Goal: Task Accomplishment & Management: Use online tool/utility

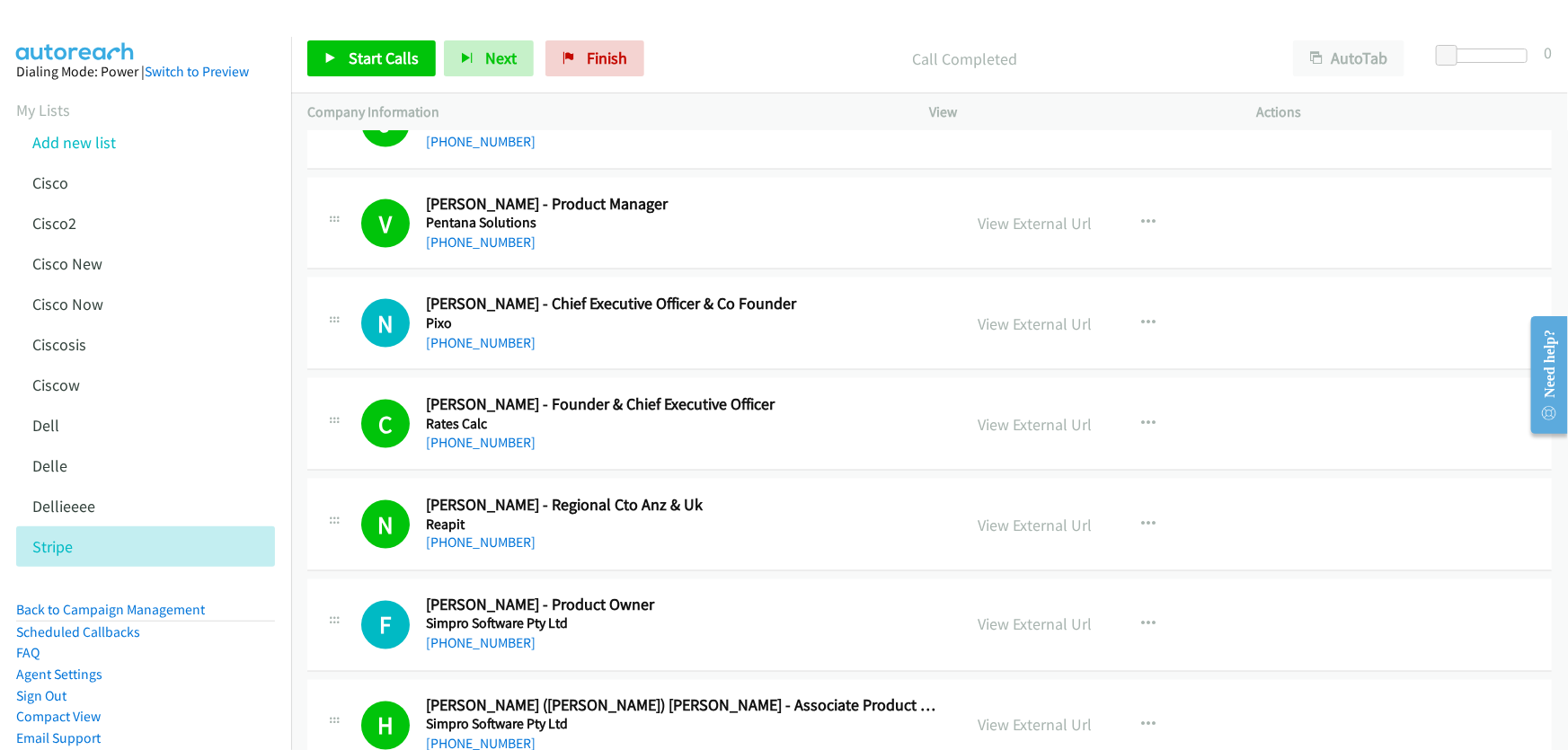
scroll to position [15044, 0]
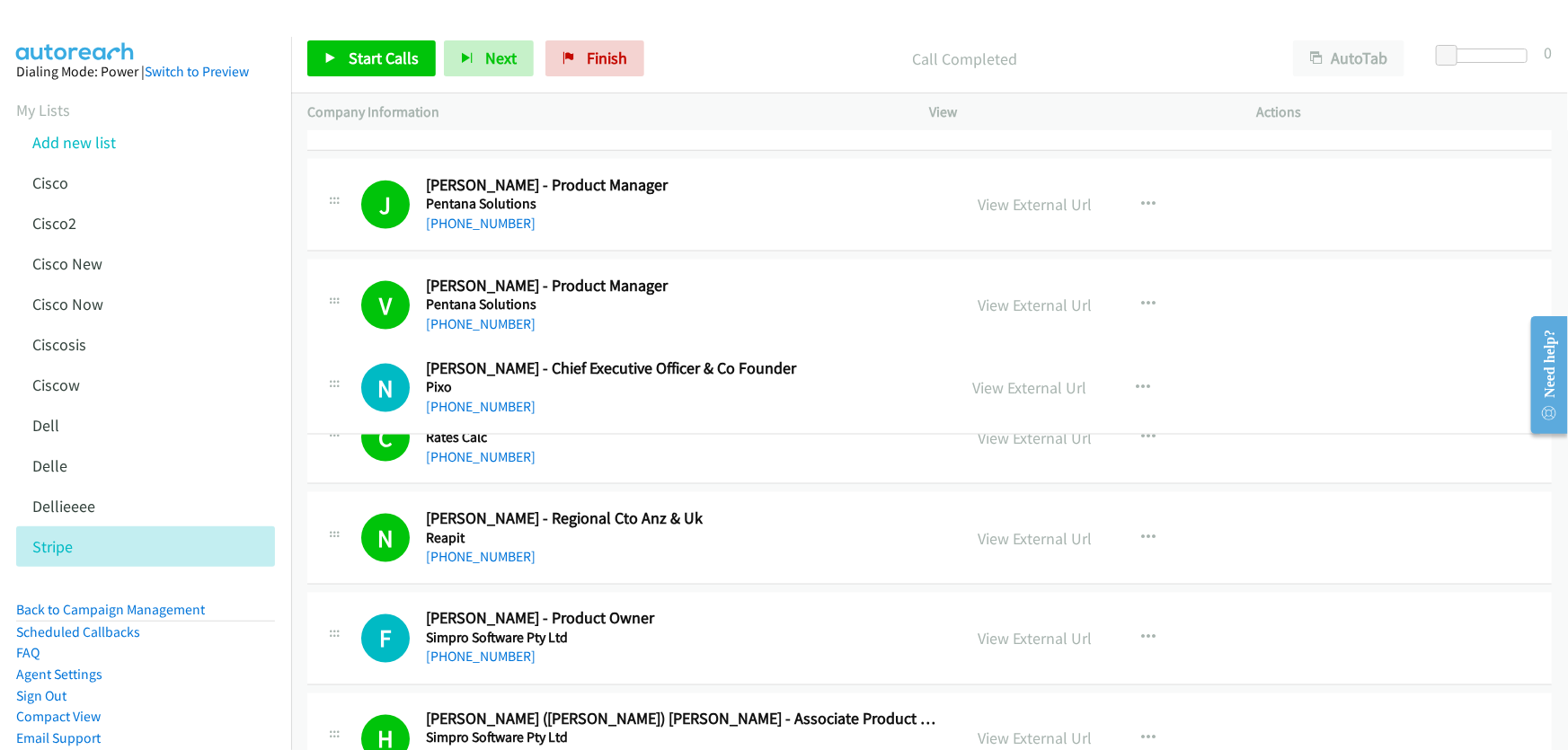
drag, startPoint x: 763, startPoint y: 368, endPoint x: 649, endPoint y: 369, distance: 114.0
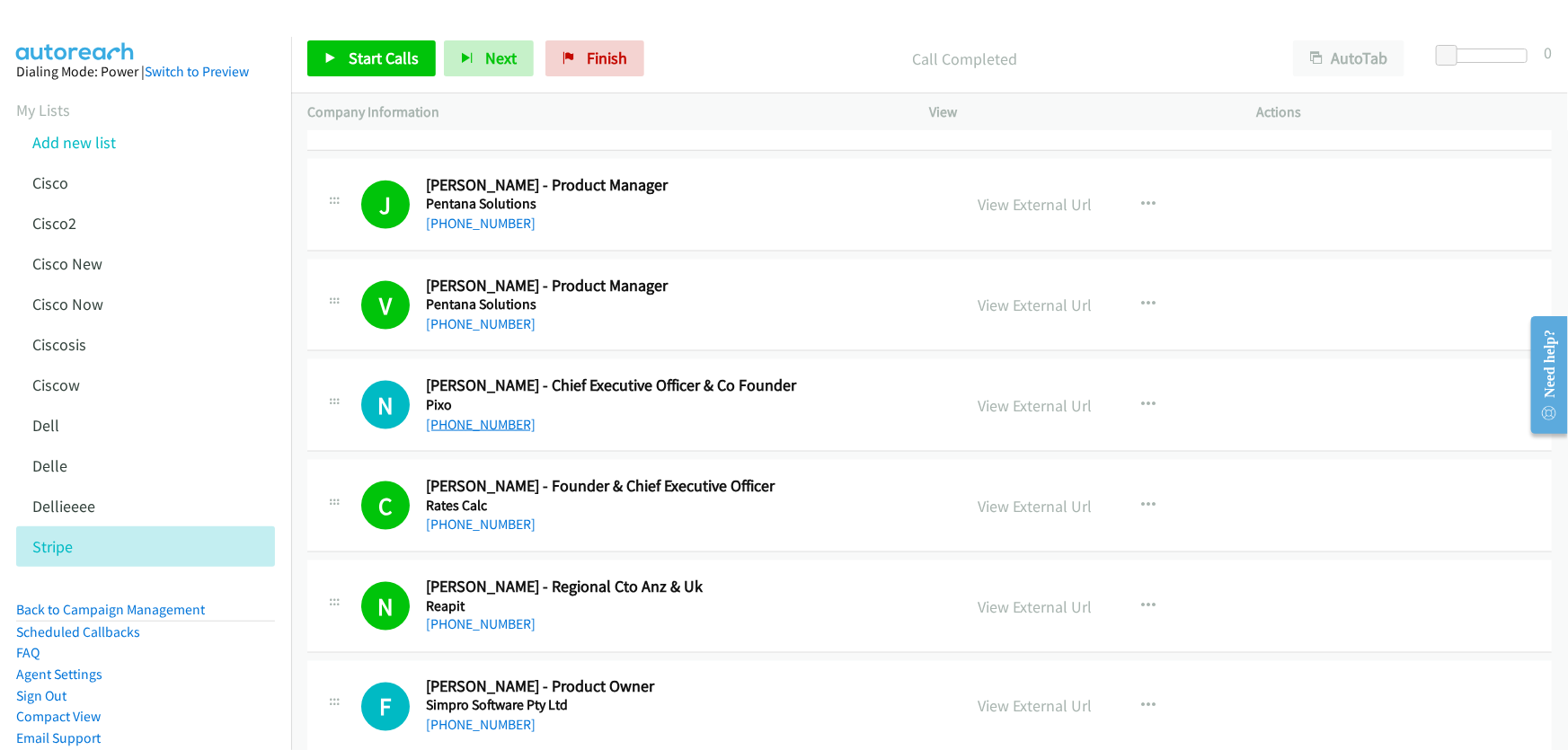
click at [492, 416] on link "[PHONE_NUMBER]" at bounding box center [481, 425] width 110 height 17
click at [1014, 395] on link "View External Url" at bounding box center [1035, 405] width 114 height 20
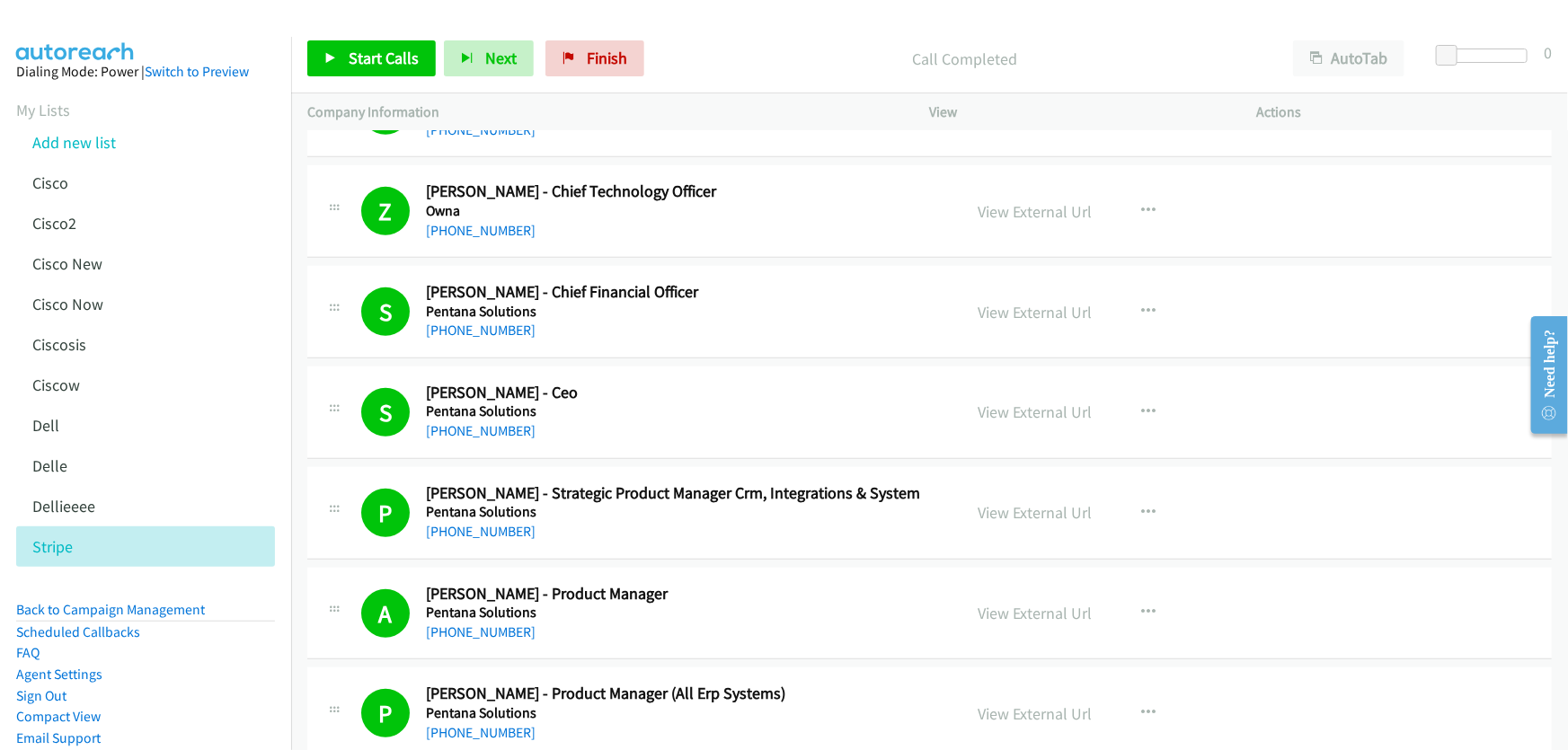
scroll to position [14227, 0]
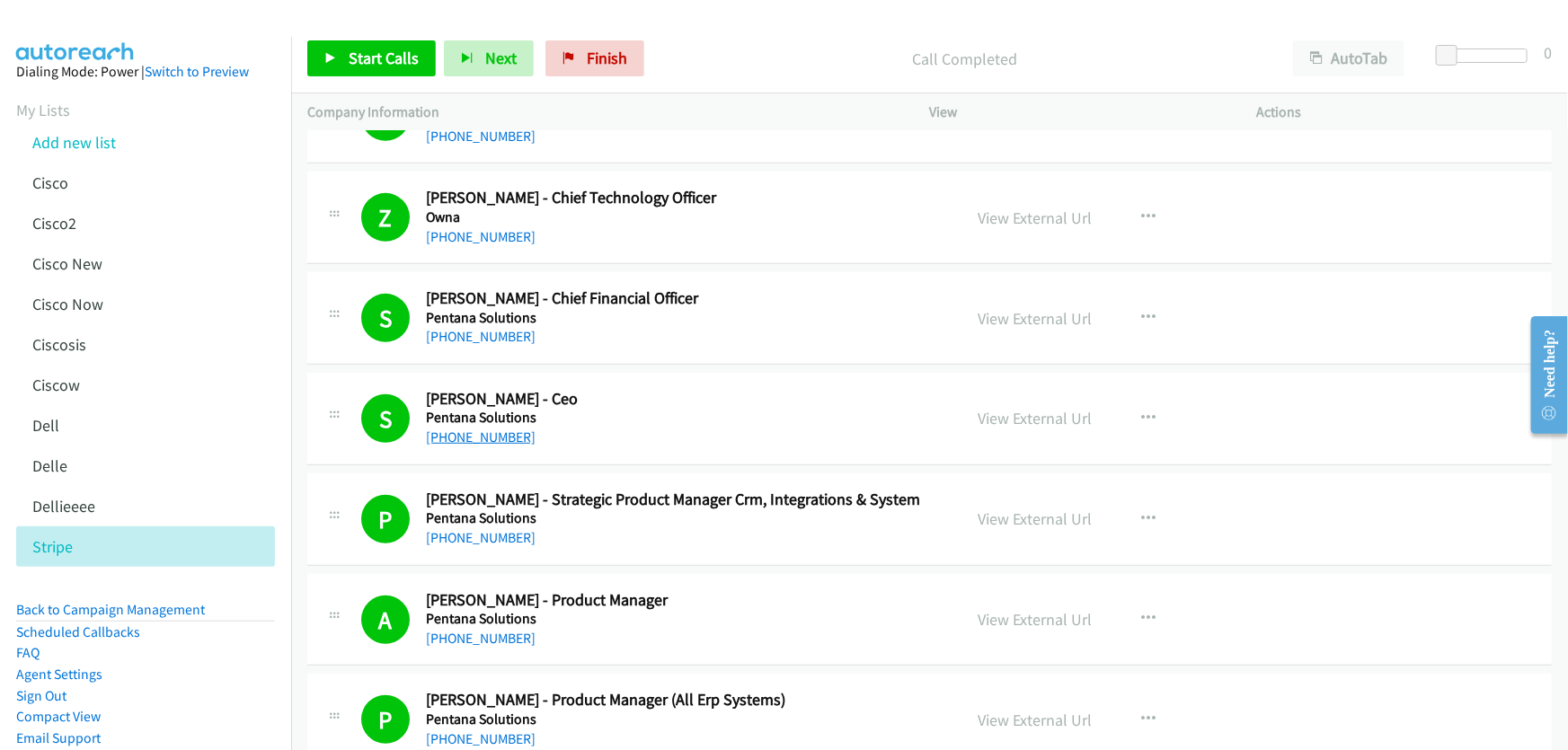
click at [491, 428] on link "[PHONE_NUMBER]" at bounding box center [481, 437] width 110 height 17
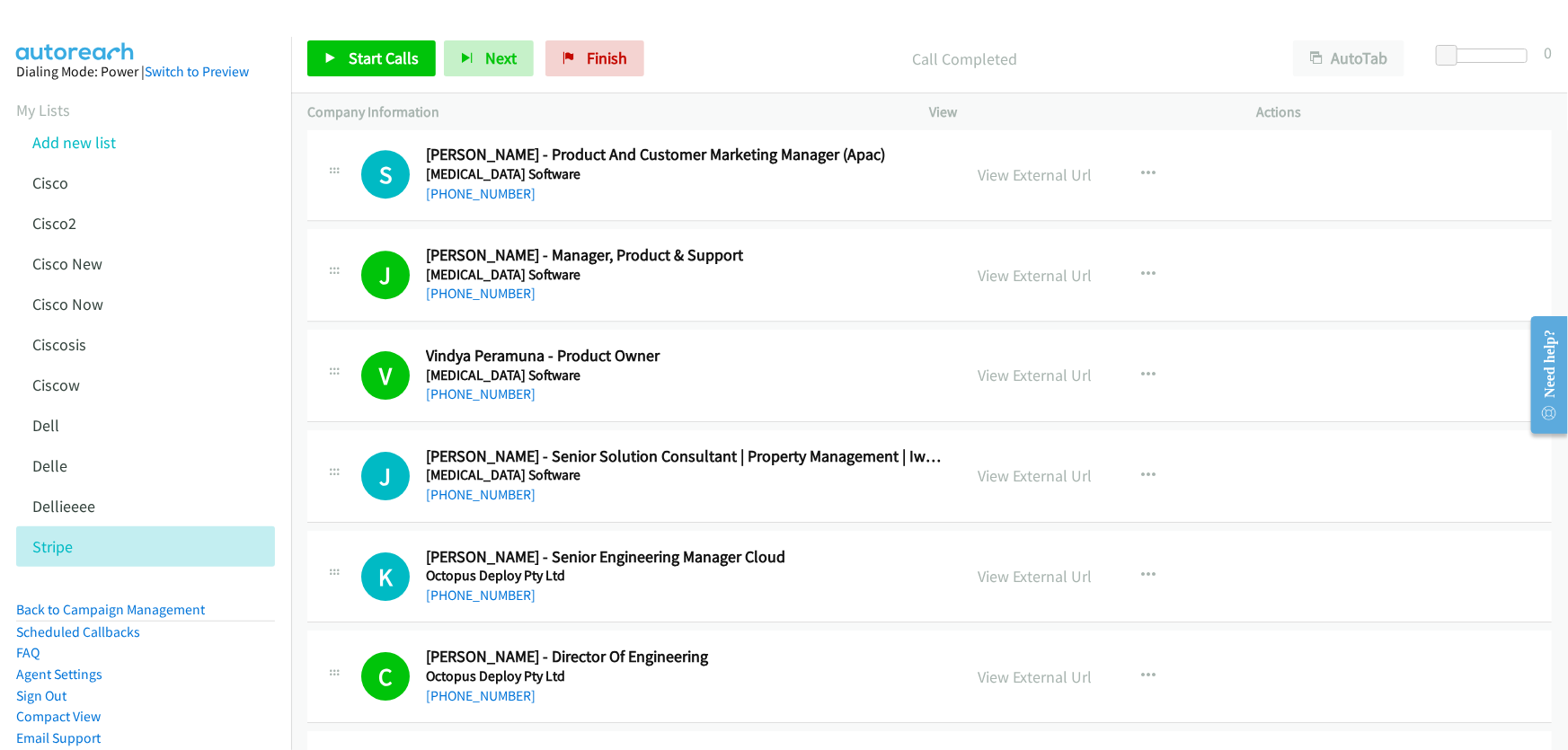
scroll to position [13083, 0]
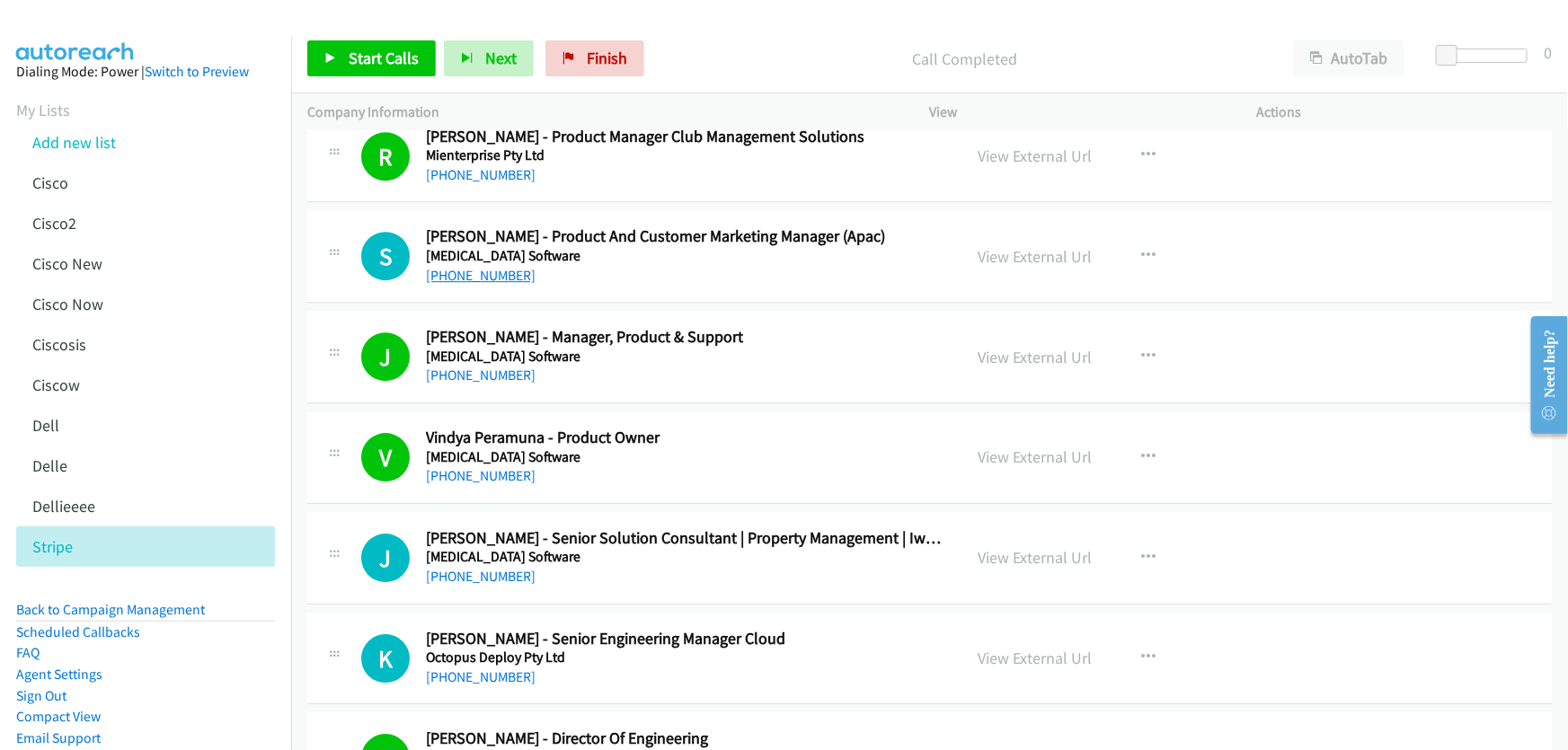
click at [461, 267] on link "[PHONE_NUMBER]" at bounding box center [481, 275] width 110 height 17
click at [1062, 246] on link "View External Url" at bounding box center [1035, 257] width 114 height 20
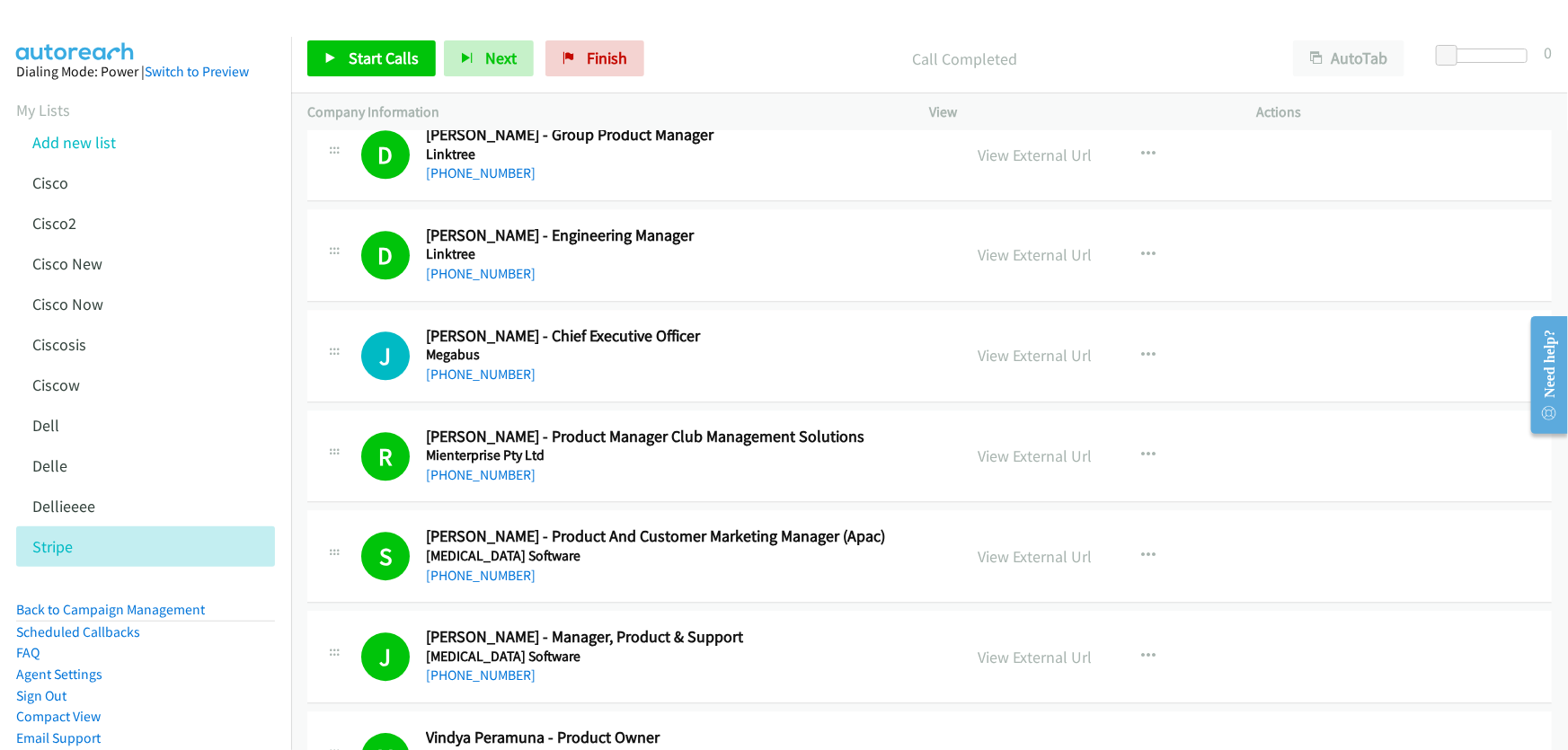
scroll to position [12757, 0]
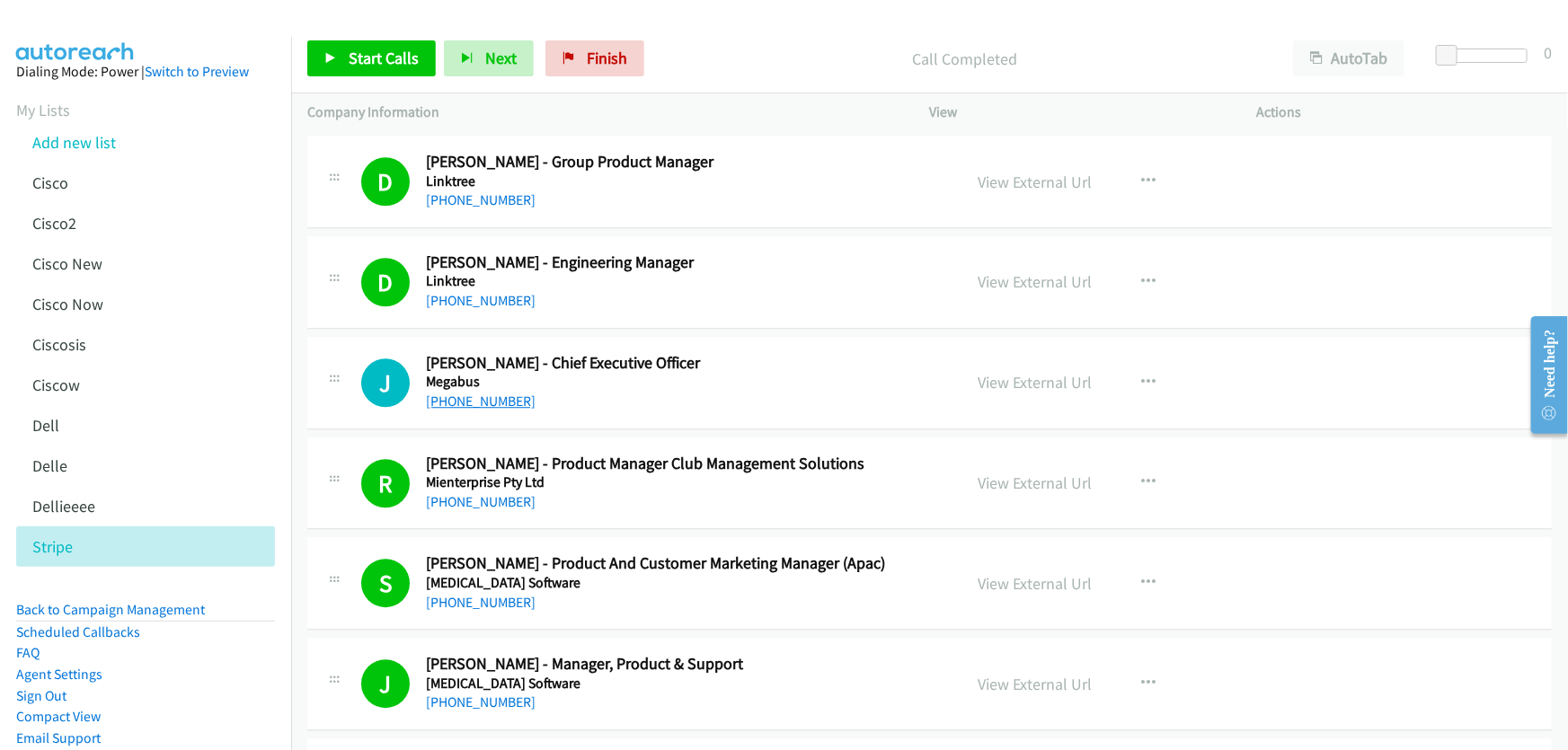
click at [494, 392] on link "[PHONE_NUMBER]" at bounding box center [481, 401] width 110 height 17
click at [1003, 372] on link "View External Url" at bounding box center [1035, 382] width 114 height 20
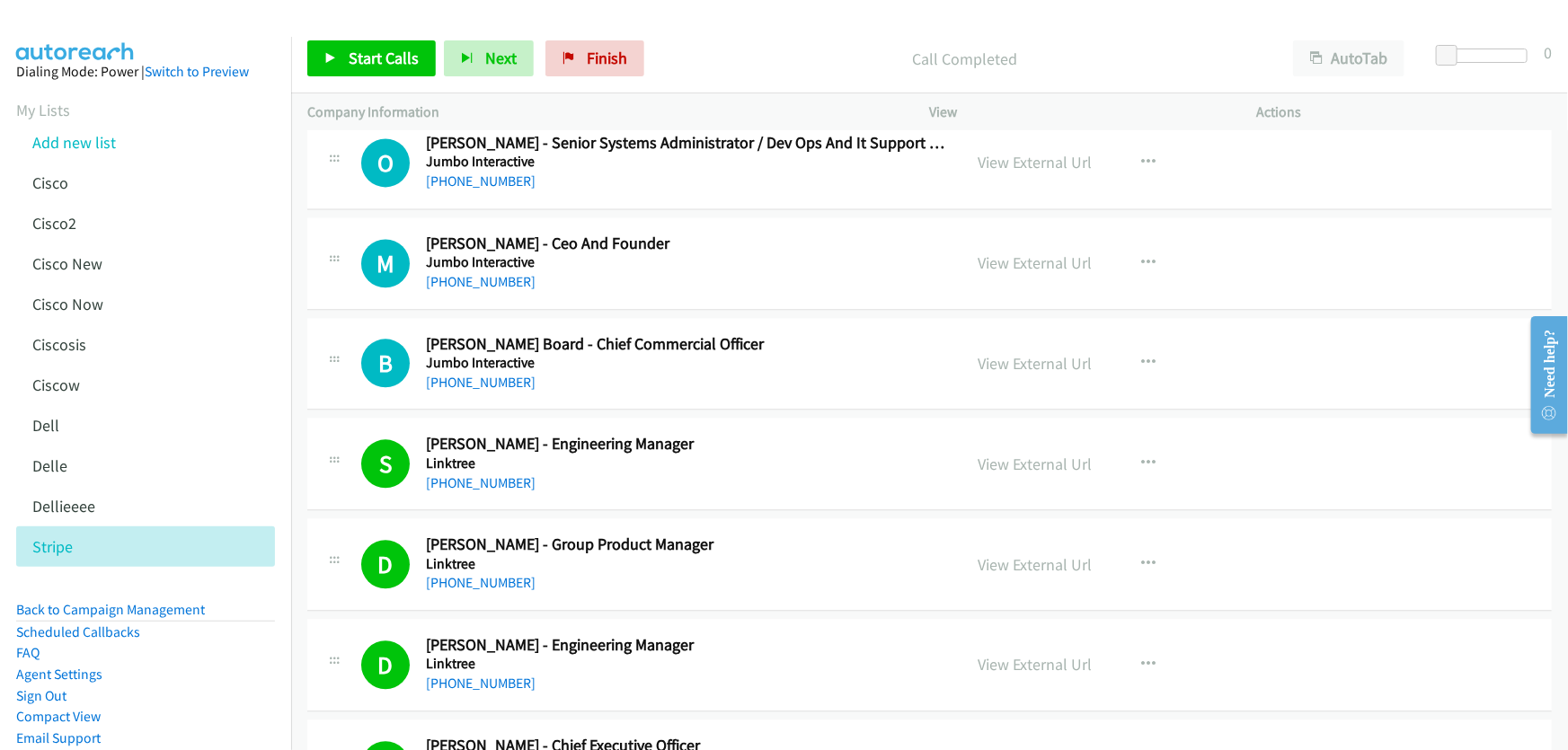
scroll to position [12349, 0]
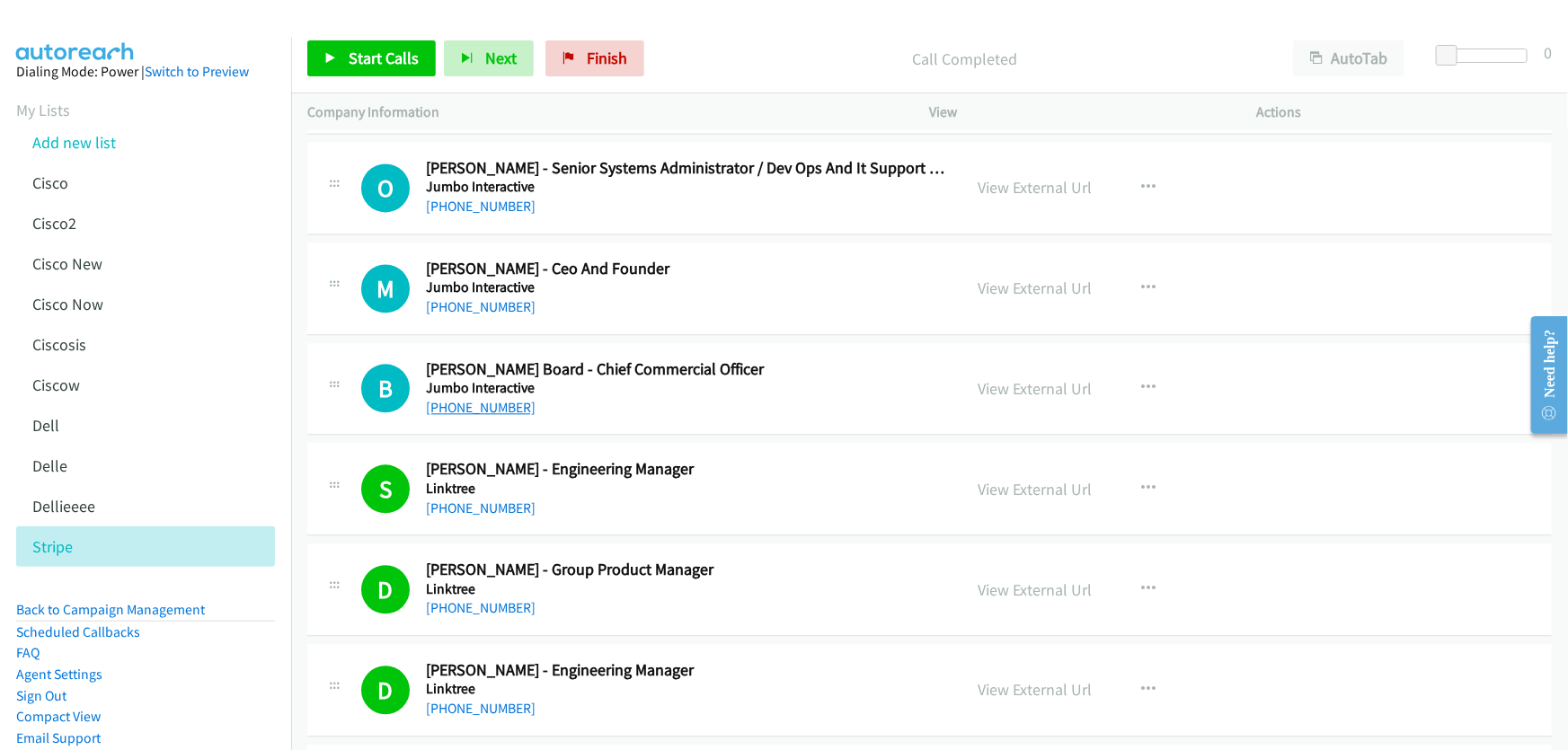
click at [494, 399] on link "[PHONE_NUMBER]" at bounding box center [481, 407] width 110 height 17
click at [1057, 378] on link "View External Url" at bounding box center [1035, 388] width 114 height 20
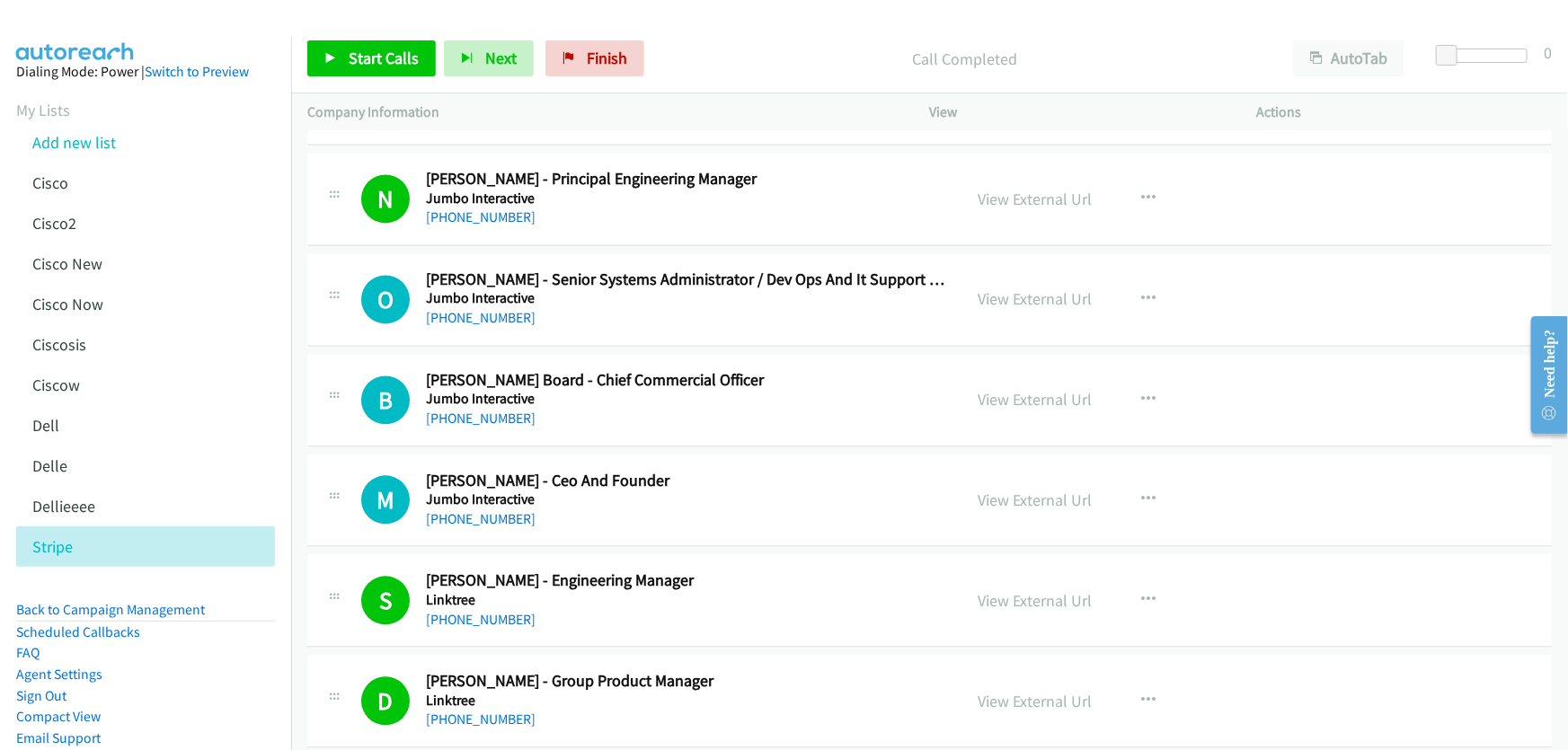
scroll to position [12319, 0]
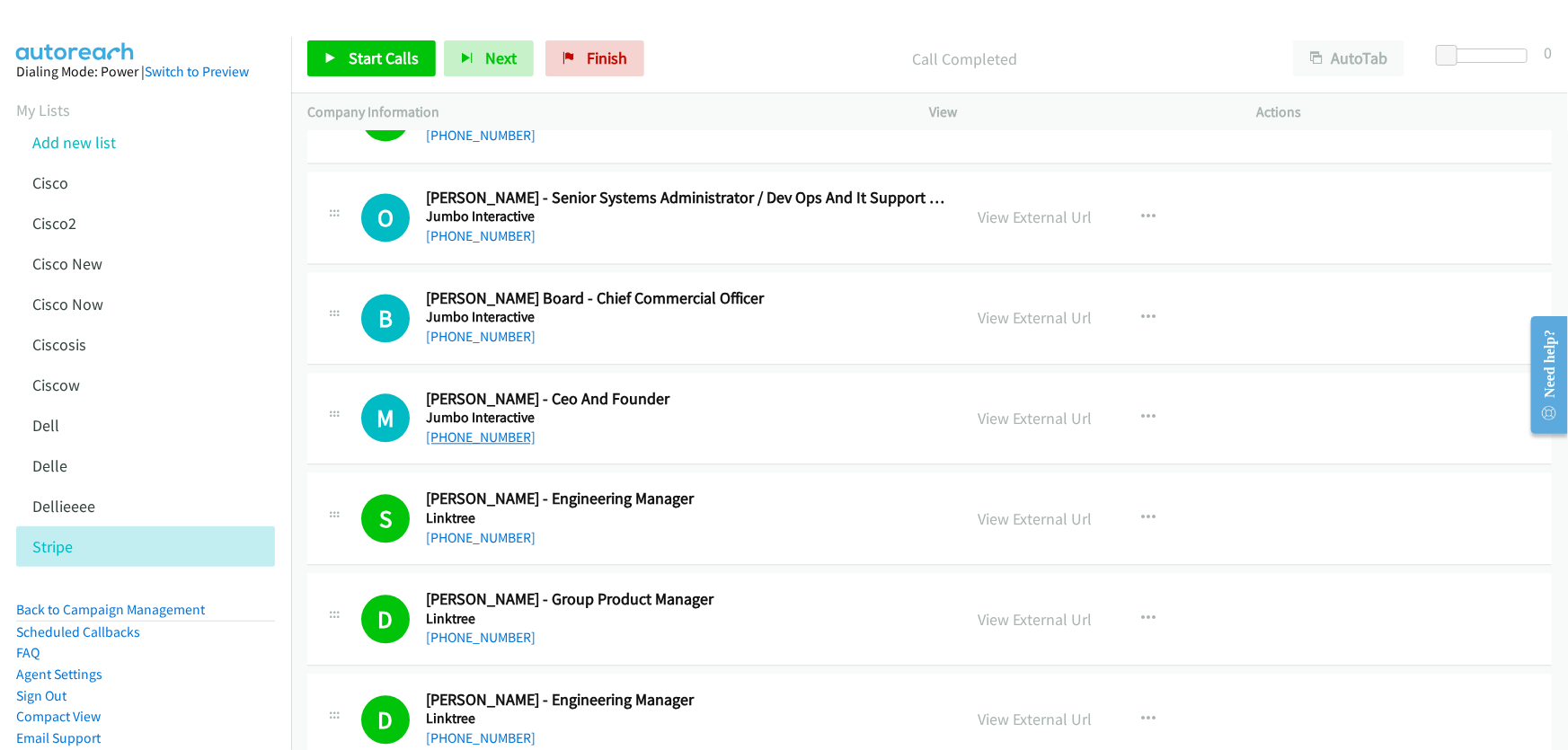
click at [497, 428] on link "[PHONE_NUMBER]" at bounding box center [481, 437] width 110 height 17
click at [1020, 408] on link "View External Url" at bounding box center [1035, 418] width 114 height 20
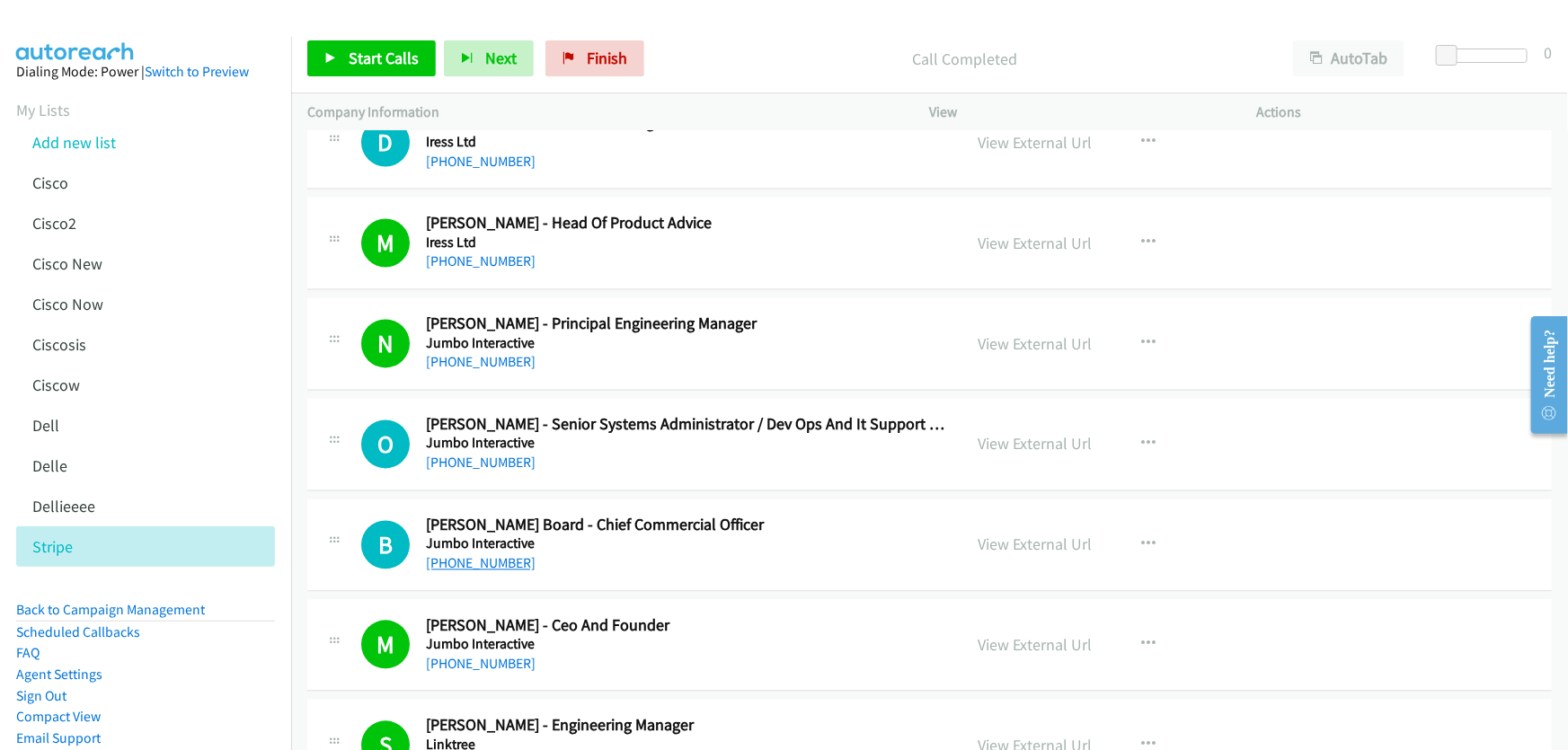
scroll to position [12073, 0]
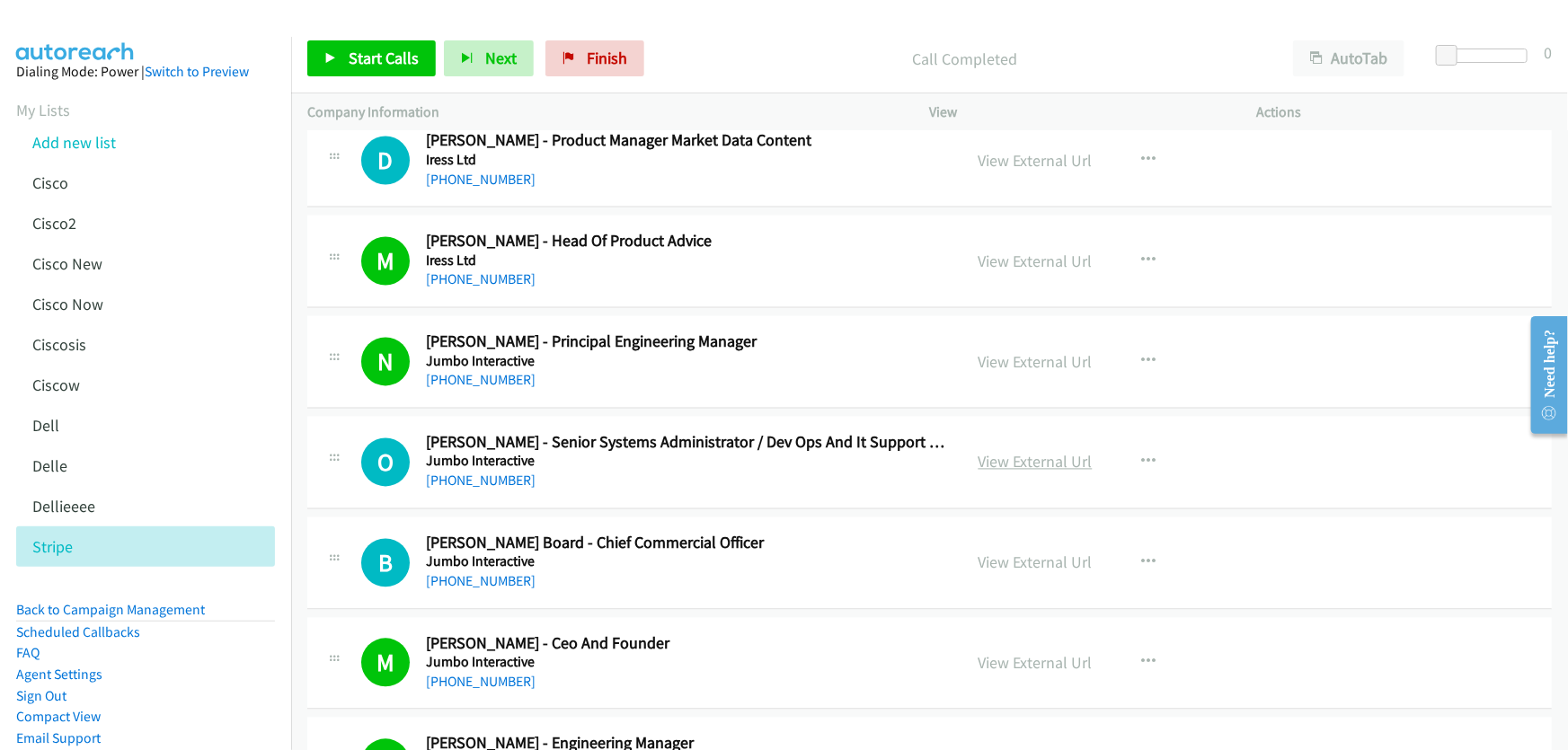
click at [1075, 452] on link "View External Url" at bounding box center [1035, 462] width 114 height 20
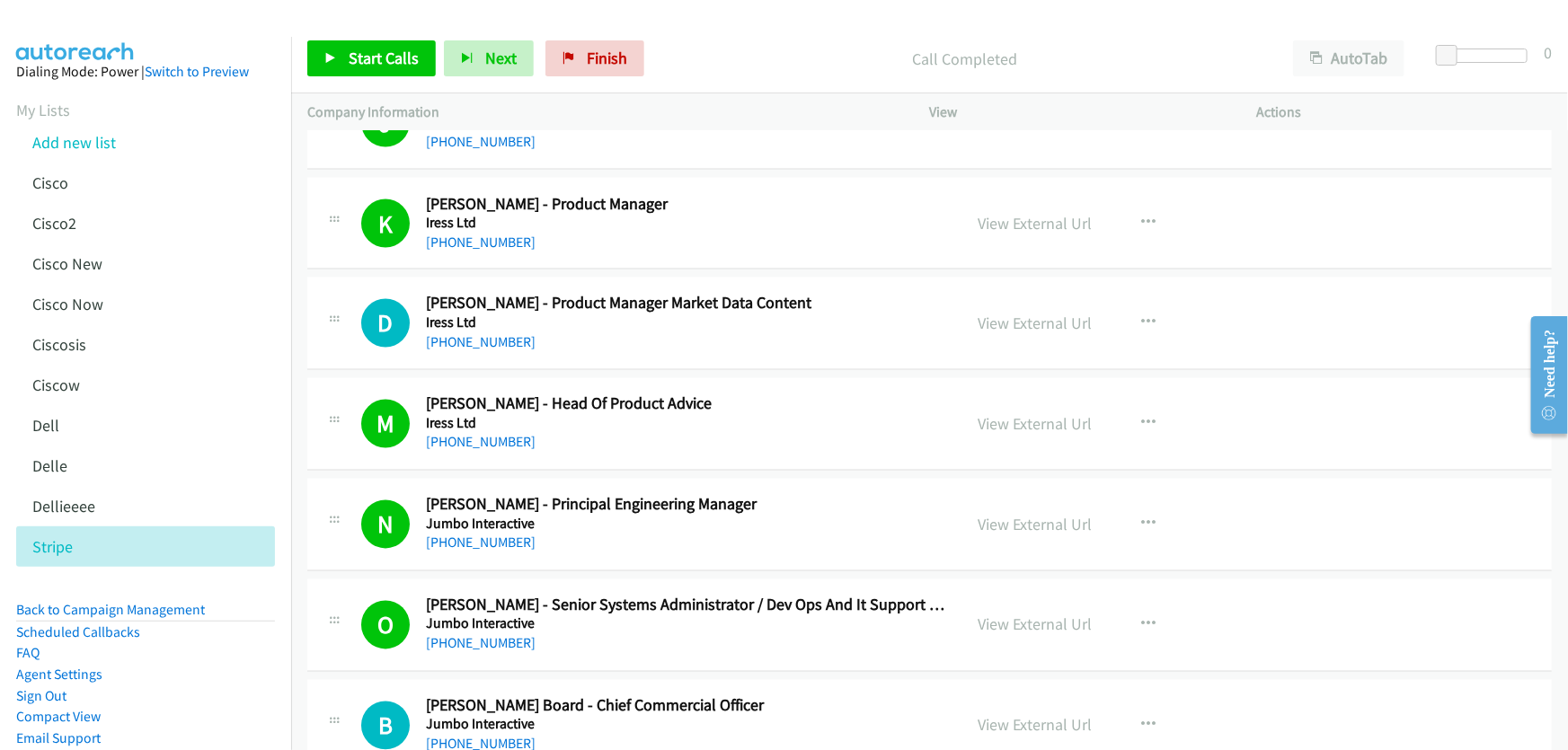
scroll to position [11829, 0]
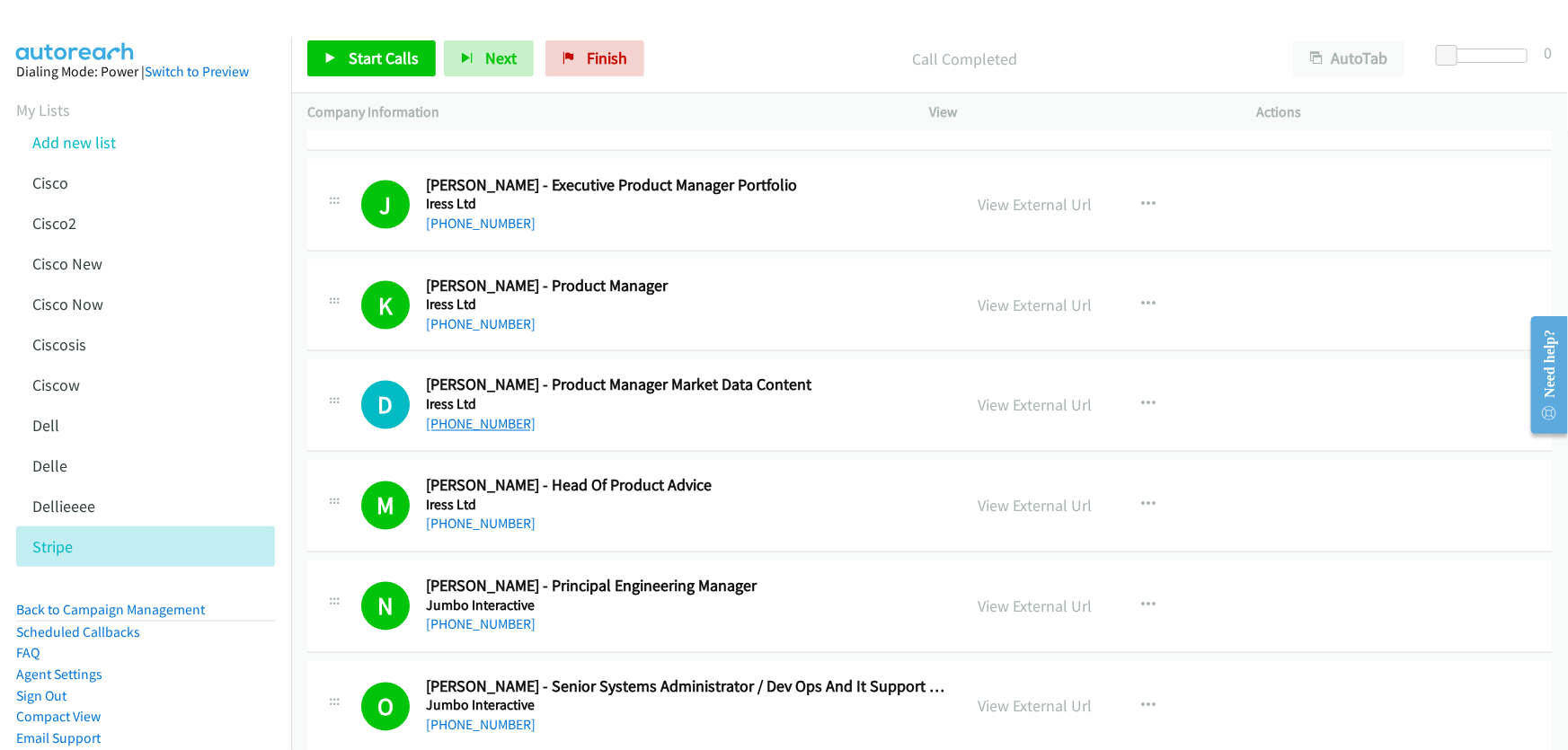
click at [498, 416] on link "[PHONE_NUMBER]" at bounding box center [481, 425] width 110 height 17
click at [1024, 395] on link "View External Url" at bounding box center [1035, 405] width 114 height 20
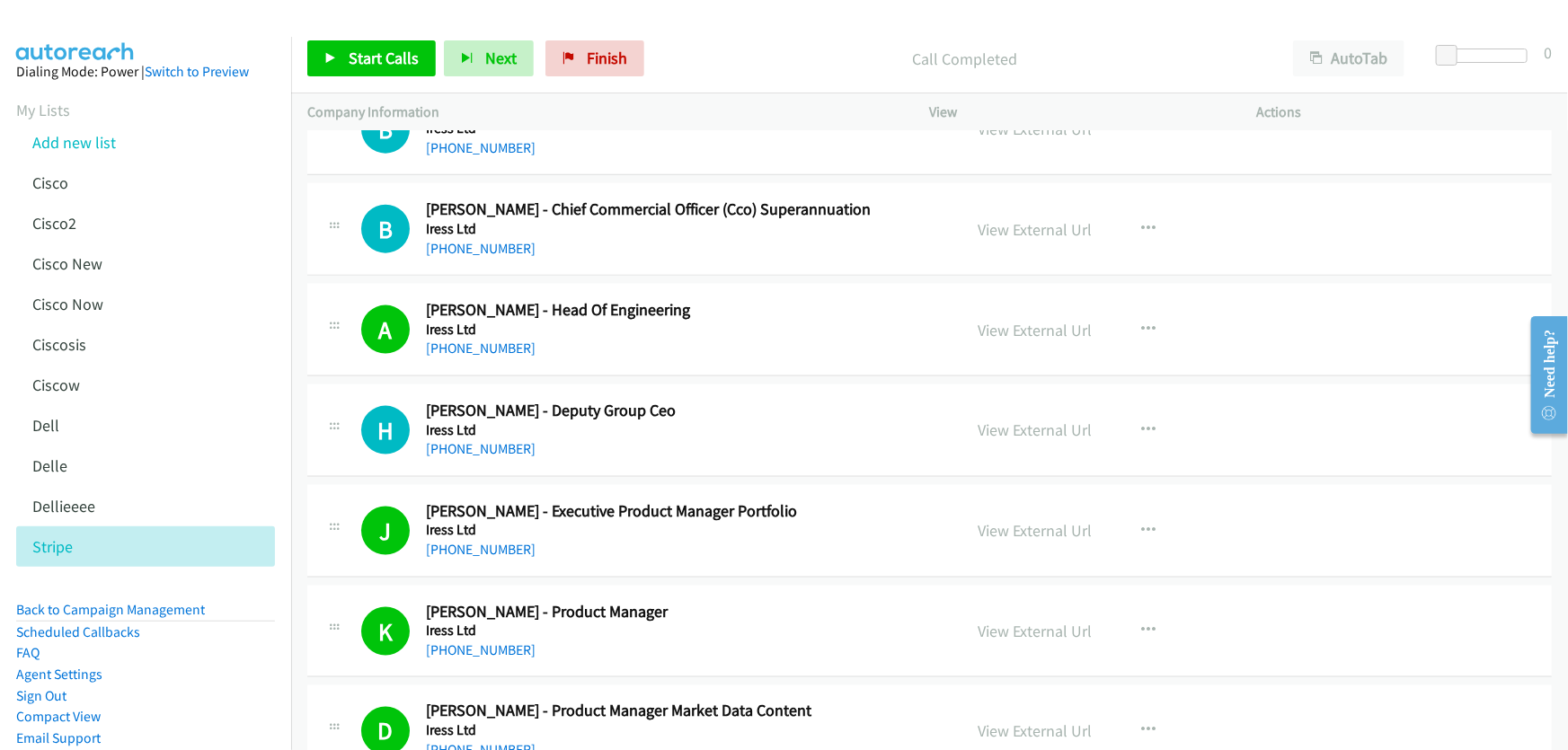
scroll to position [11502, 0]
click at [512, 441] on link "[PHONE_NUMBER]" at bounding box center [481, 450] width 110 height 17
click at [1000, 420] on link "View External Url" at bounding box center [1035, 430] width 114 height 20
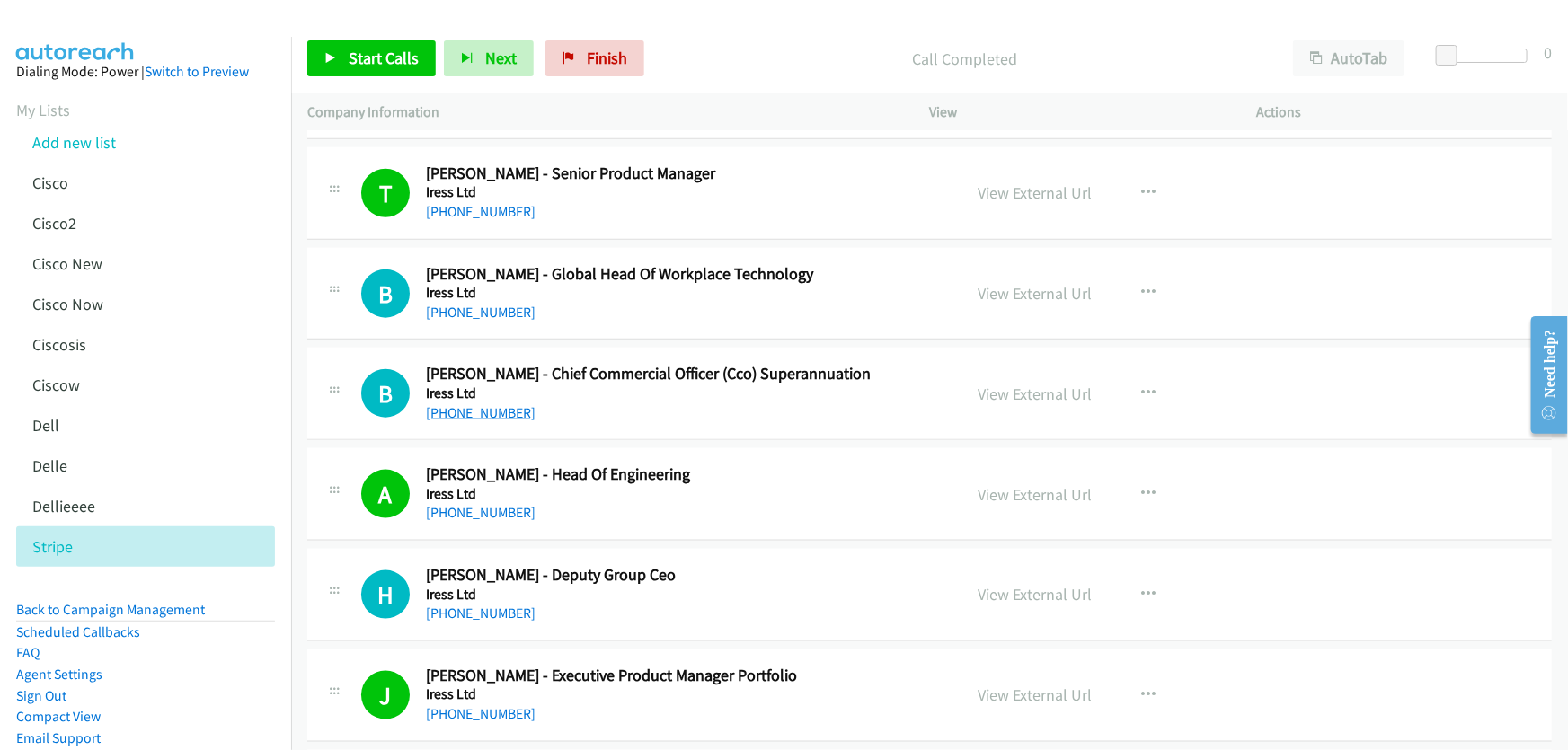
click at [472, 404] on link "[PHONE_NUMBER]" at bounding box center [481, 413] width 110 height 17
click at [1034, 384] on link "View External Url" at bounding box center [1035, 394] width 114 height 20
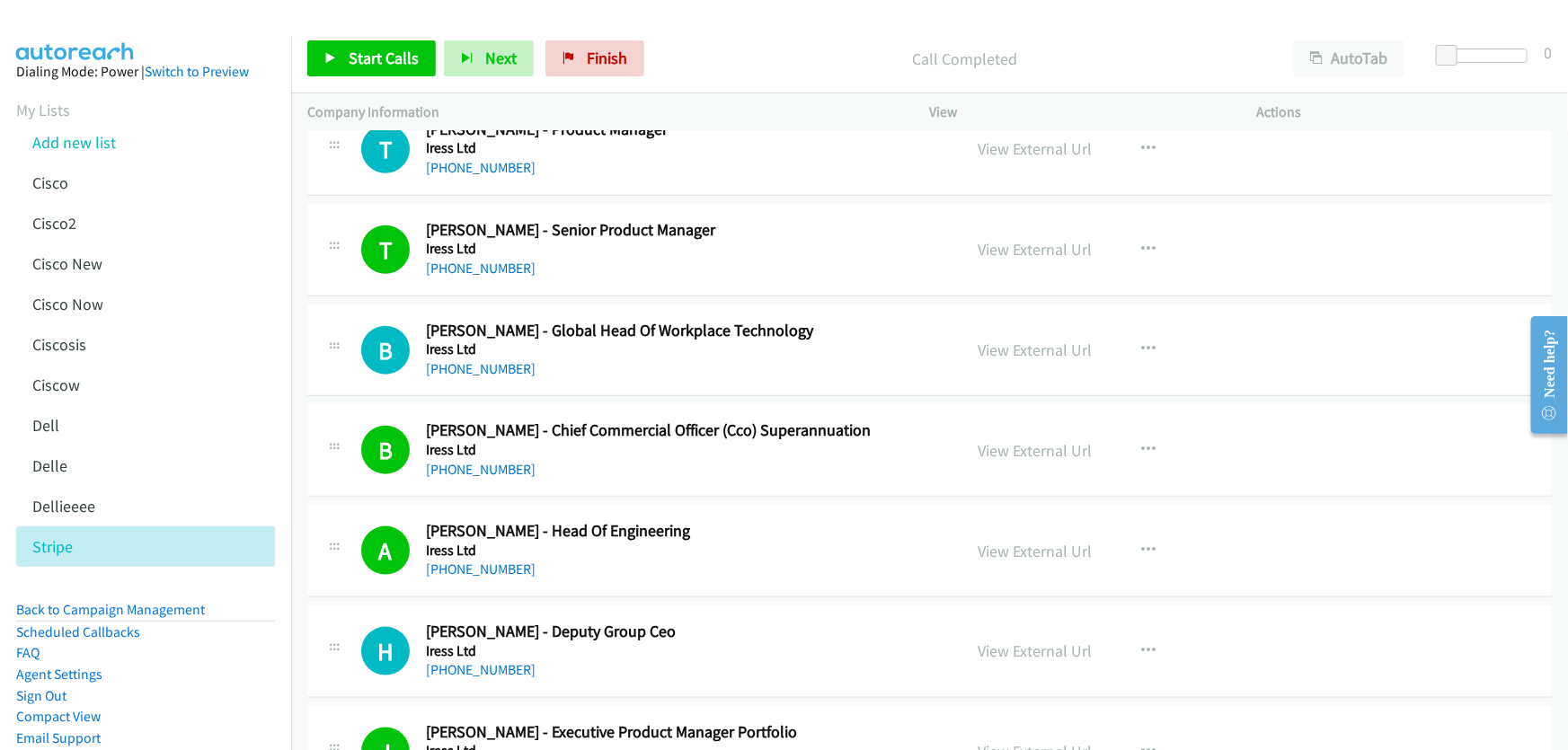
scroll to position [11257, 0]
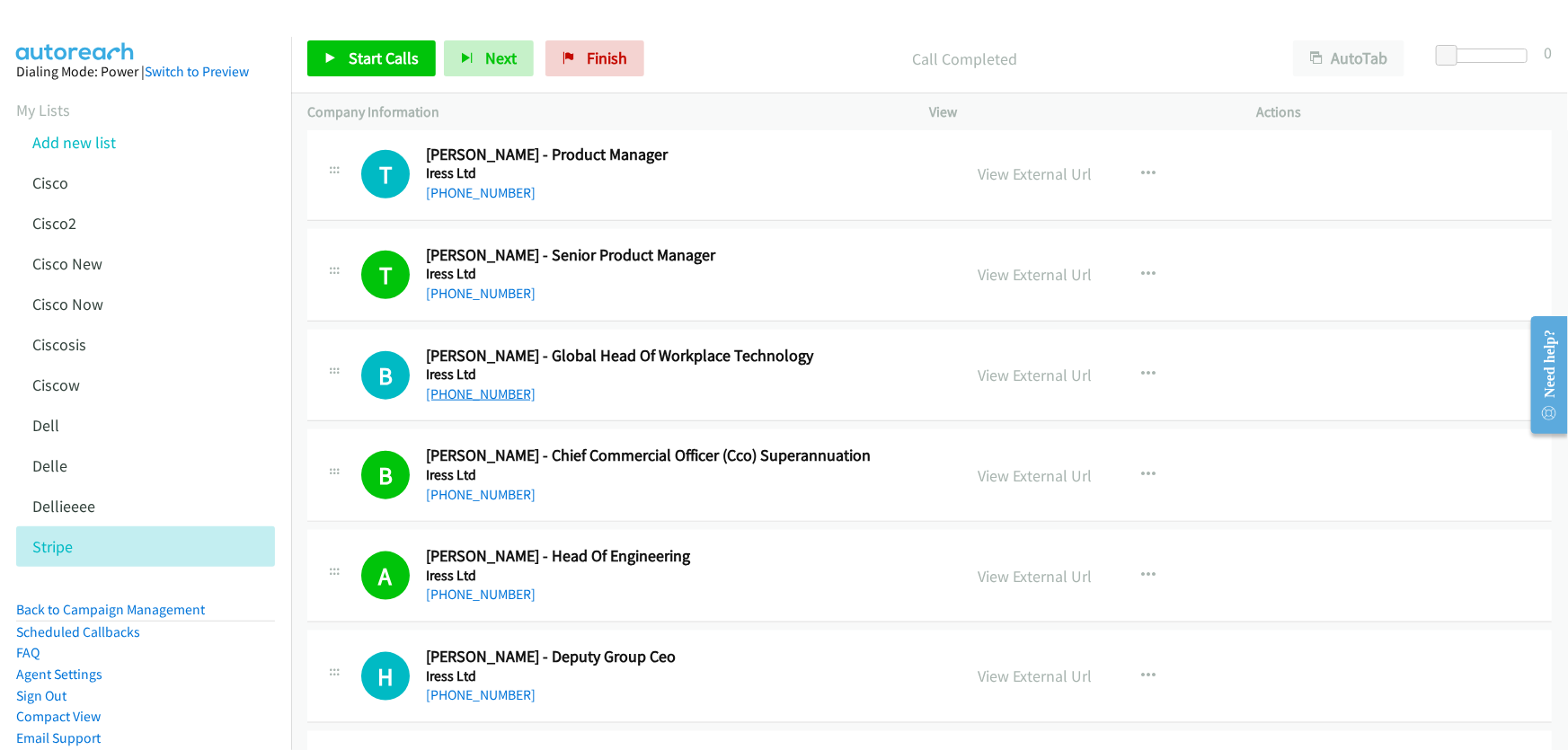
click at [495, 386] on link "[PHONE_NUMBER]" at bounding box center [481, 394] width 110 height 17
click at [1035, 364] on link "View External Url" at bounding box center [1035, 375] width 114 height 20
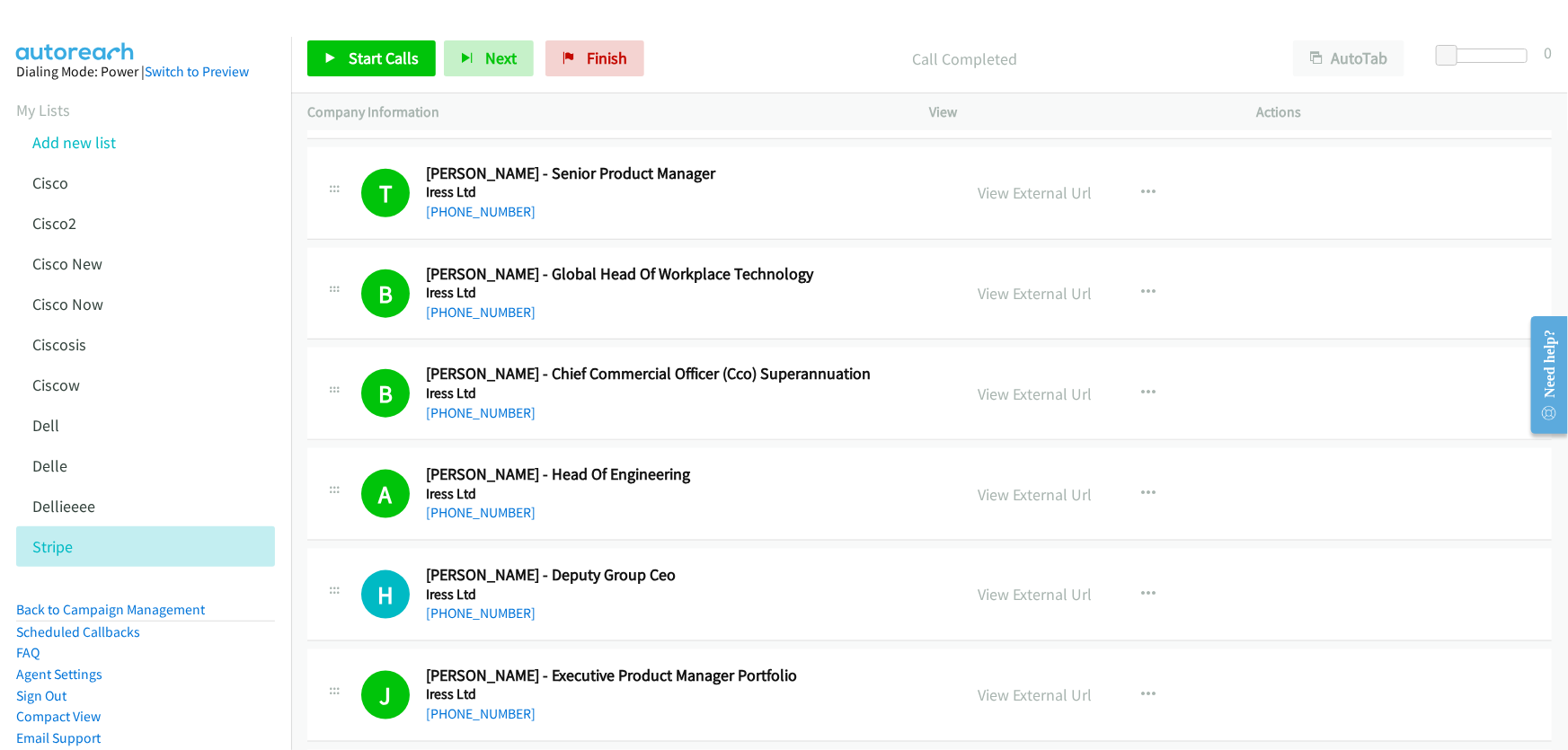
scroll to position [14975, 0]
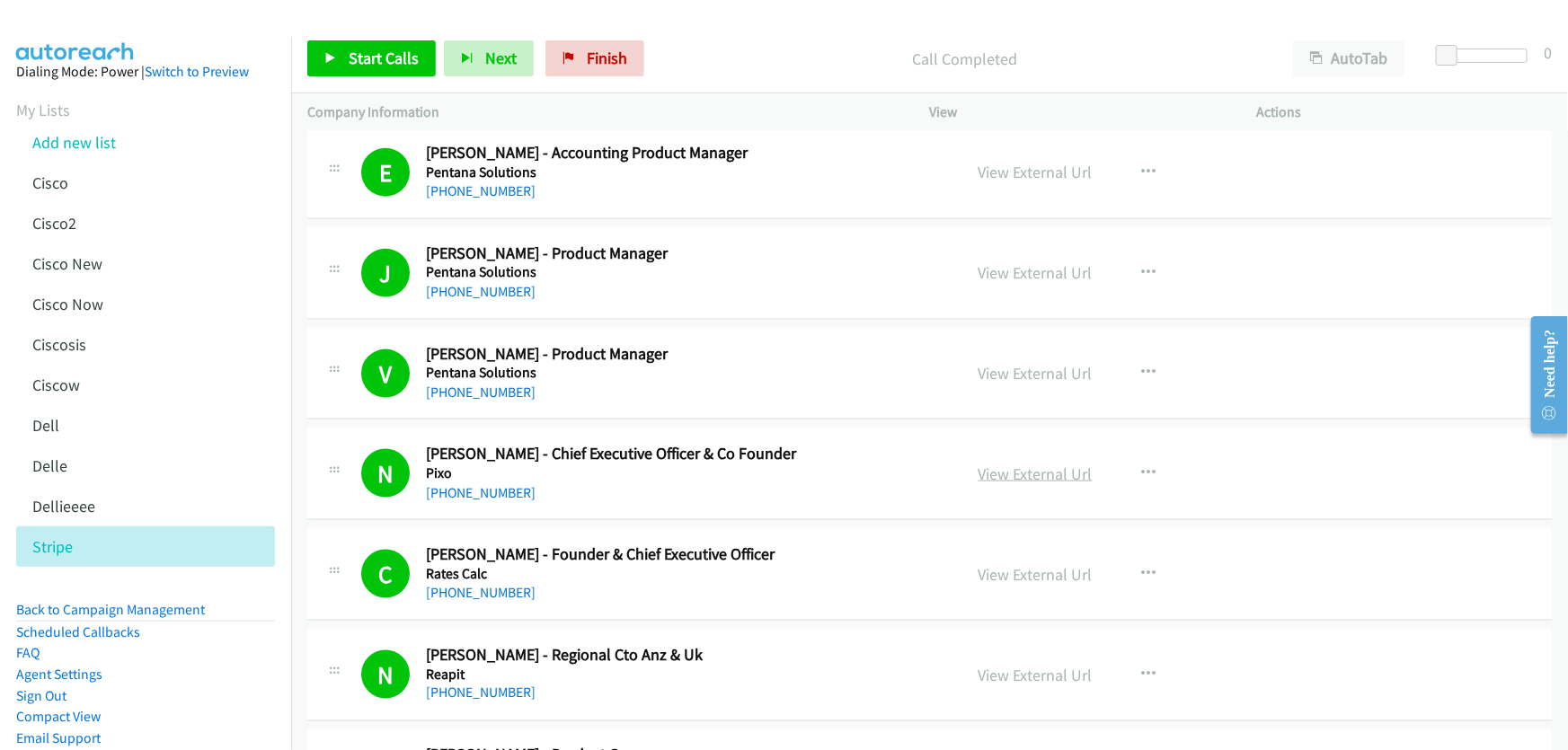
click at [1036, 464] on link "View External Url" at bounding box center [1035, 474] width 114 height 20
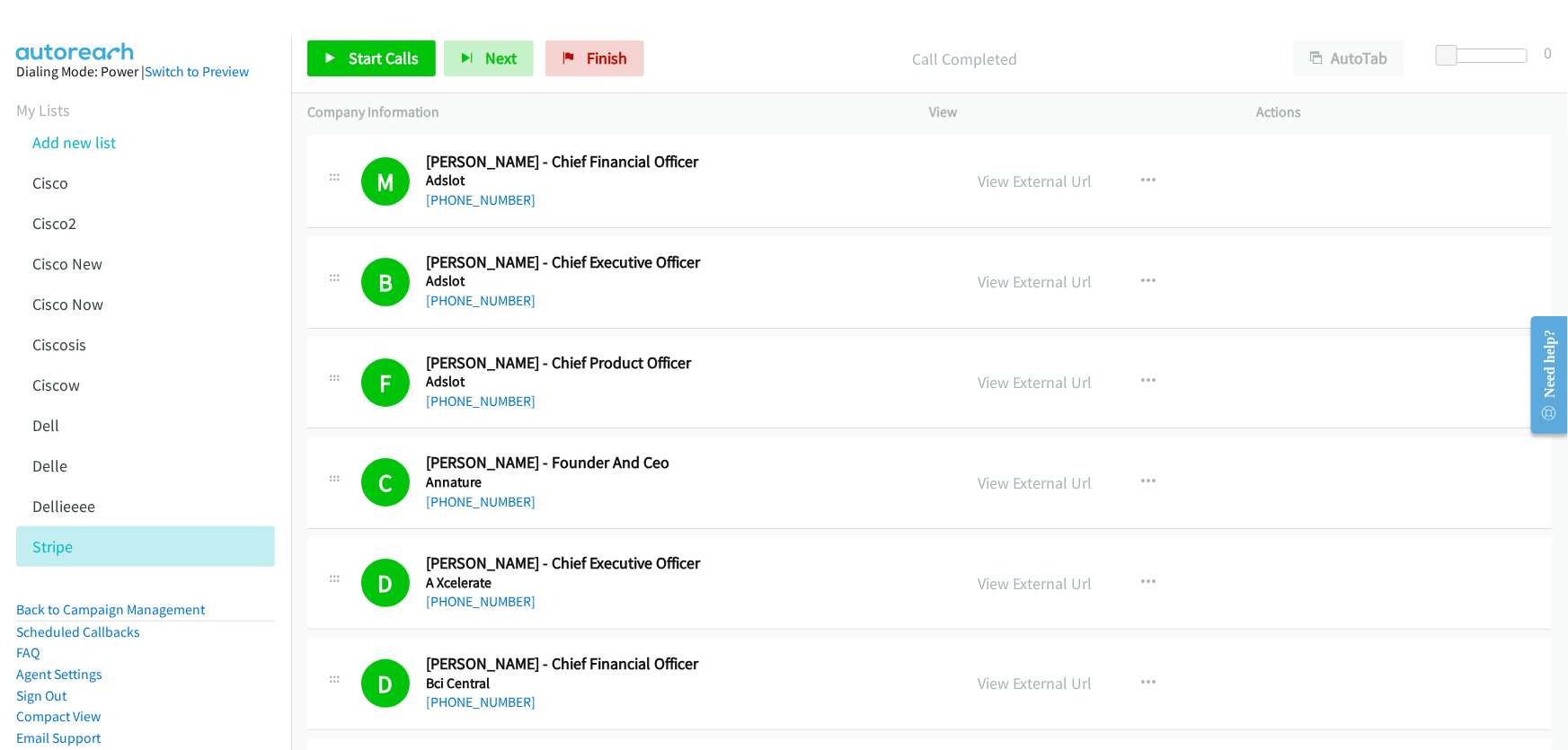
scroll to position [11164, 0]
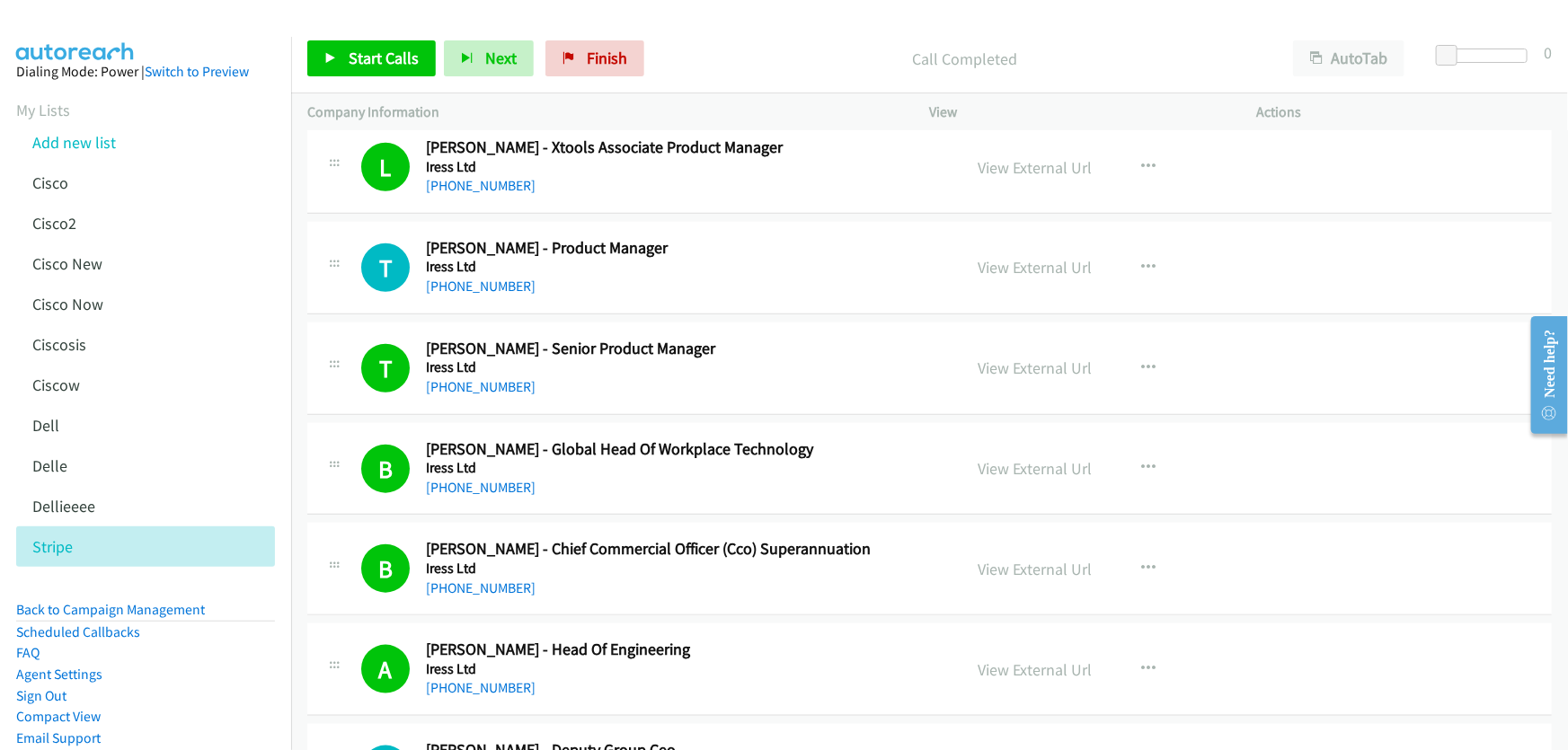
click at [583, 376] on div "[PHONE_NUMBER]" at bounding box center [686, 387] width 520 height 21
click at [465, 278] on link "[PHONE_NUMBER]" at bounding box center [481, 286] width 110 height 17
click at [1026, 257] on link "View External Url" at bounding box center [1035, 267] width 114 height 20
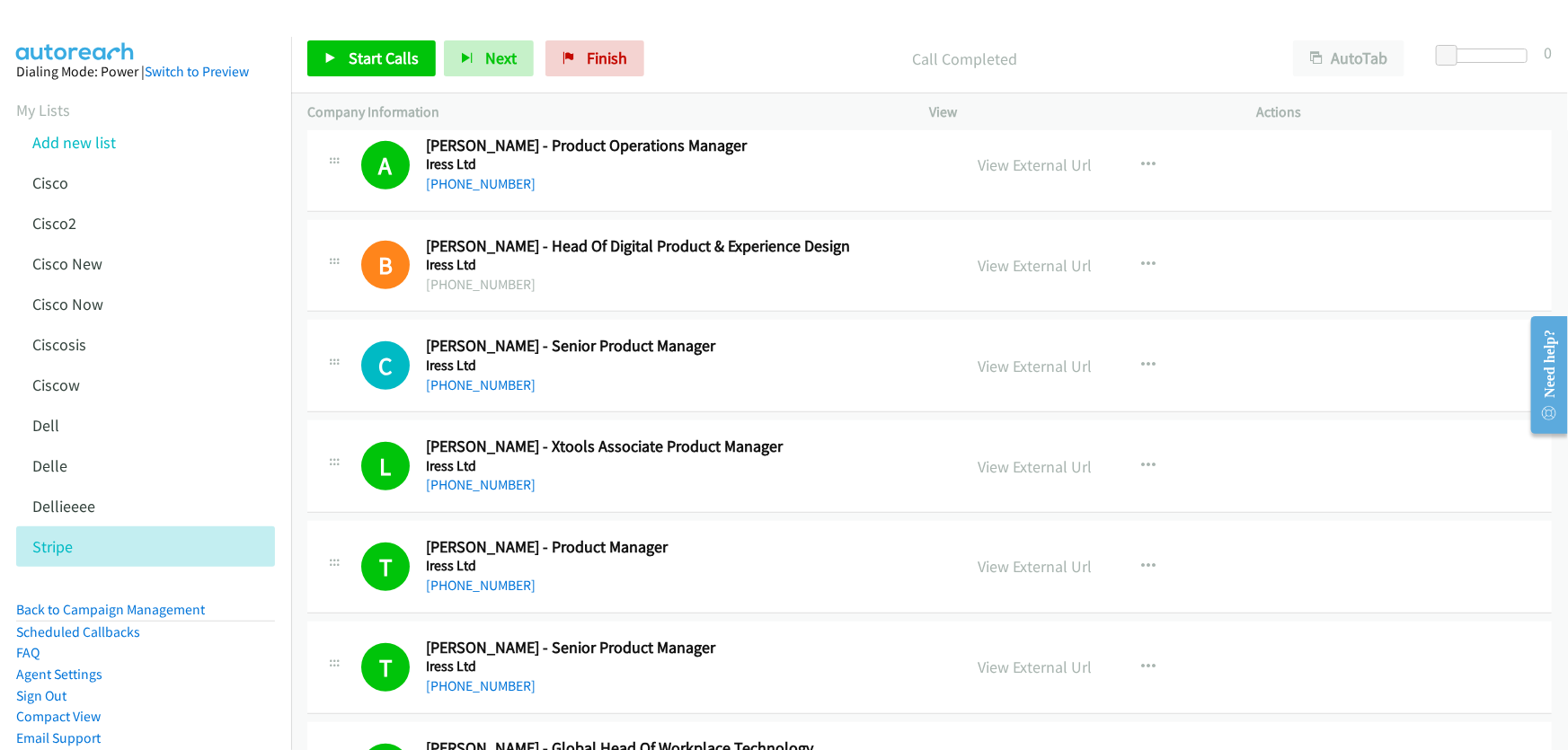
scroll to position [10836, 0]
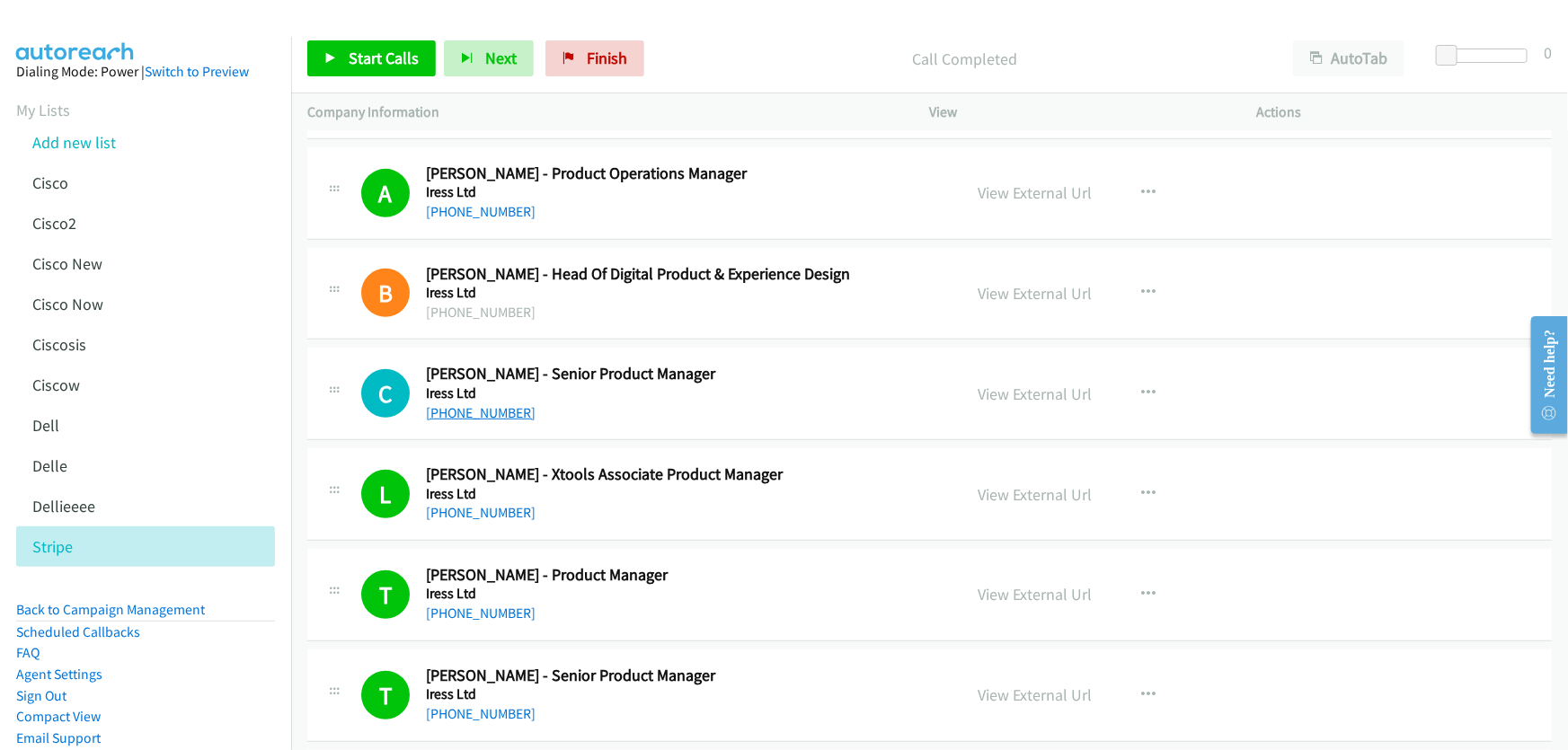
click at [491, 404] on link "[PHONE_NUMBER]" at bounding box center [481, 413] width 110 height 17
click at [1016, 384] on link "View External Url" at bounding box center [1035, 394] width 114 height 20
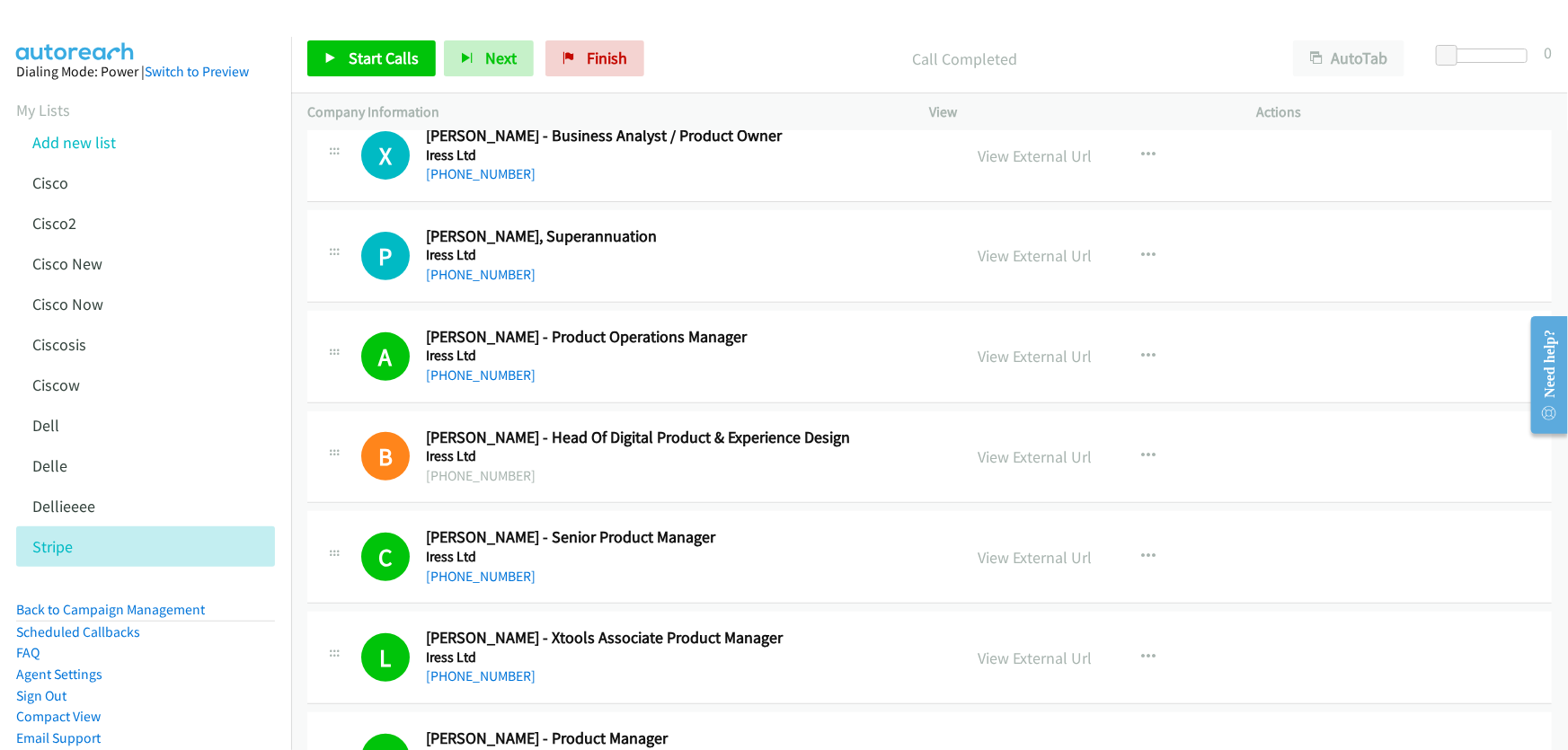
scroll to position [10591, 0]
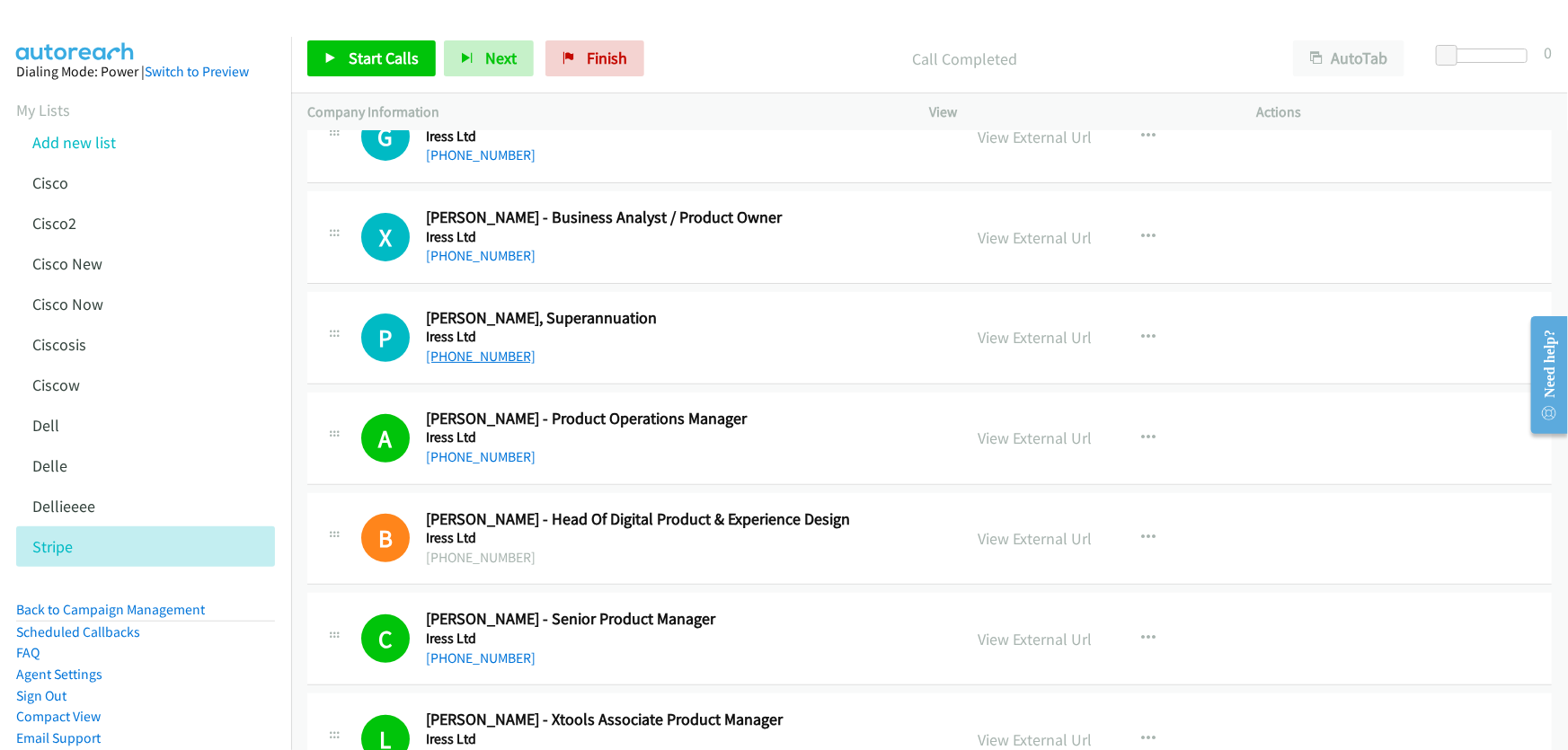
click at [491, 348] on link "[PHONE_NUMBER]" at bounding box center [481, 356] width 110 height 17
click at [1013, 327] on link "View External Url" at bounding box center [1035, 337] width 114 height 20
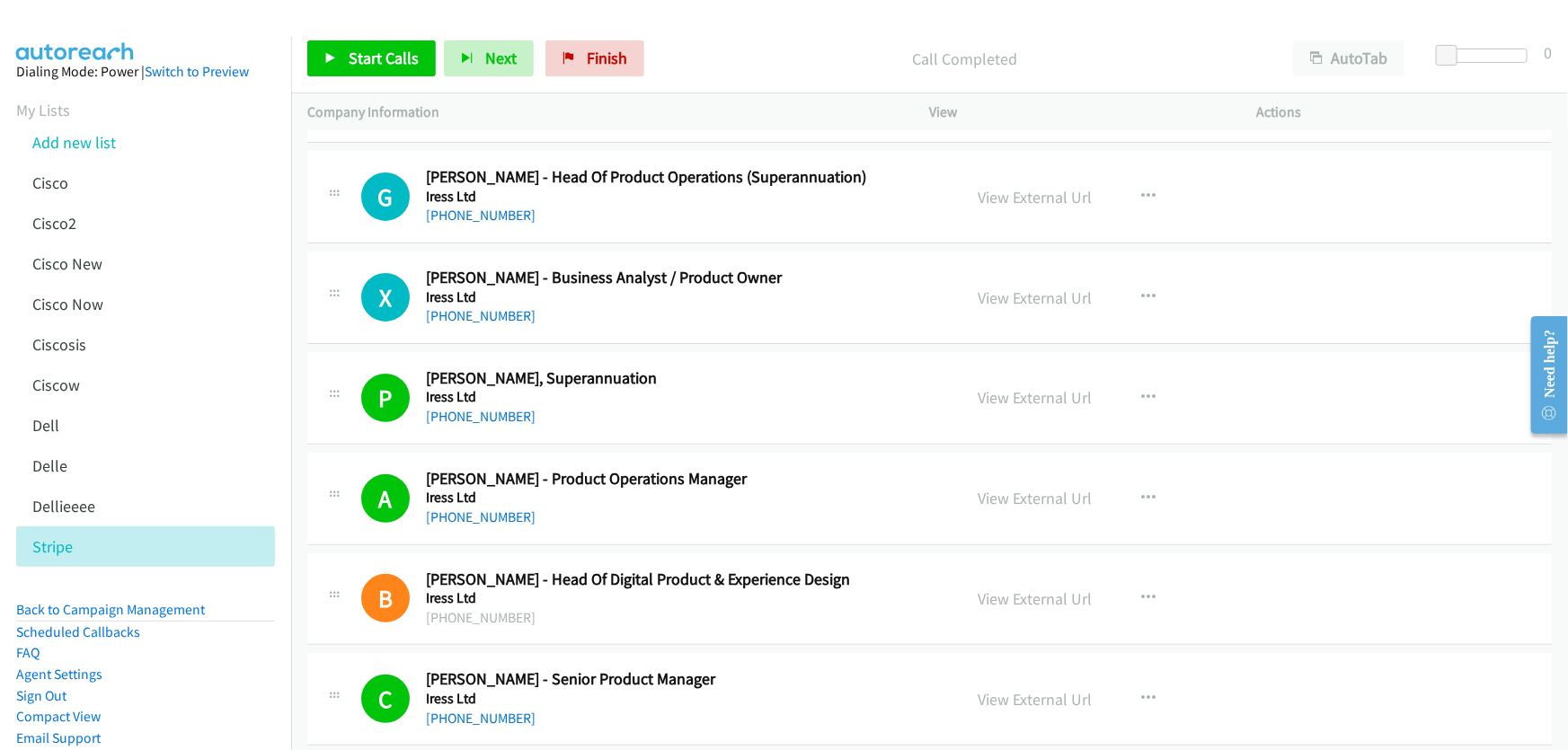
scroll to position [10428, 0]
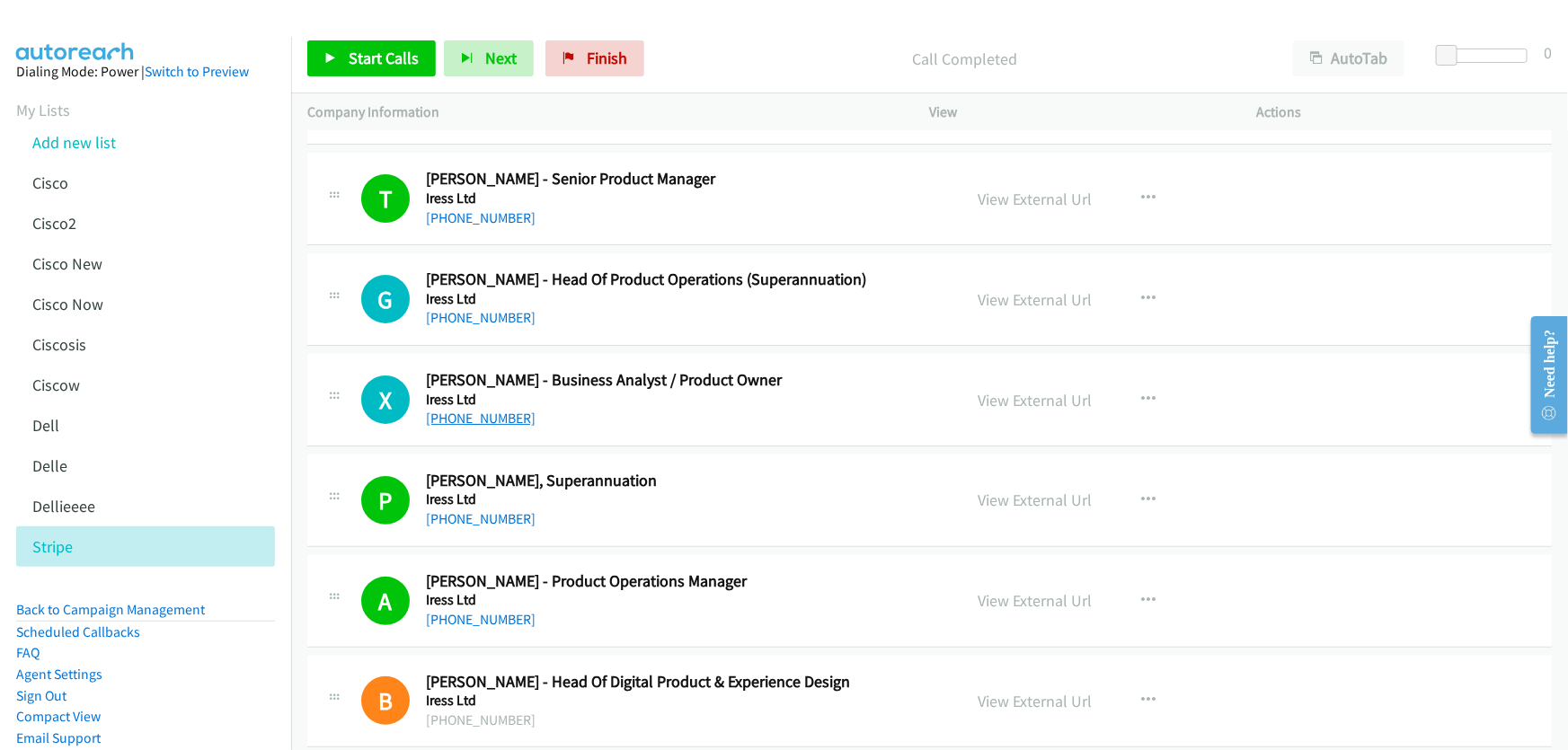
click at [502, 410] on link "[PHONE_NUMBER]" at bounding box center [481, 418] width 110 height 17
click at [1051, 390] on link "View External Url" at bounding box center [1035, 401] width 114 height 20
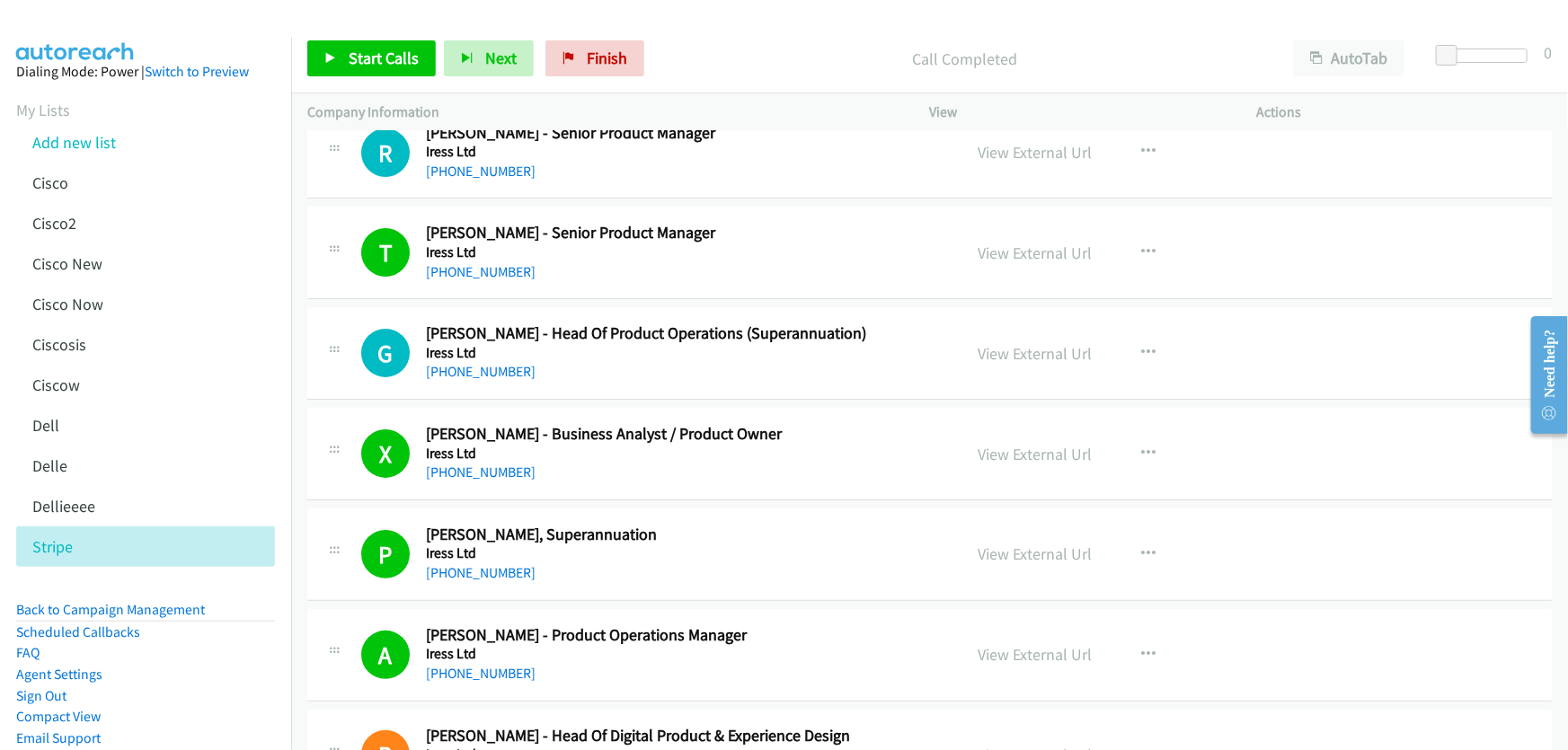
scroll to position [10347, 0]
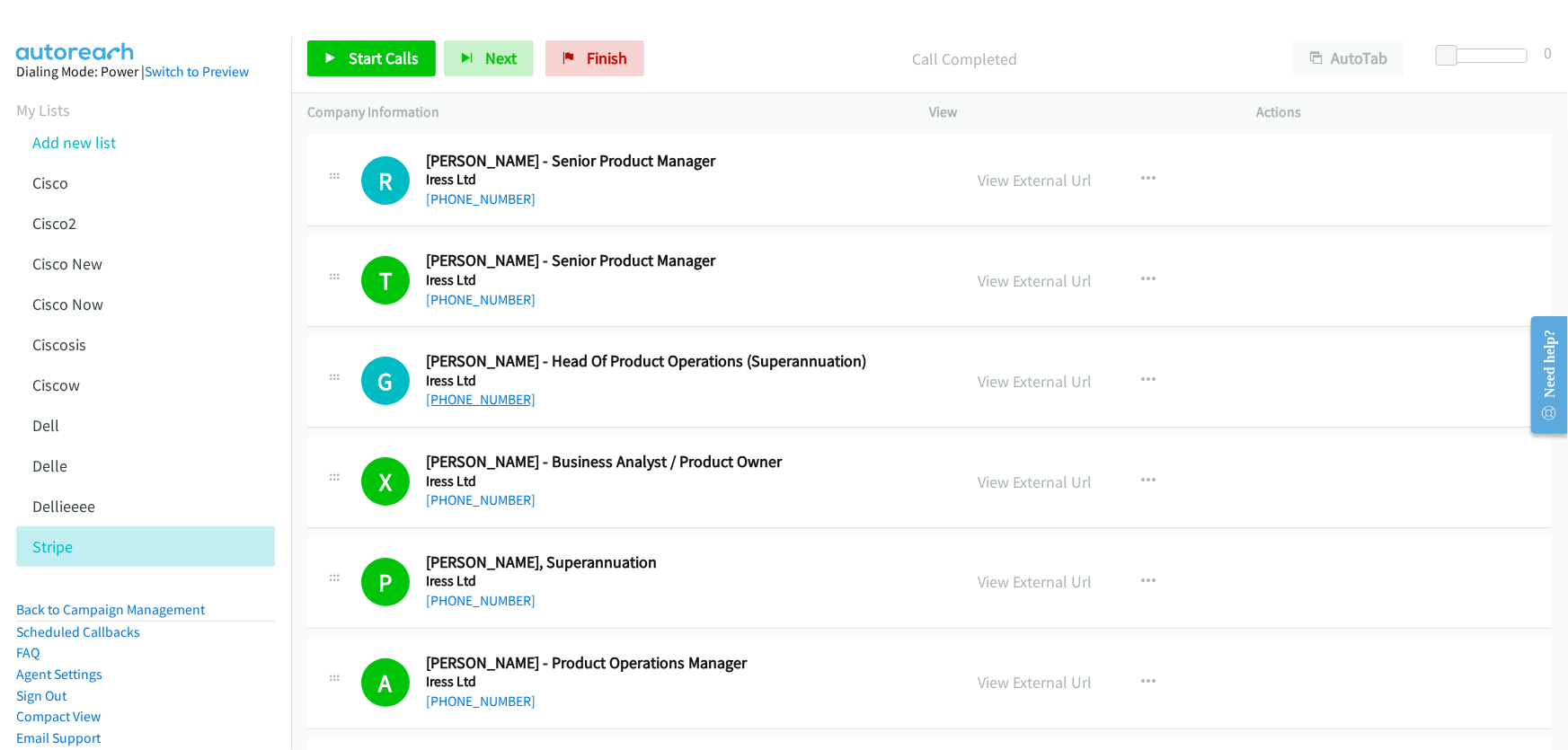
click at [489, 390] on link "[PHONE_NUMBER]" at bounding box center [481, 399] width 110 height 17
click at [1052, 371] on link "View External Url" at bounding box center [1035, 381] width 114 height 20
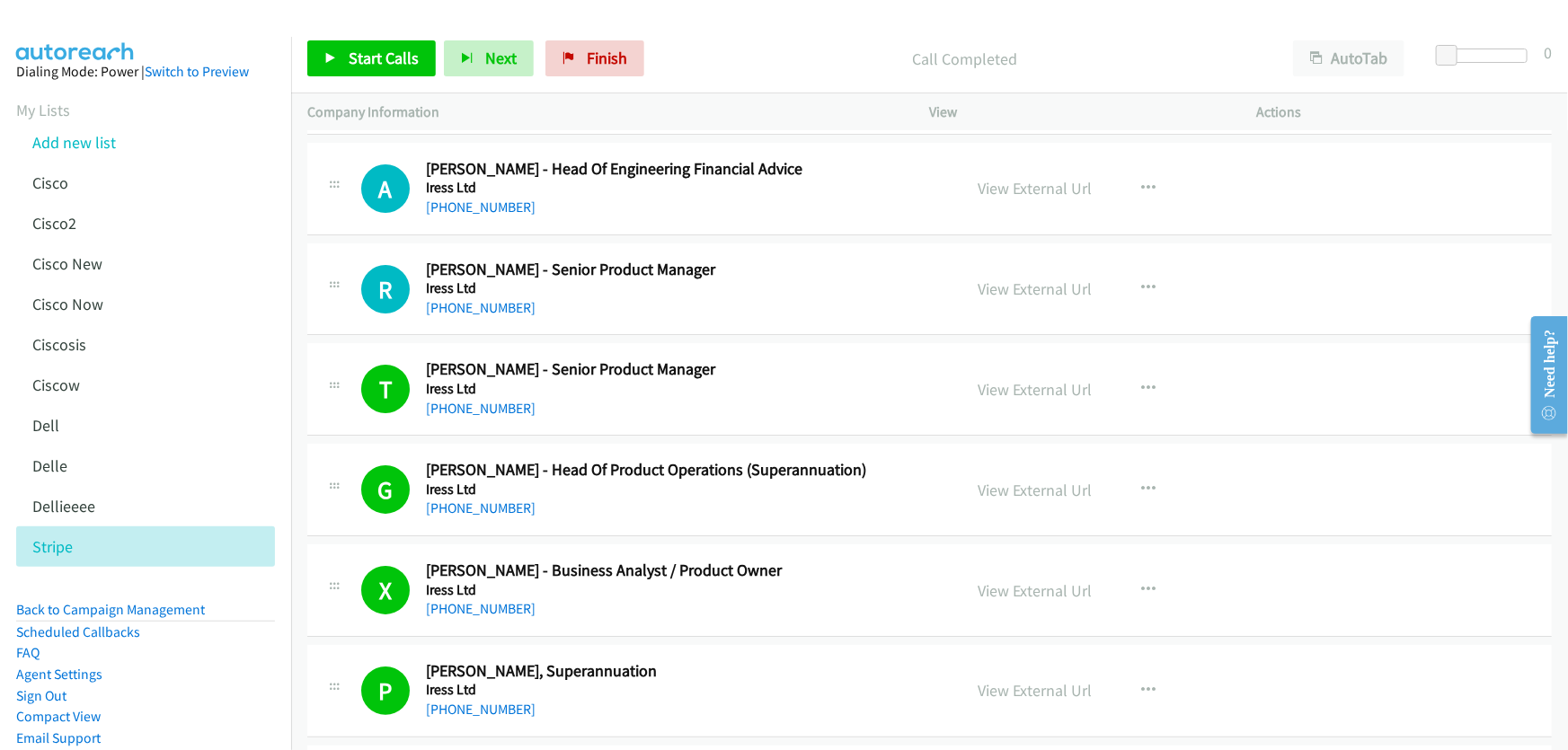
scroll to position [10183, 0]
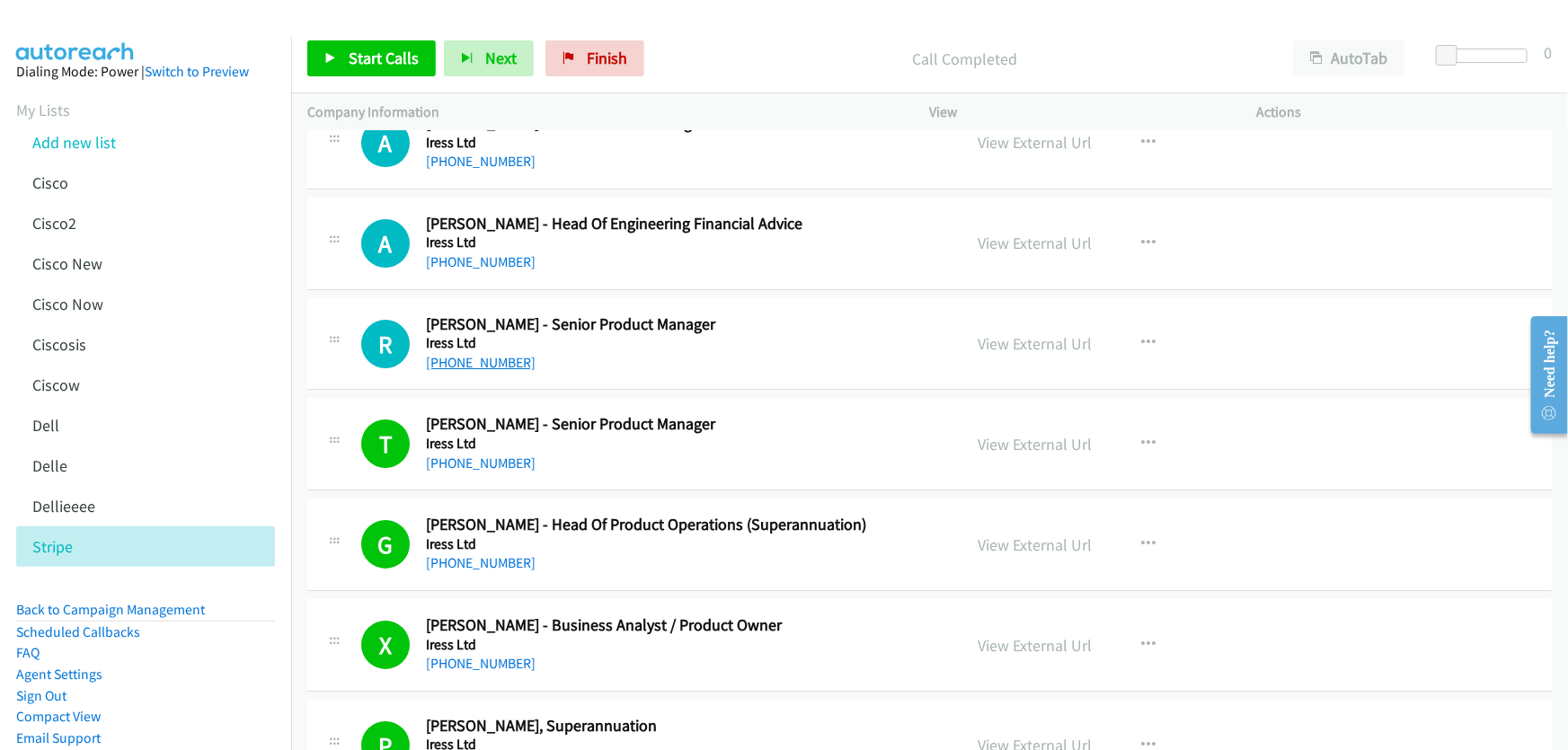
click at [496, 354] on link "[PHONE_NUMBER]" at bounding box center [481, 362] width 110 height 17
click at [1010, 334] on link "View External Url" at bounding box center [1035, 344] width 114 height 20
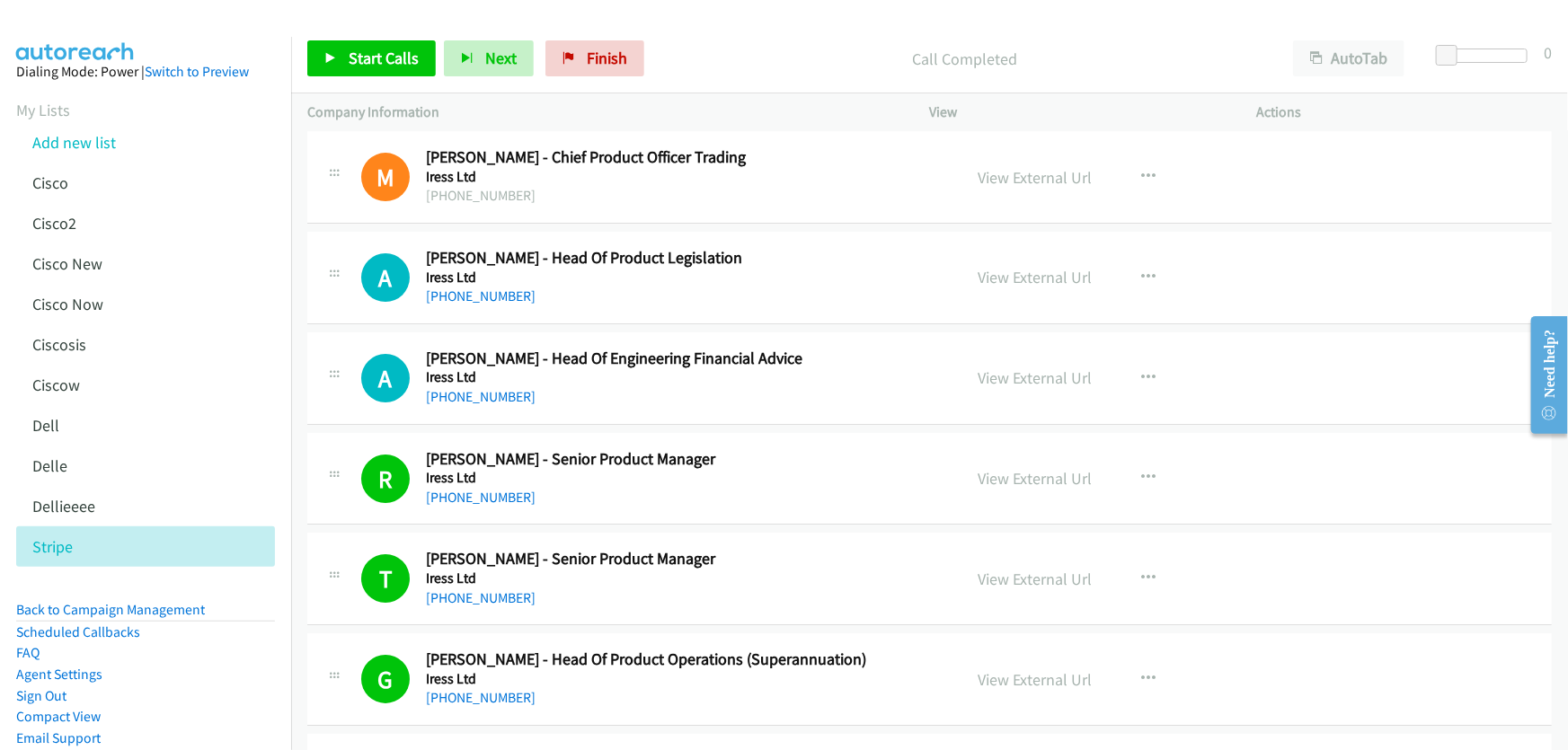
scroll to position [10020, 0]
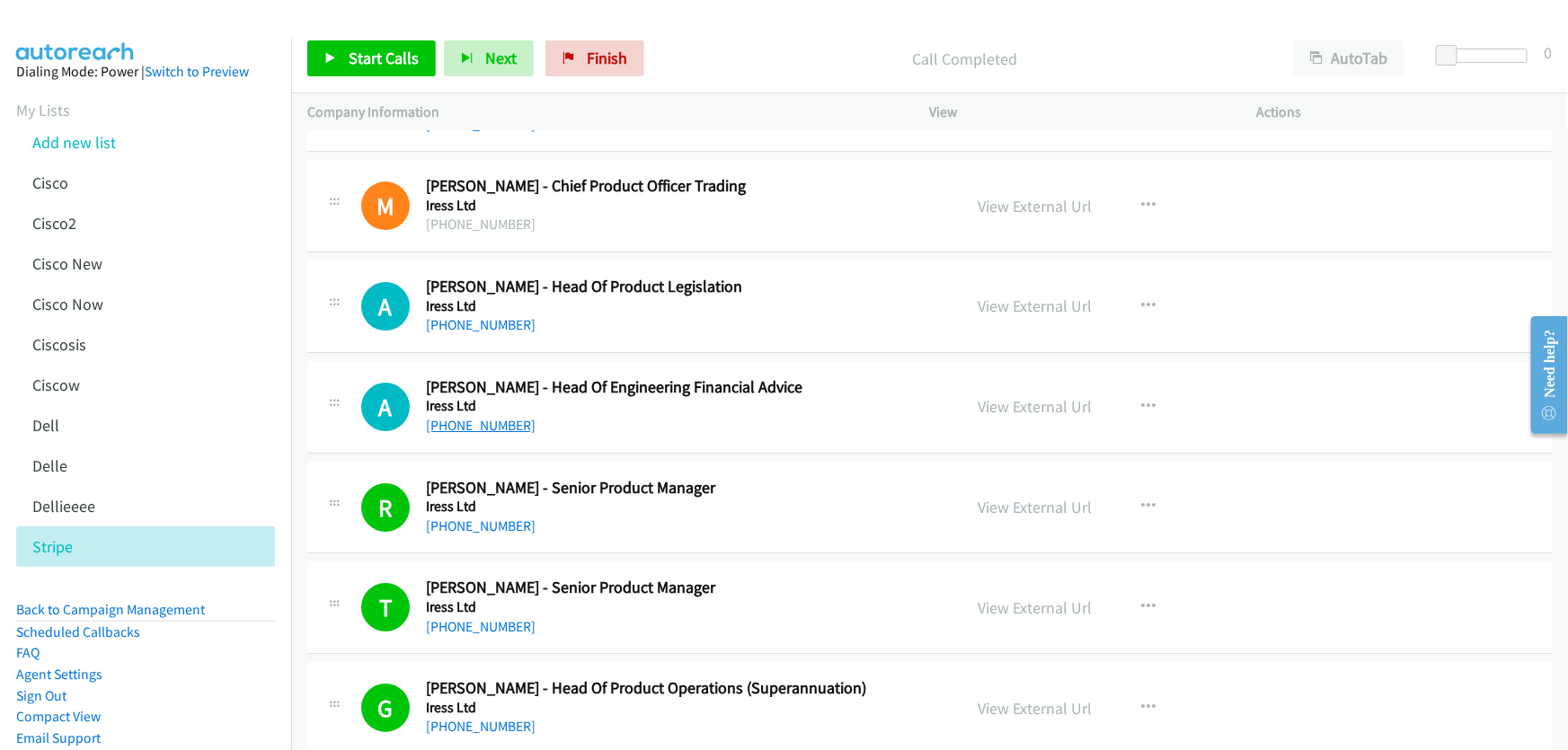
click at [494, 416] on link "[PHONE_NUMBER]" at bounding box center [481, 425] width 110 height 17
click at [1047, 396] on link "View External Url" at bounding box center [1035, 406] width 114 height 20
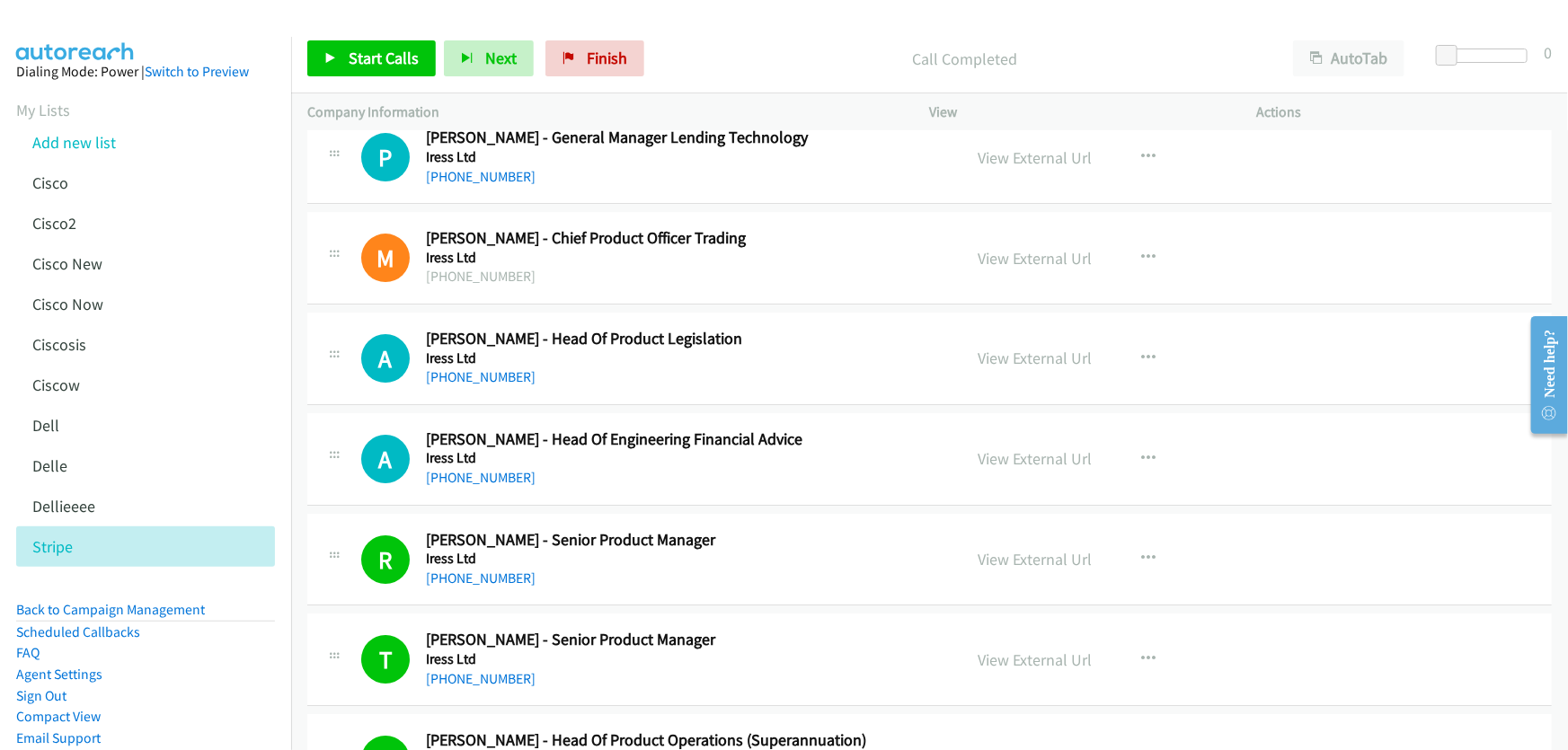
scroll to position [9938, 0]
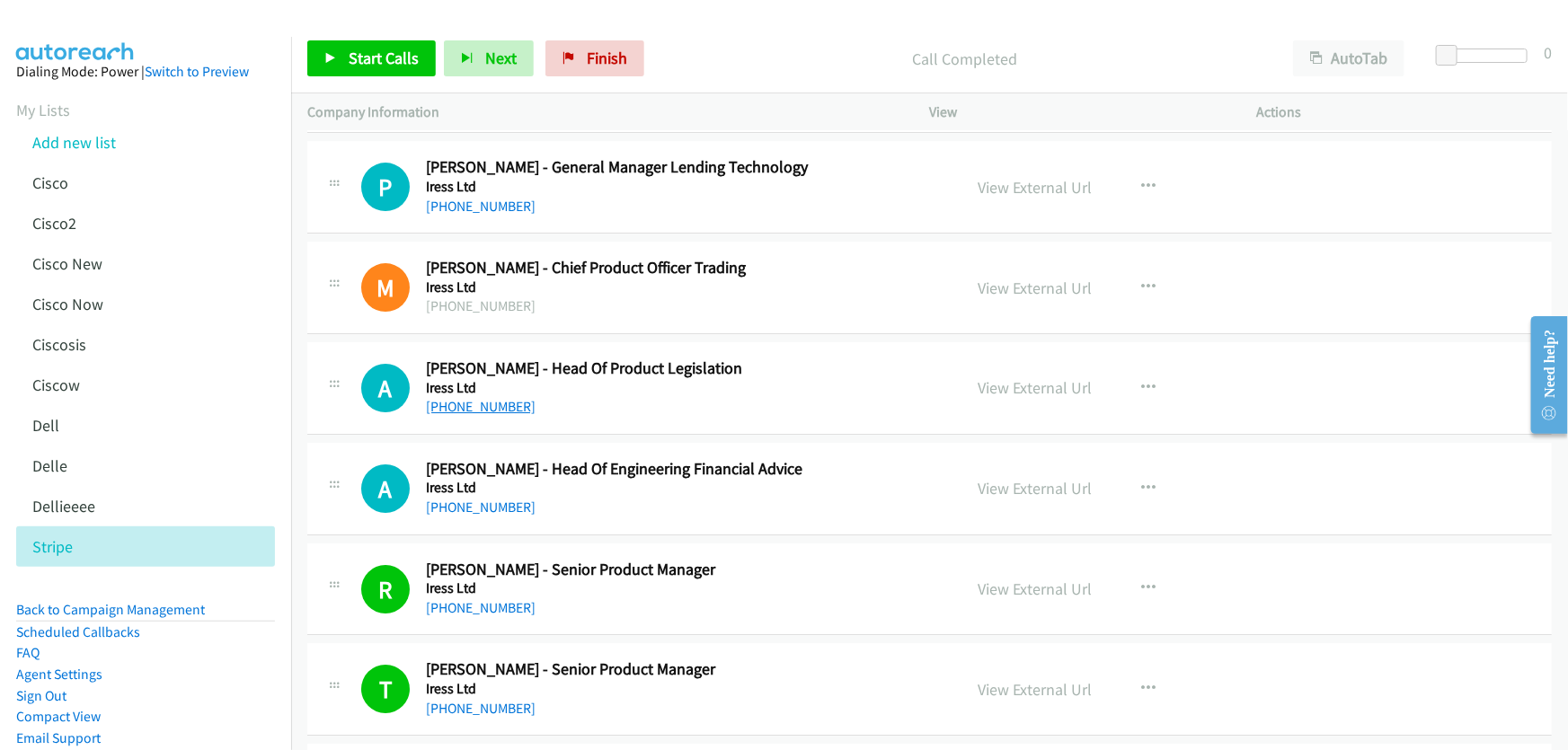
click at [512, 398] on link "[PHONE_NUMBER]" at bounding box center [481, 406] width 110 height 17
click at [1035, 377] on link "View External Url" at bounding box center [1035, 388] width 114 height 20
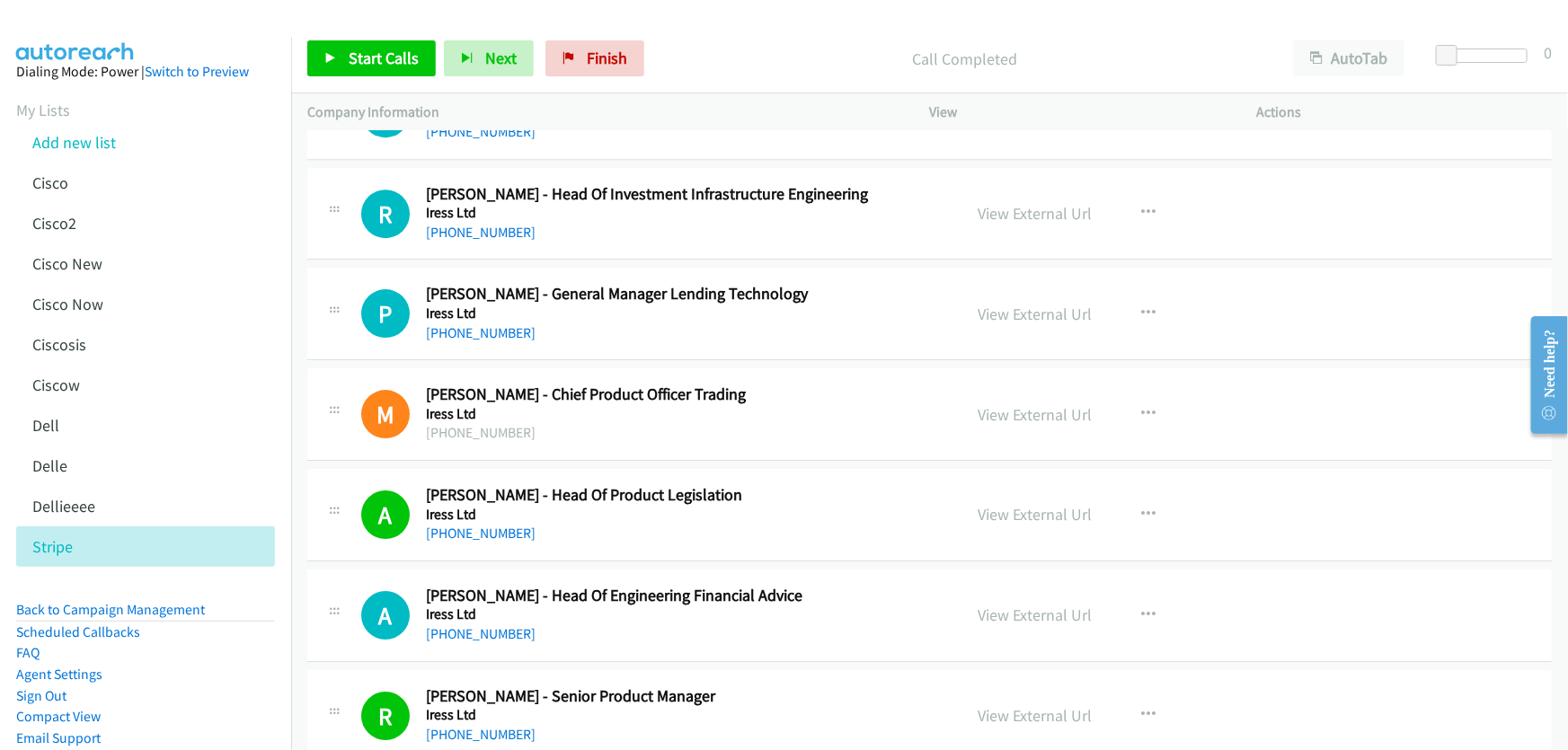
scroll to position [9774, 0]
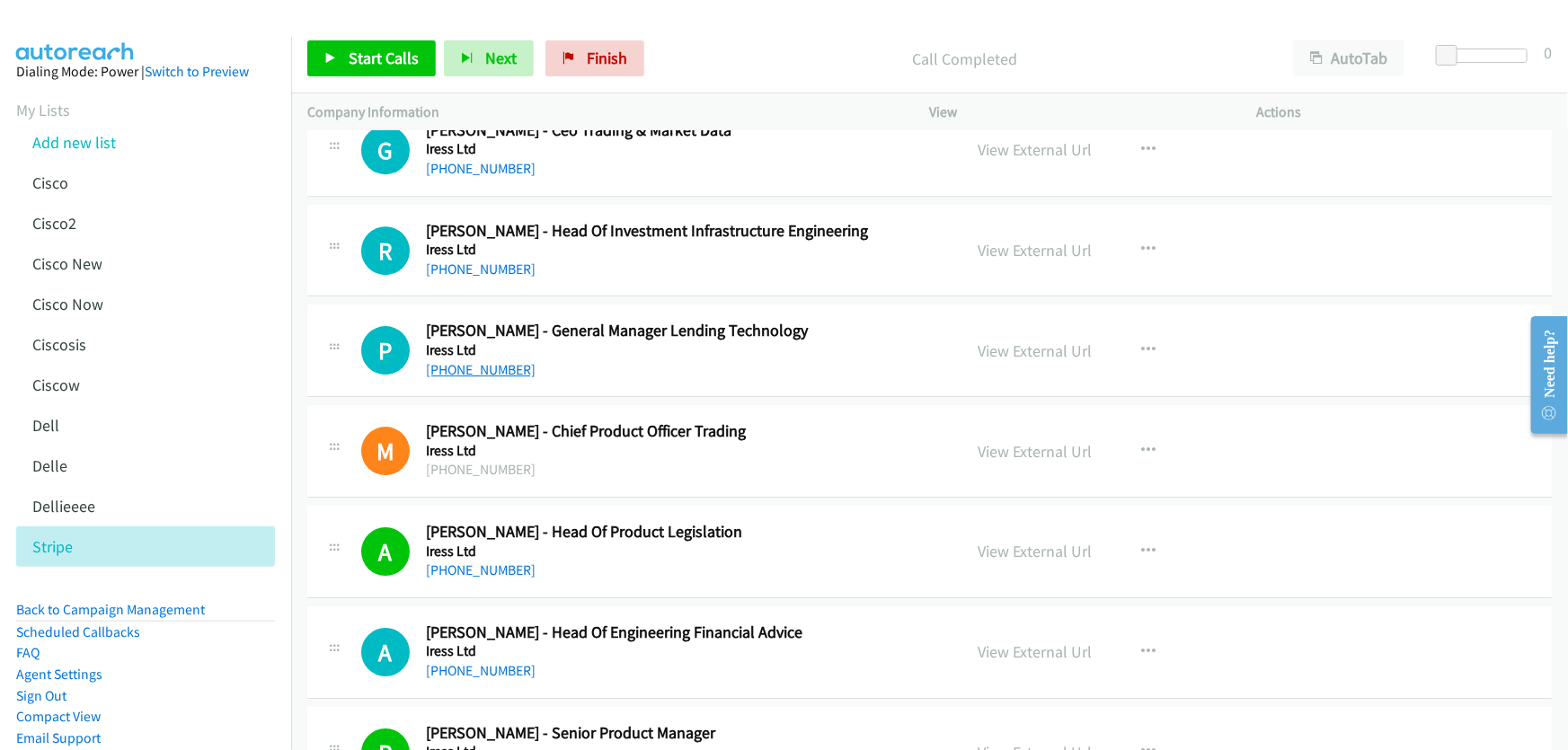
click at [504, 362] on link "[PHONE_NUMBER]" at bounding box center [481, 370] width 110 height 17
click at [990, 342] on link "View External Url" at bounding box center [1035, 350] width 114 height 20
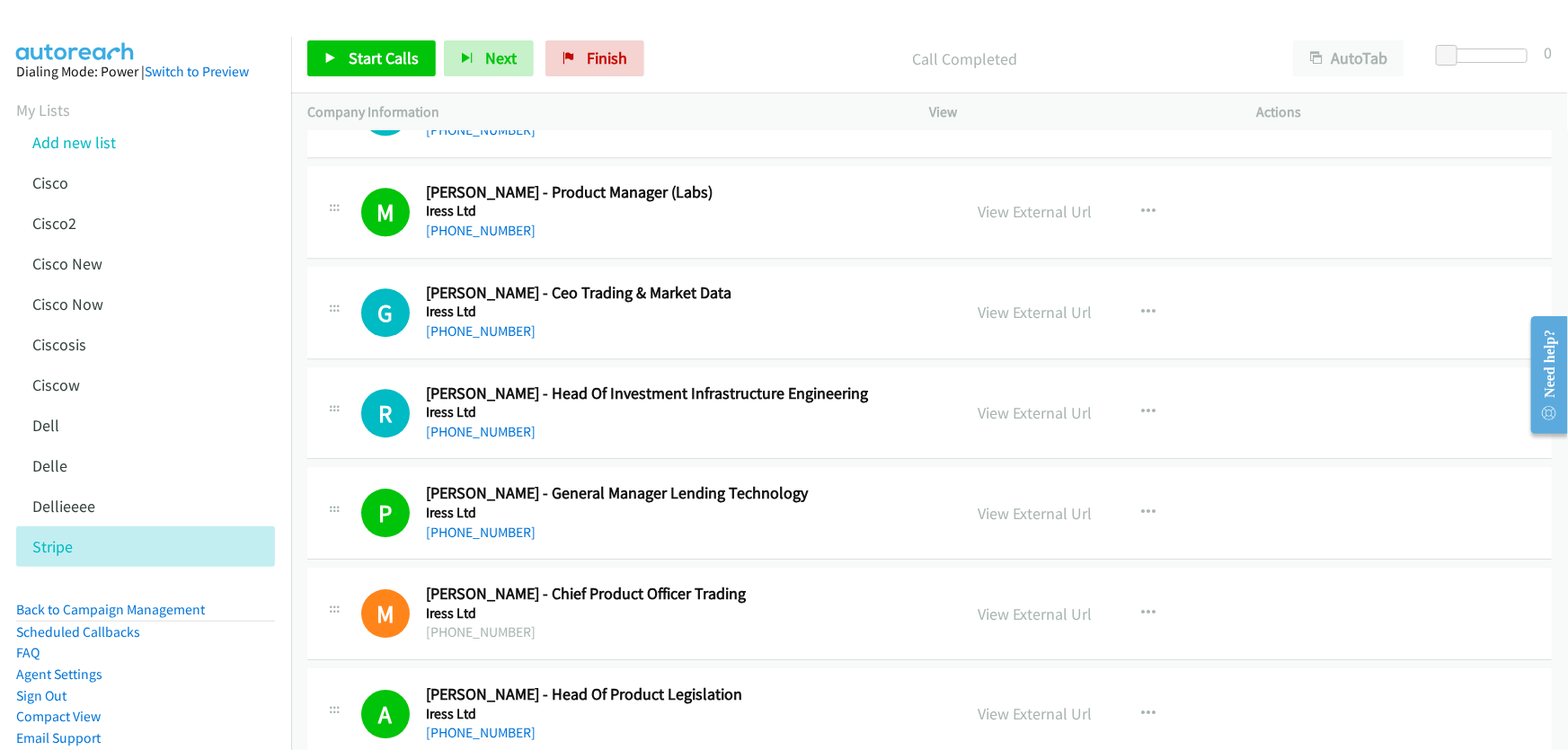
scroll to position [9612, 0]
click at [481, 423] on link "[PHONE_NUMBER]" at bounding box center [481, 431] width 110 height 17
click at [1025, 402] on link "View External Url" at bounding box center [1035, 413] width 114 height 20
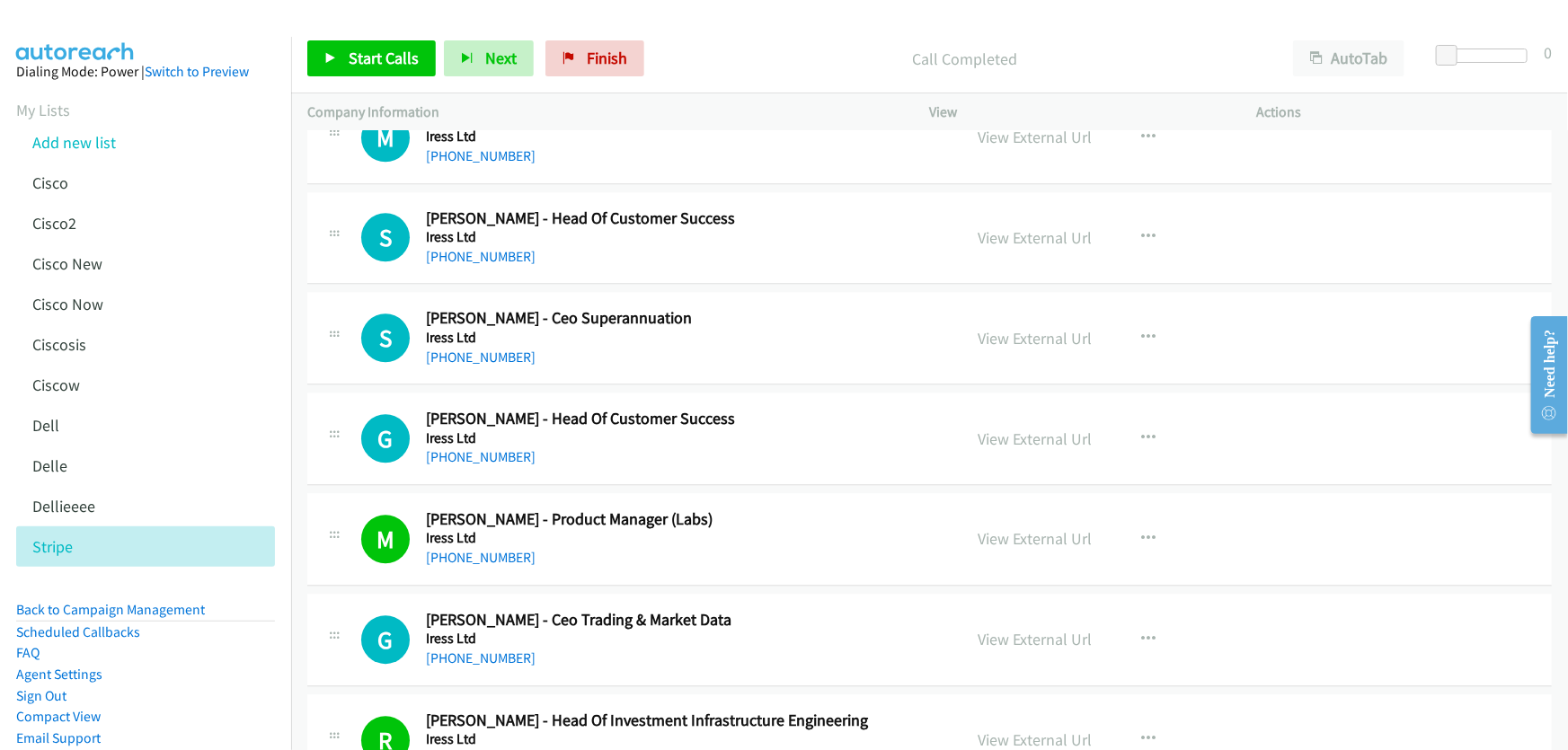
scroll to position [9367, 0]
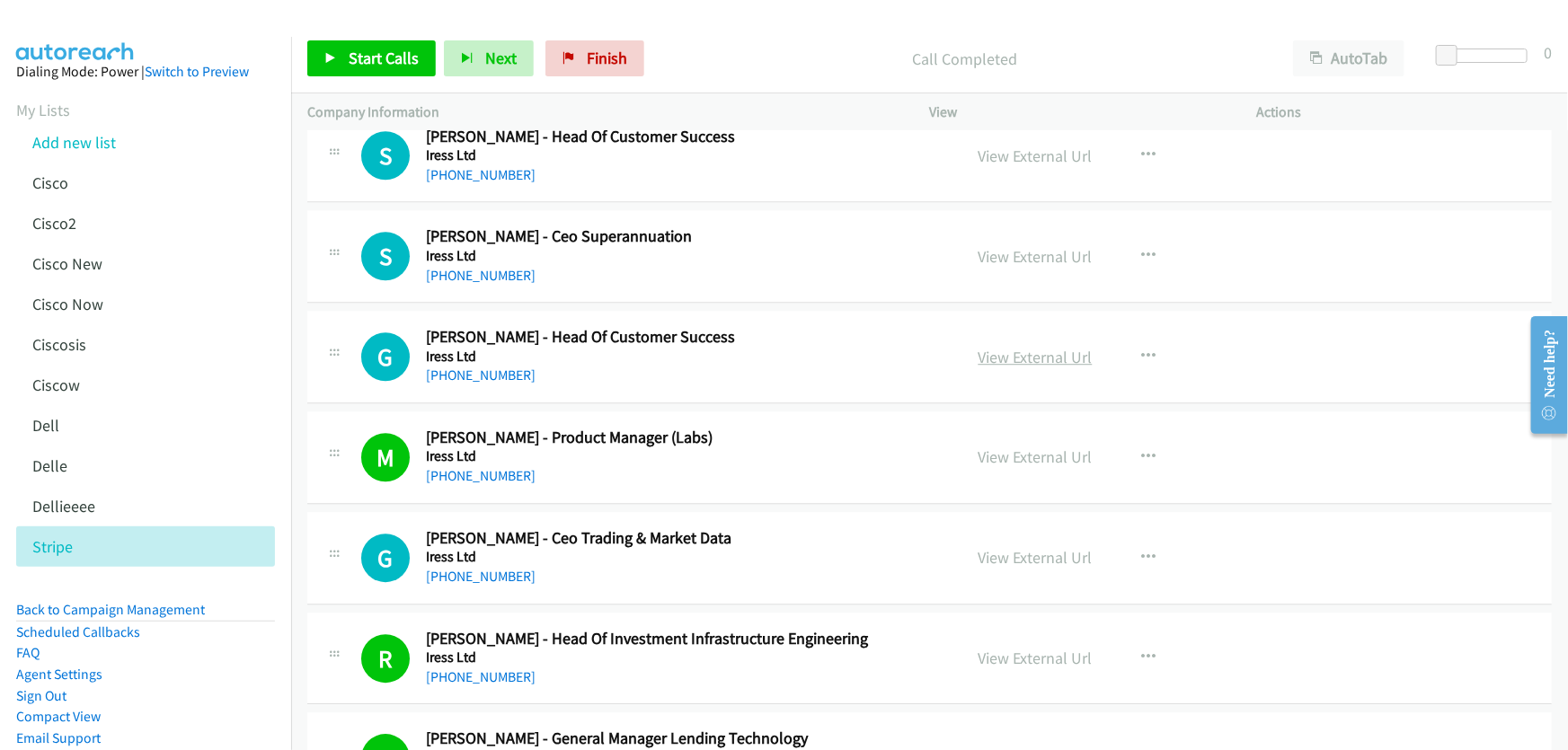
click at [1026, 347] on link "View External Url" at bounding box center [1035, 357] width 114 height 20
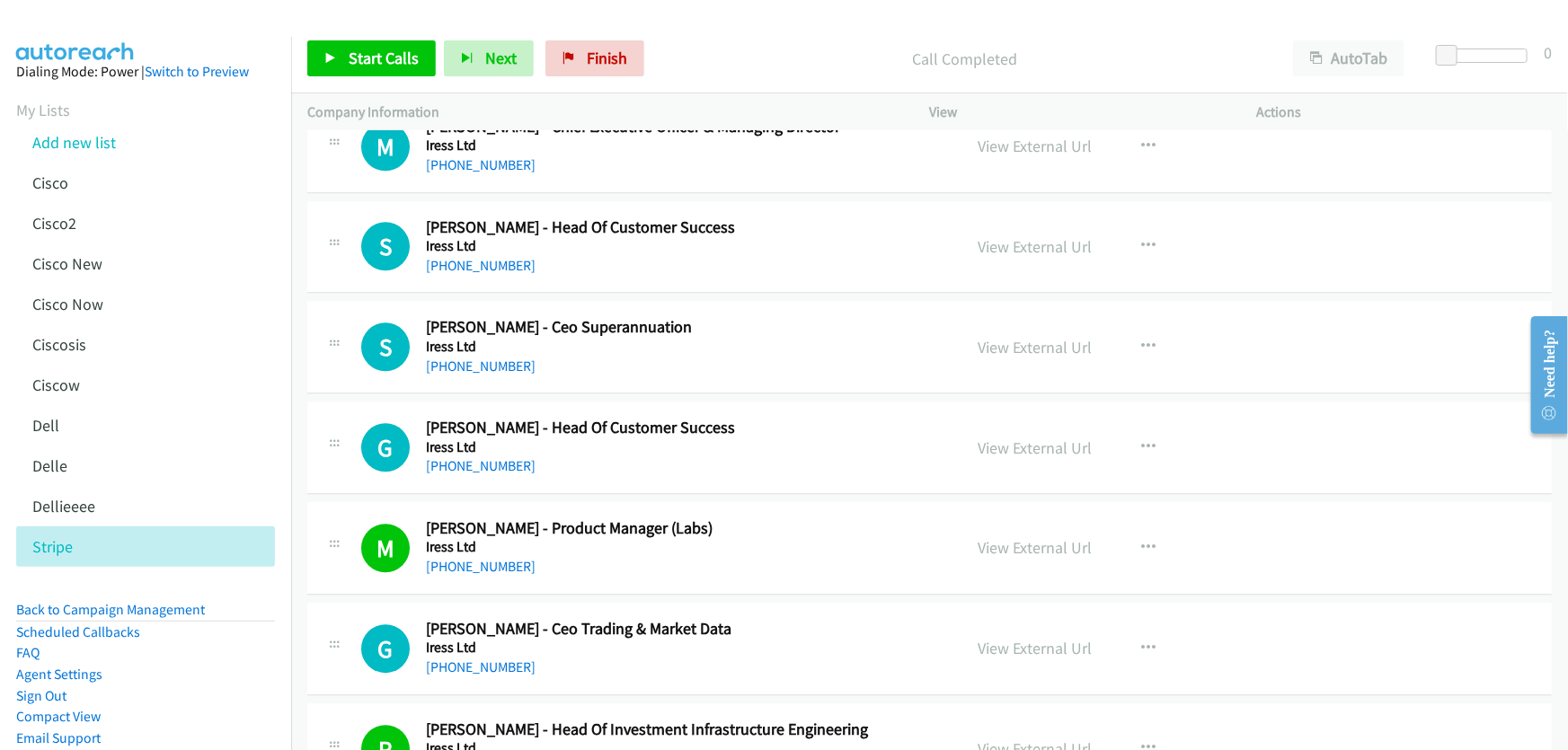
scroll to position [9204, 0]
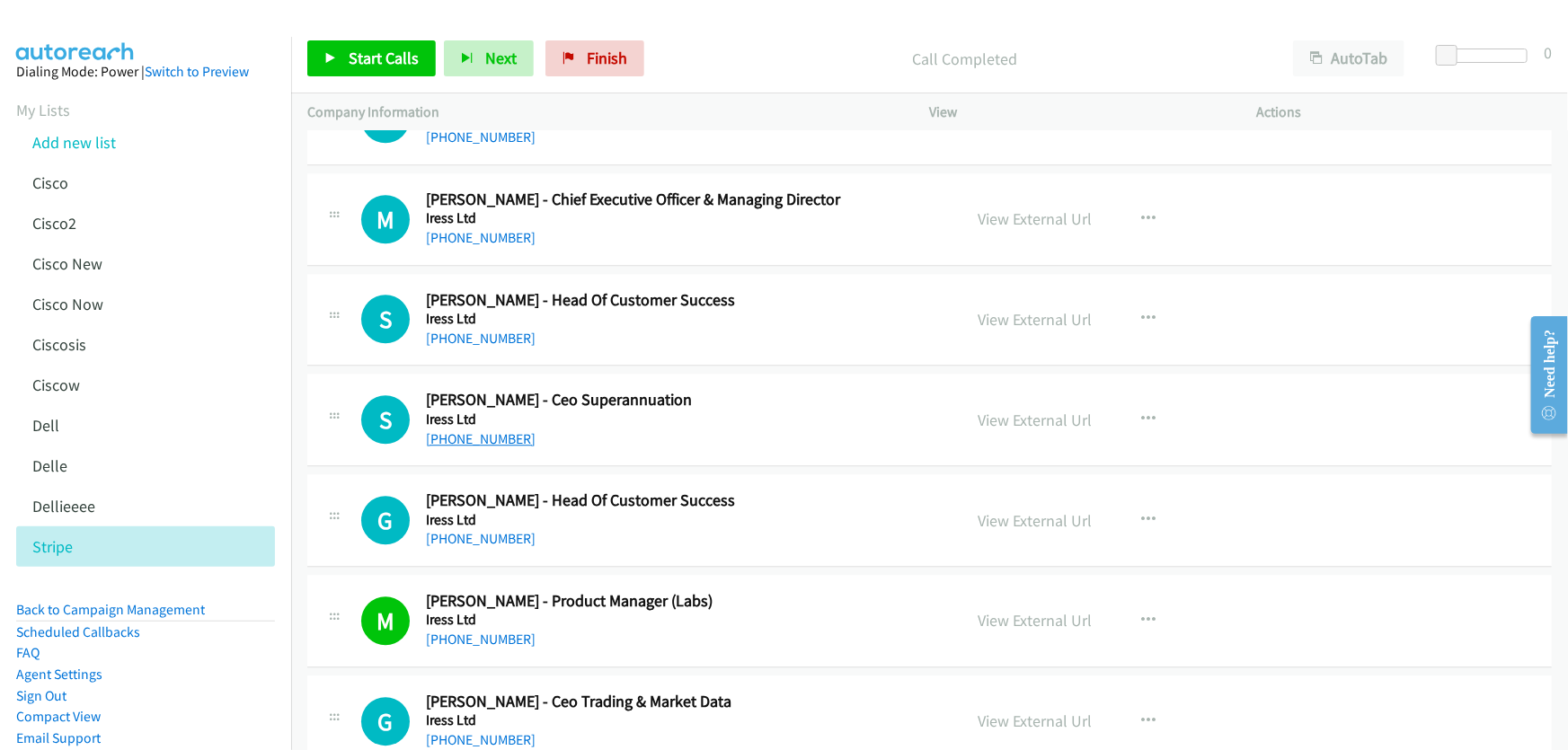
click at [499, 430] on link "[PHONE_NUMBER]" at bounding box center [481, 439] width 110 height 17
click at [1007, 410] on link "View External Url" at bounding box center [1035, 420] width 114 height 20
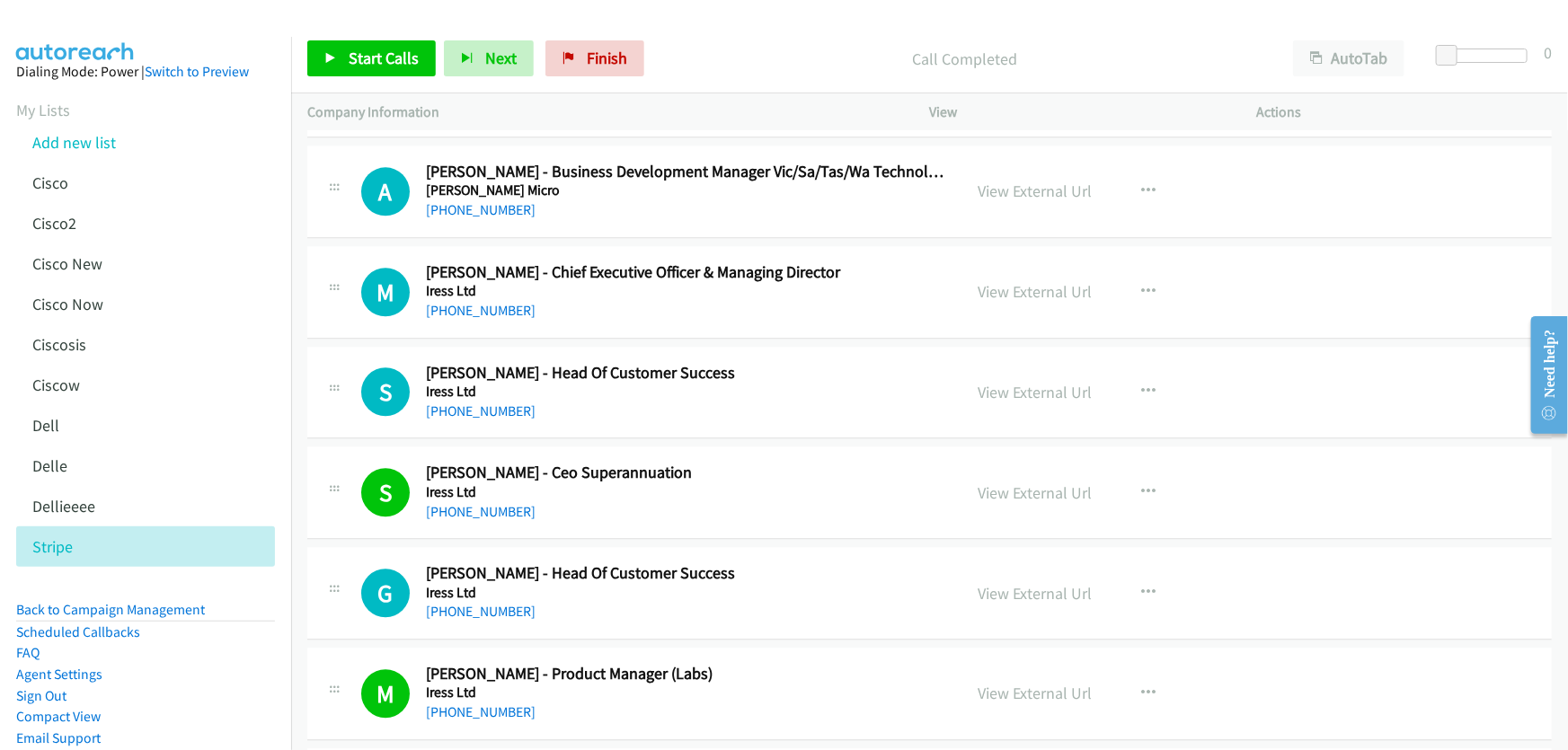
scroll to position [9040, 0]
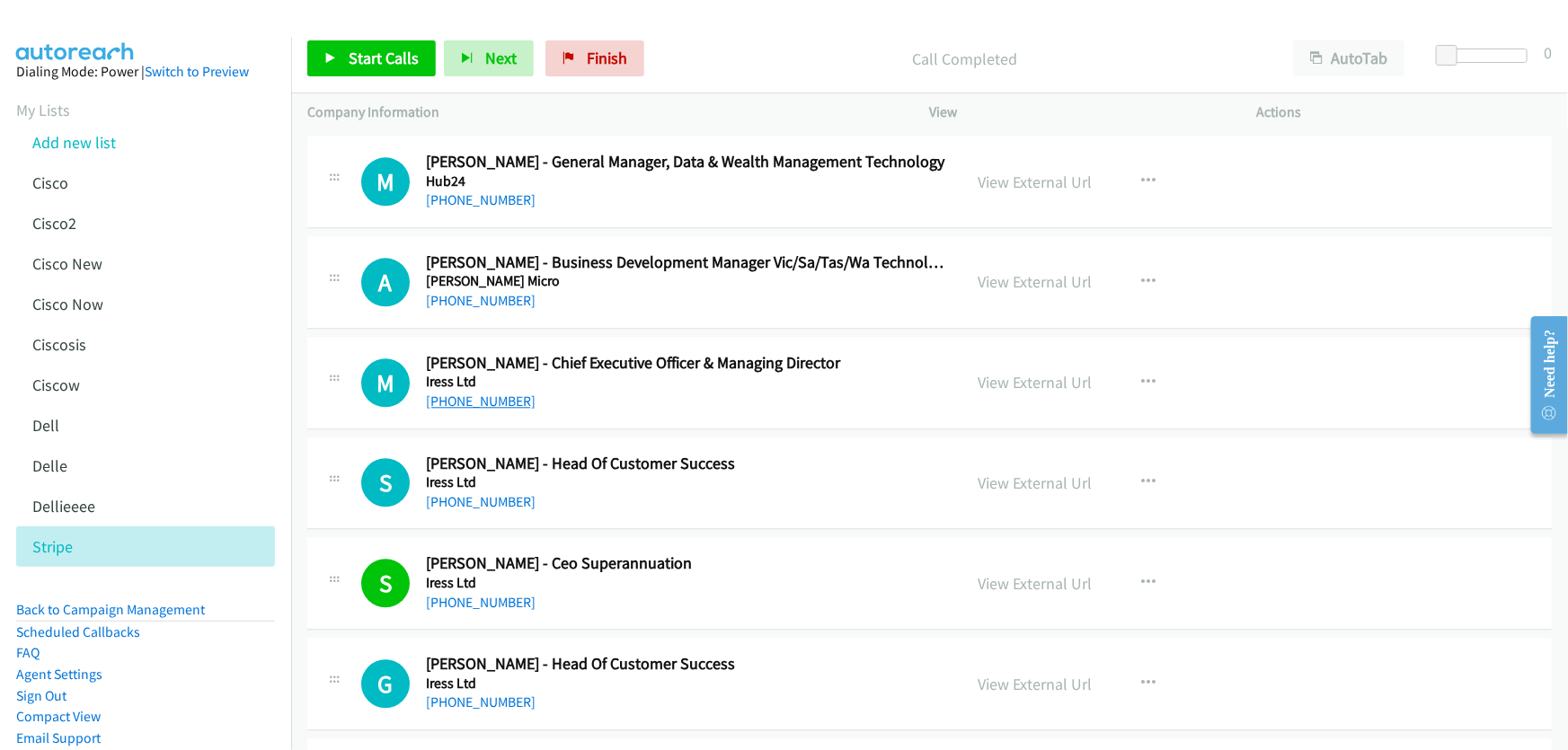
click at [485, 392] on link "[PHONE_NUMBER]" at bounding box center [481, 401] width 110 height 17
click at [1007, 372] on link "View External Url" at bounding box center [1035, 382] width 114 height 20
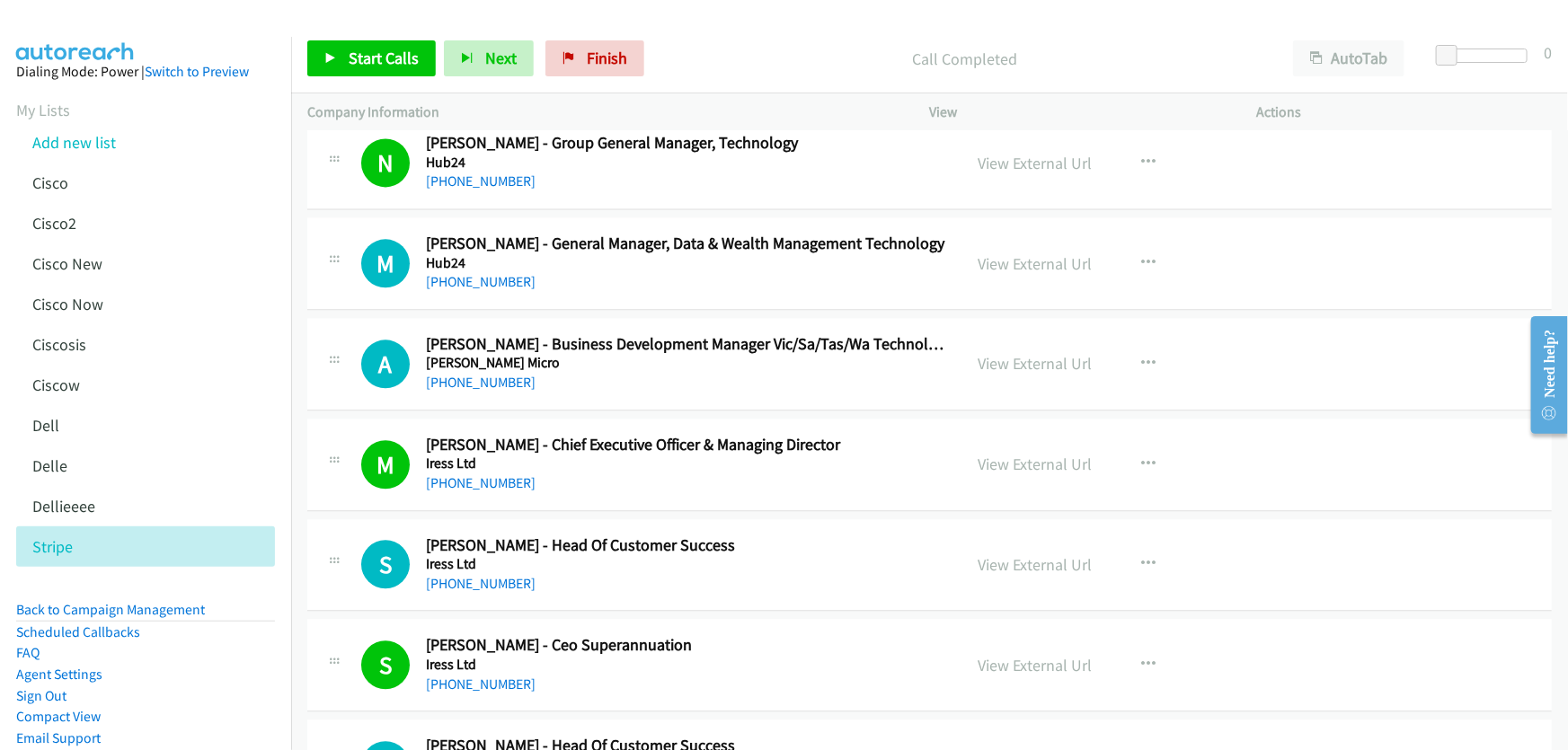
scroll to position [8876, 0]
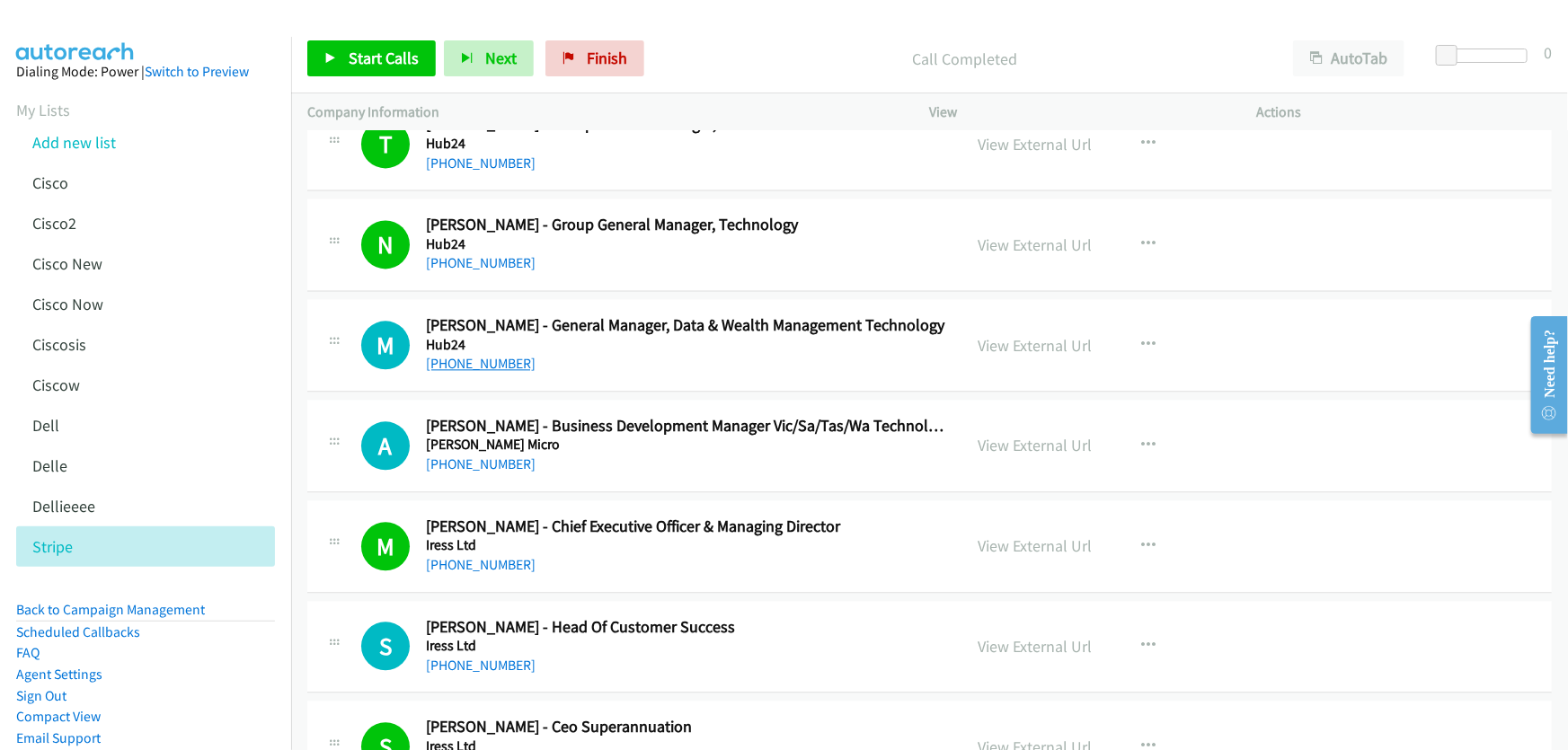
click at [484, 355] on link "[PHONE_NUMBER]" at bounding box center [481, 363] width 110 height 17
click at [1030, 336] on link "View External Url" at bounding box center [1035, 346] width 114 height 20
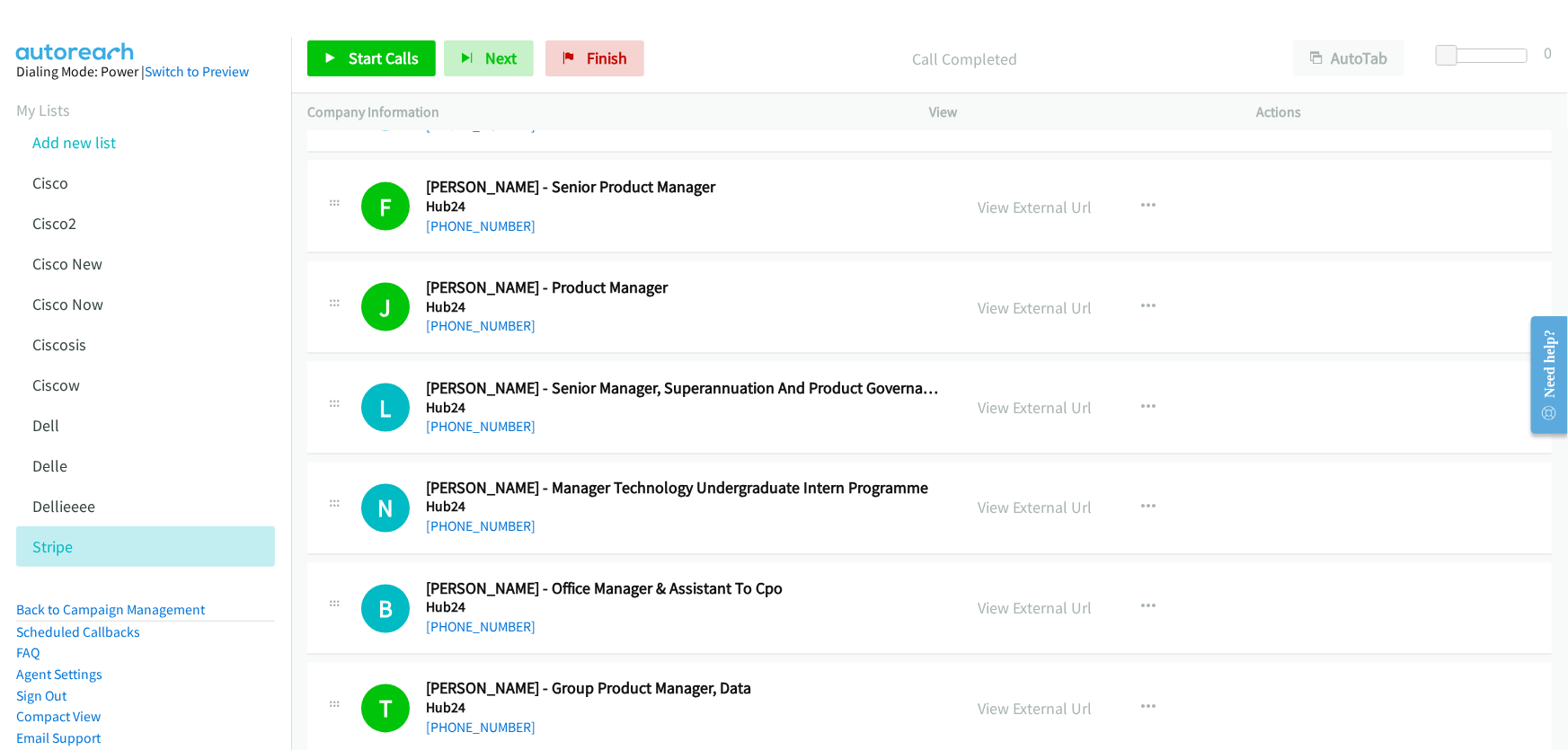
scroll to position [8305, 0]
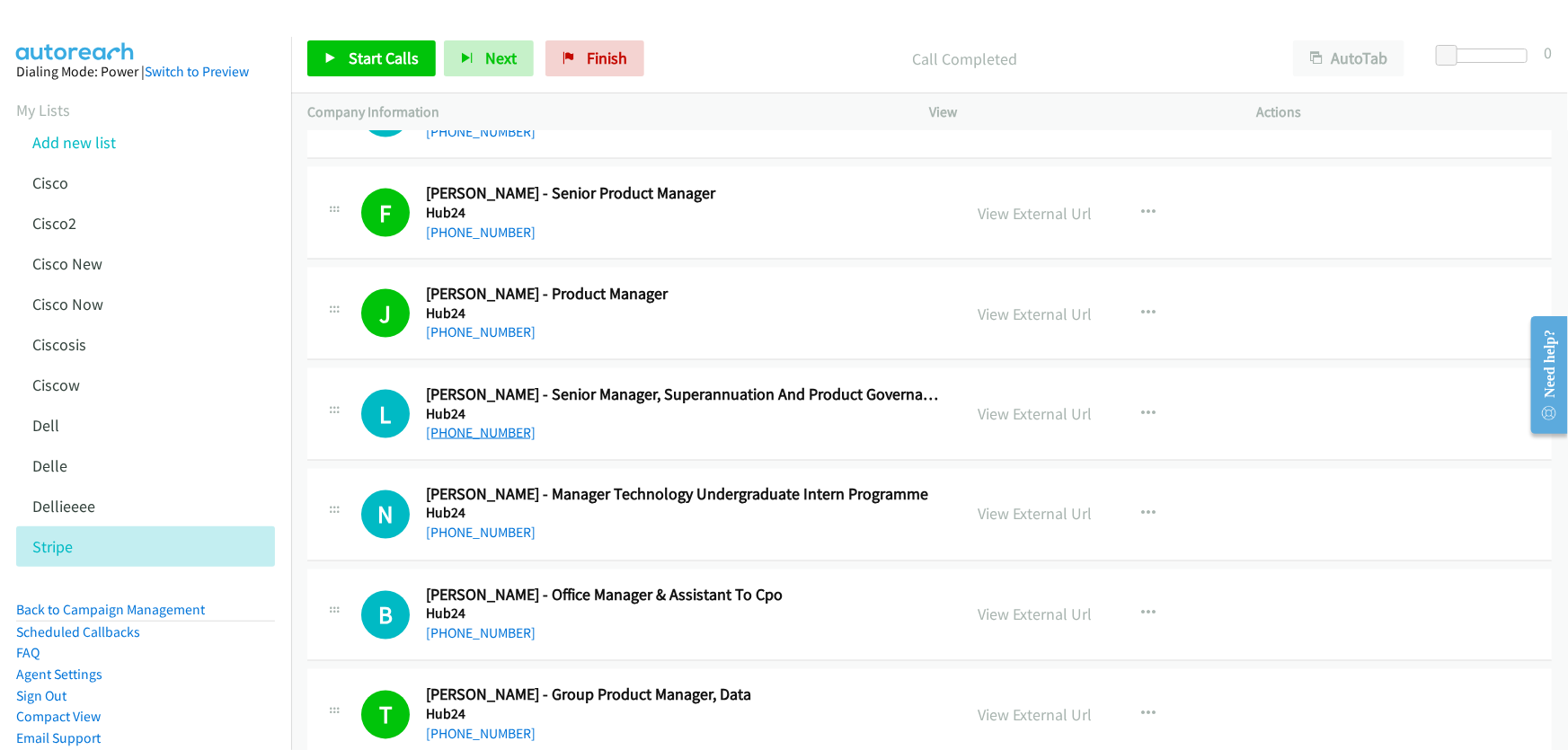
click at [486, 424] on link "[PHONE_NUMBER]" at bounding box center [481, 432] width 110 height 17
click at [996, 403] on link "View External Url" at bounding box center [1035, 414] width 114 height 20
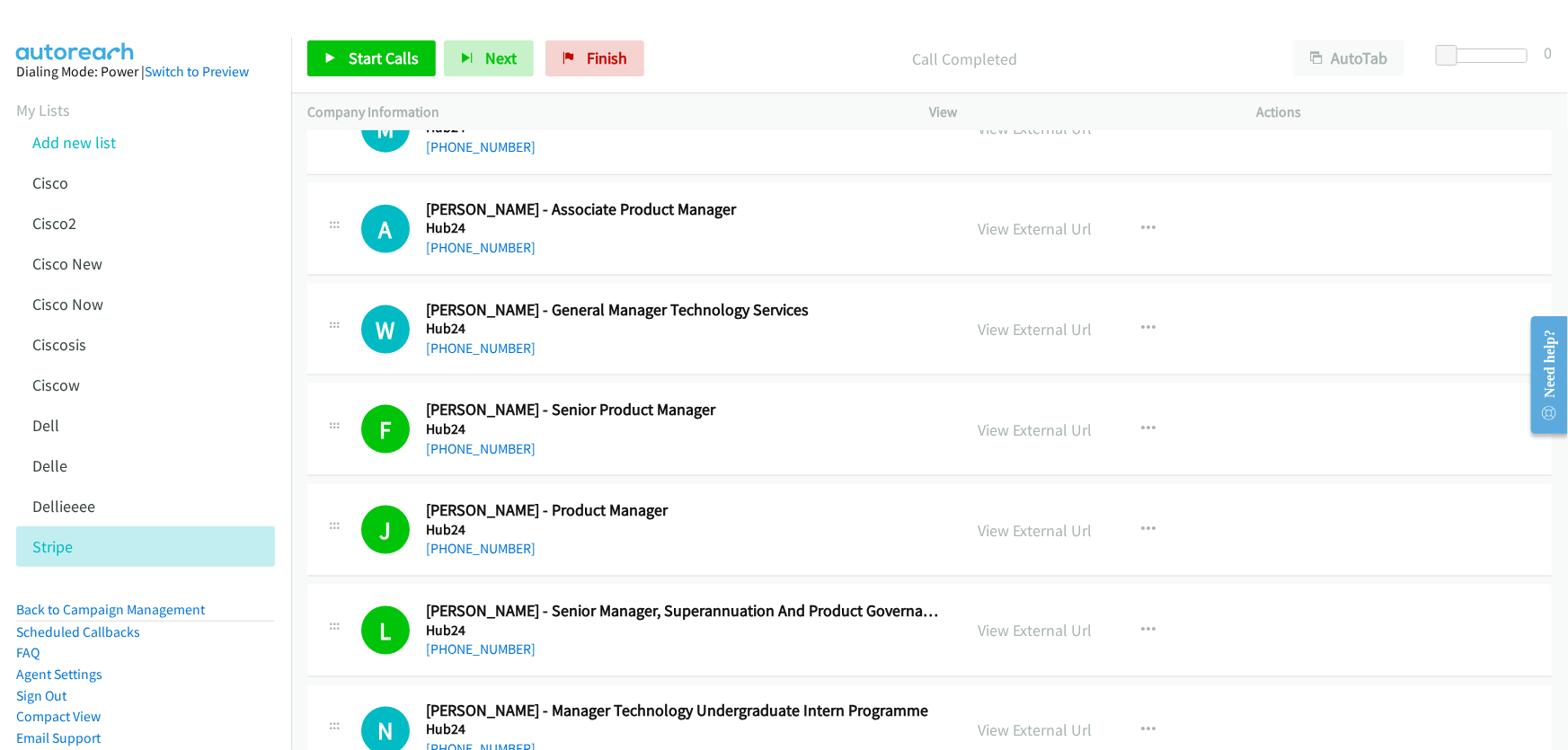
scroll to position [8059, 0]
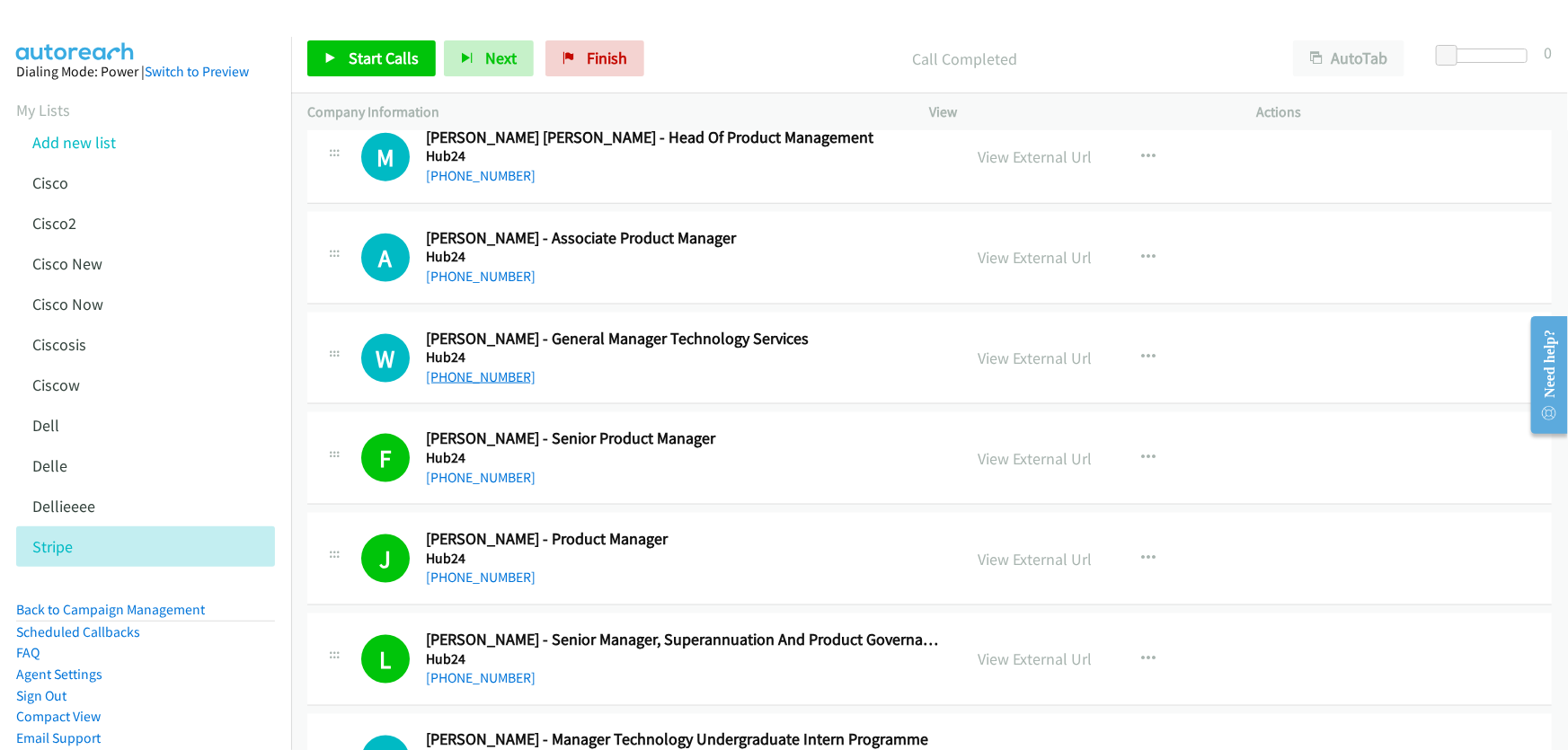
click at [499, 370] on link "[PHONE_NUMBER]" at bounding box center [481, 376] width 110 height 17
click at [1022, 348] on link "View External Url" at bounding box center [1035, 358] width 114 height 20
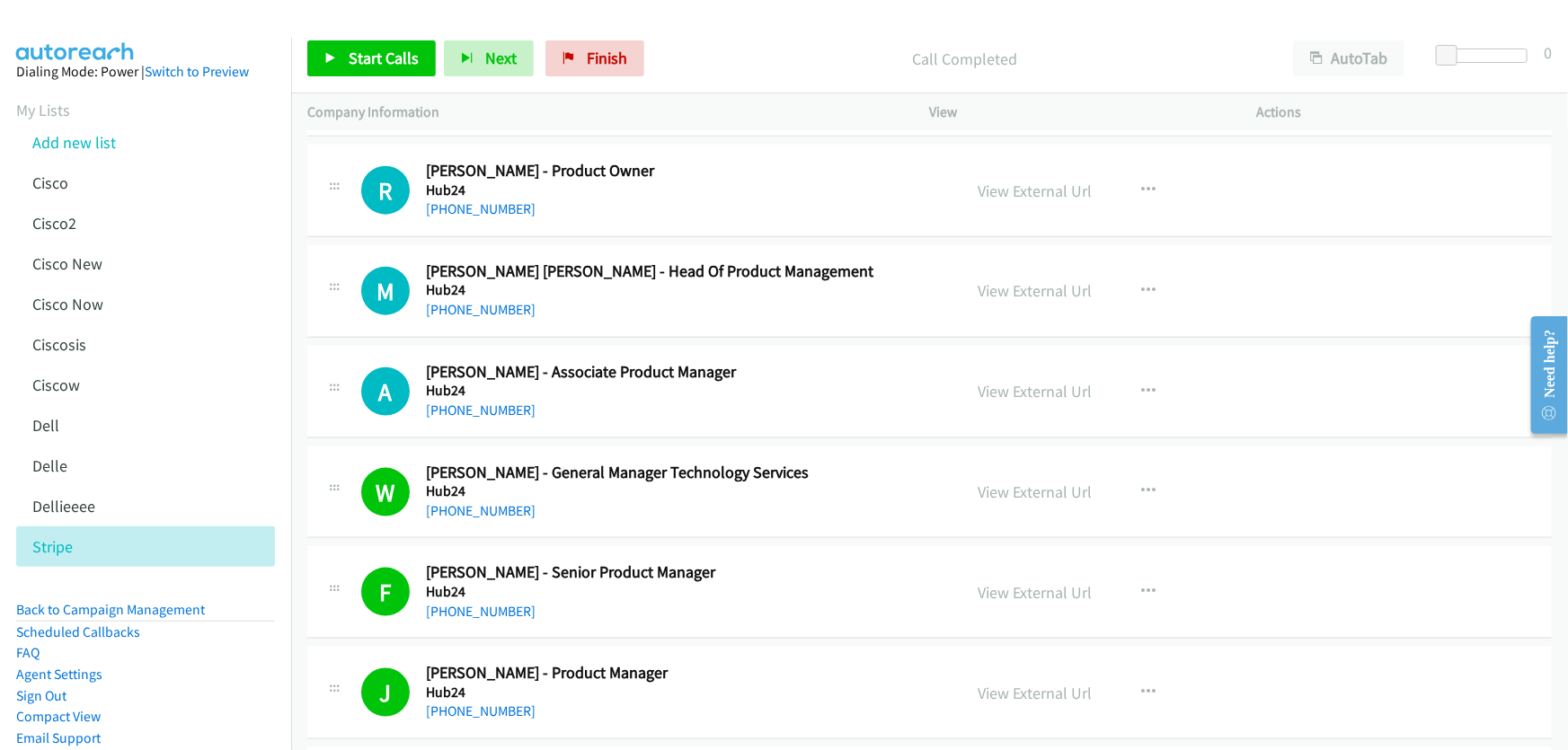
scroll to position [7896, 0]
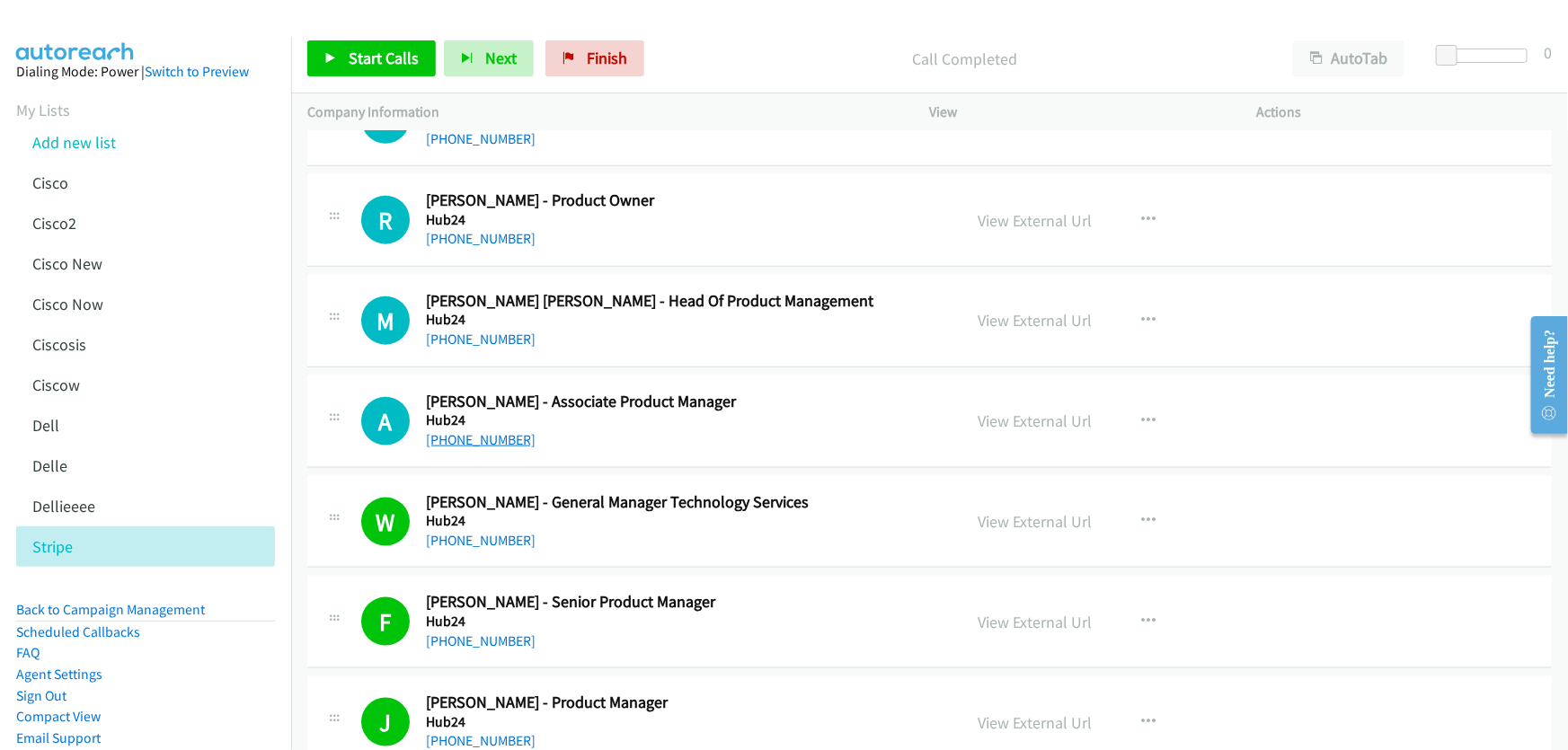
click at [467, 431] on link "[PHONE_NUMBER]" at bounding box center [481, 440] width 110 height 17
click at [1014, 411] on link "View External Url" at bounding box center [1035, 421] width 114 height 20
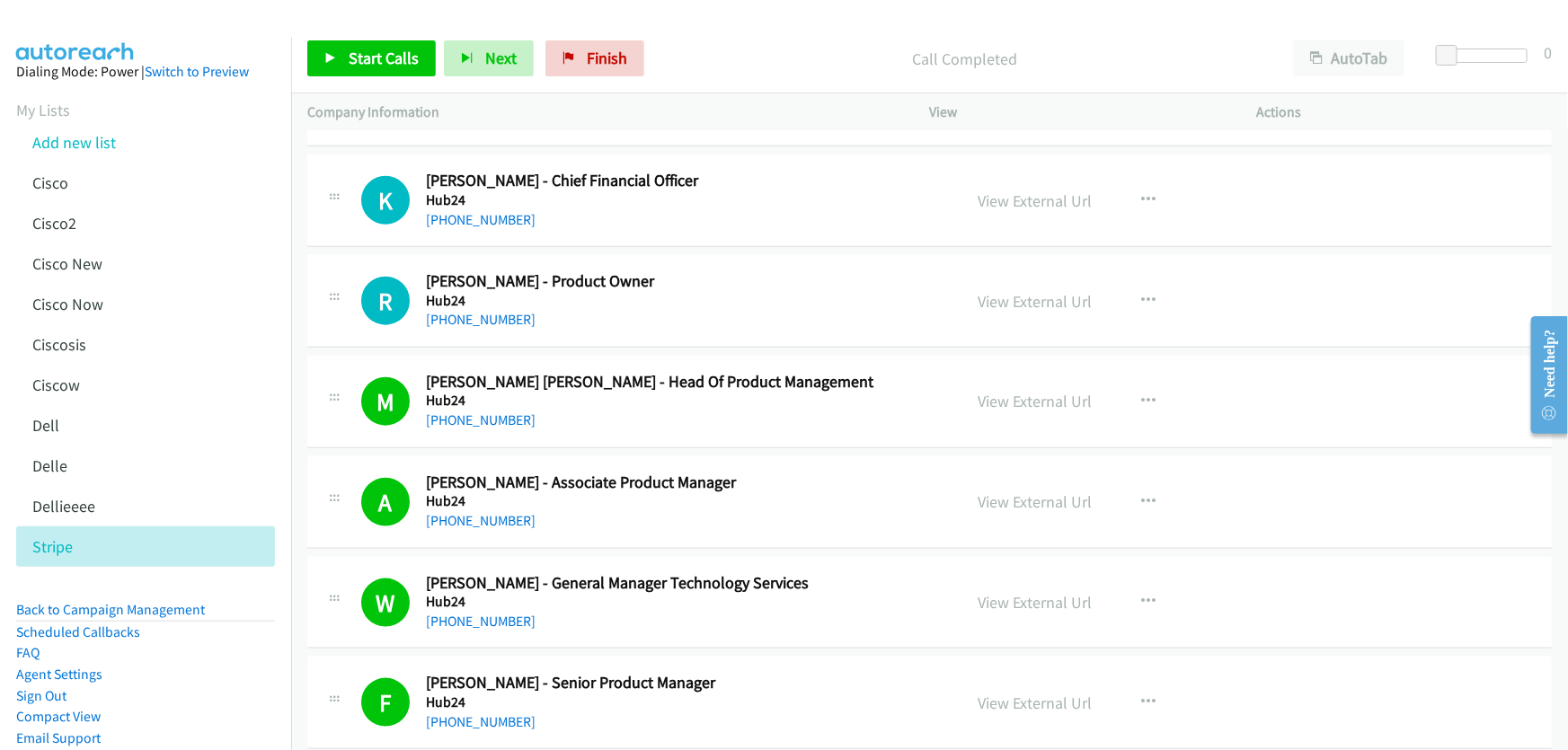
scroll to position [7651, 0]
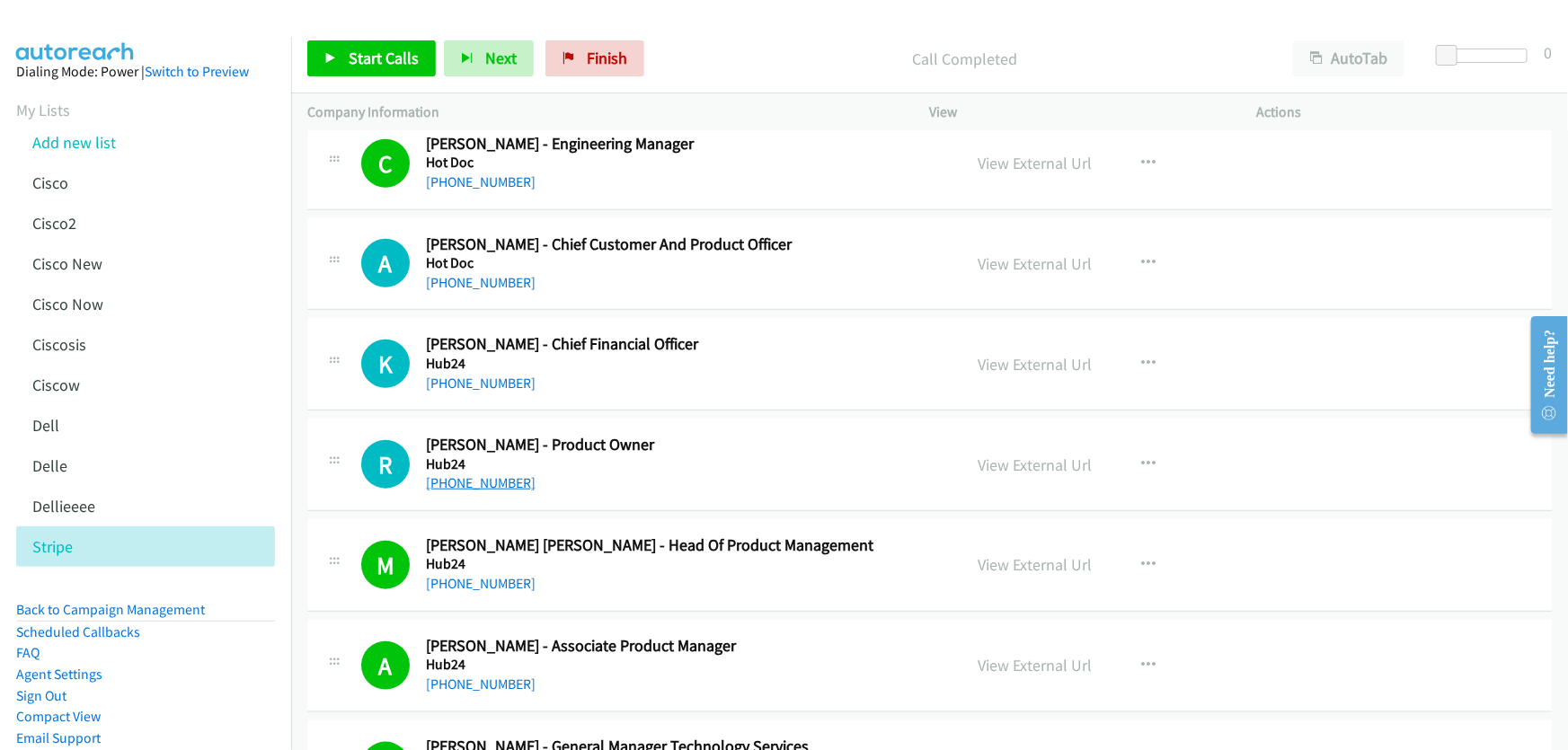
click at [495, 474] on link "[PHONE_NUMBER]" at bounding box center [481, 482] width 110 height 17
click at [1024, 457] on link "View External Url" at bounding box center [1035, 465] width 114 height 20
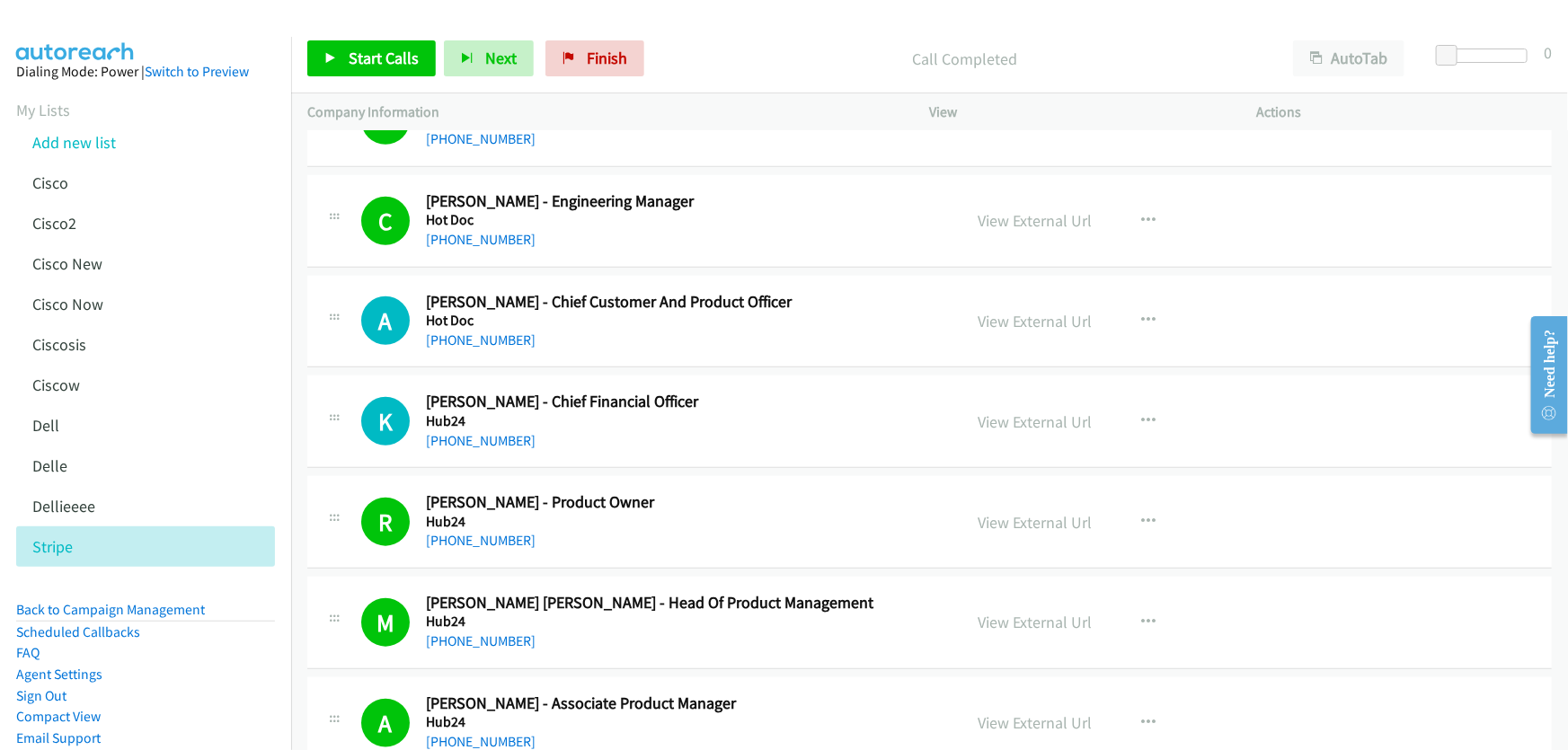
scroll to position [7570, 0]
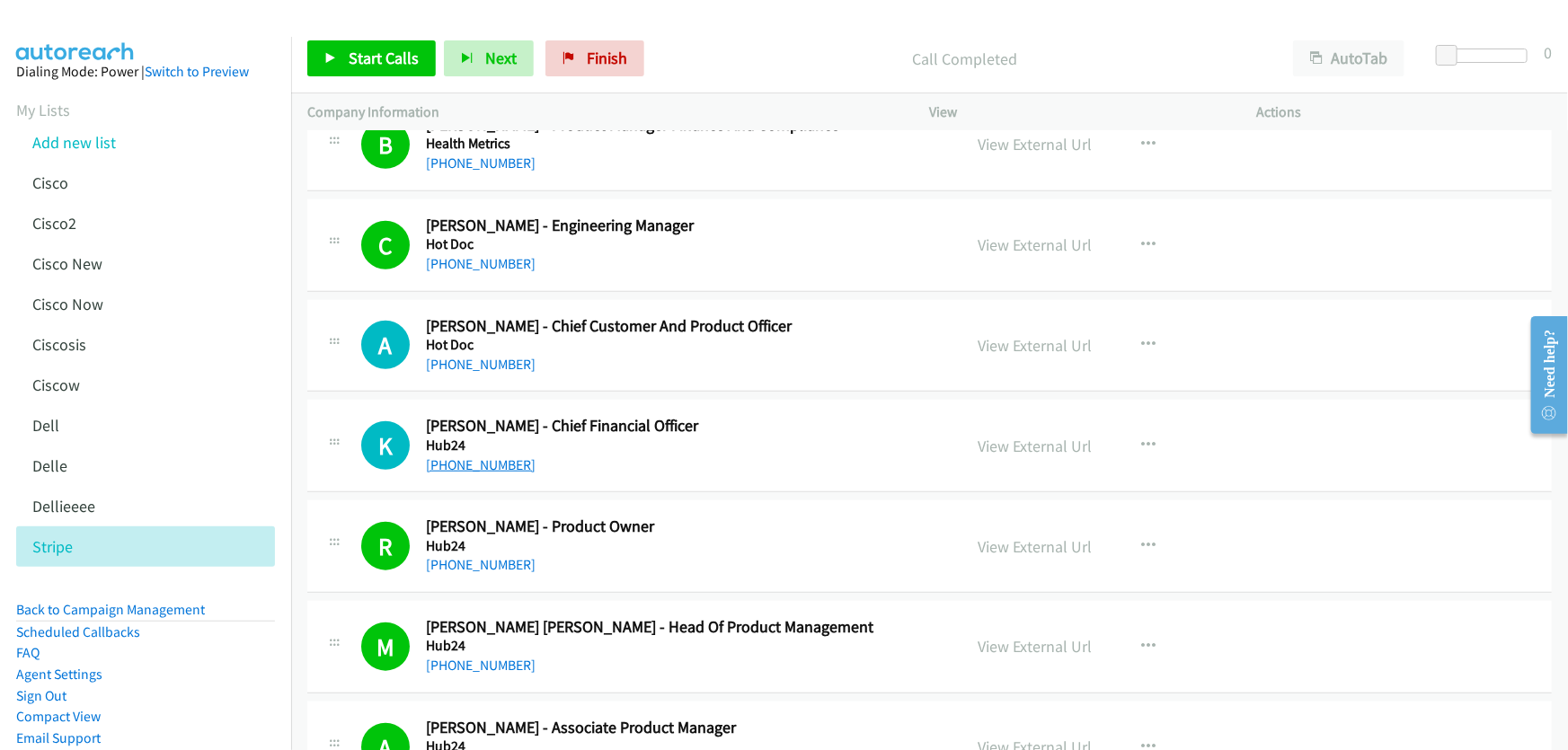
click at [494, 456] on link "[PHONE_NUMBER]" at bounding box center [481, 465] width 110 height 17
click at [1061, 436] on link "View External Url" at bounding box center [1035, 446] width 114 height 20
click at [484, 361] on link "[PHONE_NUMBER]" at bounding box center [481, 364] width 110 height 17
click at [1033, 336] on link "View External Url" at bounding box center [1035, 346] width 114 height 20
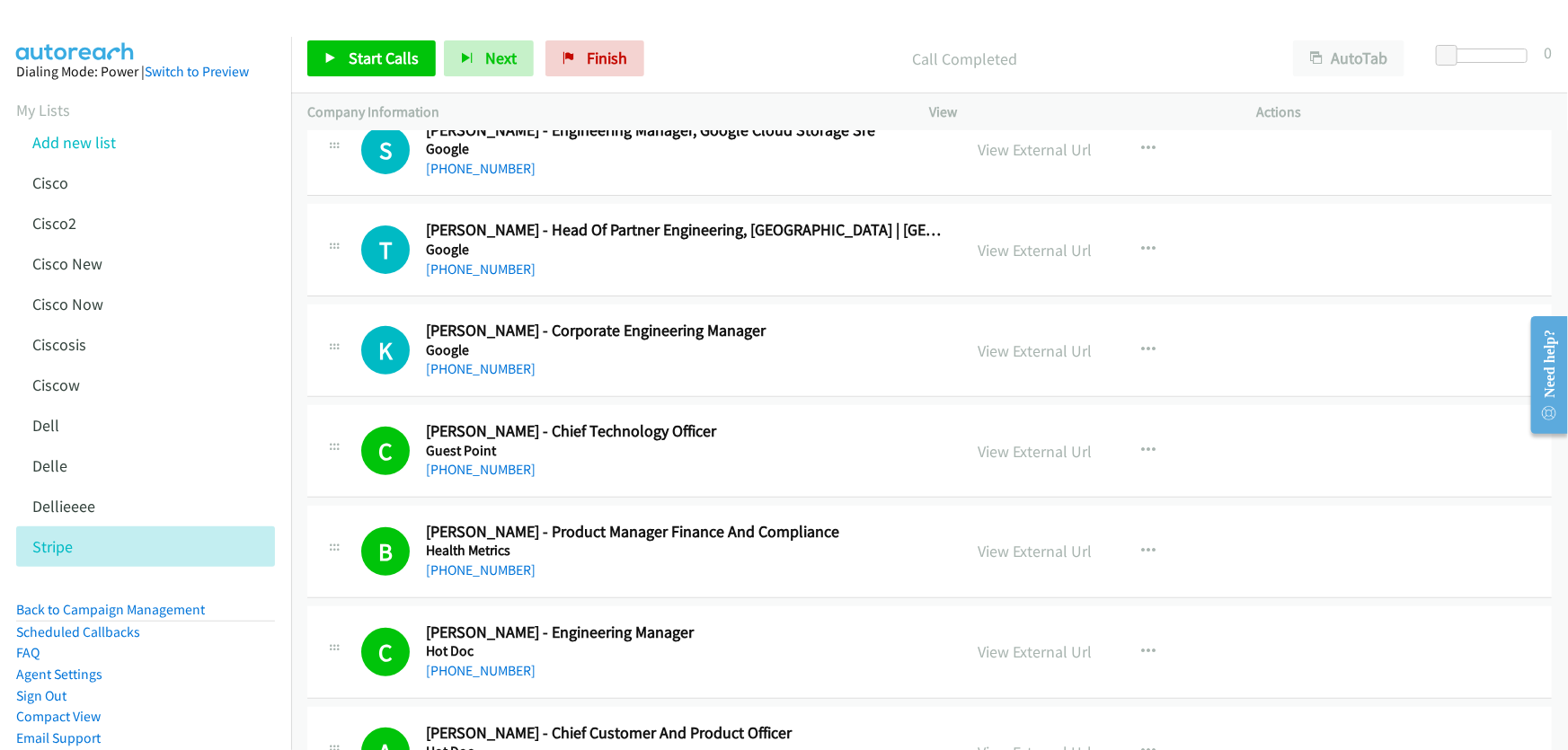
scroll to position [7162, 0]
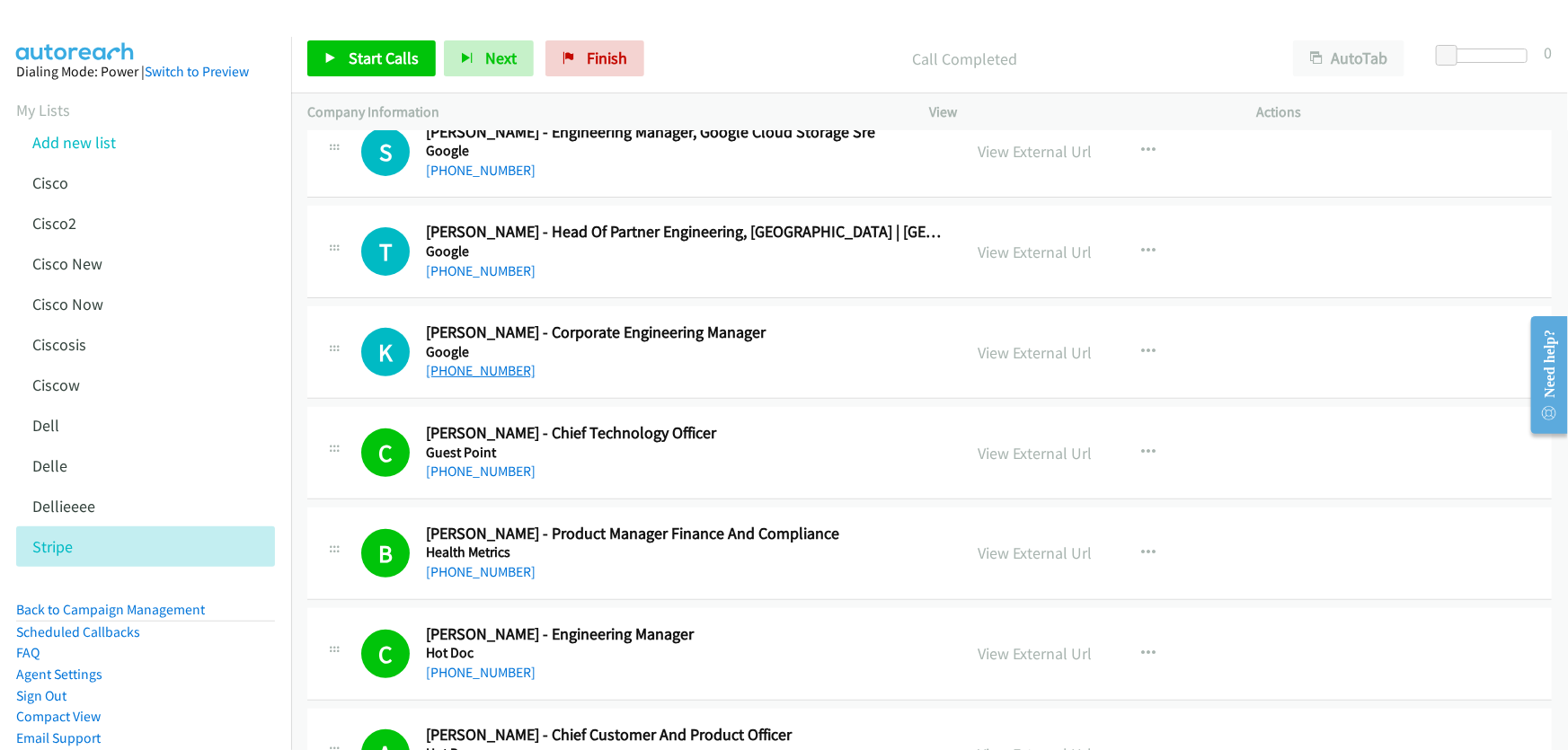
click at [476, 362] on link "[PHONE_NUMBER]" at bounding box center [481, 371] width 110 height 17
click at [1044, 342] on link "View External Url" at bounding box center [1035, 352] width 114 height 20
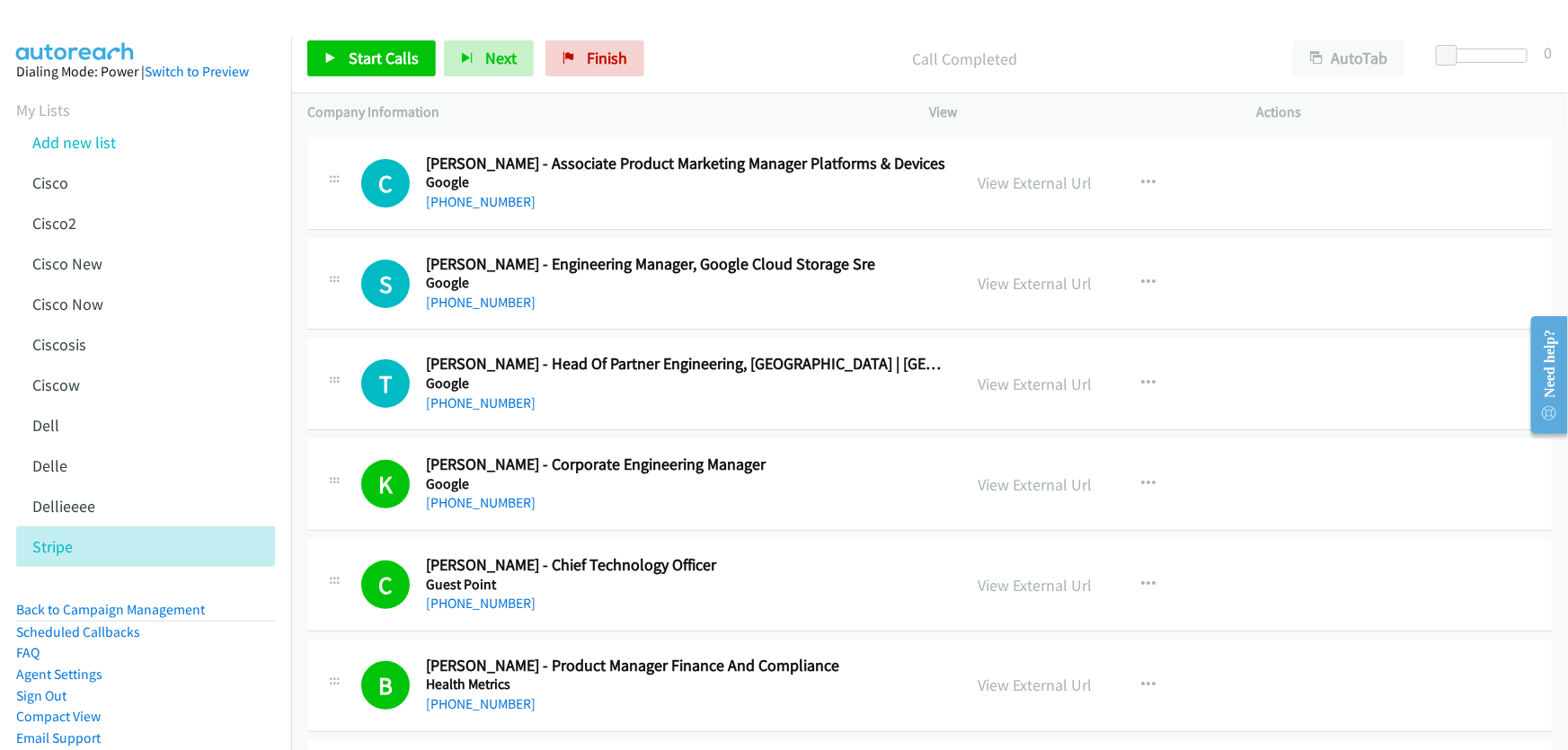
scroll to position [6998, 0]
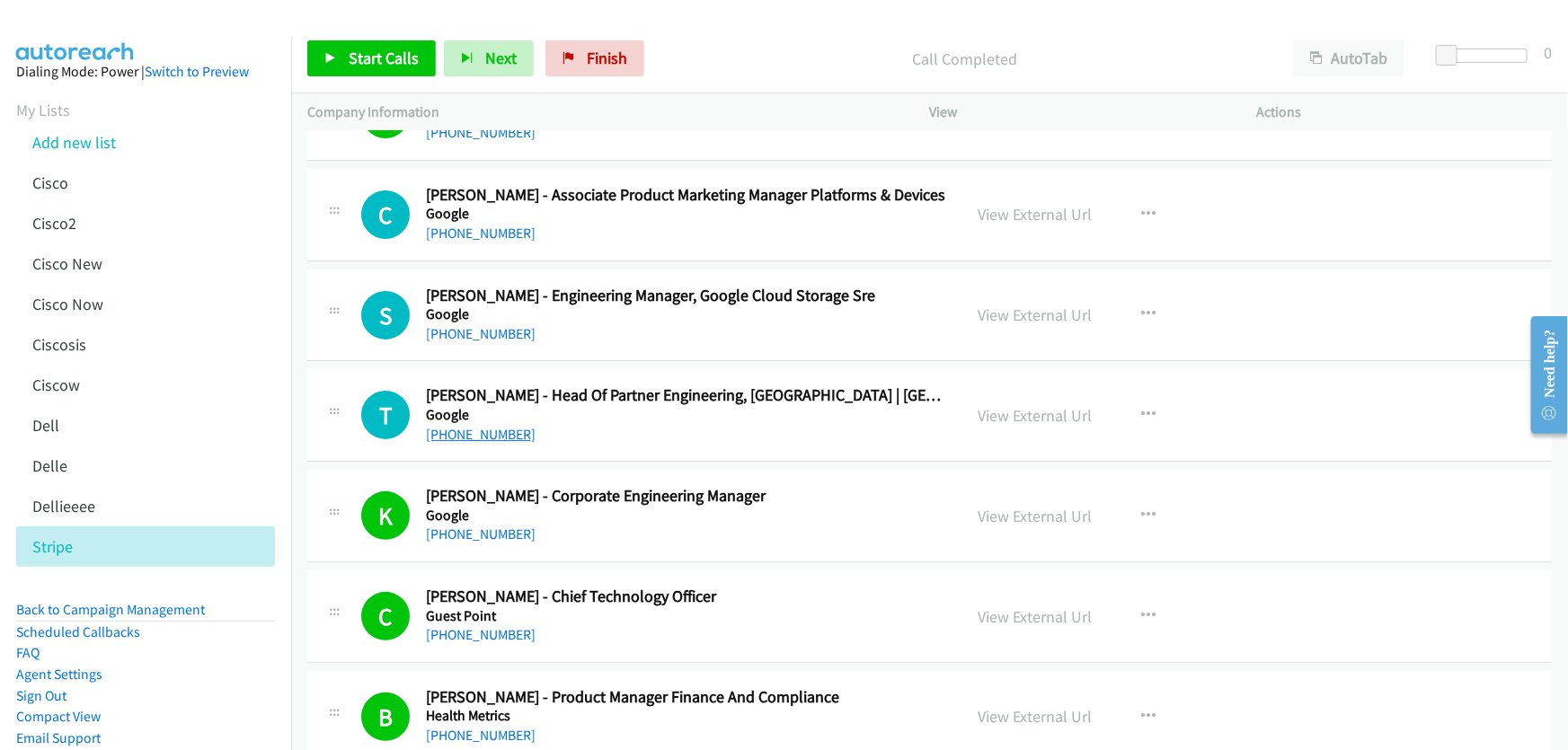
click at [490, 426] on link "[PHONE_NUMBER]" at bounding box center [481, 434] width 110 height 17
click at [1041, 405] on link "View External Url" at bounding box center [1035, 415] width 114 height 20
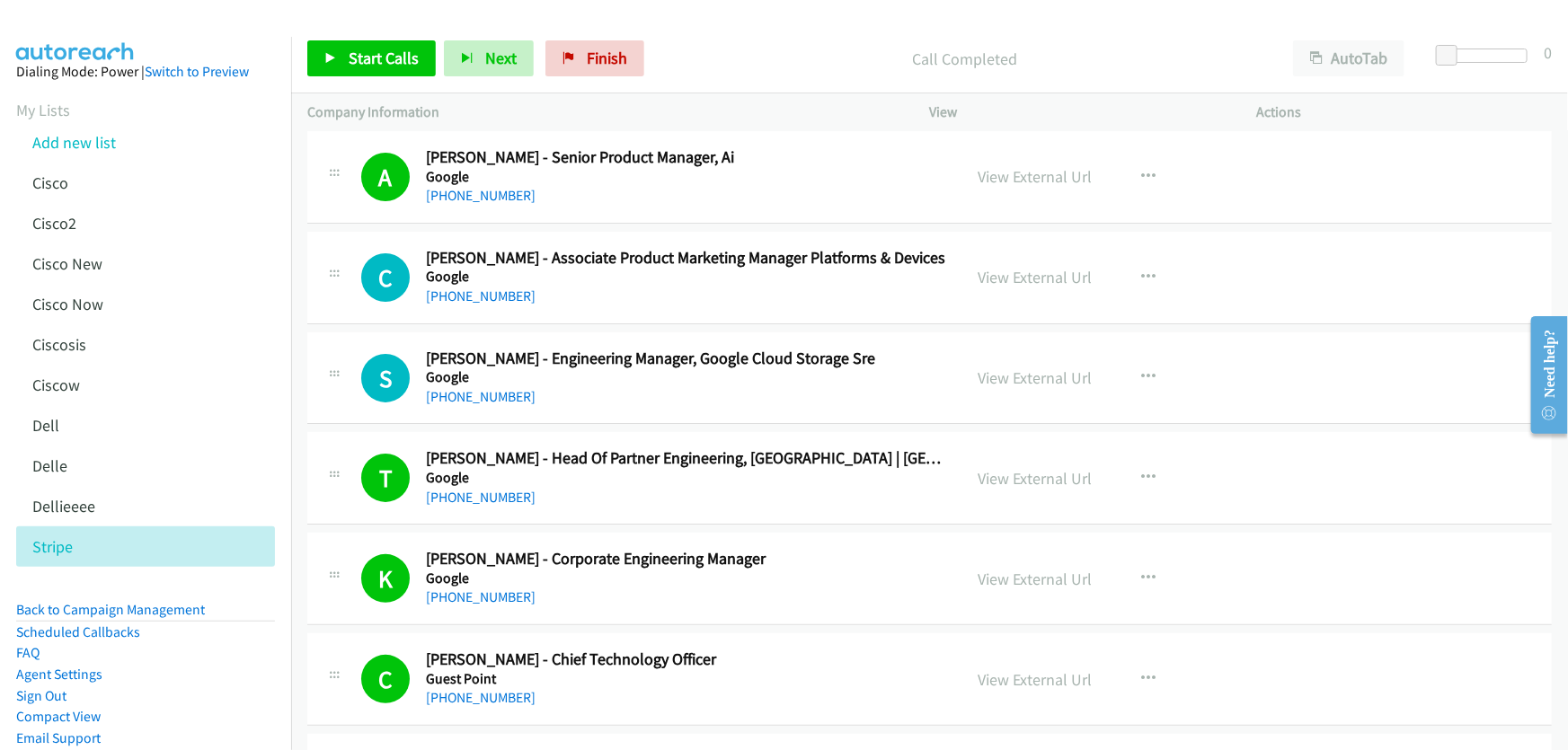
scroll to position [6917, 0]
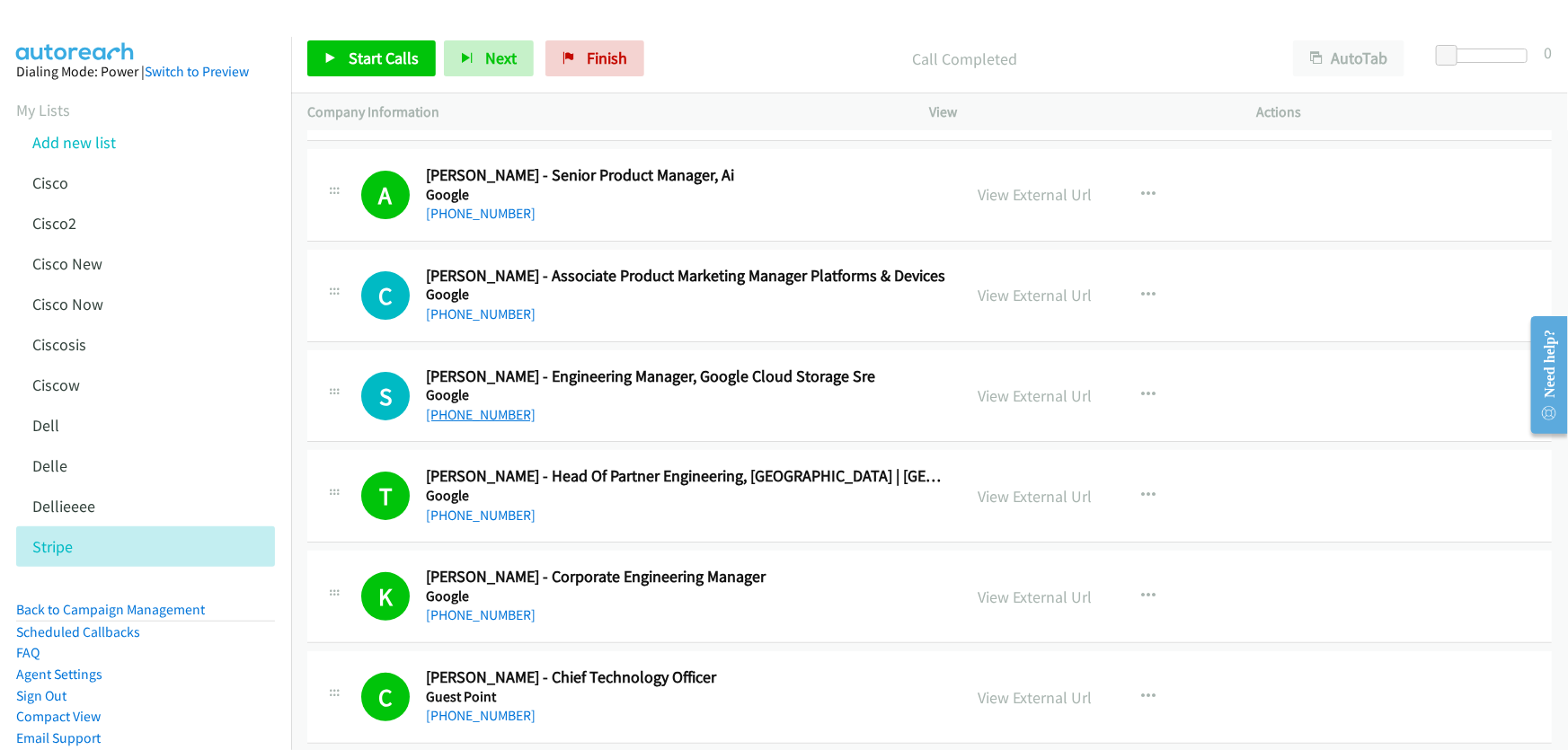
click at [465, 409] on link "[PHONE_NUMBER]" at bounding box center [481, 414] width 110 height 17
click at [1036, 386] on link "View External Url" at bounding box center [1035, 396] width 114 height 20
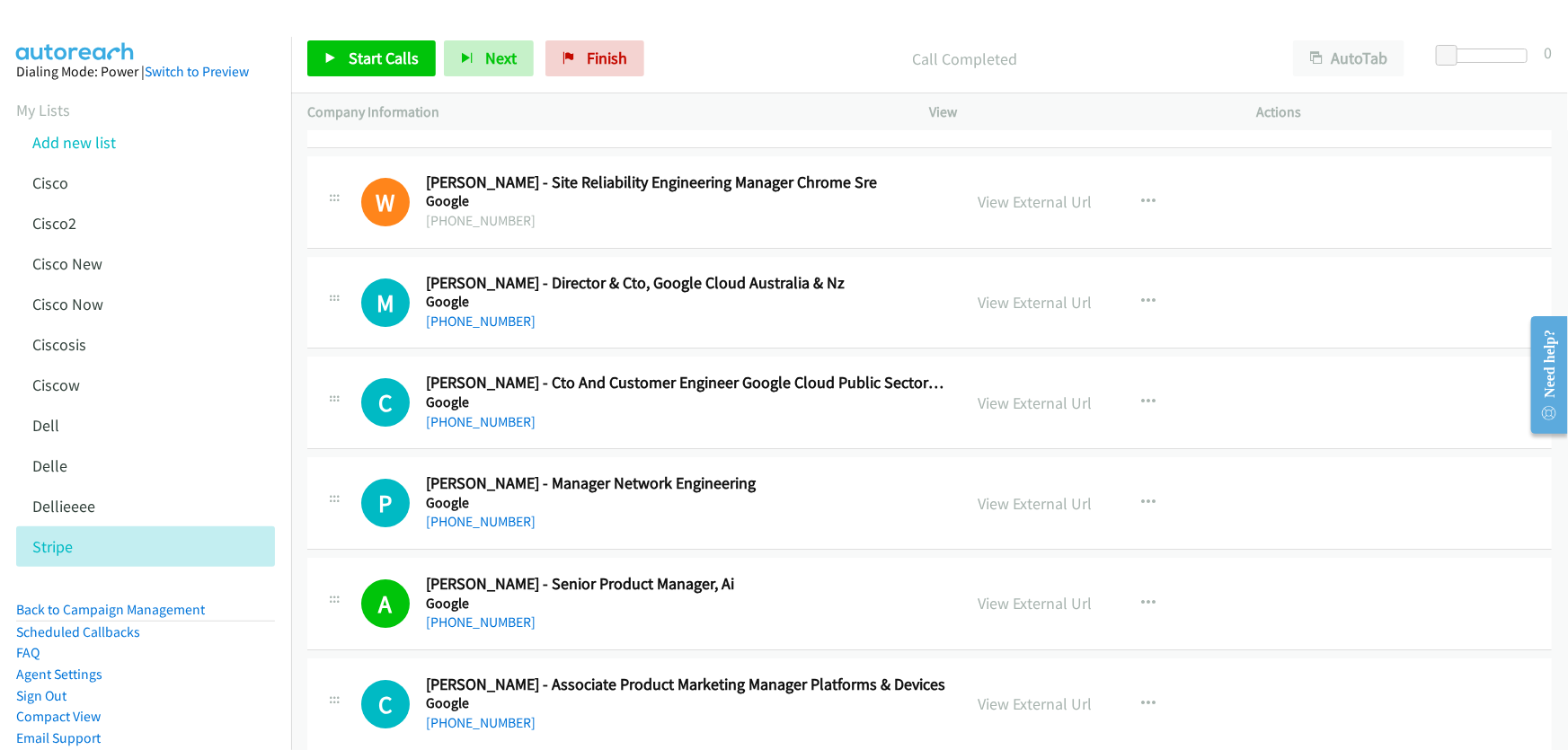
scroll to position [6672, 0]
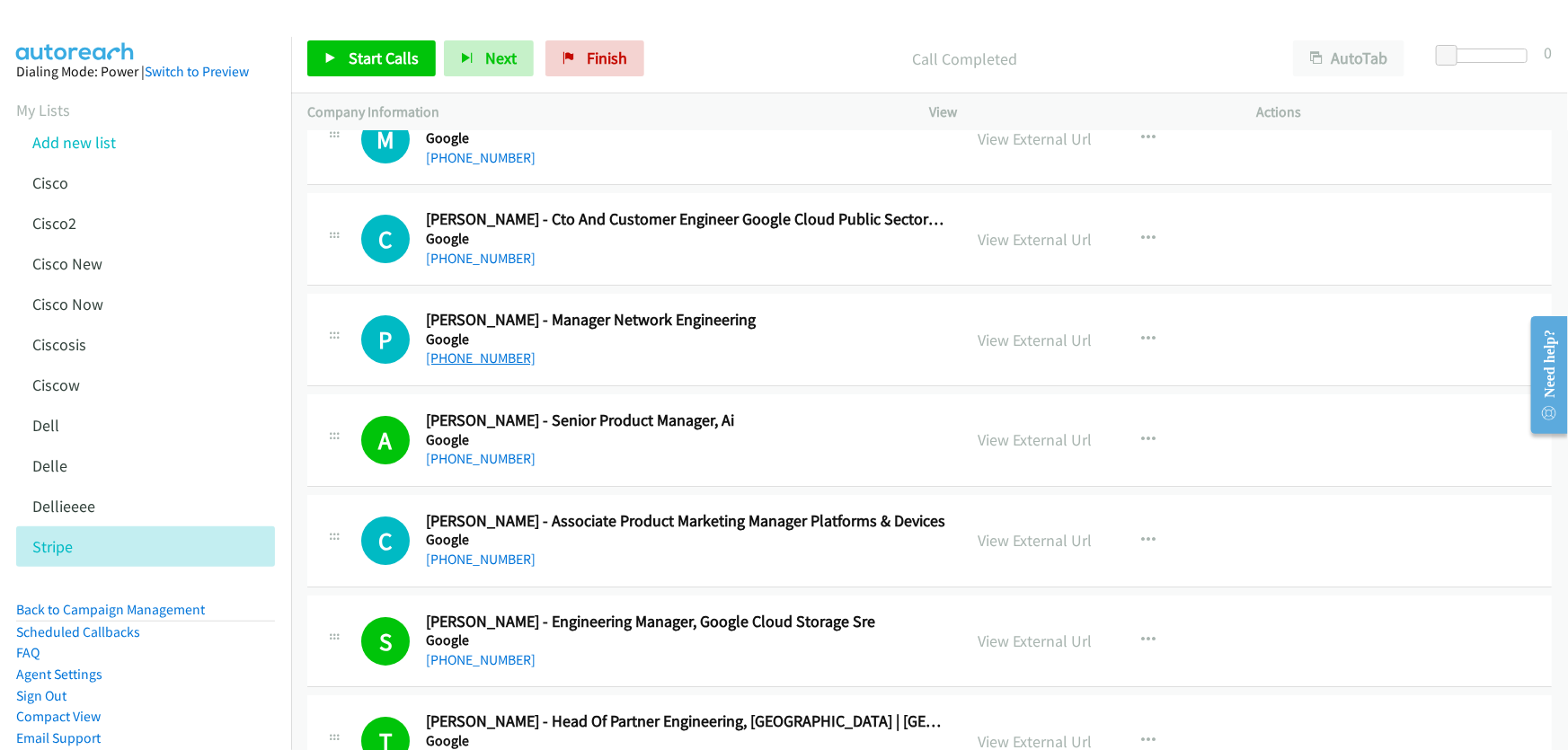
click at [504, 351] on link "[PHONE_NUMBER]" at bounding box center [481, 358] width 110 height 17
click at [1010, 330] on link "View External Url" at bounding box center [1035, 340] width 114 height 20
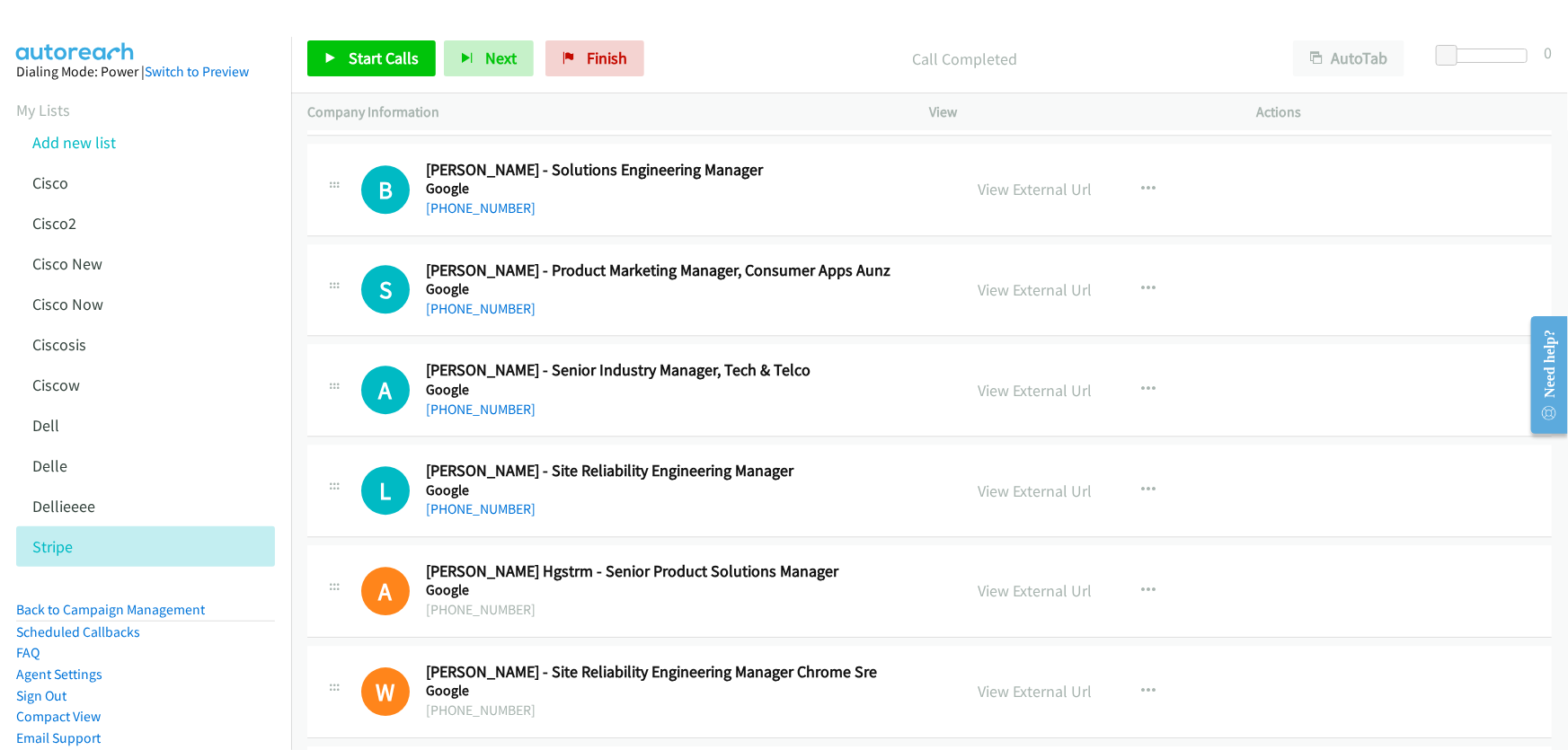
scroll to position [5937, 0]
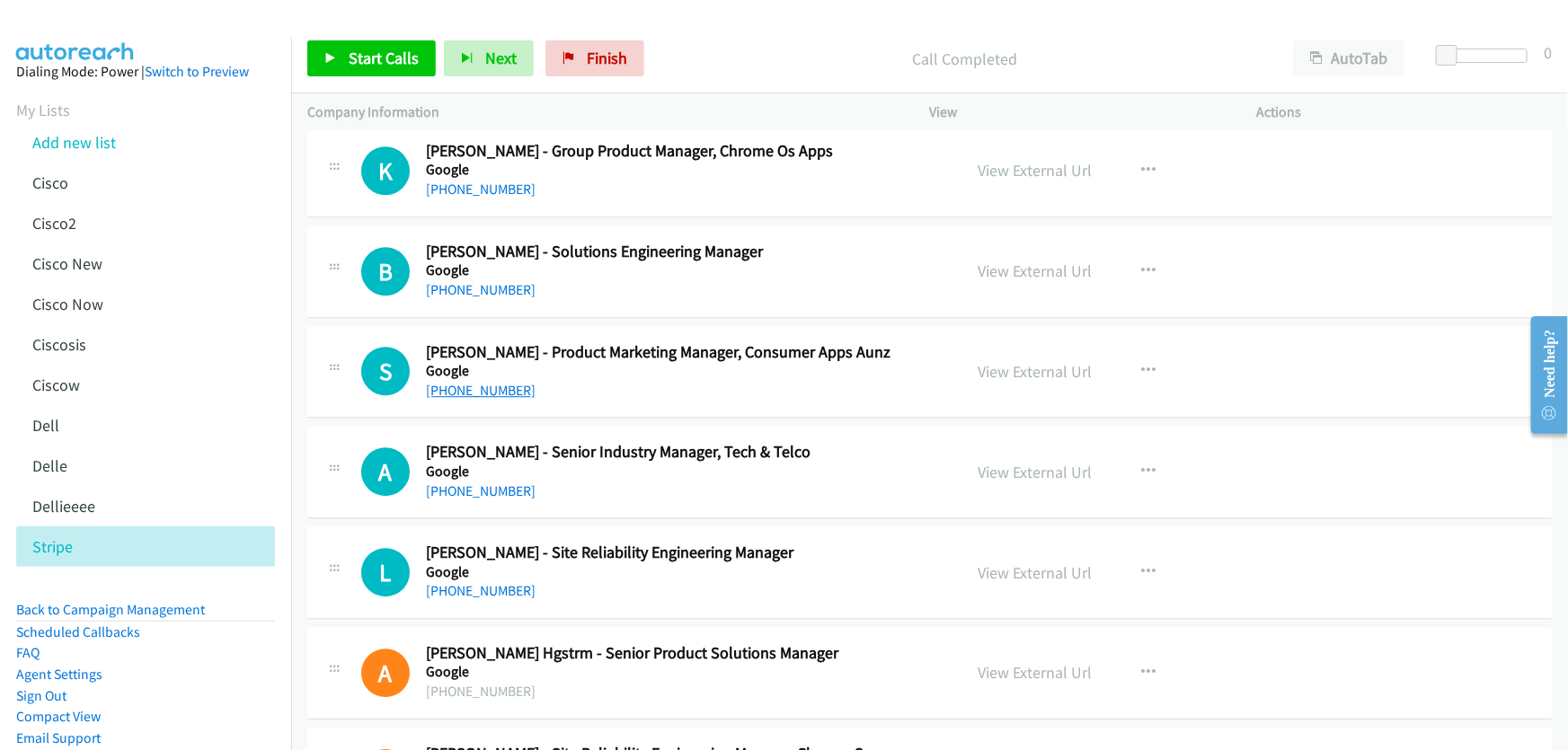
click at [497, 382] on link "[PHONE_NUMBER]" at bounding box center [481, 390] width 110 height 17
click at [1049, 362] on link "View External Url" at bounding box center [1035, 372] width 114 height 20
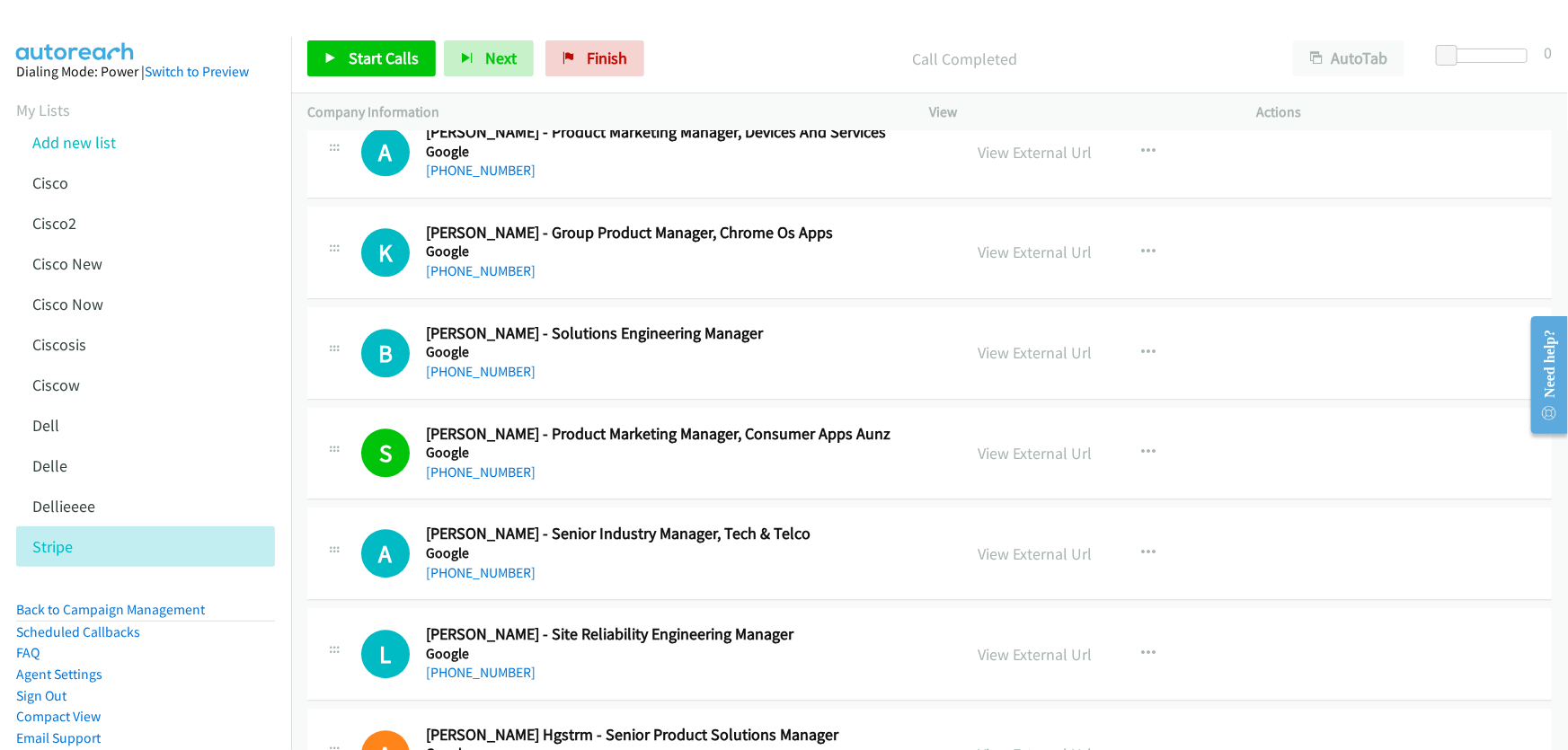
scroll to position [5773, 0]
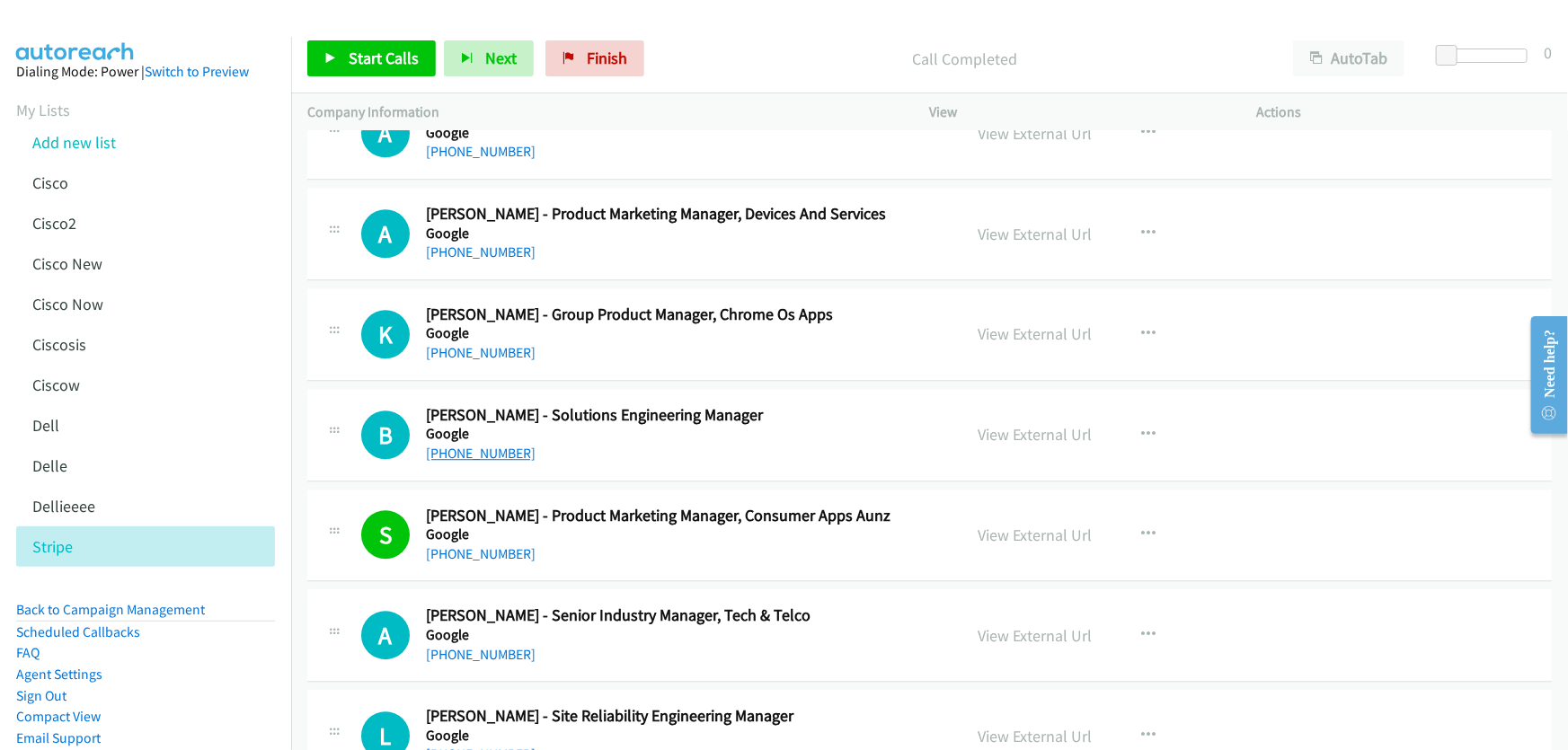
click at [467, 447] on link "[PHONE_NUMBER]" at bounding box center [481, 453] width 110 height 17
click at [1034, 424] on link "View External Url" at bounding box center [1035, 434] width 114 height 20
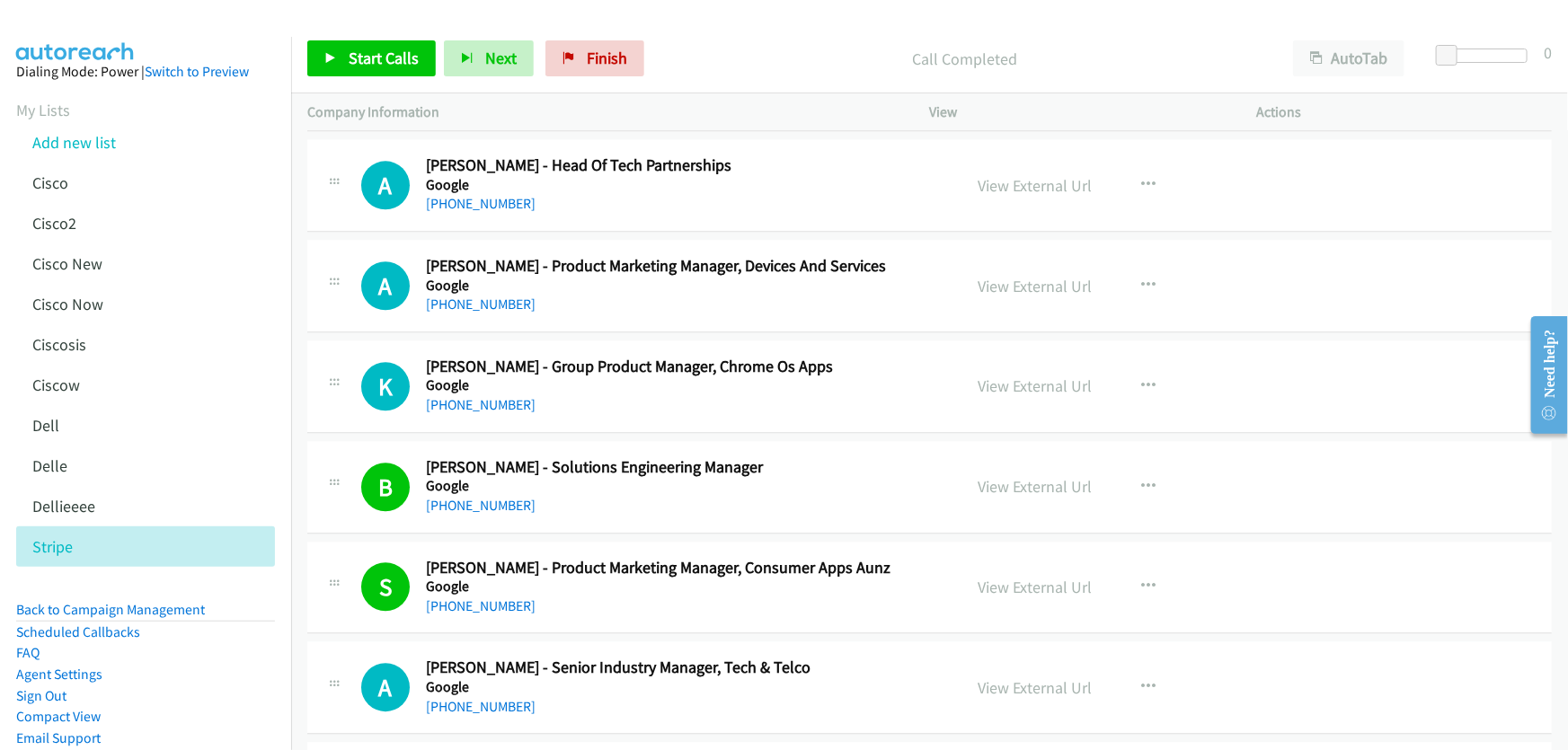
scroll to position [5691, 0]
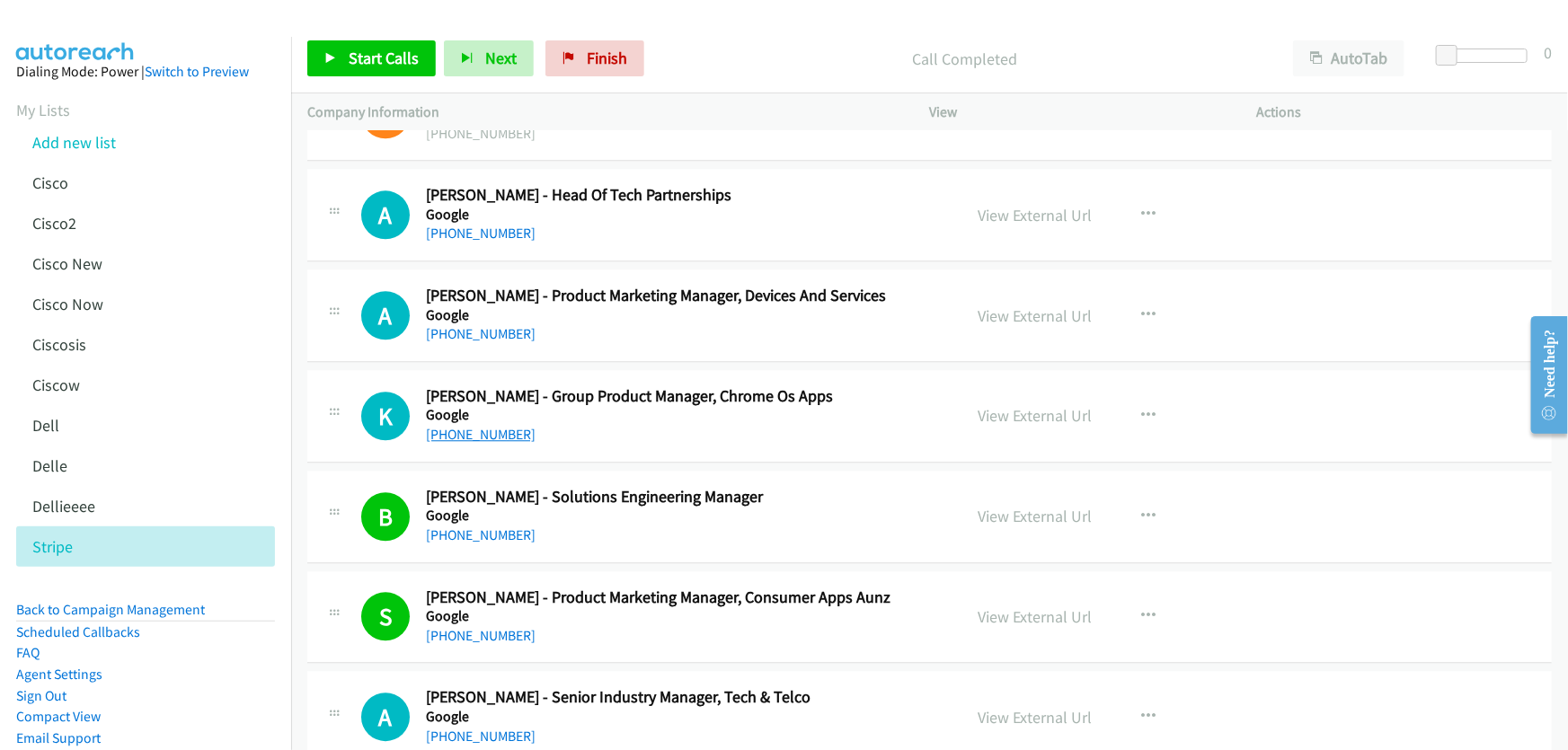
click at [487, 428] on link "[PHONE_NUMBER]" at bounding box center [481, 434] width 110 height 17
click at [1025, 405] on link "View External Url" at bounding box center [1035, 415] width 114 height 20
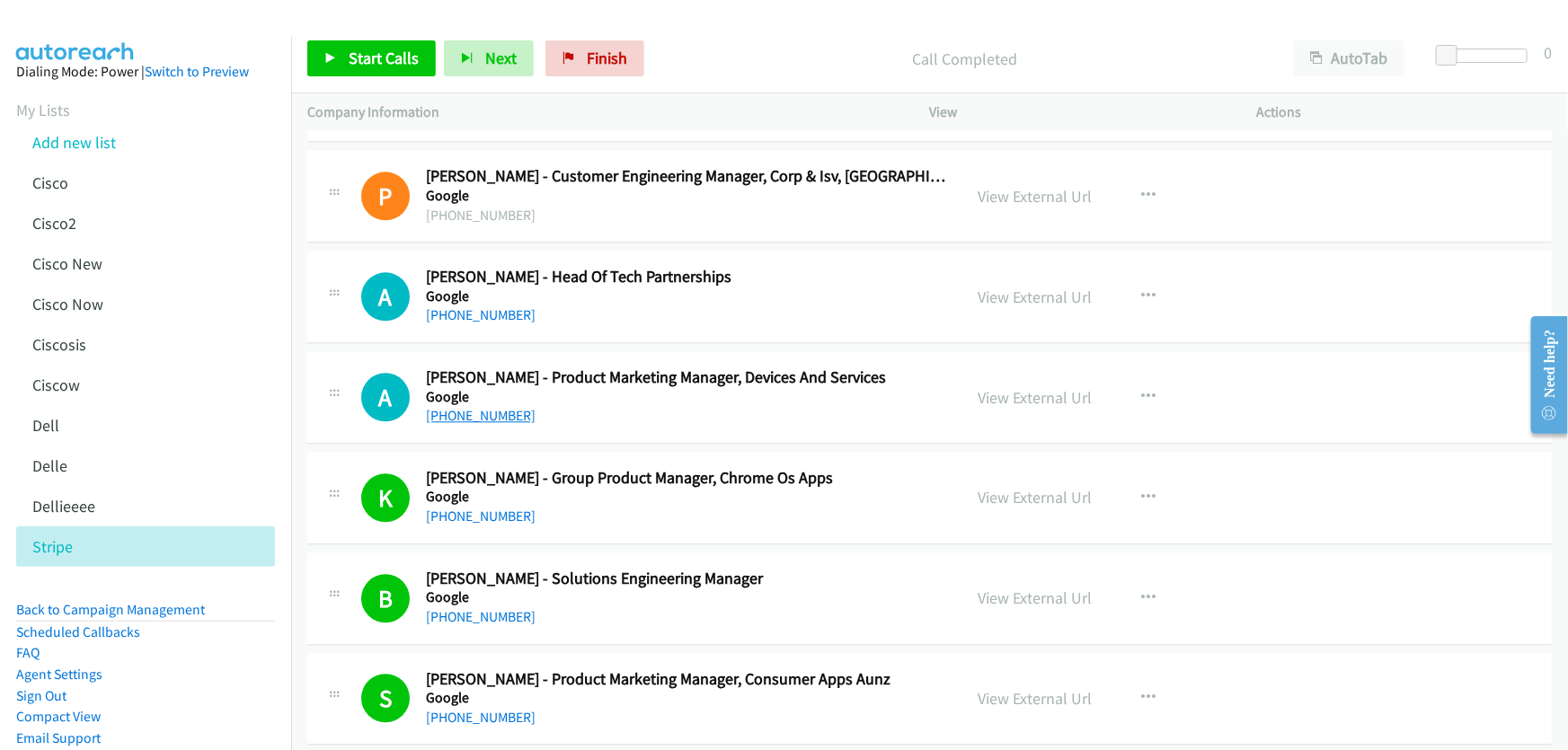
click at [497, 407] on link "[PHONE_NUMBER]" at bounding box center [481, 415] width 110 height 17
click at [1029, 392] on link "View External Url" at bounding box center [1035, 398] width 114 height 20
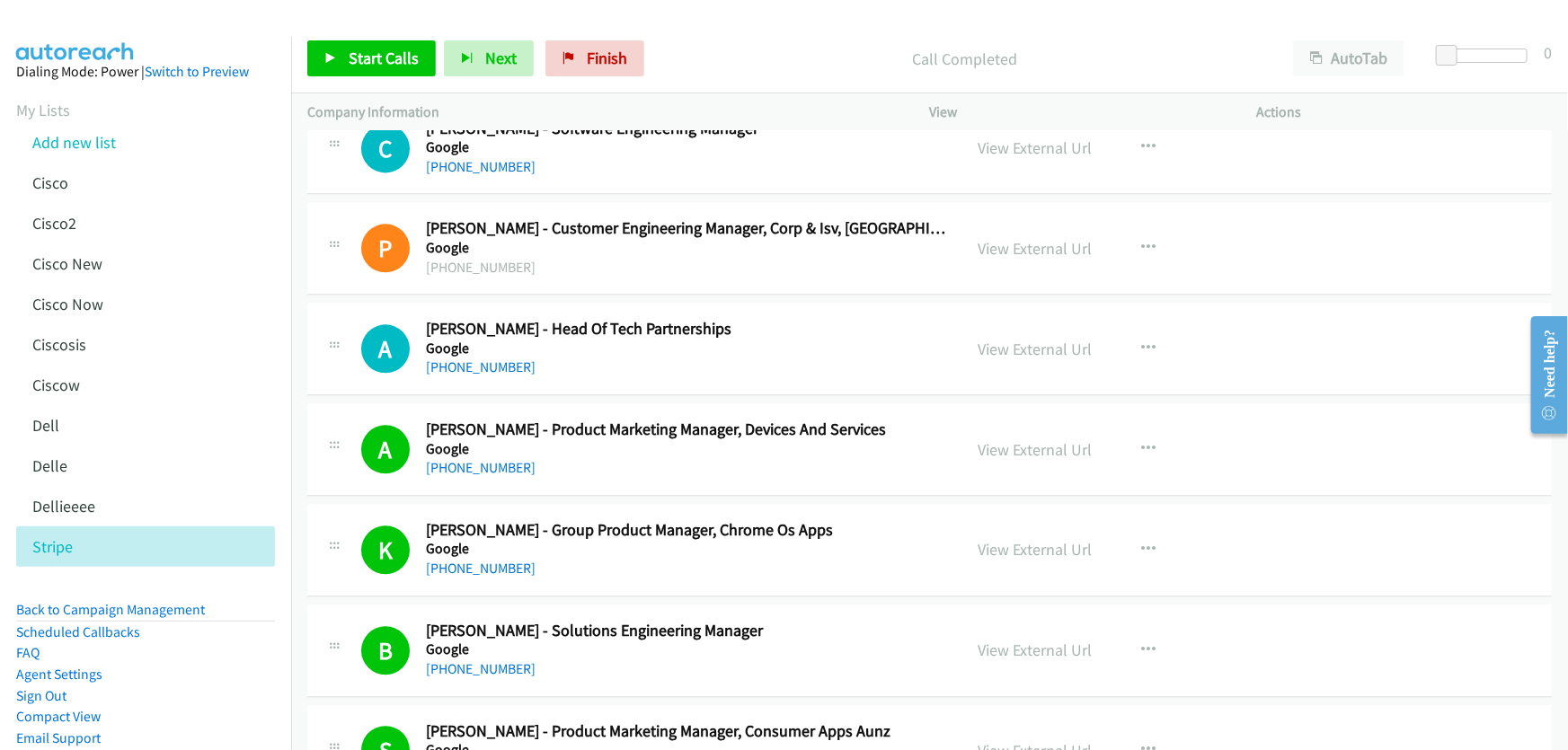
scroll to position [5528, 0]
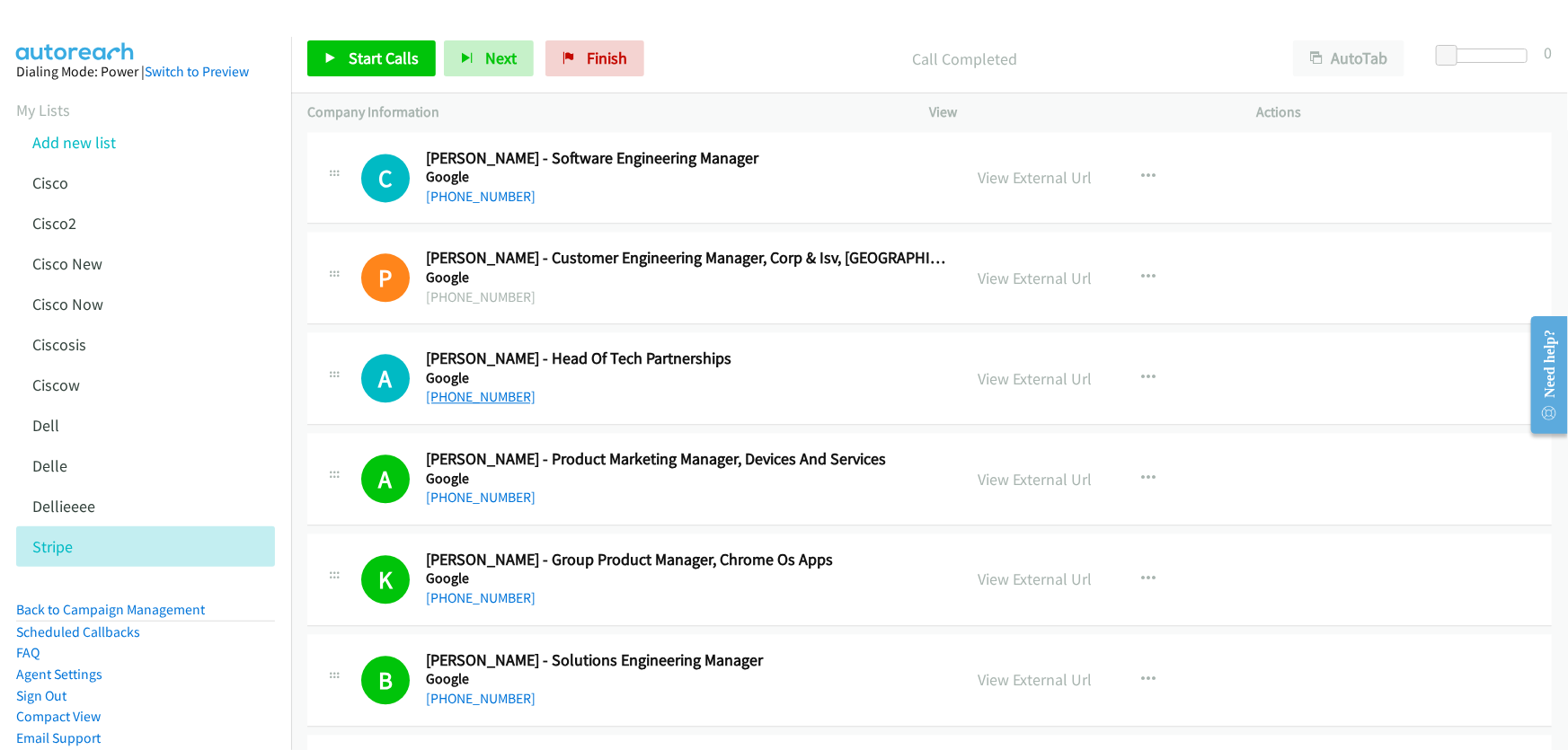
click at [459, 390] on link "[PHONE_NUMBER]" at bounding box center [481, 397] width 110 height 17
click at [1003, 368] on link "View External Url" at bounding box center [1035, 378] width 114 height 20
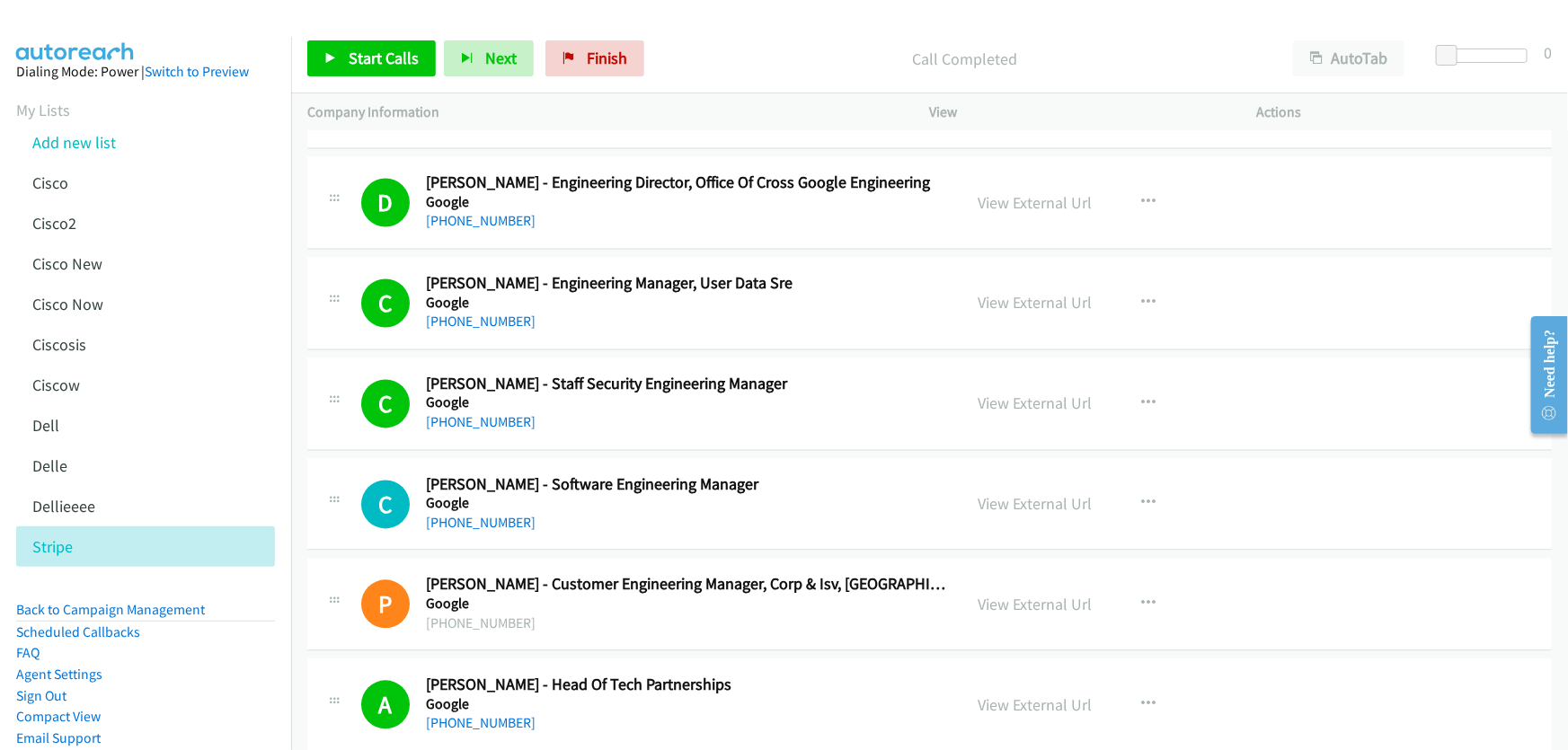
scroll to position [5283, 0]
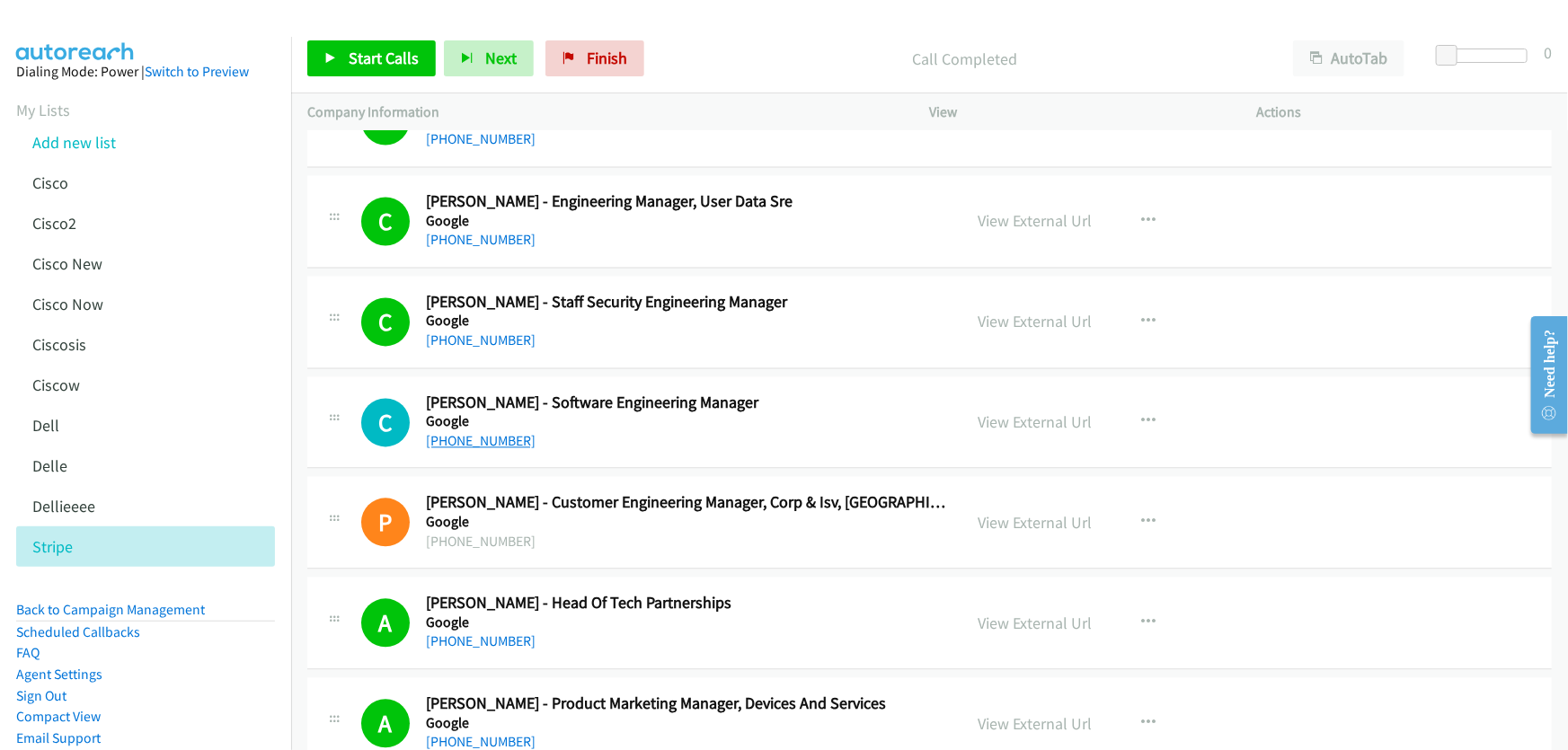
click at [509, 433] on link "[PHONE_NUMBER]" at bounding box center [481, 441] width 110 height 17
click at [1035, 413] on link "View External Url" at bounding box center [1035, 423] width 114 height 20
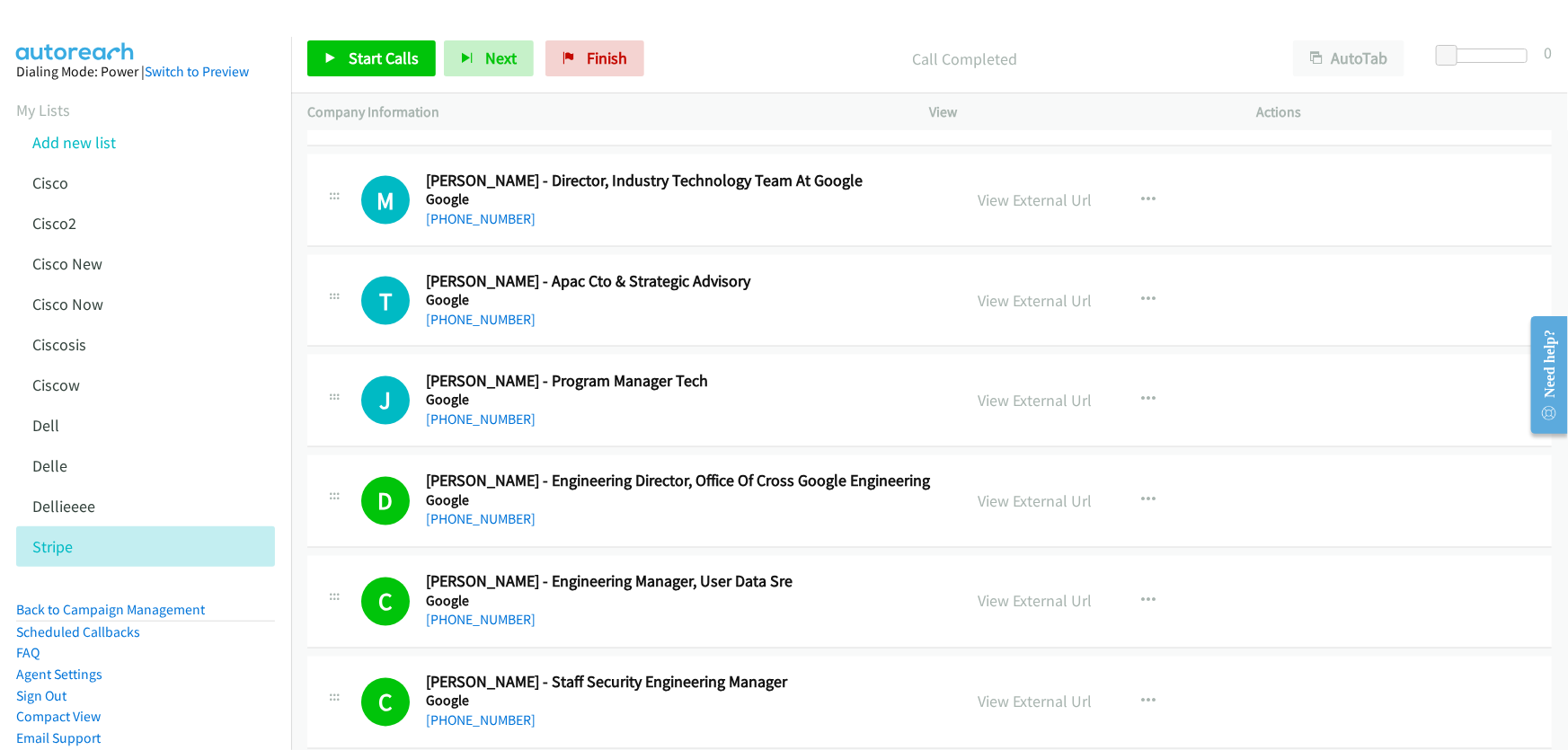
scroll to position [4875, 0]
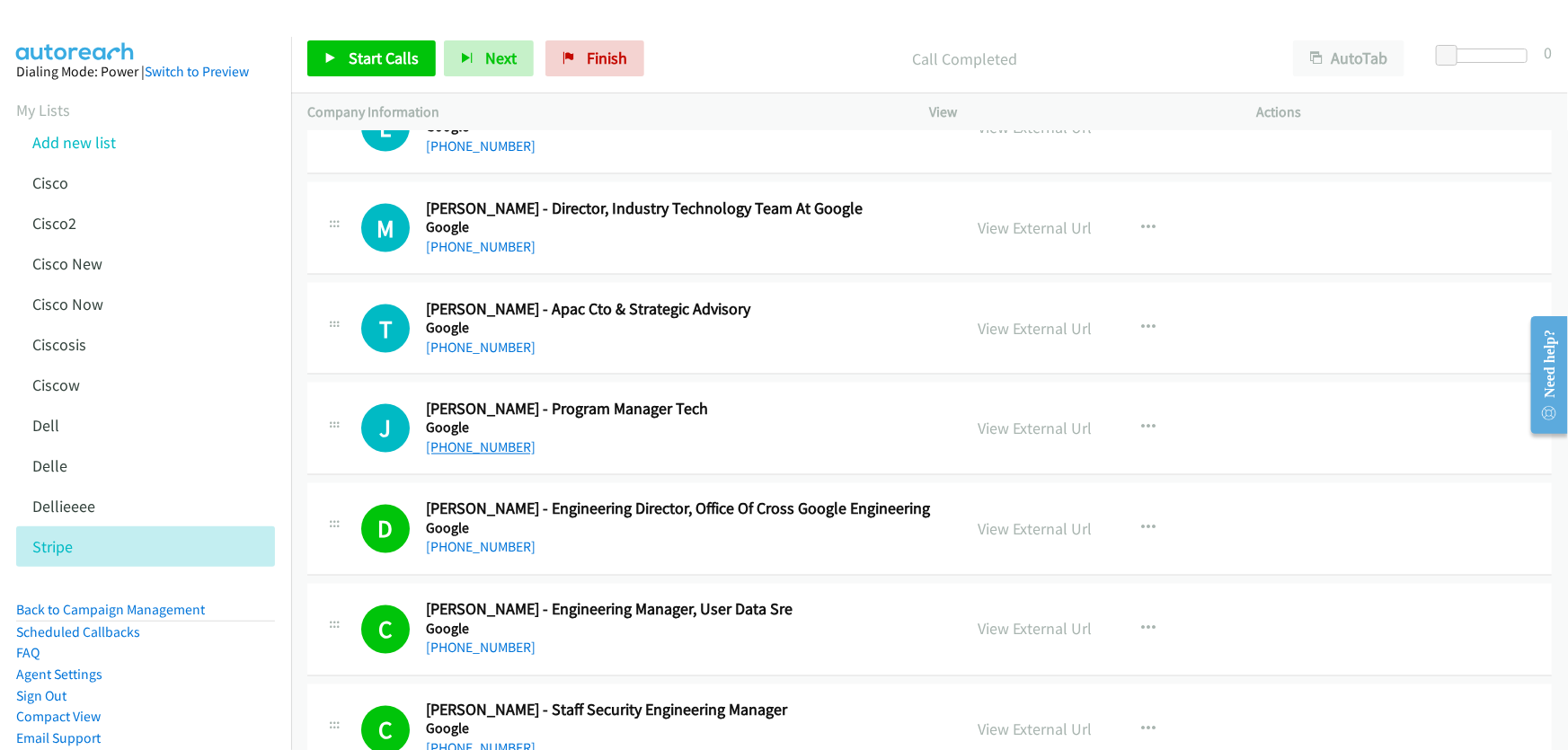
click at [495, 441] on link "[PHONE_NUMBER]" at bounding box center [481, 448] width 110 height 17
click at [1048, 424] on link "View External Url" at bounding box center [1035, 428] width 114 height 20
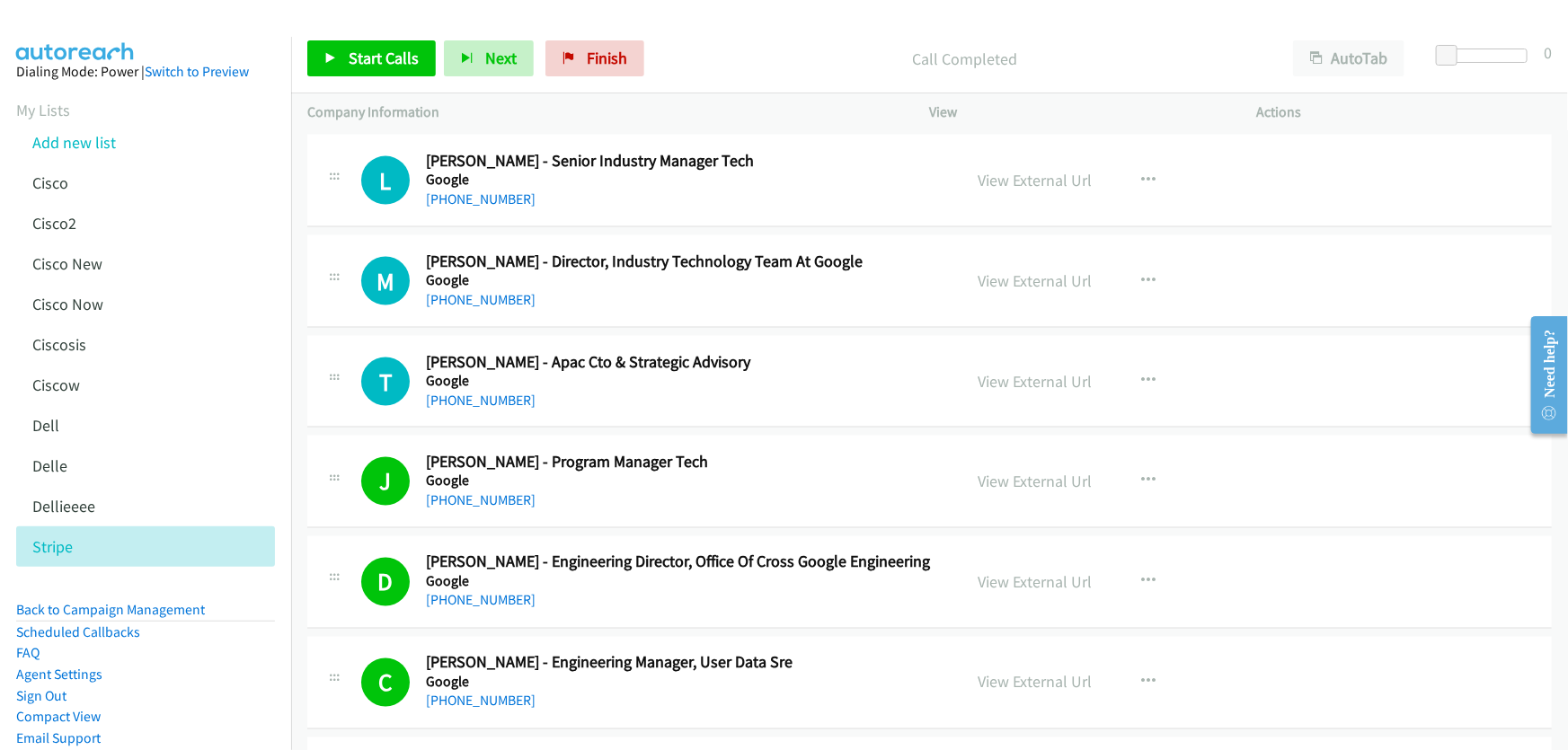
scroll to position [4794, 0]
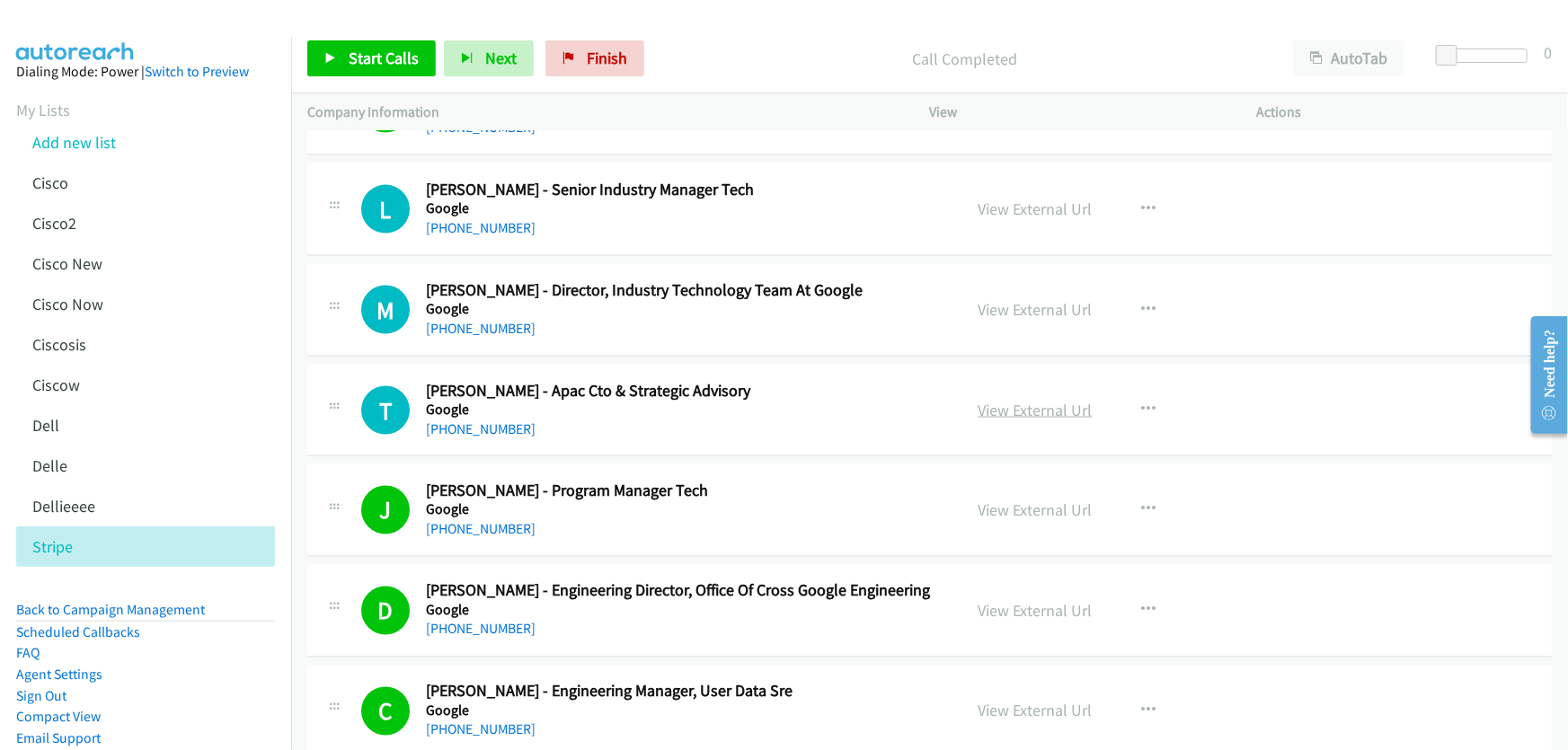
click at [1042, 400] on link "View External Url" at bounding box center [1035, 410] width 114 height 20
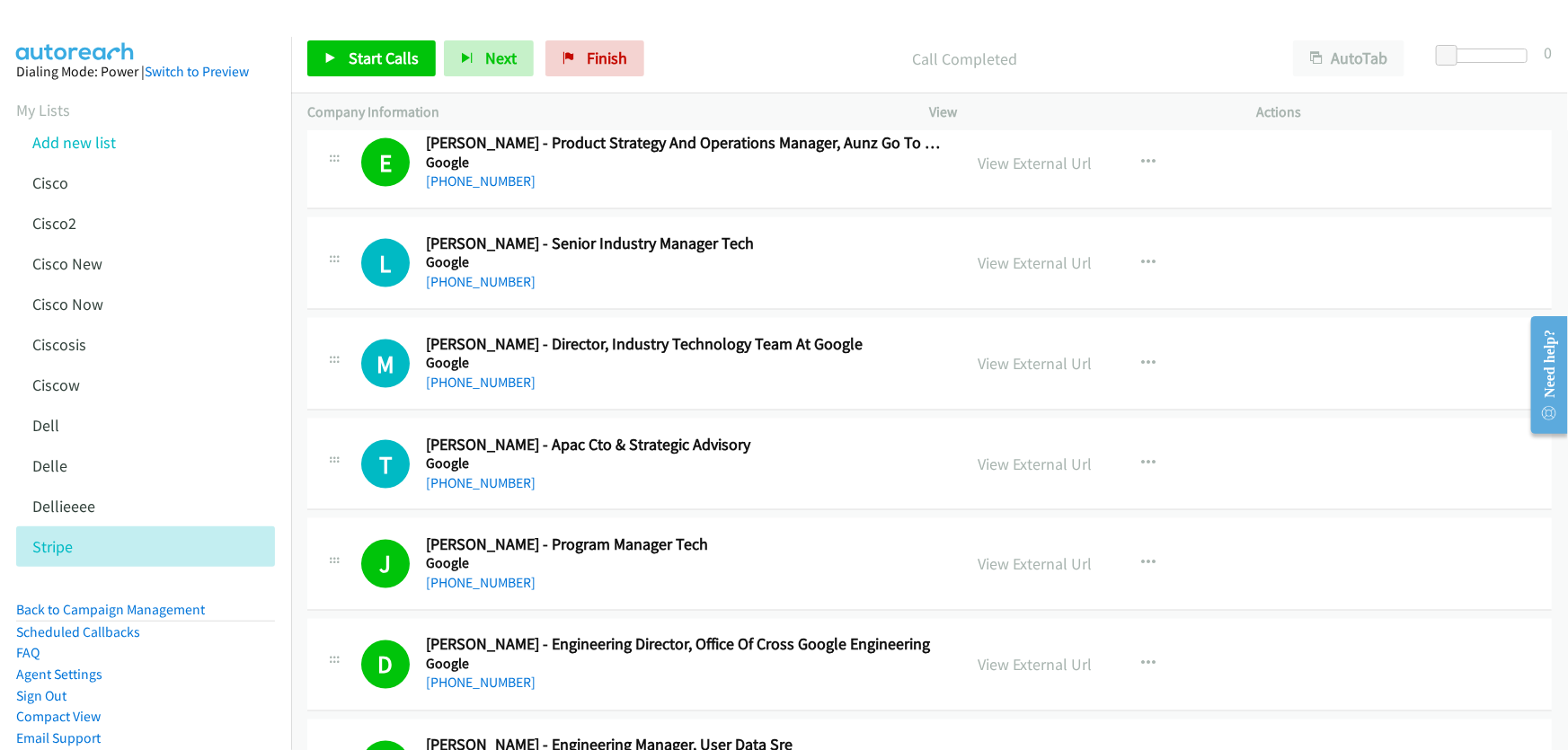
scroll to position [4712, 0]
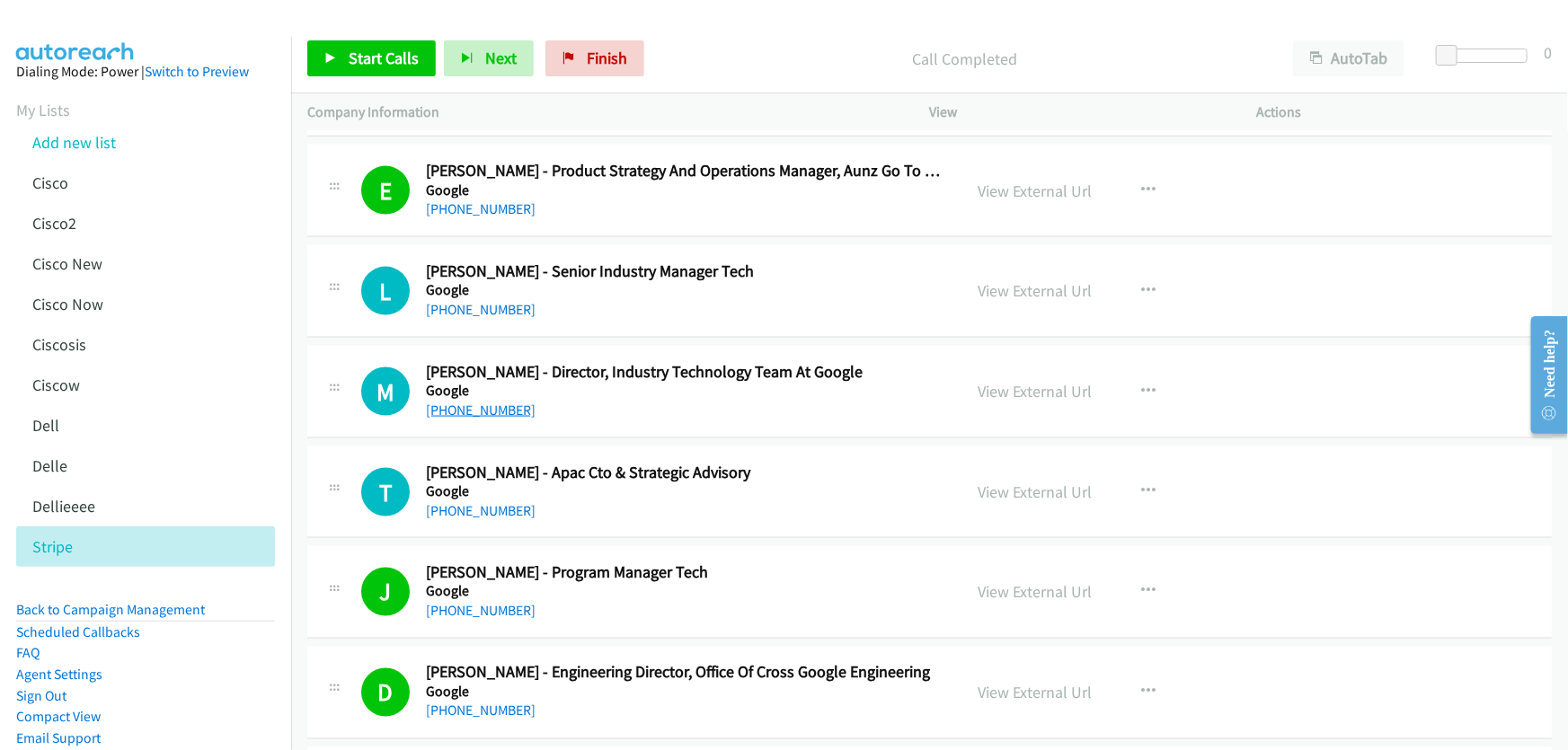
click at [488, 405] on link "[PHONE_NUMBER]" at bounding box center [481, 410] width 110 height 17
click at [1007, 381] on link "View External Url" at bounding box center [1035, 391] width 114 height 20
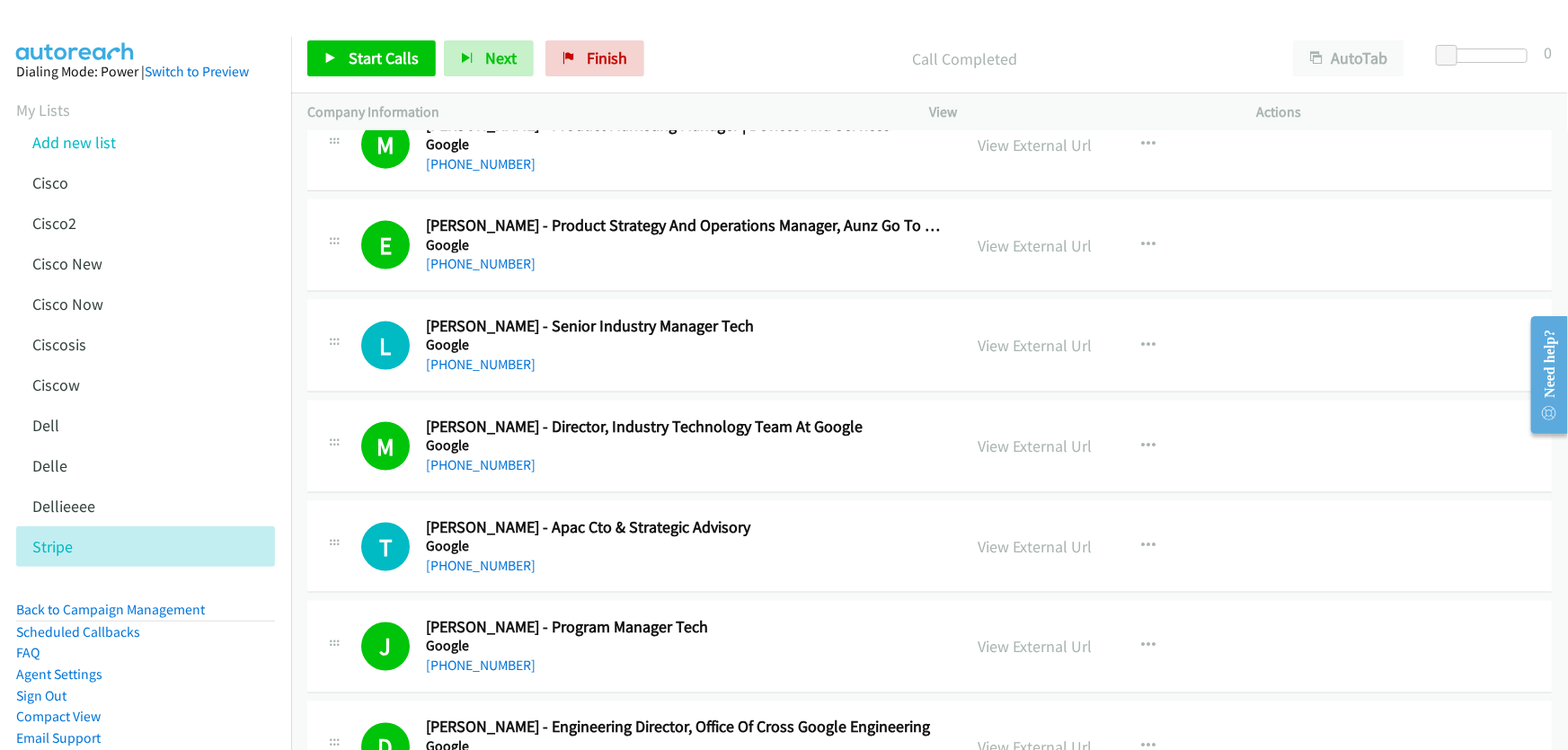
scroll to position [4630, 0]
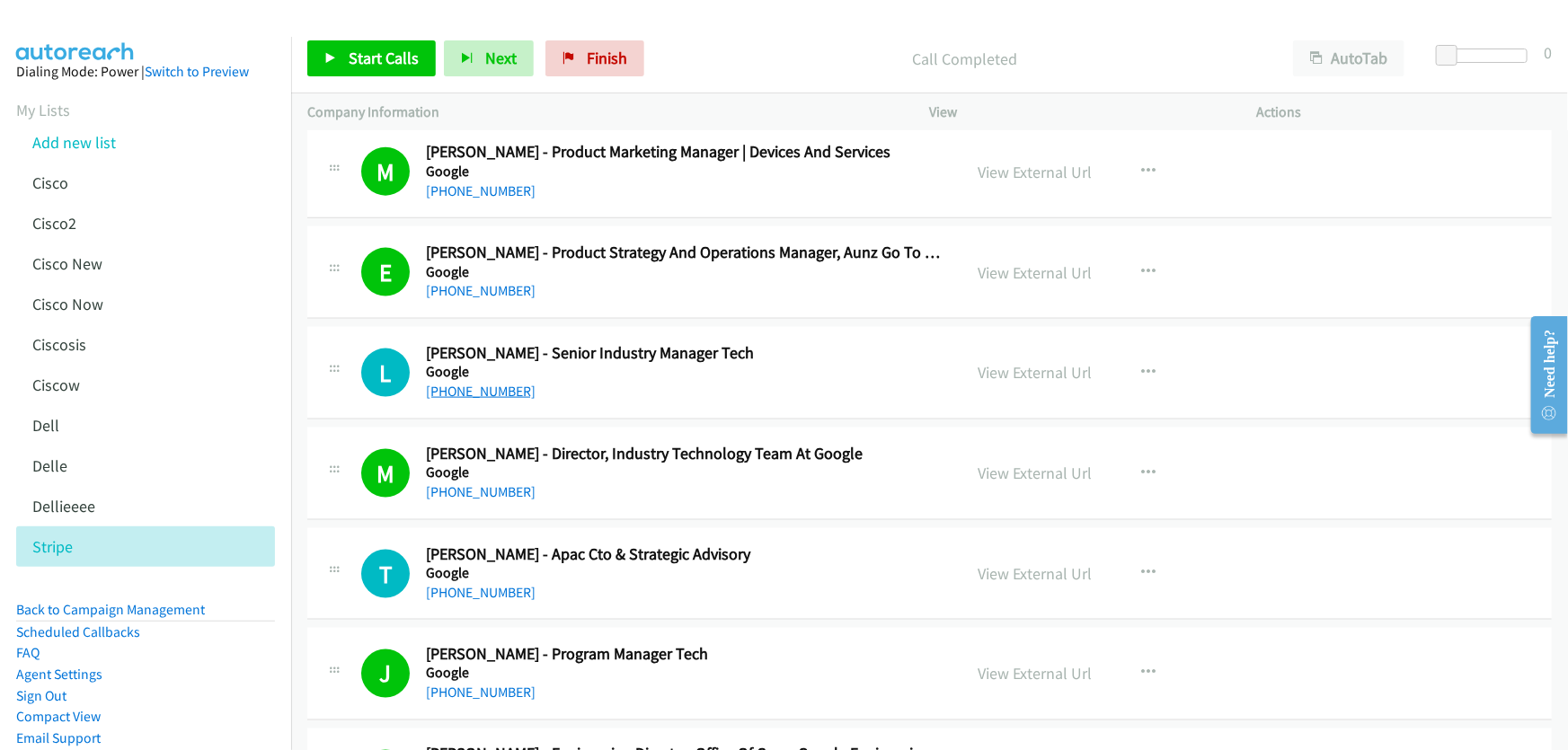
click at [485, 385] on link "[PHONE_NUMBER]" at bounding box center [481, 391] width 110 height 17
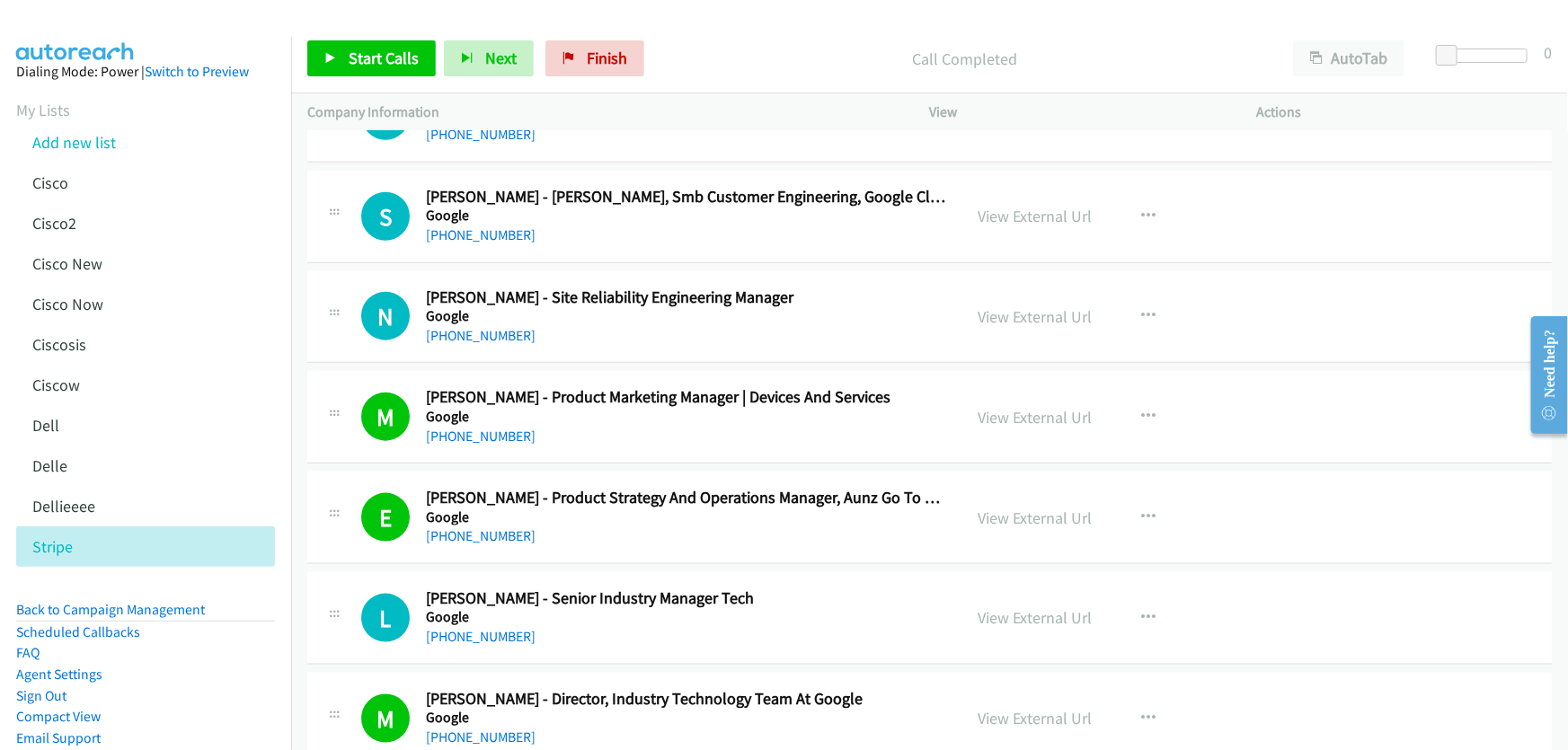
scroll to position [4303, 0]
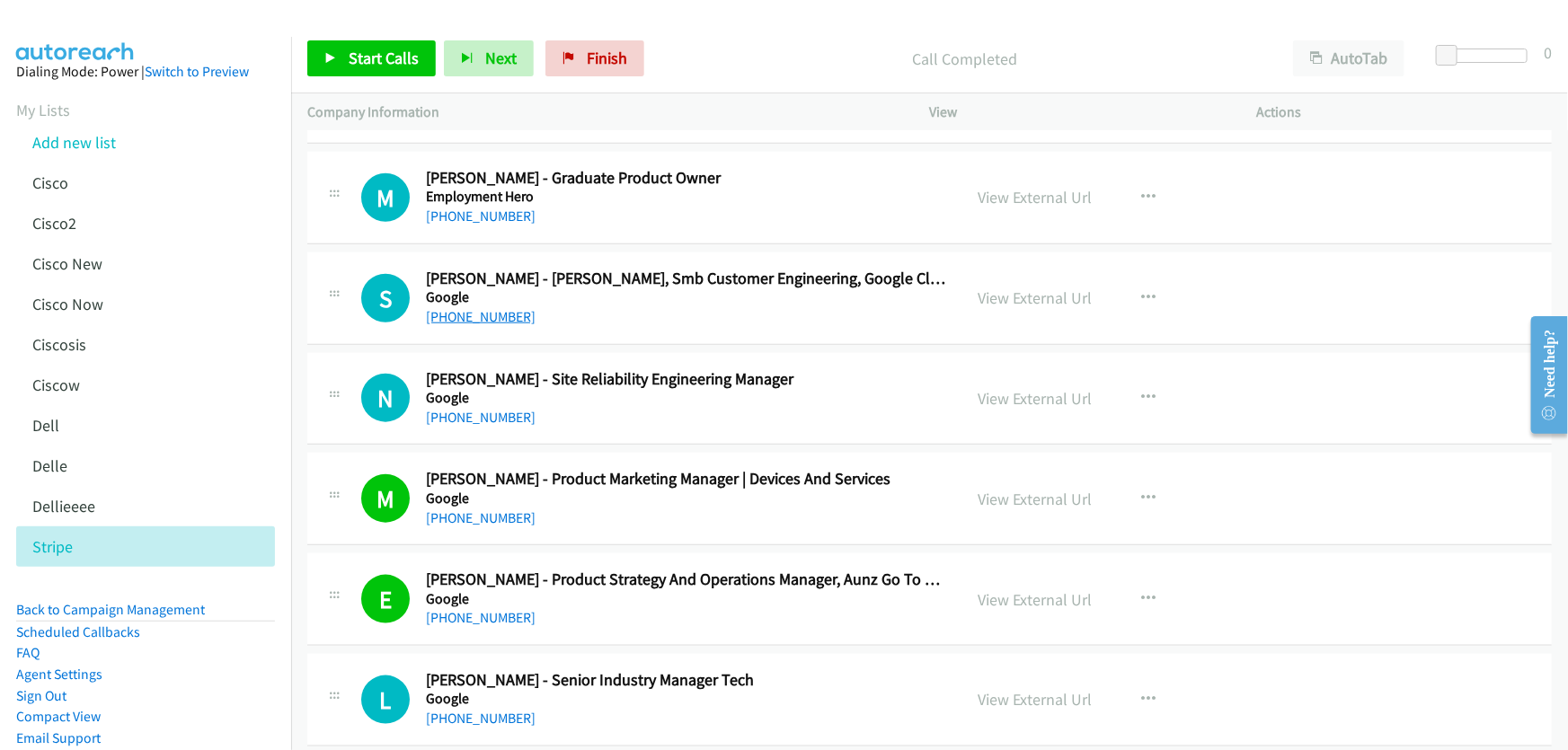
click at [492, 309] on link "[PHONE_NUMBER]" at bounding box center [481, 317] width 110 height 17
click at [1051, 289] on link "View External Url" at bounding box center [1035, 297] width 114 height 20
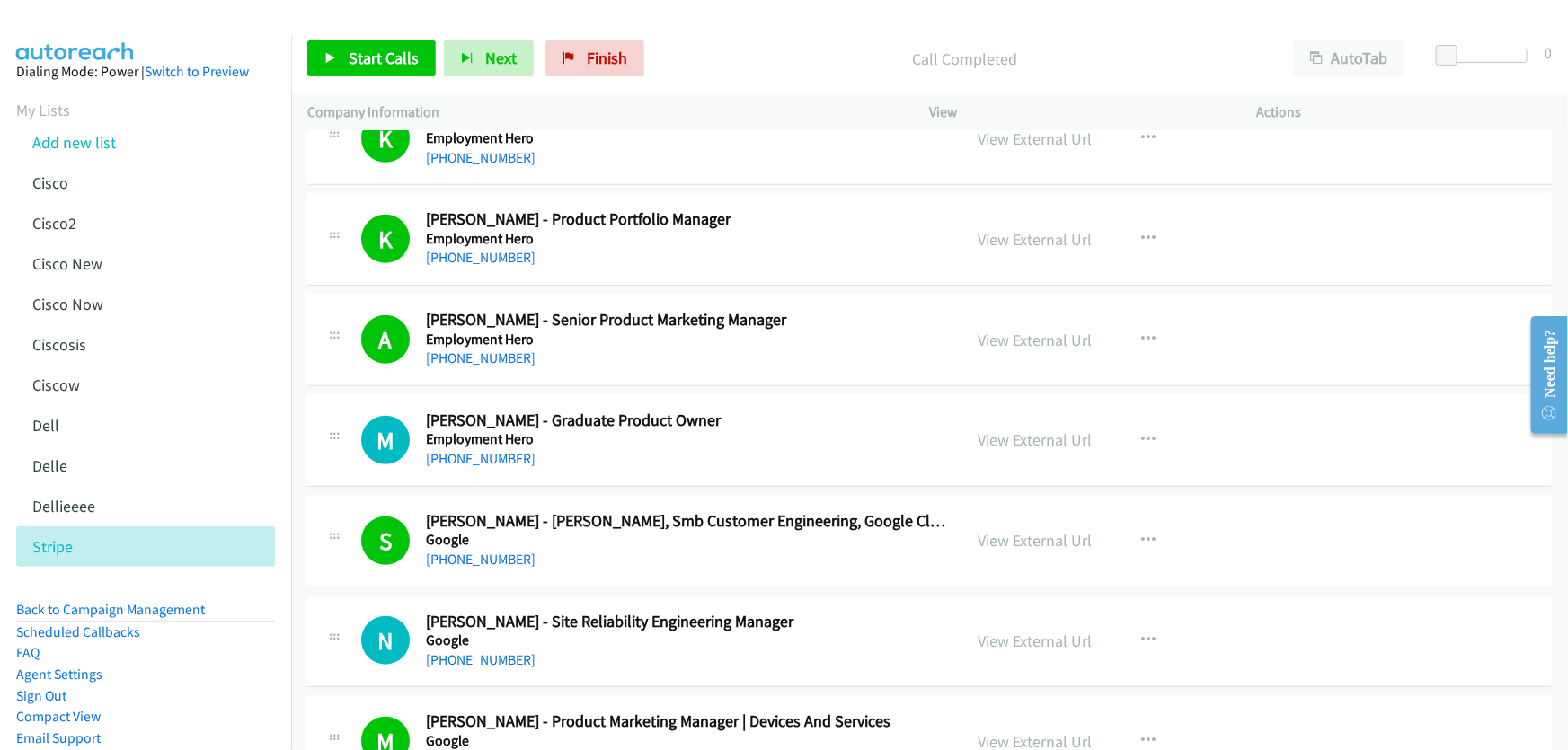
scroll to position [4059, 0]
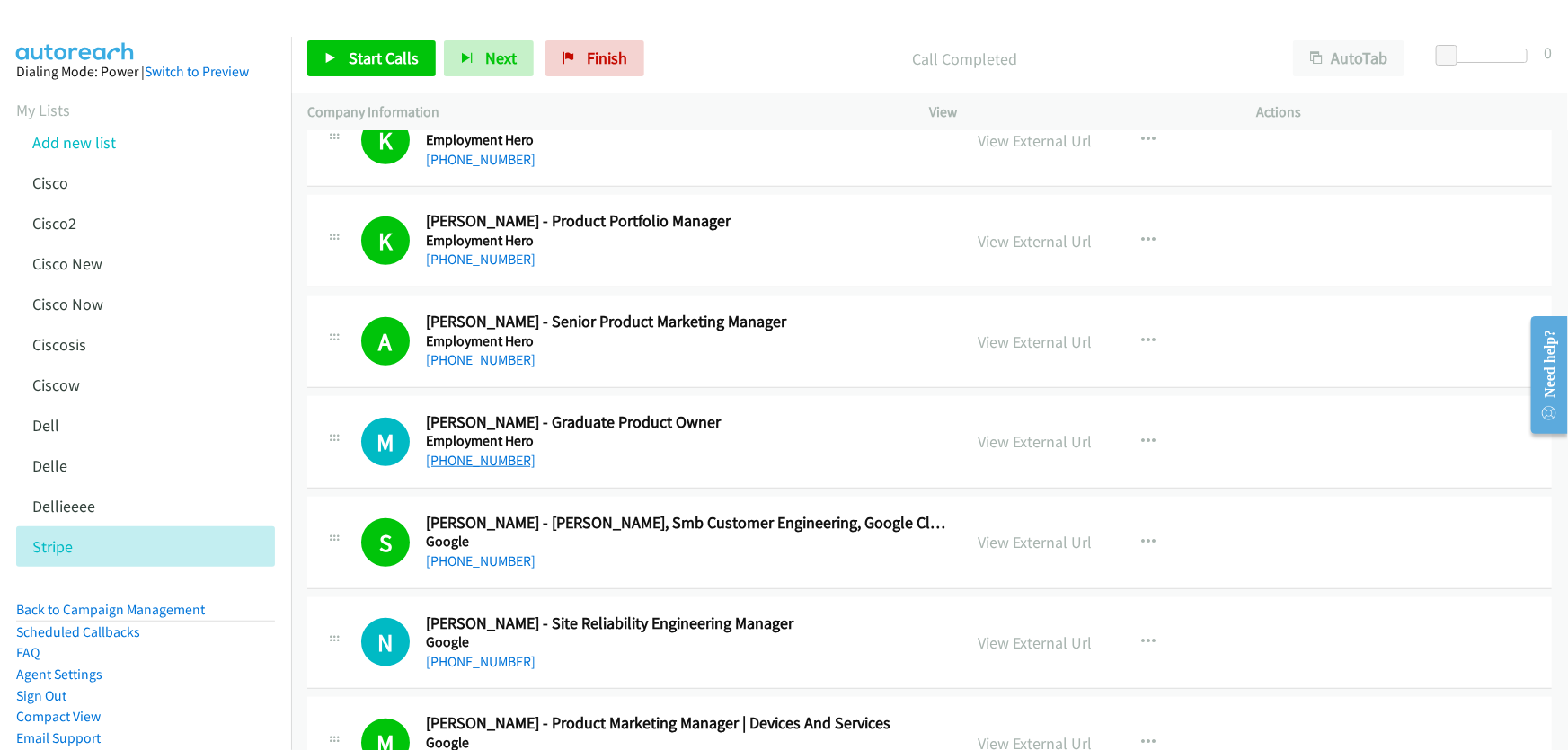
click at [479, 456] on link "[PHONE_NUMBER]" at bounding box center [481, 460] width 110 height 17
click at [1009, 436] on link "View External Url" at bounding box center [1035, 441] width 114 height 20
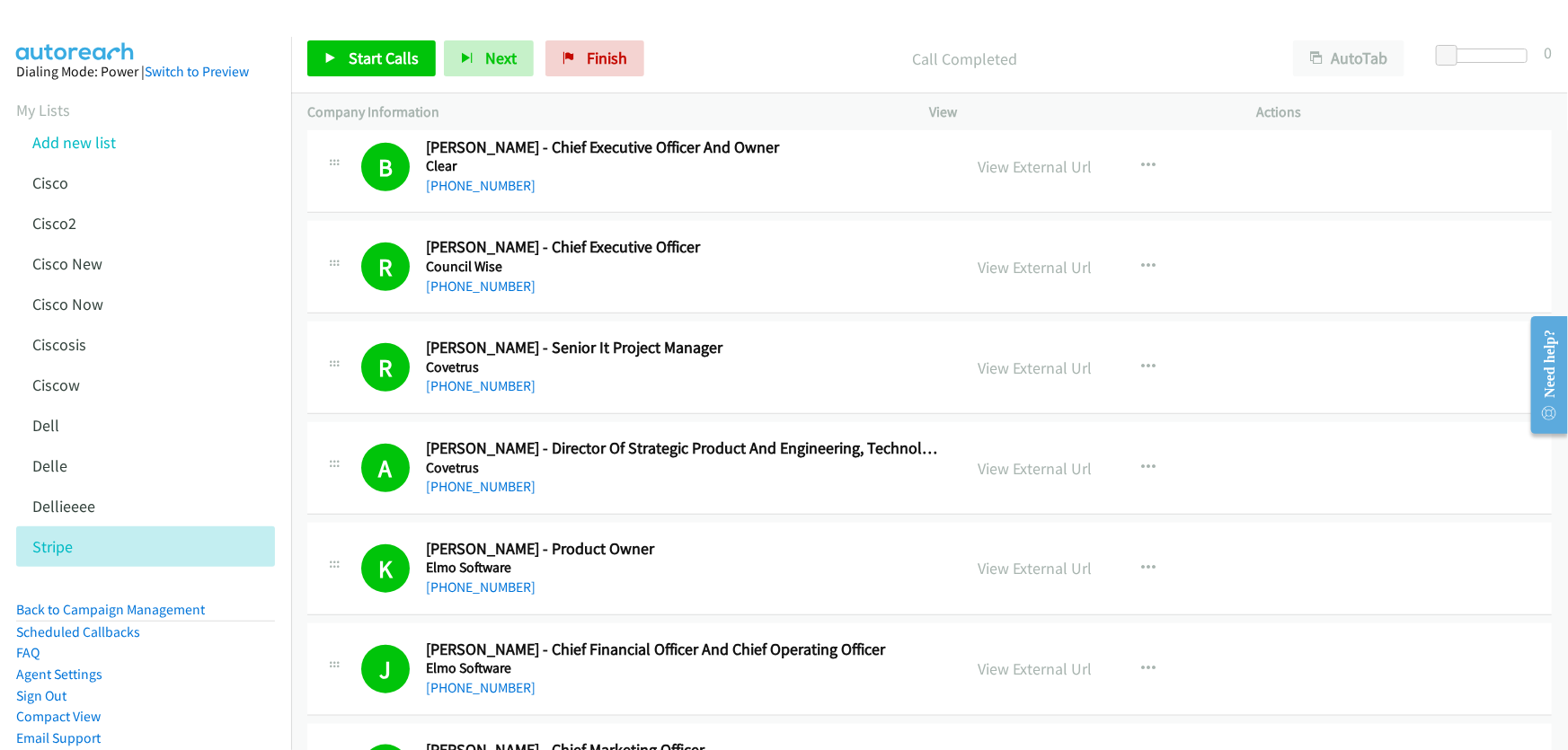
scroll to position [710, 0]
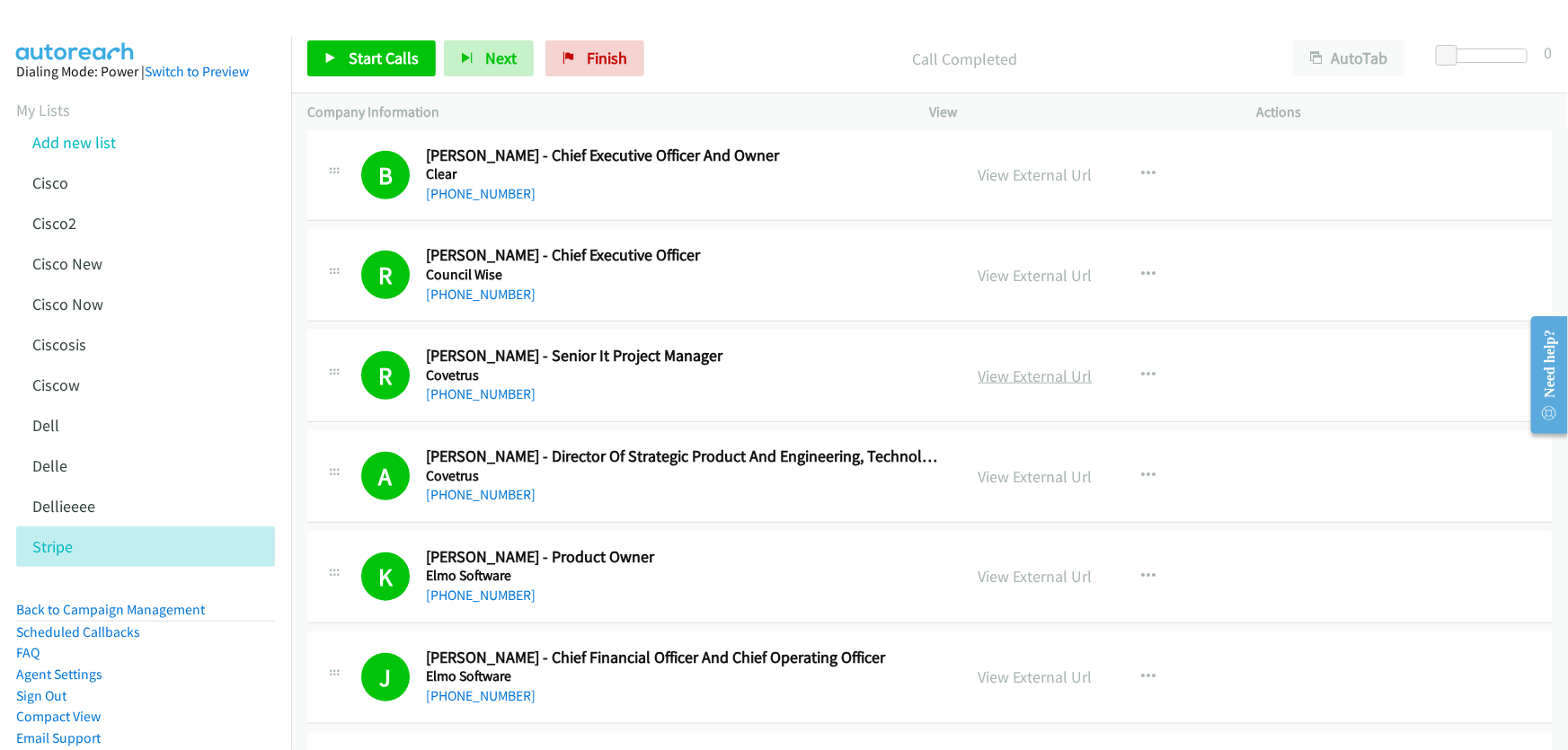
click at [1015, 365] on link "View External Url" at bounding box center [1035, 375] width 114 height 20
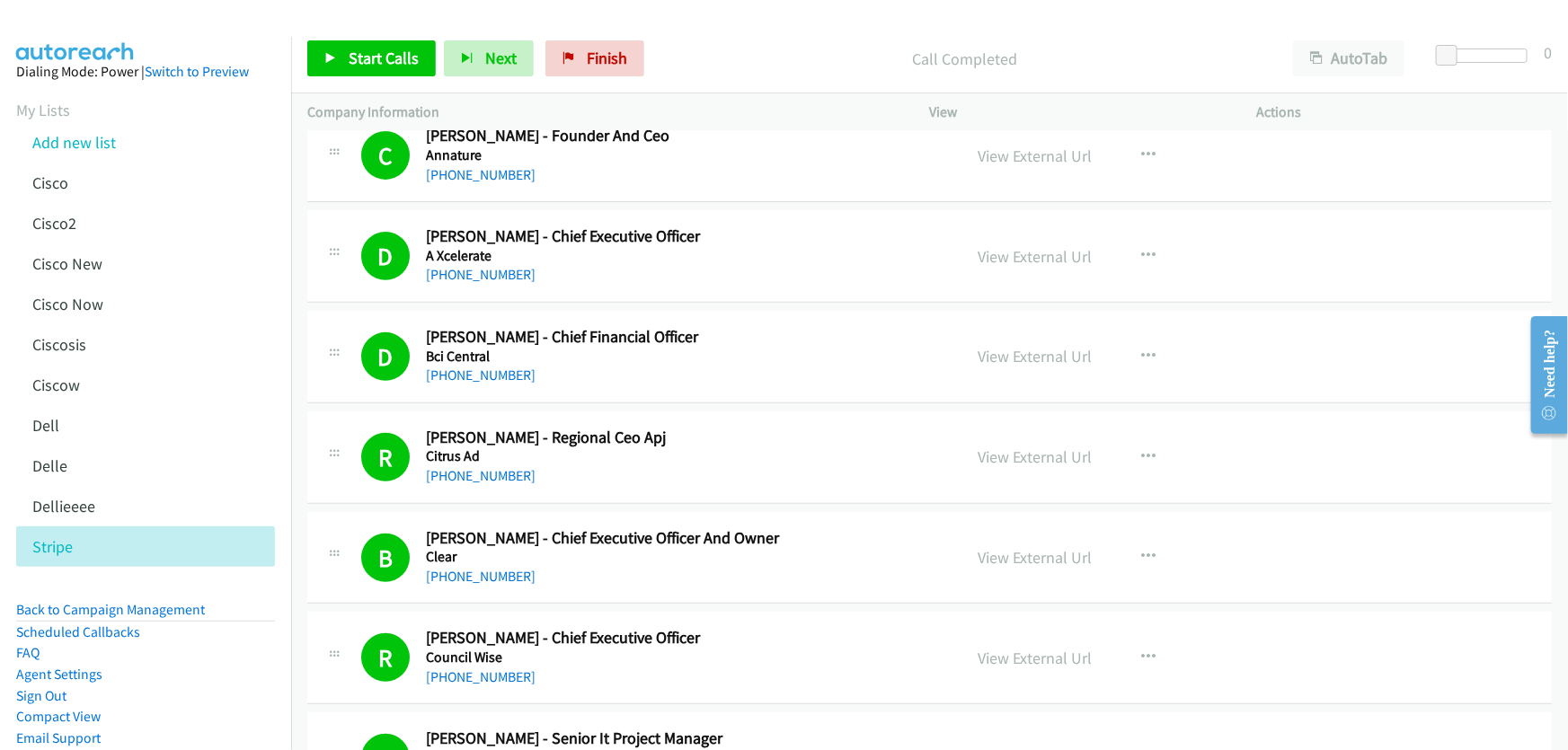
scroll to position [302, 0]
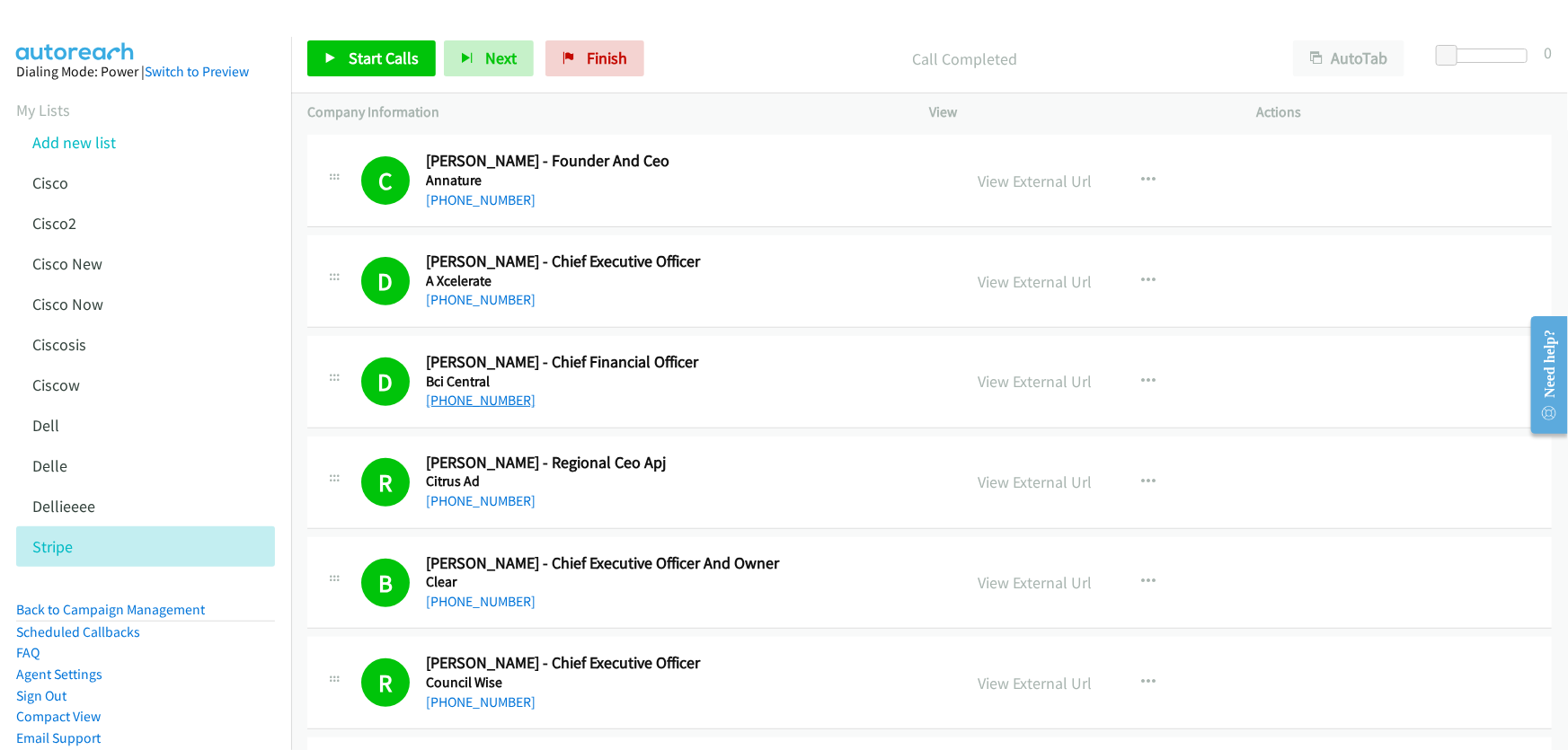
click at [490, 398] on link "[PHONE_NUMBER]" at bounding box center [481, 400] width 110 height 17
click at [998, 375] on link "View External Url" at bounding box center [1035, 381] width 114 height 20
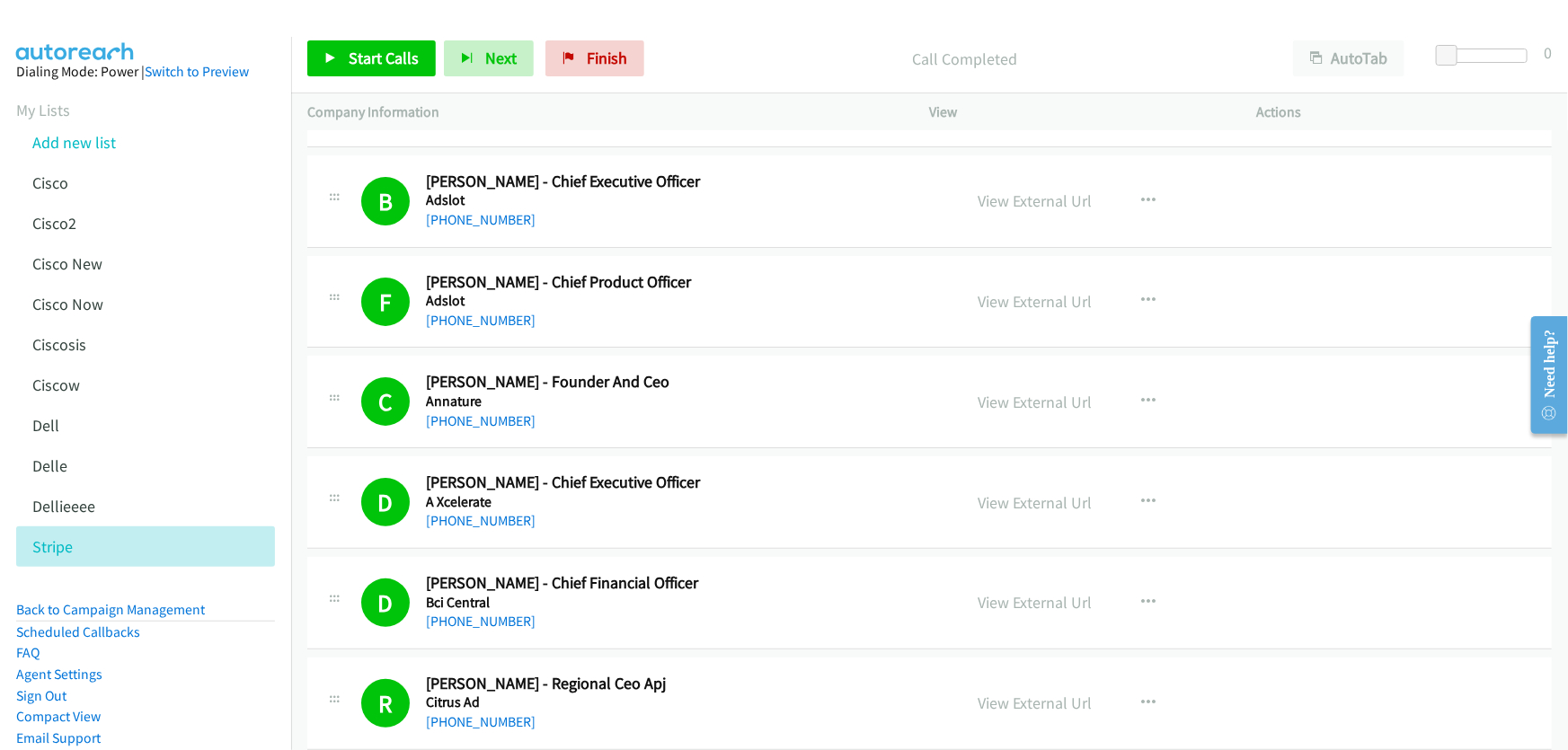
scroll to position [0, 0]
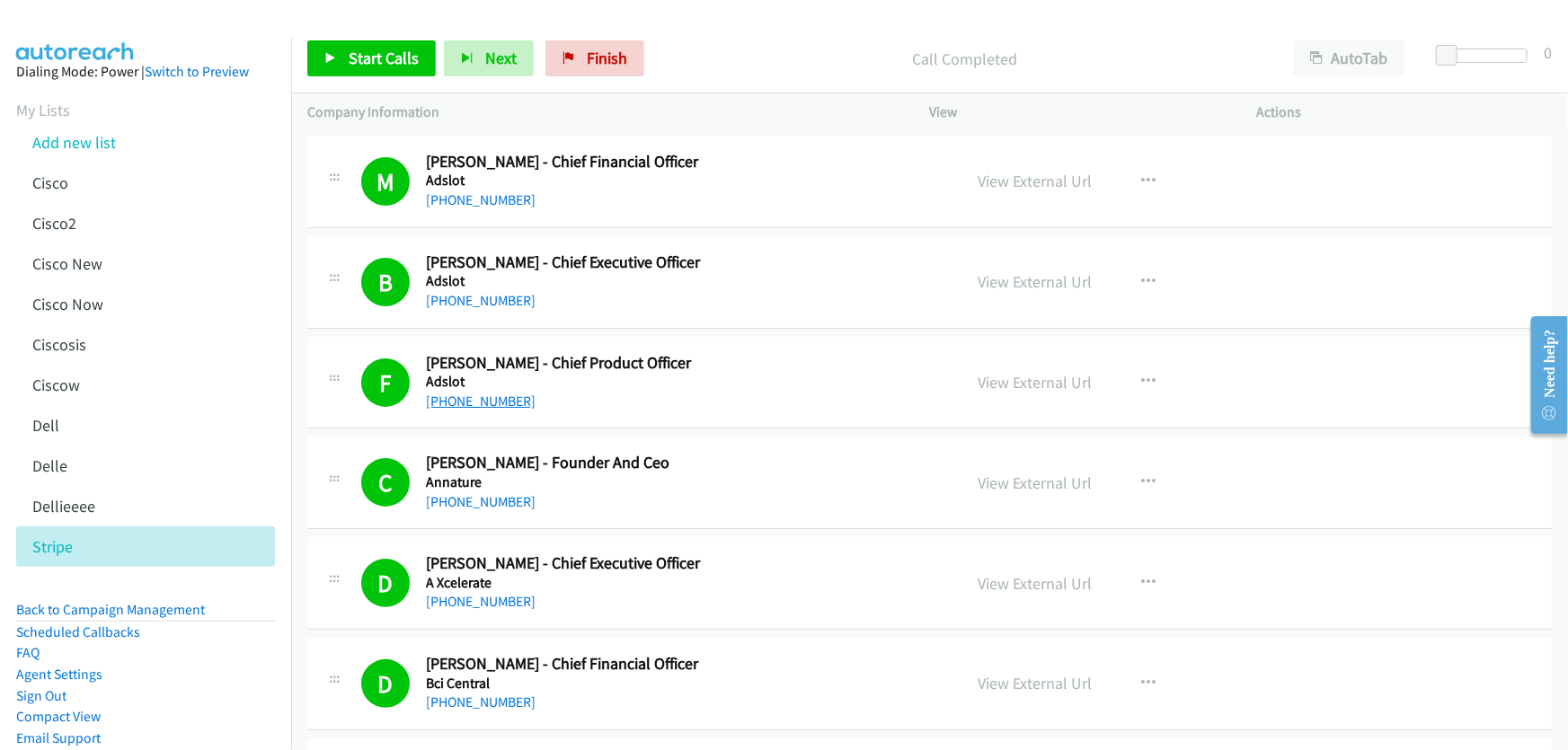
click at [477, 405] on link "[PHONE_NUMBER]" at bounding box center [481, 401] width 110 height 17
click at [1002, 384] on link "View External Url" at bounding box center [1035, 382] width 114 height 20
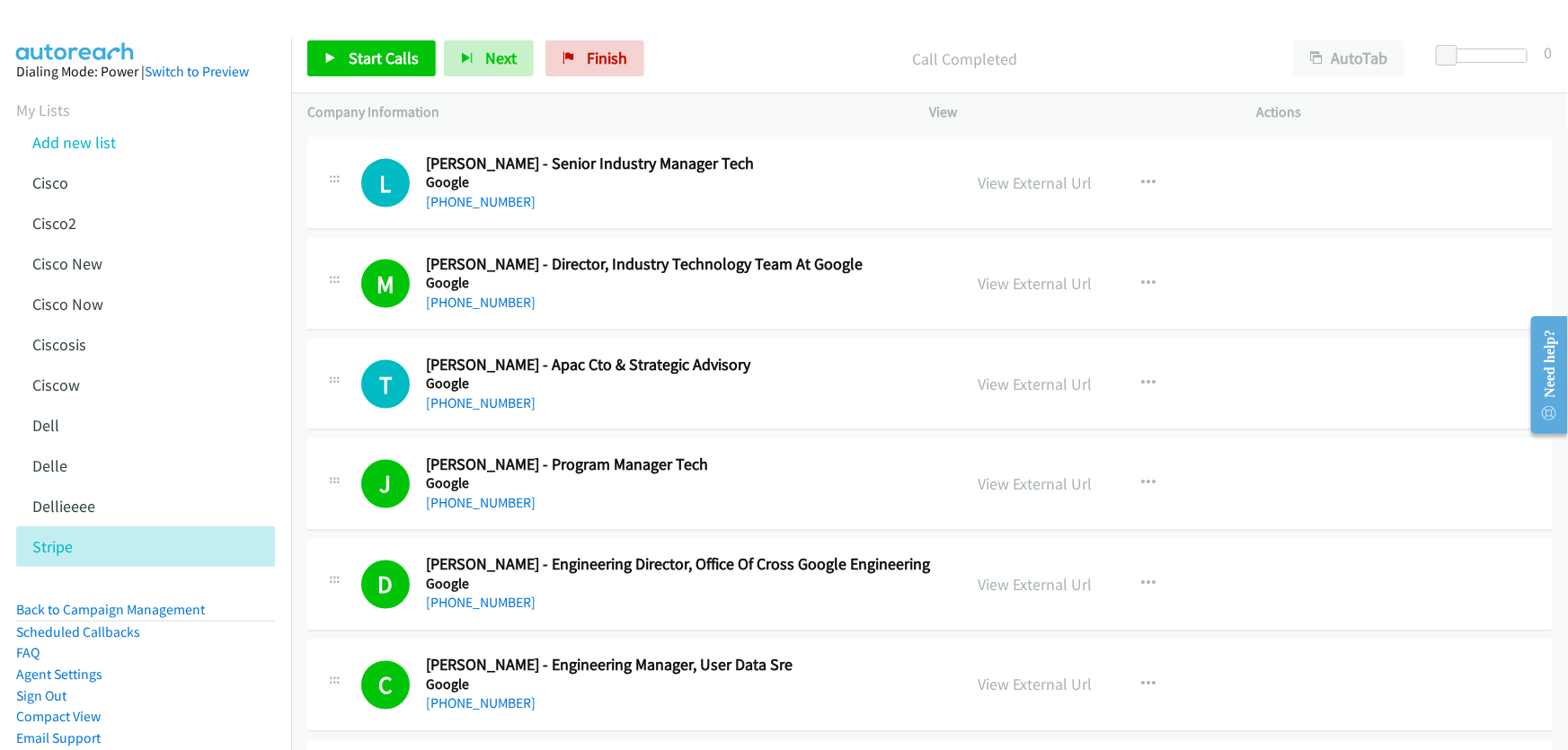
scroll to position [4818, 0]
click at [485, 401] on link "[PHONE_NUMBER]" at bounding box center [481, 404] width 110 height 17
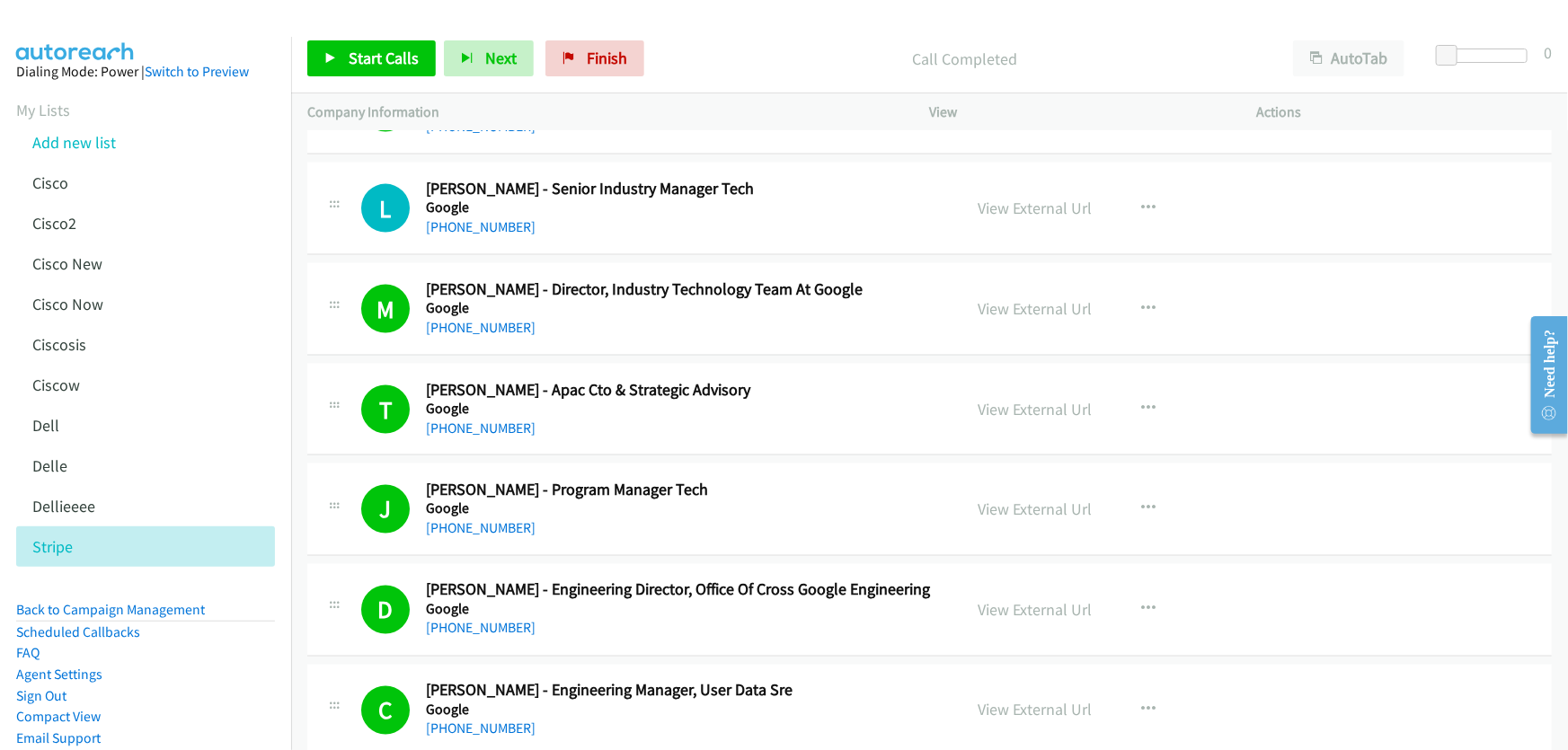
scroll to position [4654, 0]
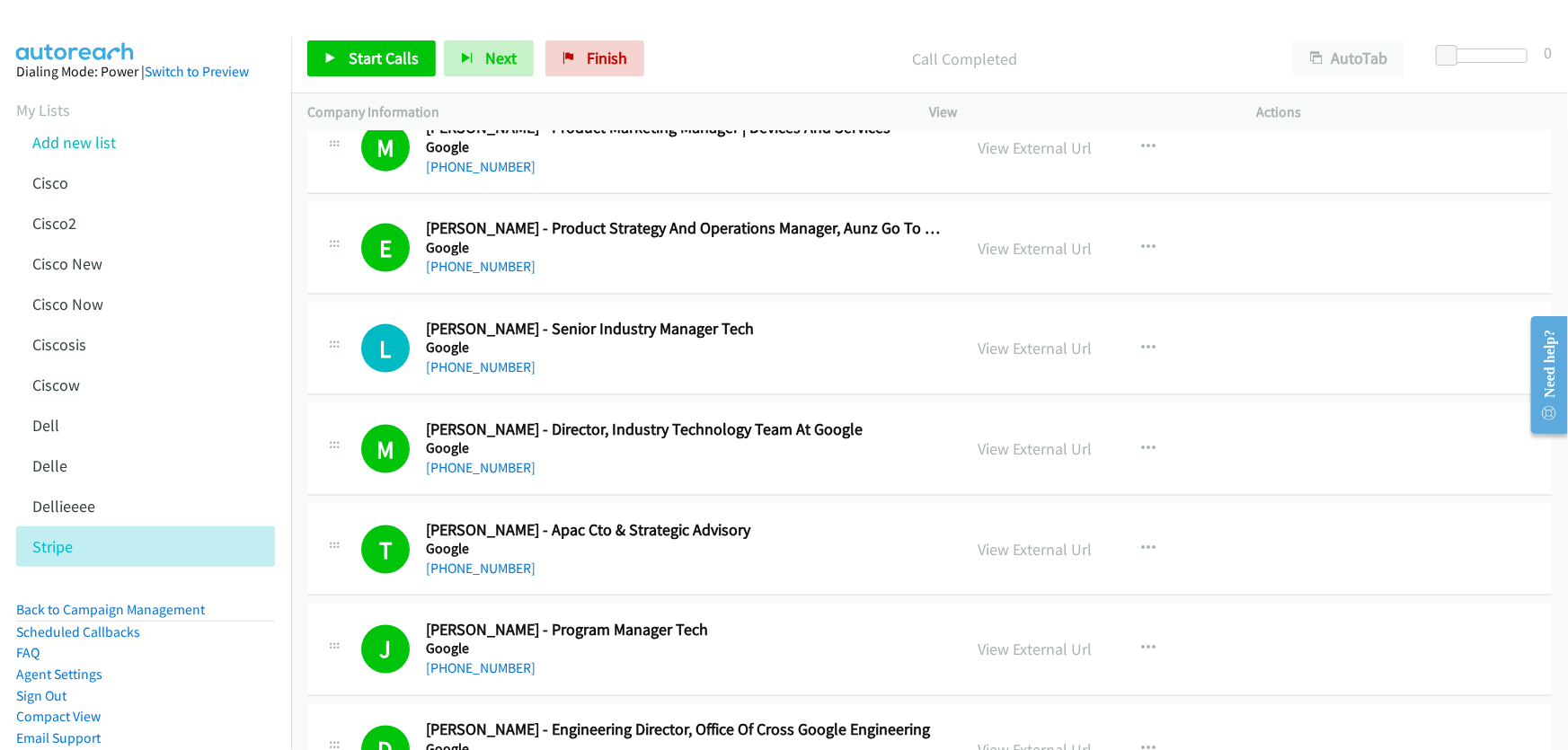
drag, startPoint x: 508, startPoint y: 360, endPoint x: 553, endPoint y: 375, distance: 47.4
click at [508, 363] on link "[PHONE_NUMBER]" at bounding box center [481, 367] width 110 height 17
click at [1033, 346] on link "View External Url" at bounding box center [1035, 348] width 114 height 20
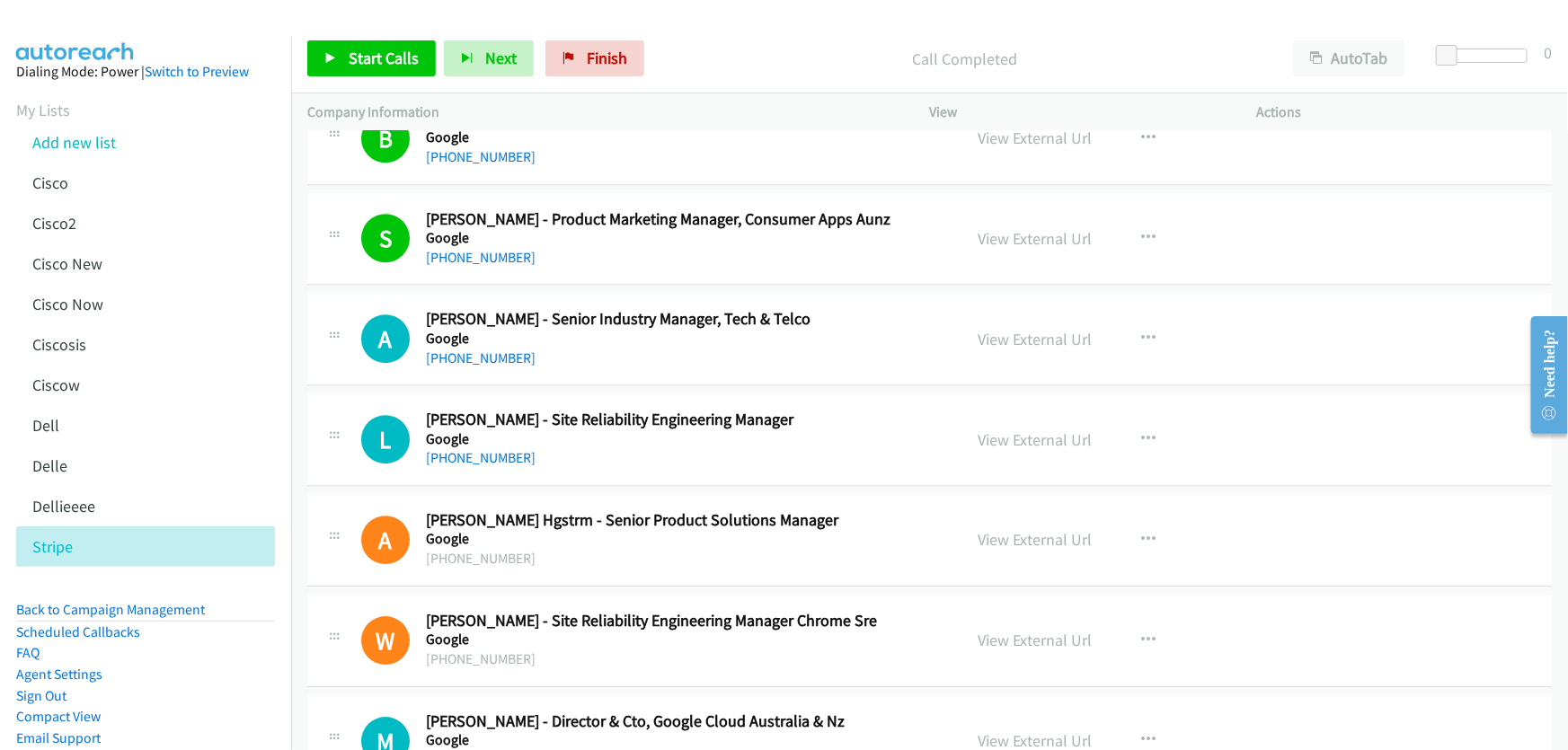
scroll to position [6043, 0]
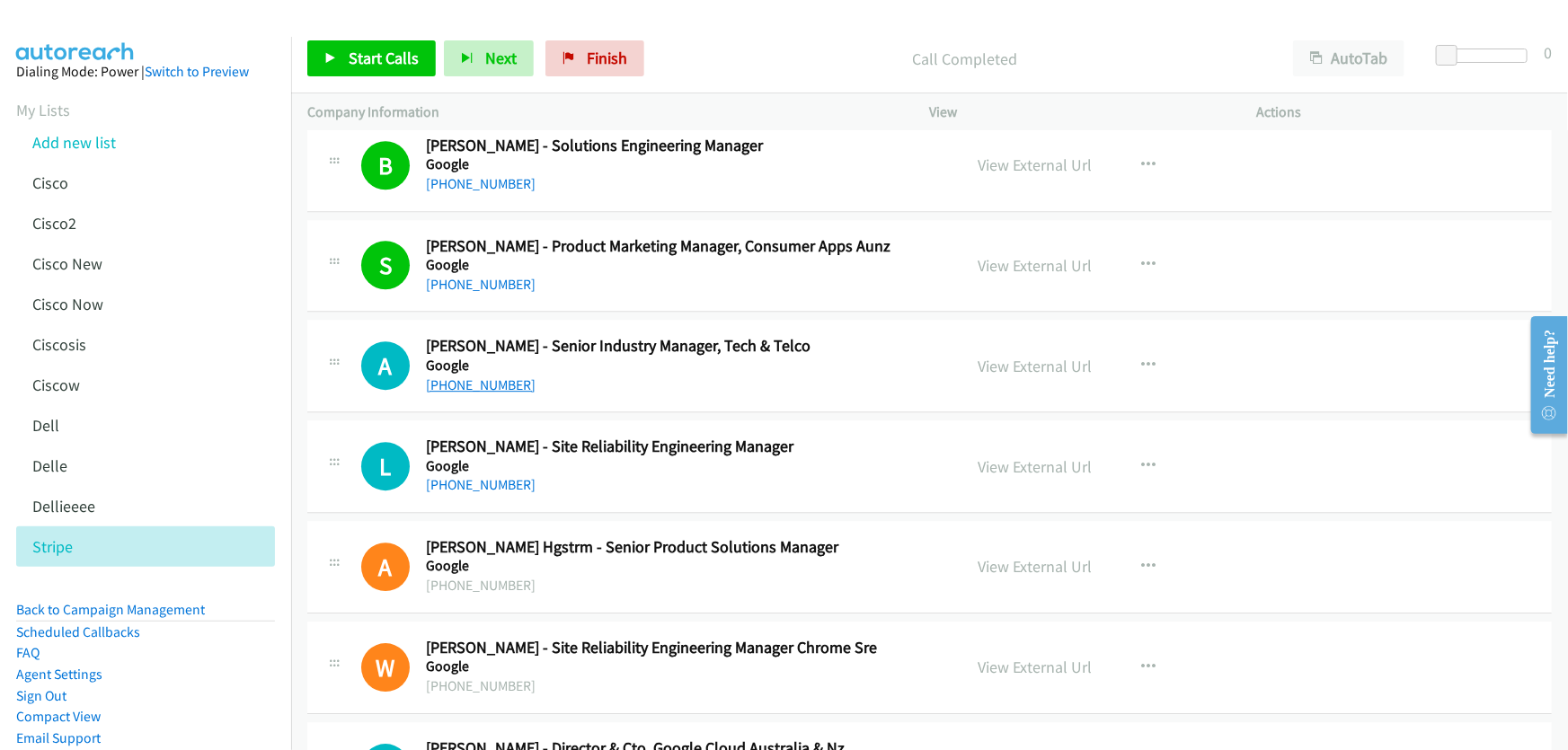
click at [491, 376] on link "[PHONE_NUMBER]" at bounding box center [481, 385] width 110 height 17
click at [1037, 359] on link "View External Url" at bounding box center [1035, 366] width 114 height 20
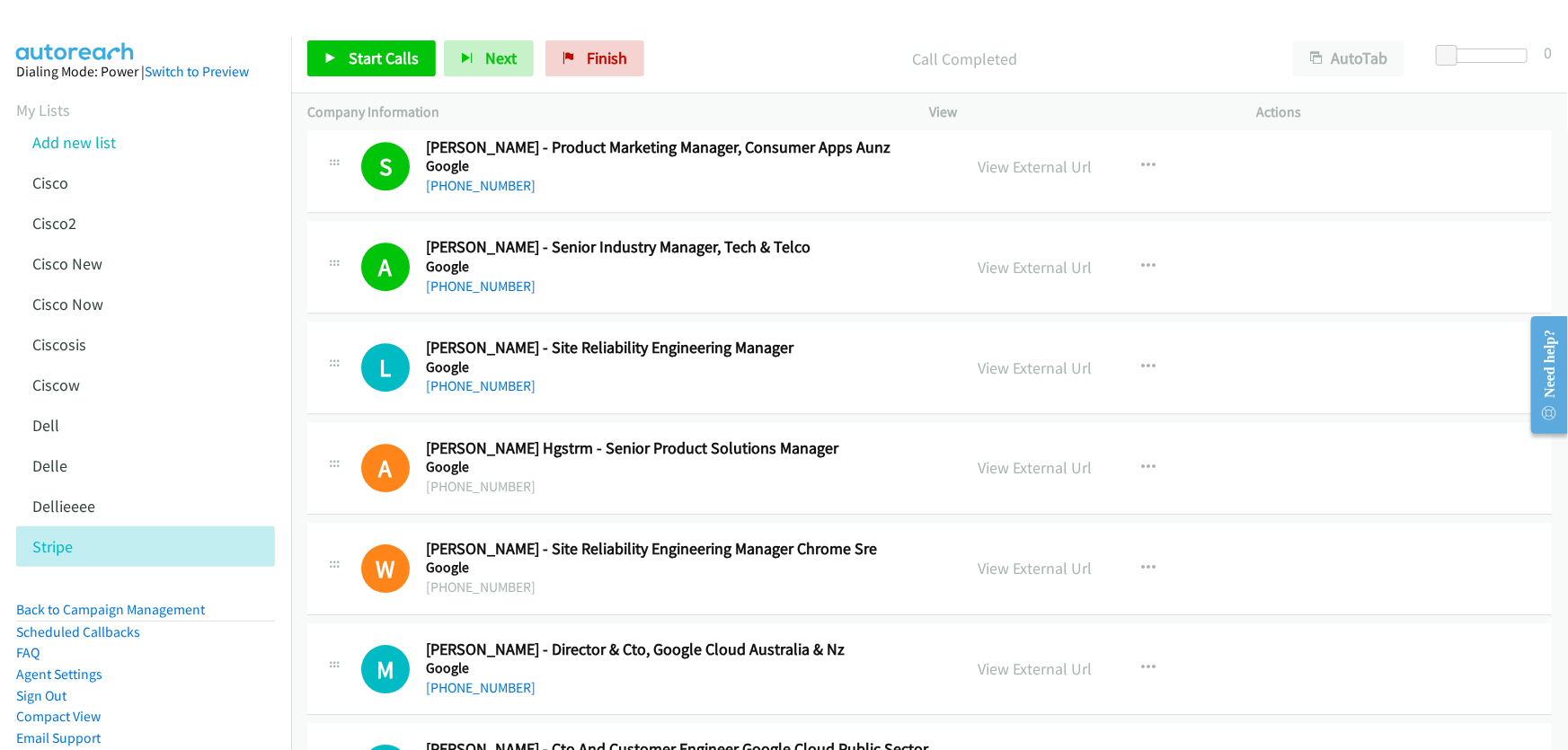
scroll to position [6206, 0]
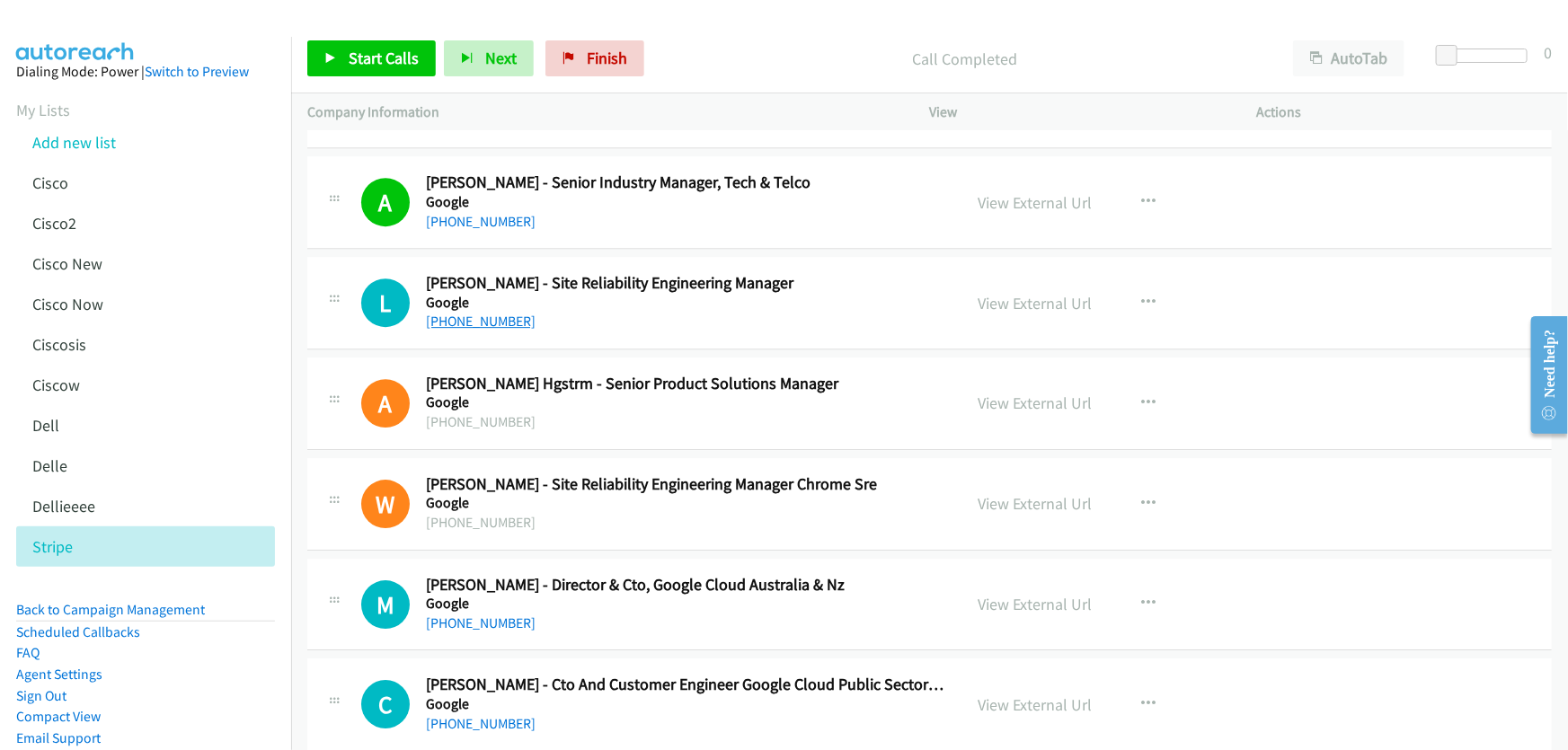
click at [487, 313] on link "[PHONE_NUMBER]" at bounding box center [481, 321] width 110 height 17
click at [1032, 293] on link "View External Url" at bounding box center [1035, 303] width 114 height 20
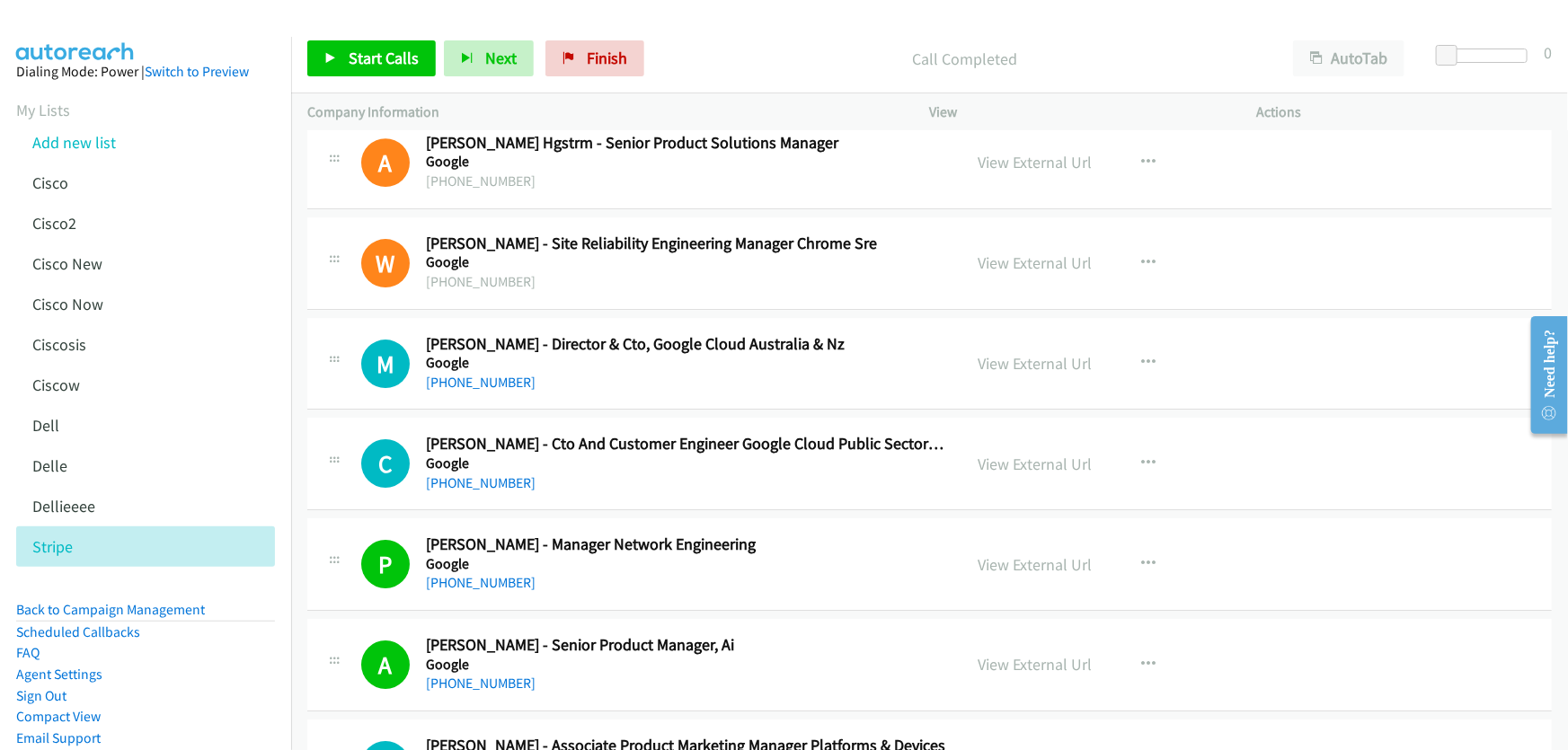
scroll to position [6533, 0]
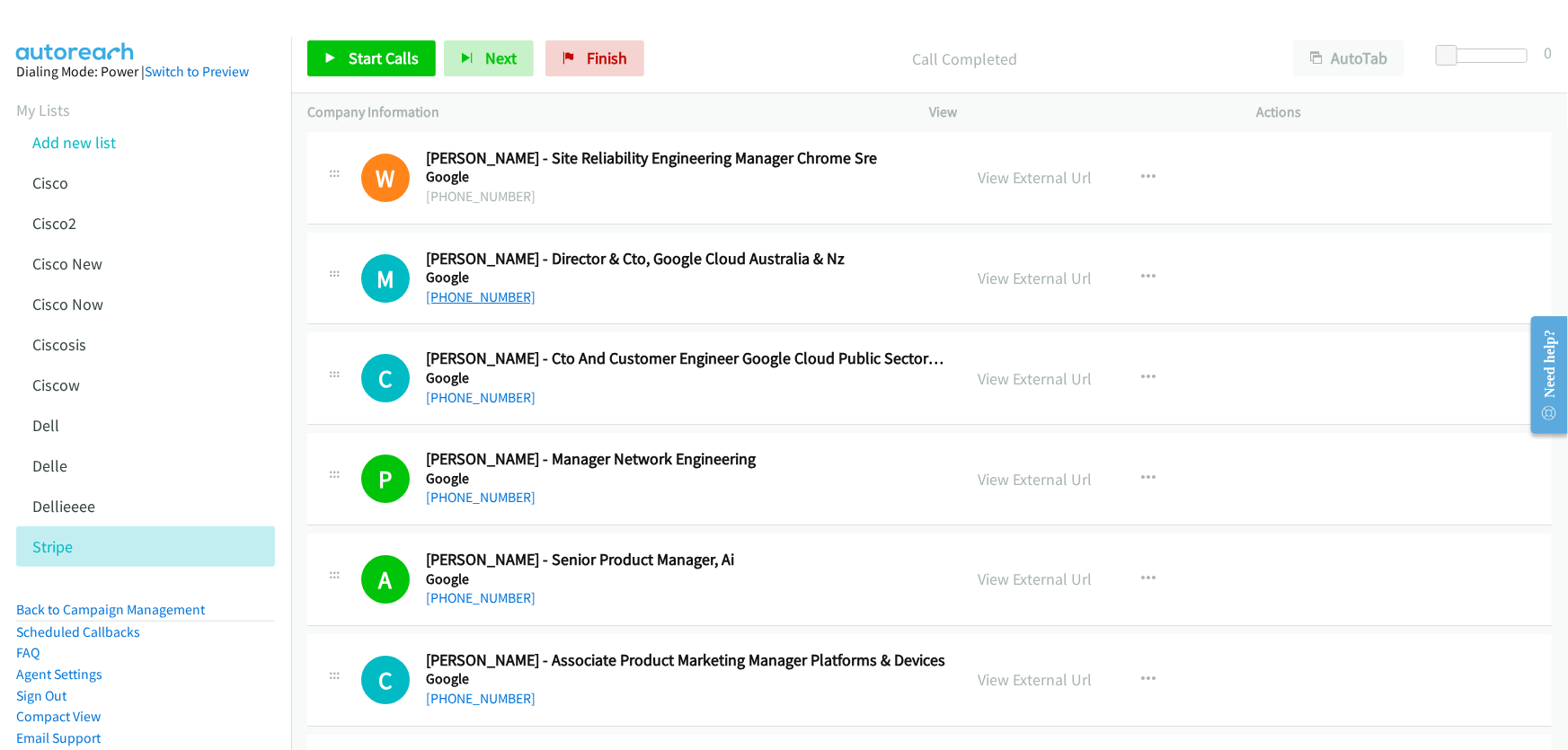
click at [477, 294] on link "[PHONE_NUMBER]" at bounding box center [481, 296] width 110 height 17
click at [1017, 268] on link "View External Url" at bounding box center [1035, 278] width 114 height 20
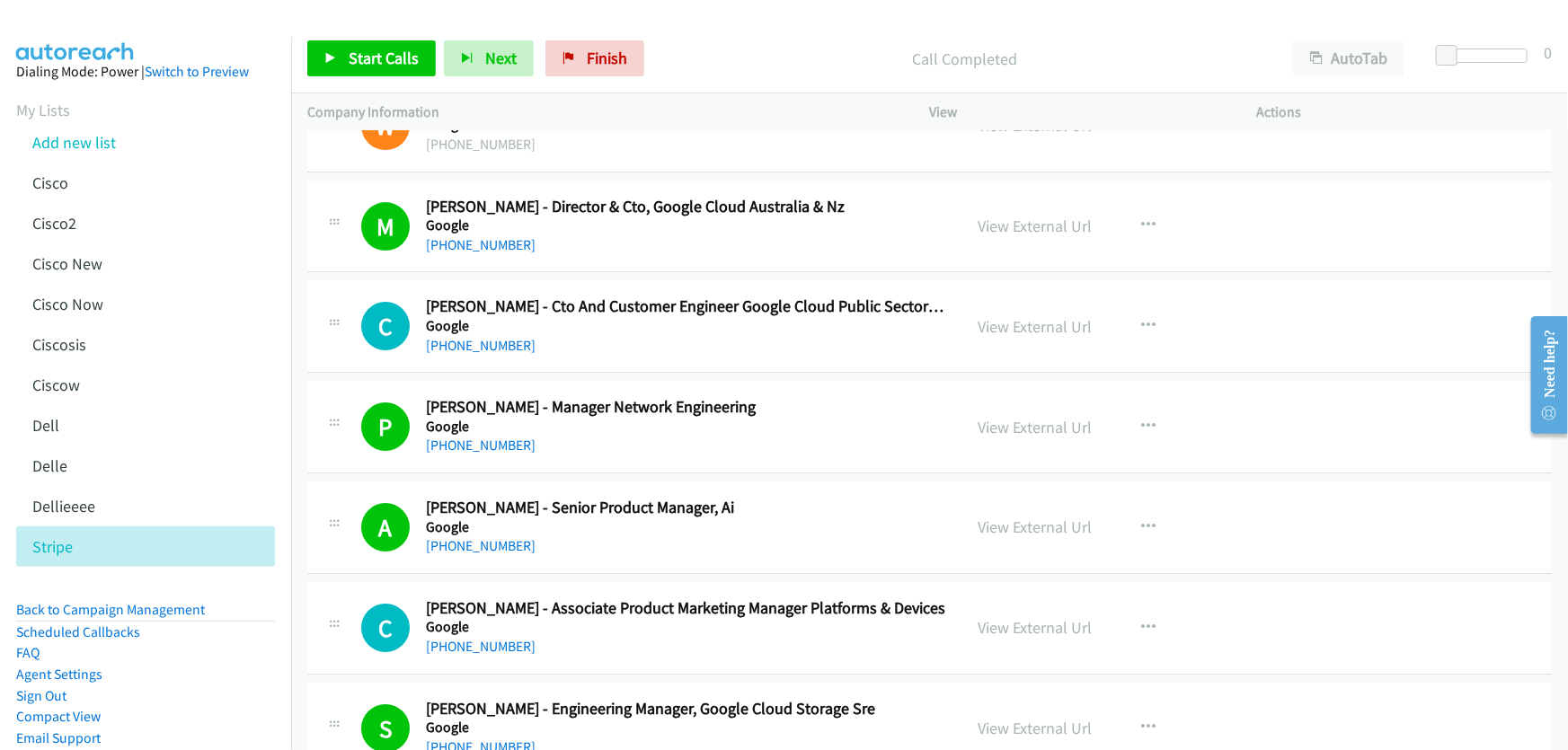
scroll to position [6614, 0]
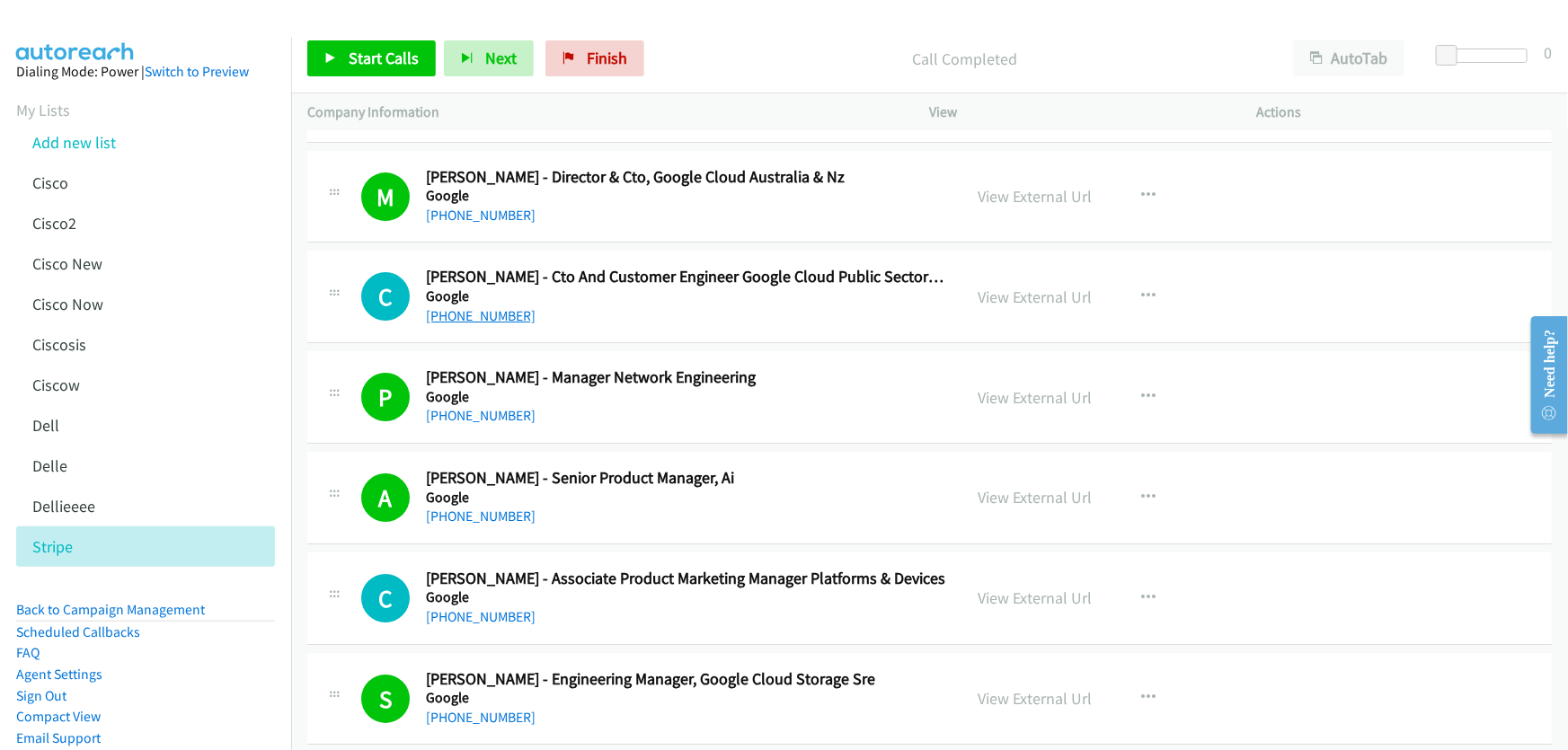
click at [481, 309] on link "[PHONE_NUMBER]" at bounding box center [481, 316] width 110 height 17
click at [1020, 286] on link "View External Url" at bounding box center [1035, 296] width 114 height 20
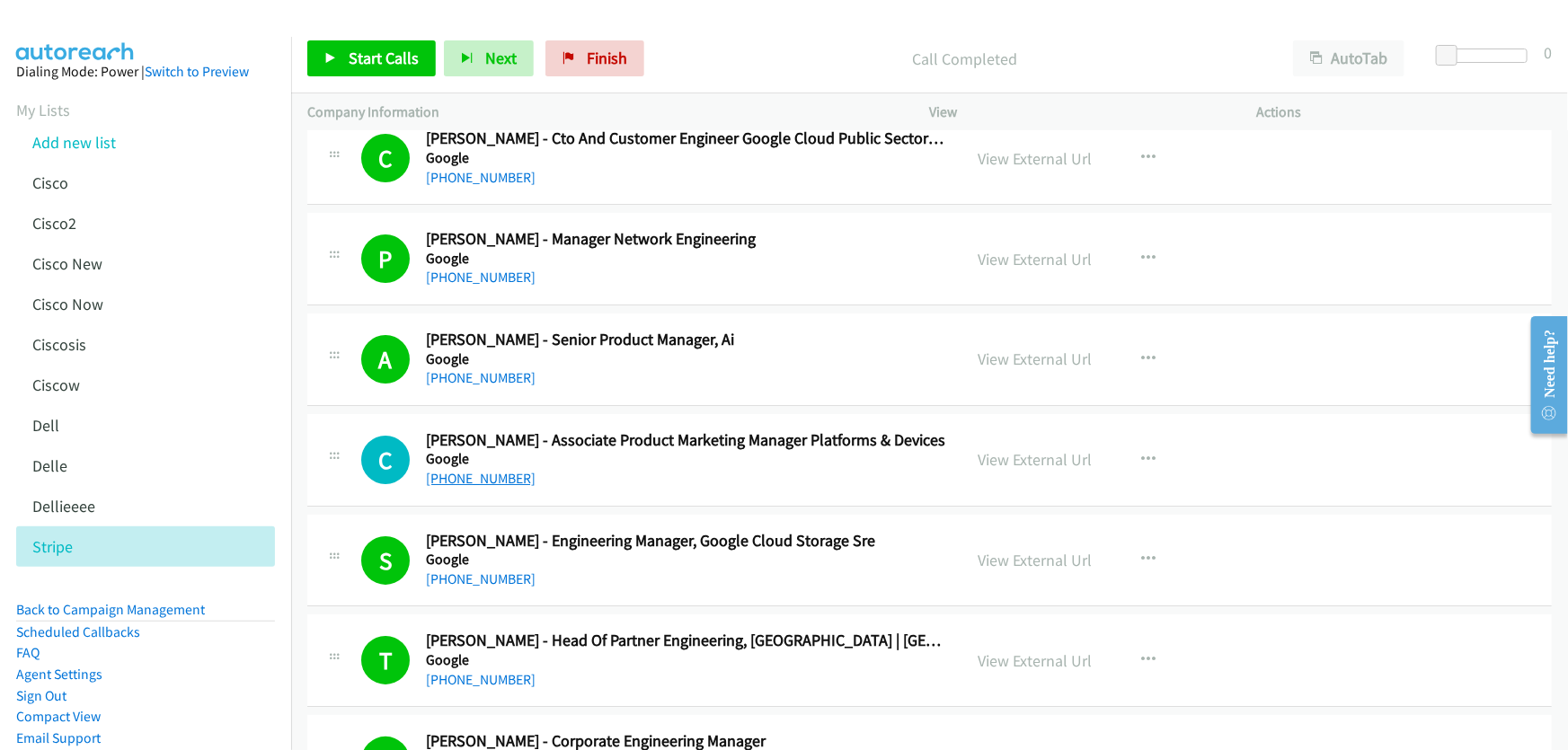
scroll to position [6860, 0]
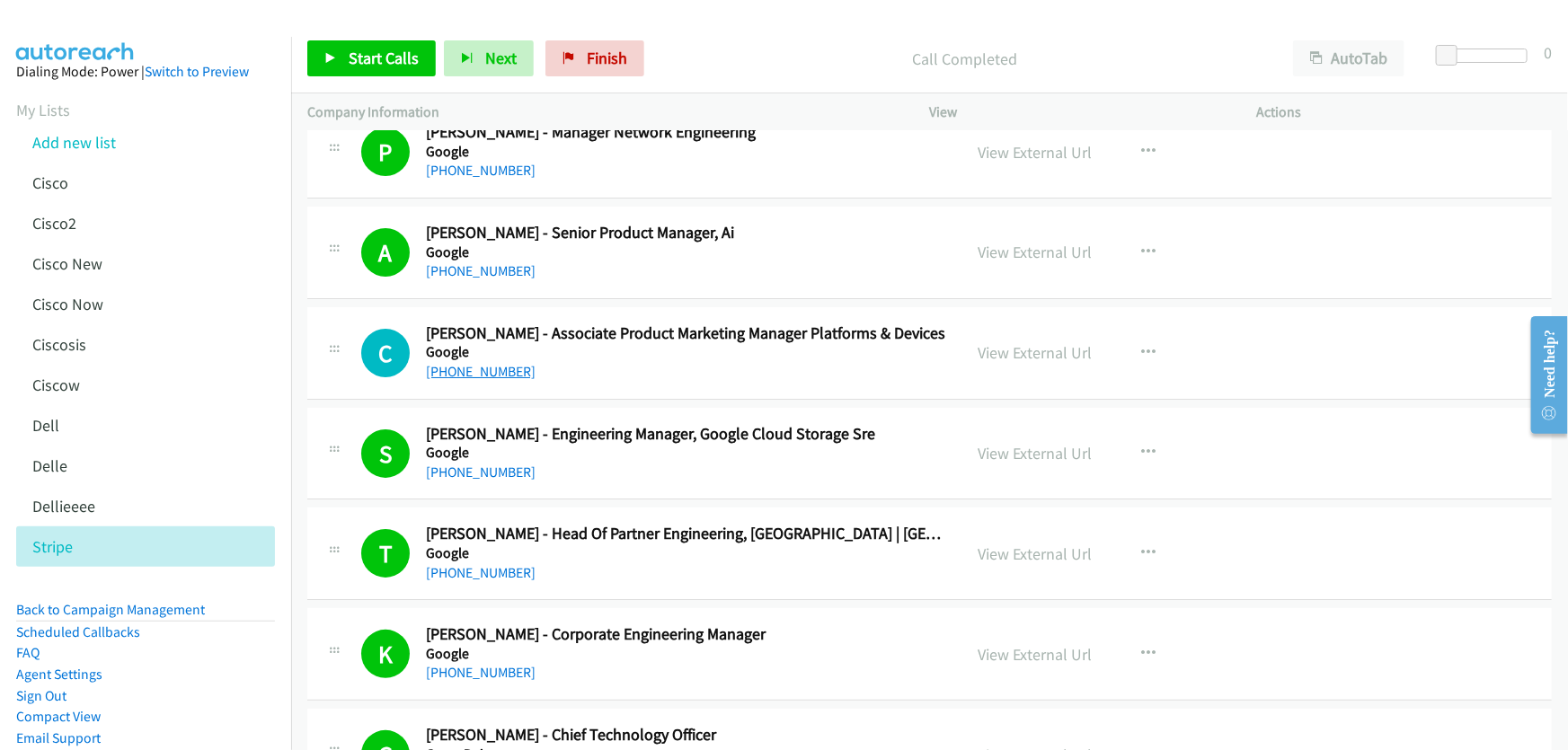
click at [488, 365] on link "[PHONE_NUMBER]" at bounding box center [481, 372] width 110 height 17
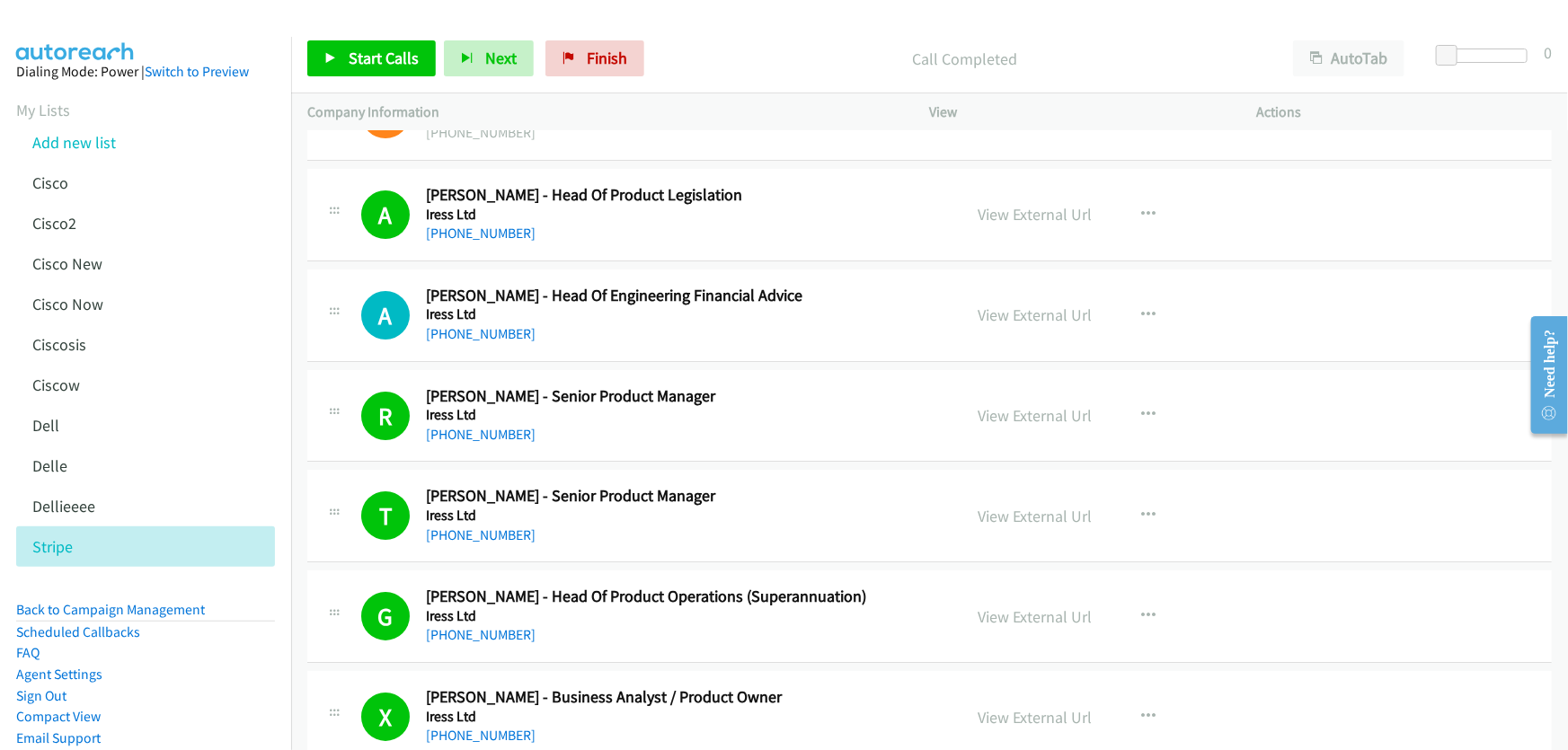
scroll to position [10125, 0]
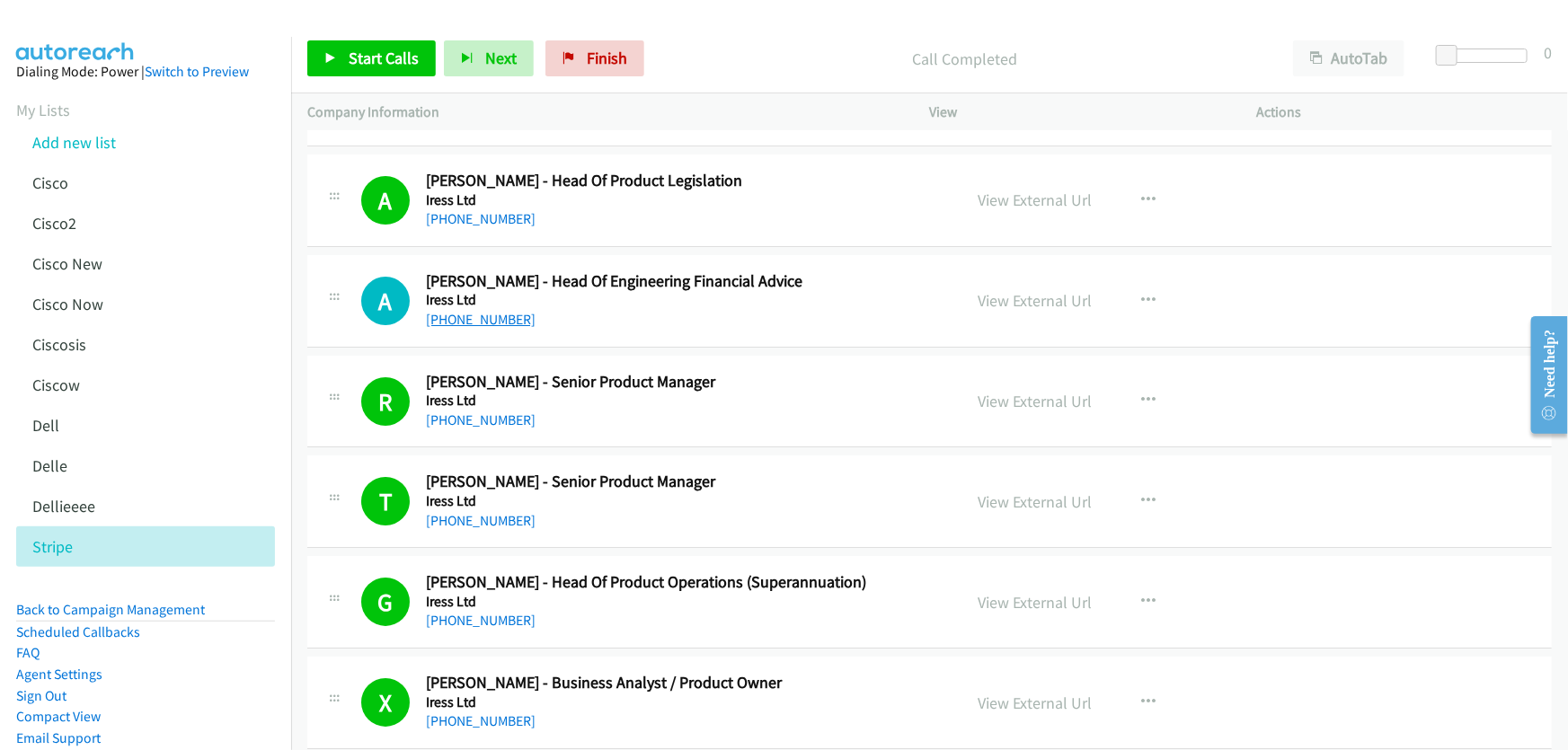
click at [508, 310] on link "[PHONE_NUMBER]" at bounding box center [481, 319] width 110 height 17
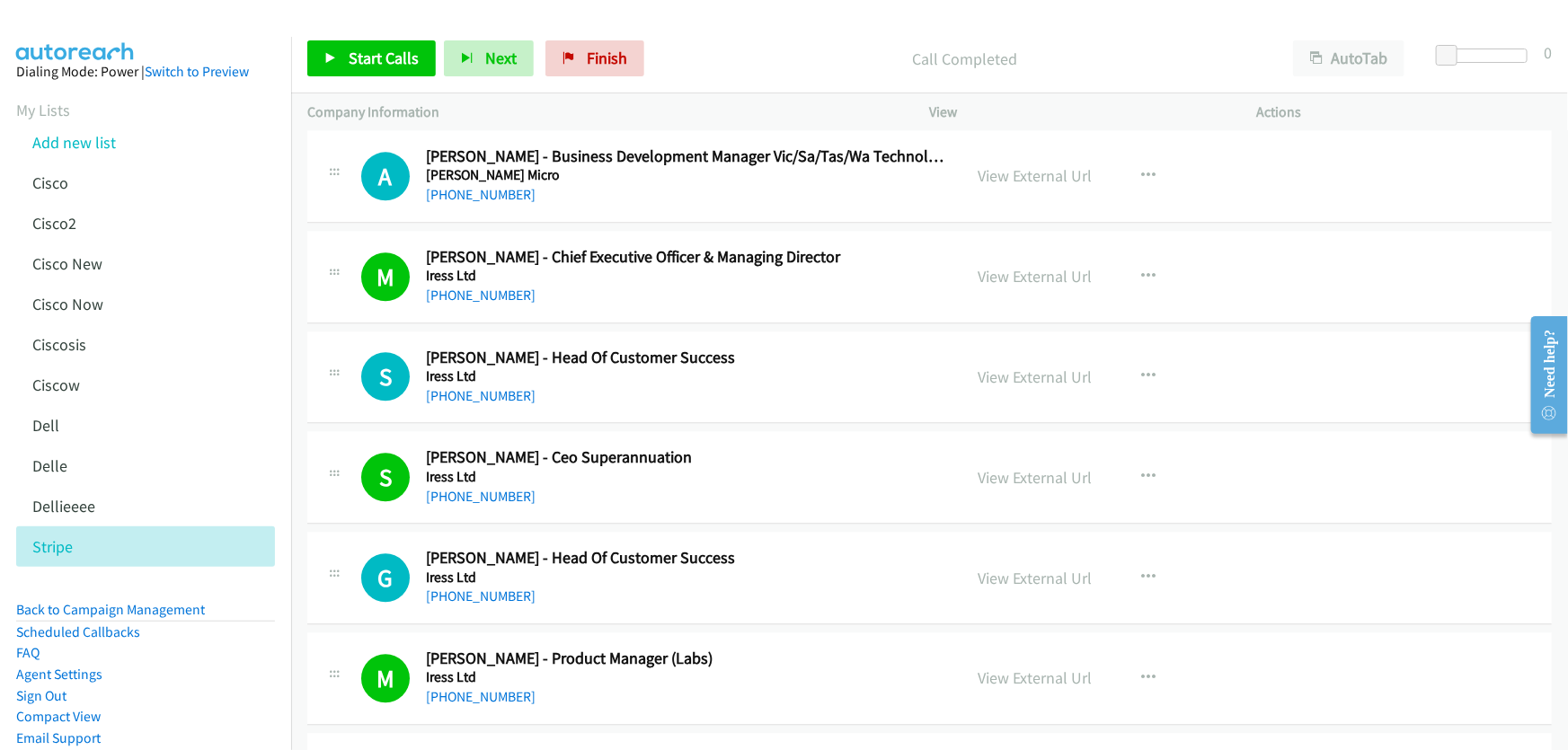
scroll to position [8983, 0]
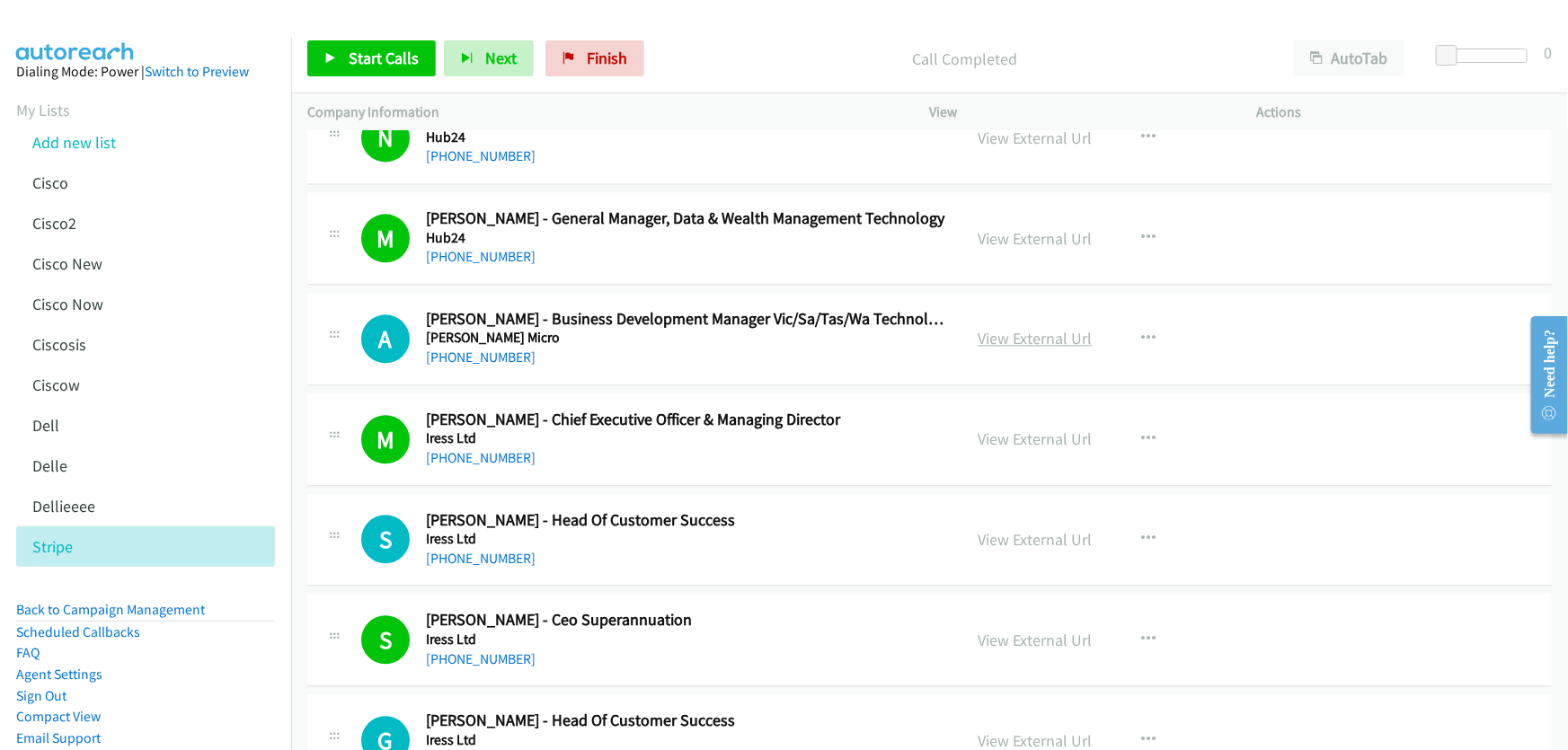
click at [1011, 328] on link "View External Url" at bounding box center [1035, 338] width 114 height 20
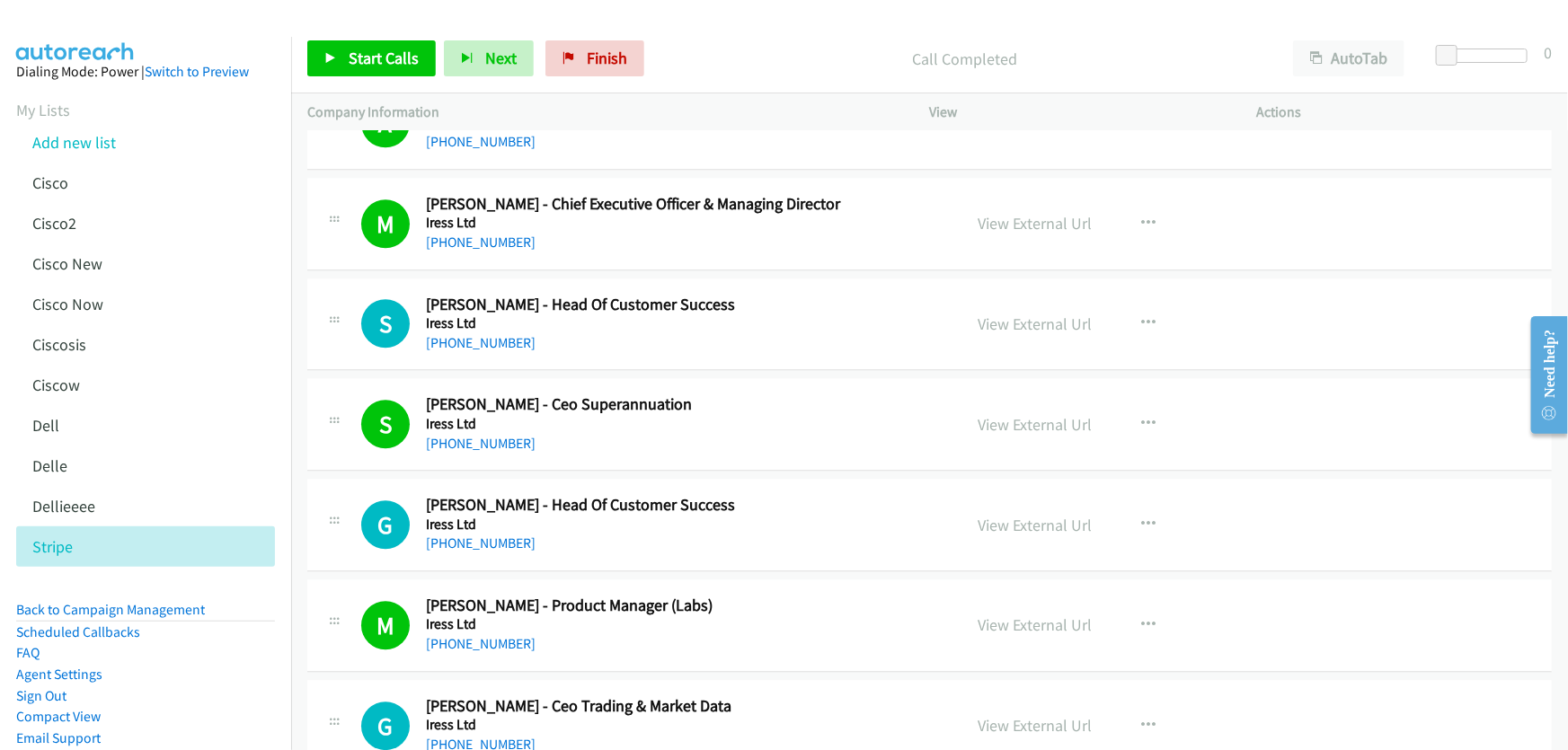
scroll to position [9228, 0]
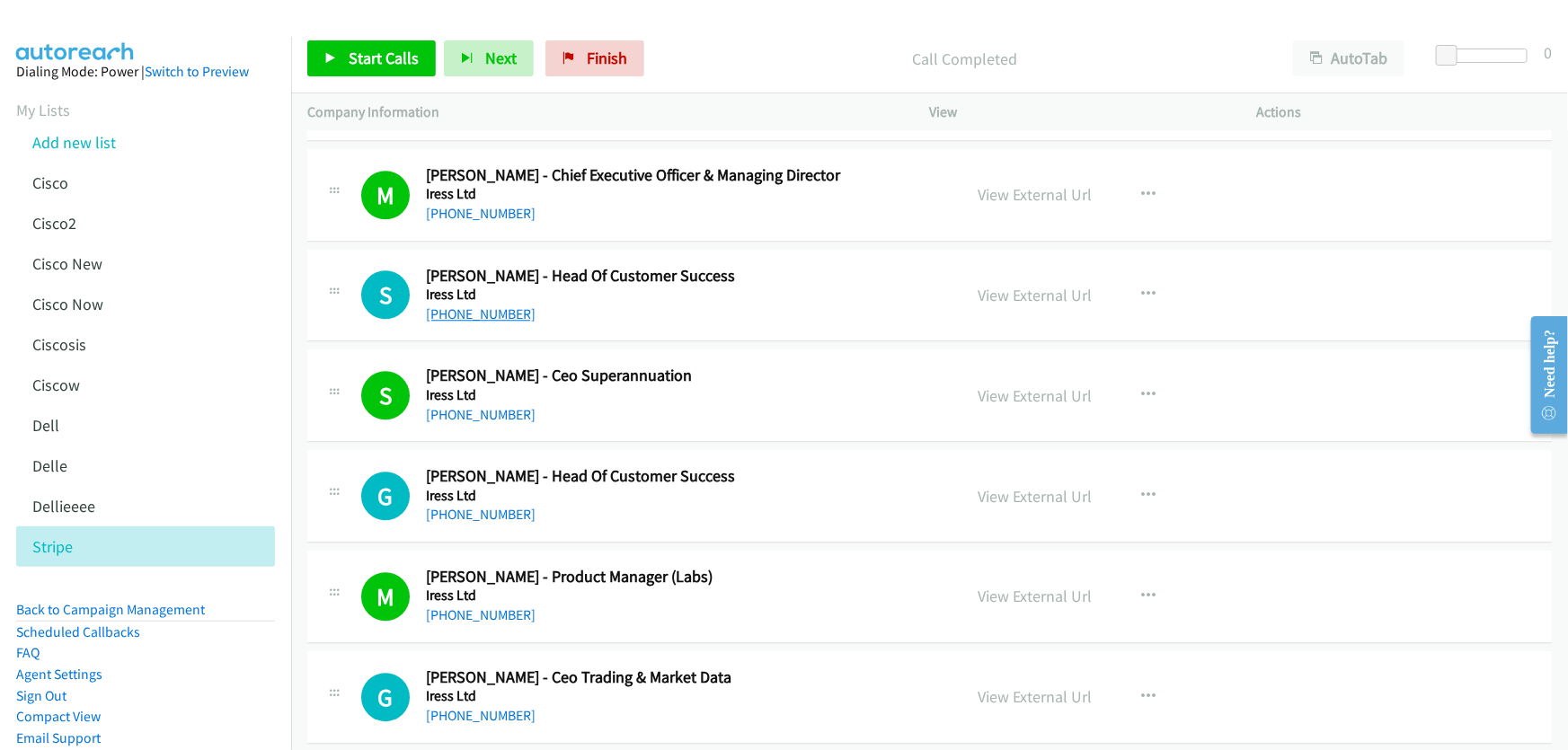
click at [487, 306] on link "[PHONE_NUMBER]" at bounding box center [481, 314] width 110 height 17
click at [1034, 284] on link "View External Url" at bounding box center [1035, 295] width 114 height 20
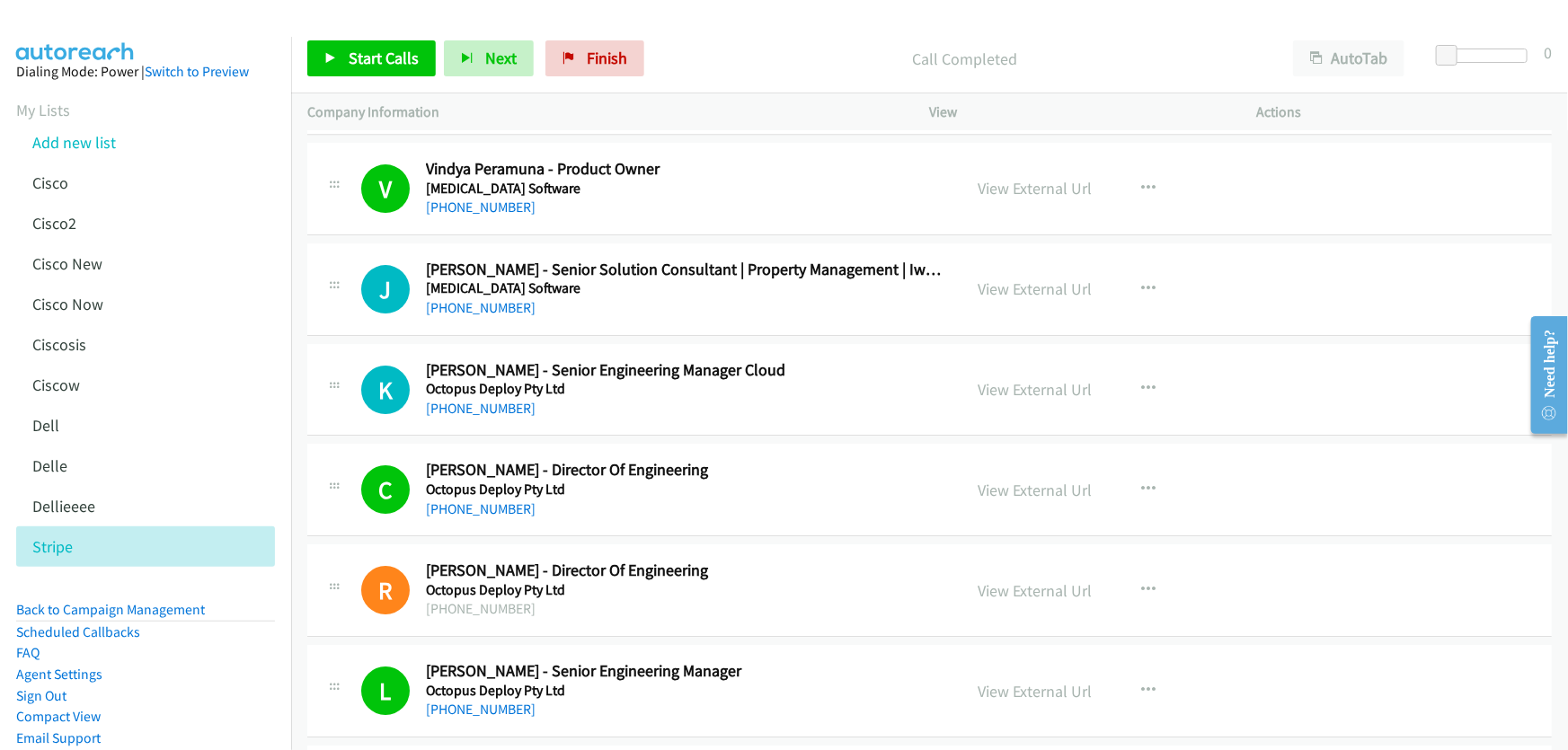
scroll to position [13311, 0]
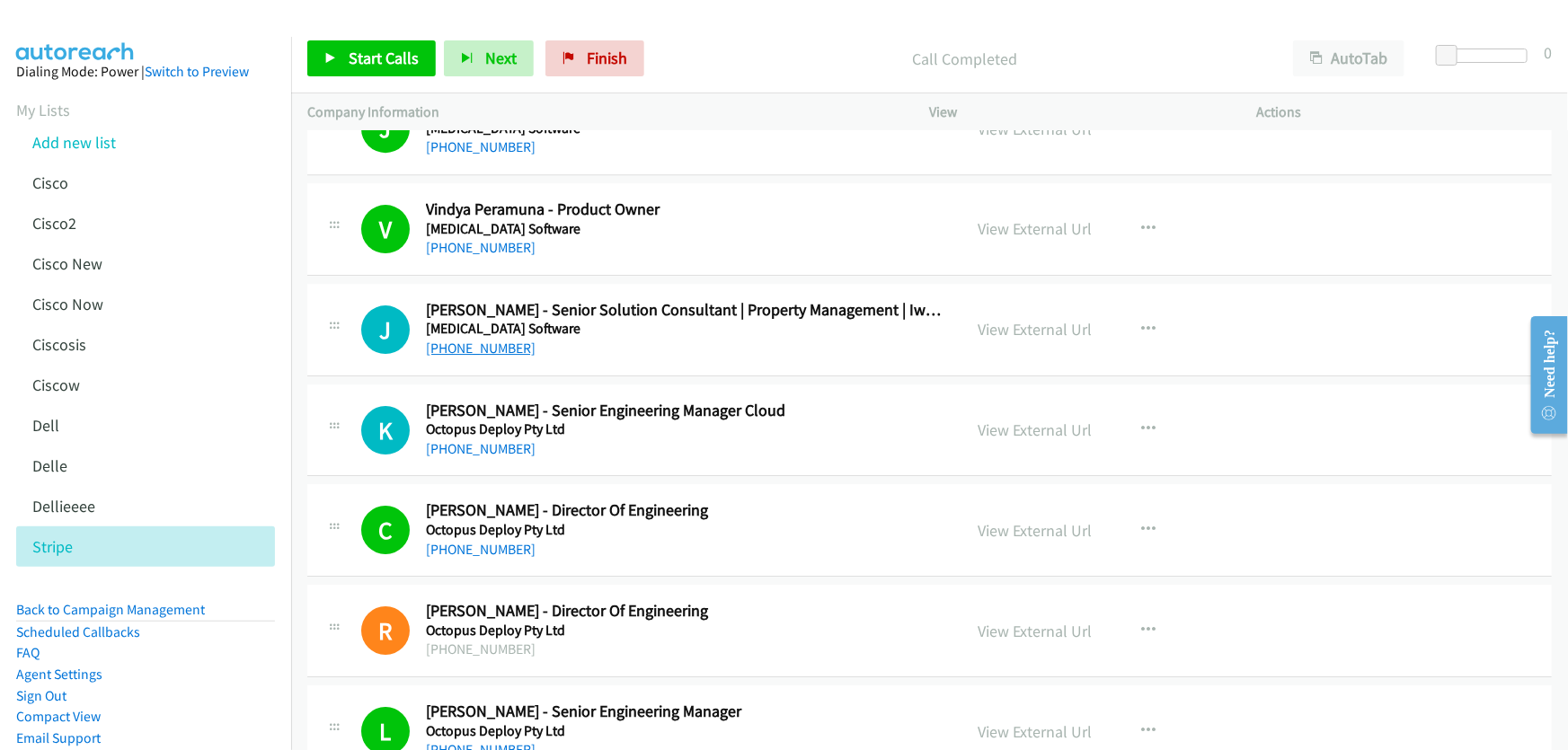
click at [461, 339] on link "[PHONE_NUMBER]" at bounding box center [481, 348] width 110 height 17
click at [1069, 319] on link "View External Url" at bounding box center [1035, 329] width 114 height 20
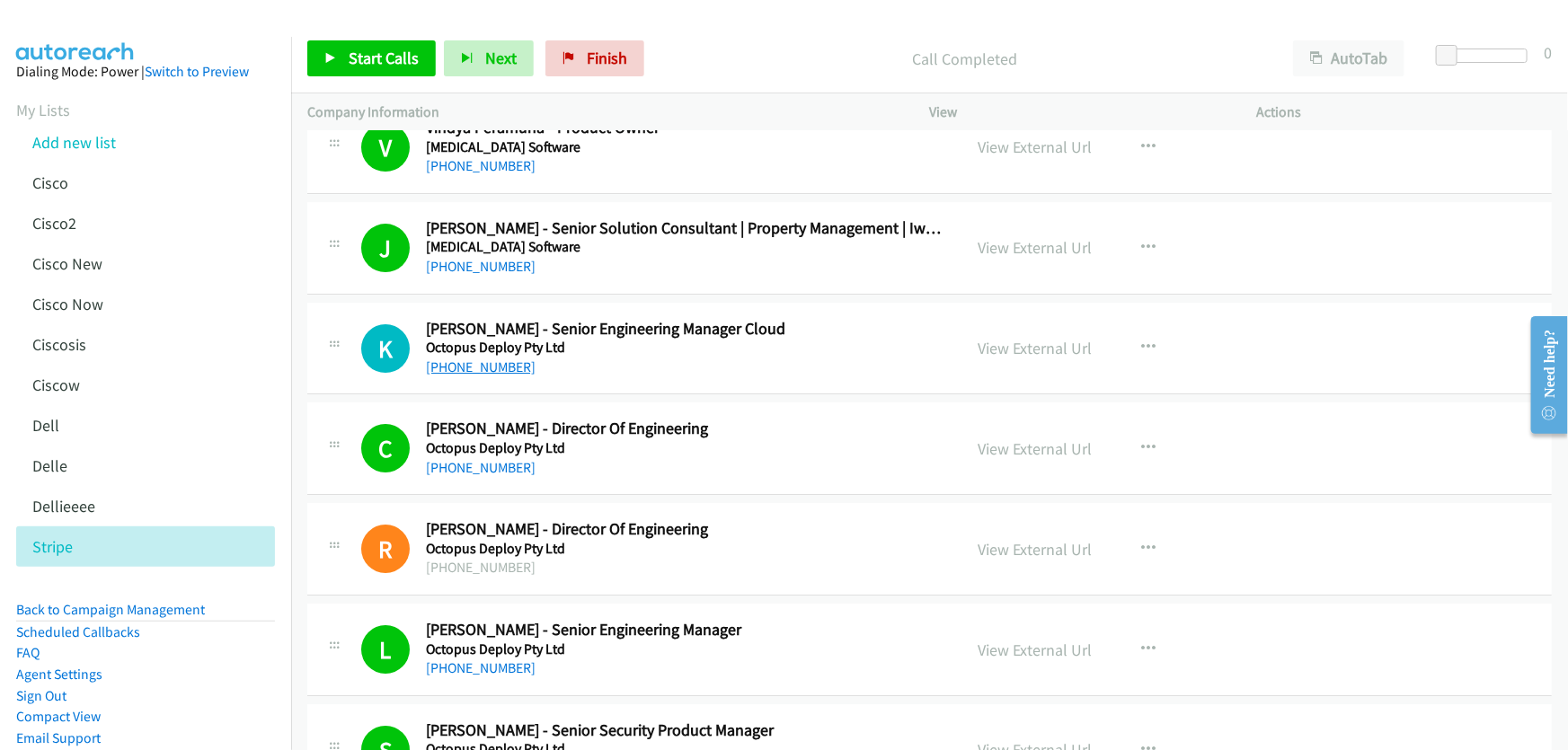
click at [491, 359] on link "[PHONE_NUMBER]" at bounding box center [481, 367] width 110 height 17
click at [1013, 337] on link "View External Url" at bounding box center [1035, 348] width 114 height 20
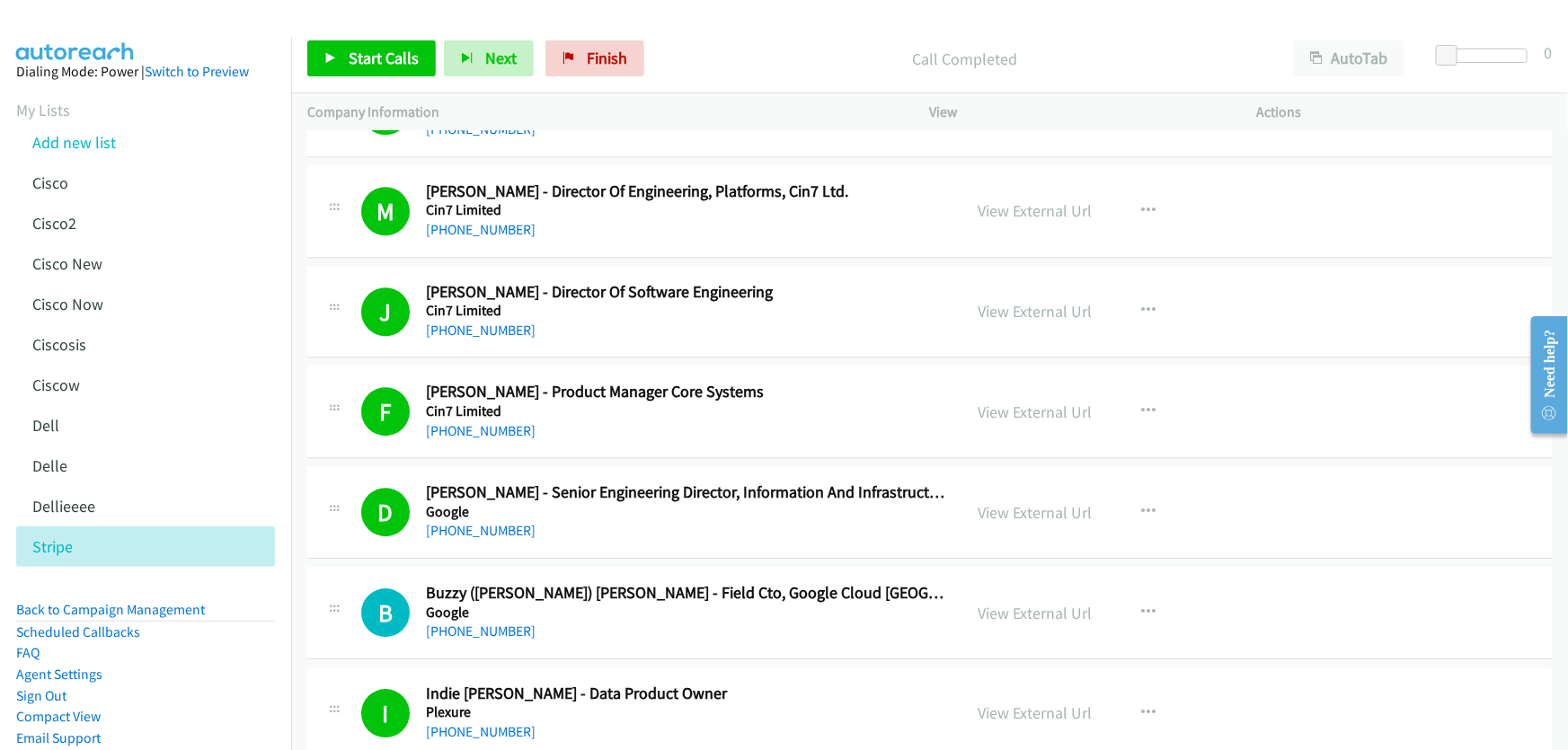
scroll to position [19780, 0]
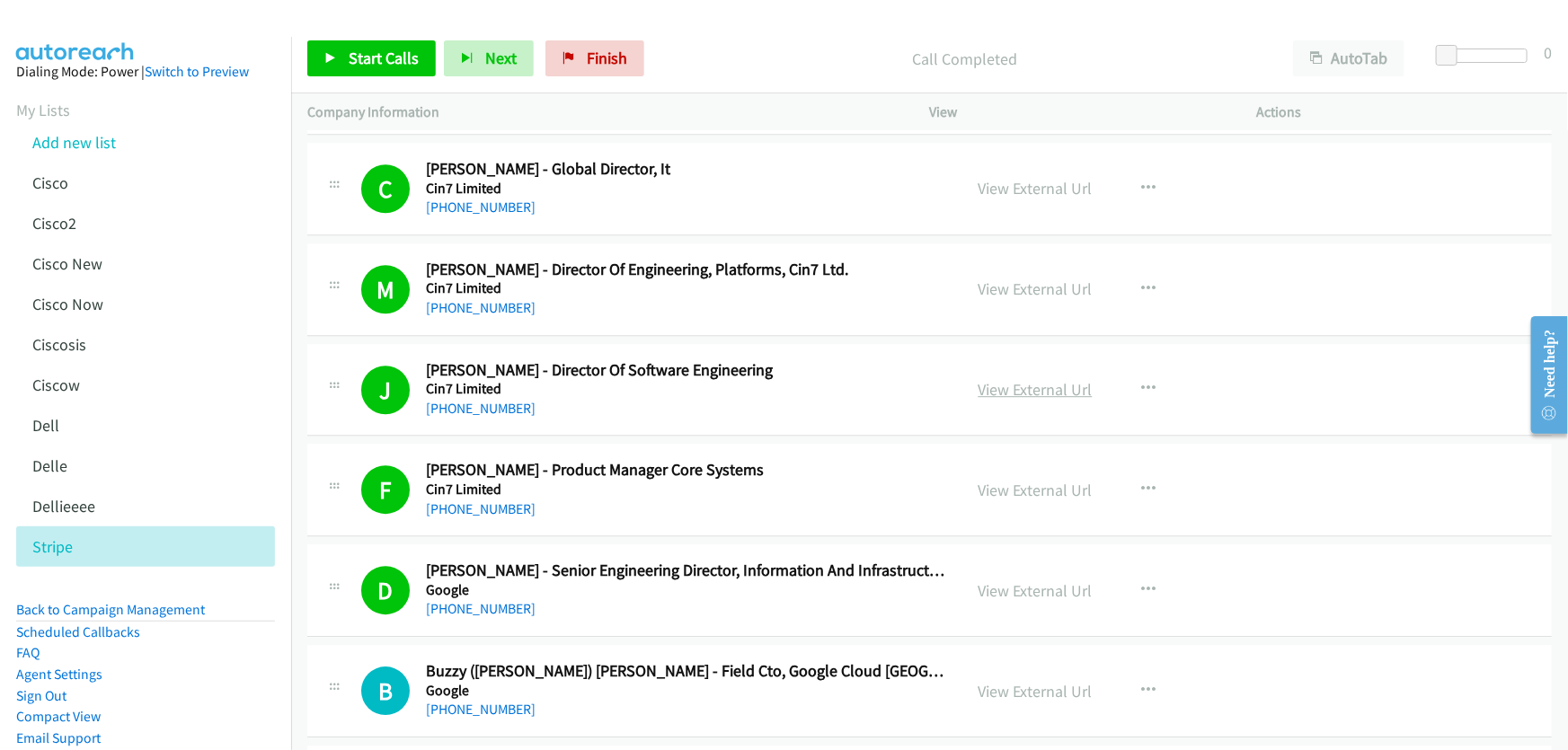
click at [1054, 379] on link "View External Url" at bounding box center [1035, 389] width 114 height 20
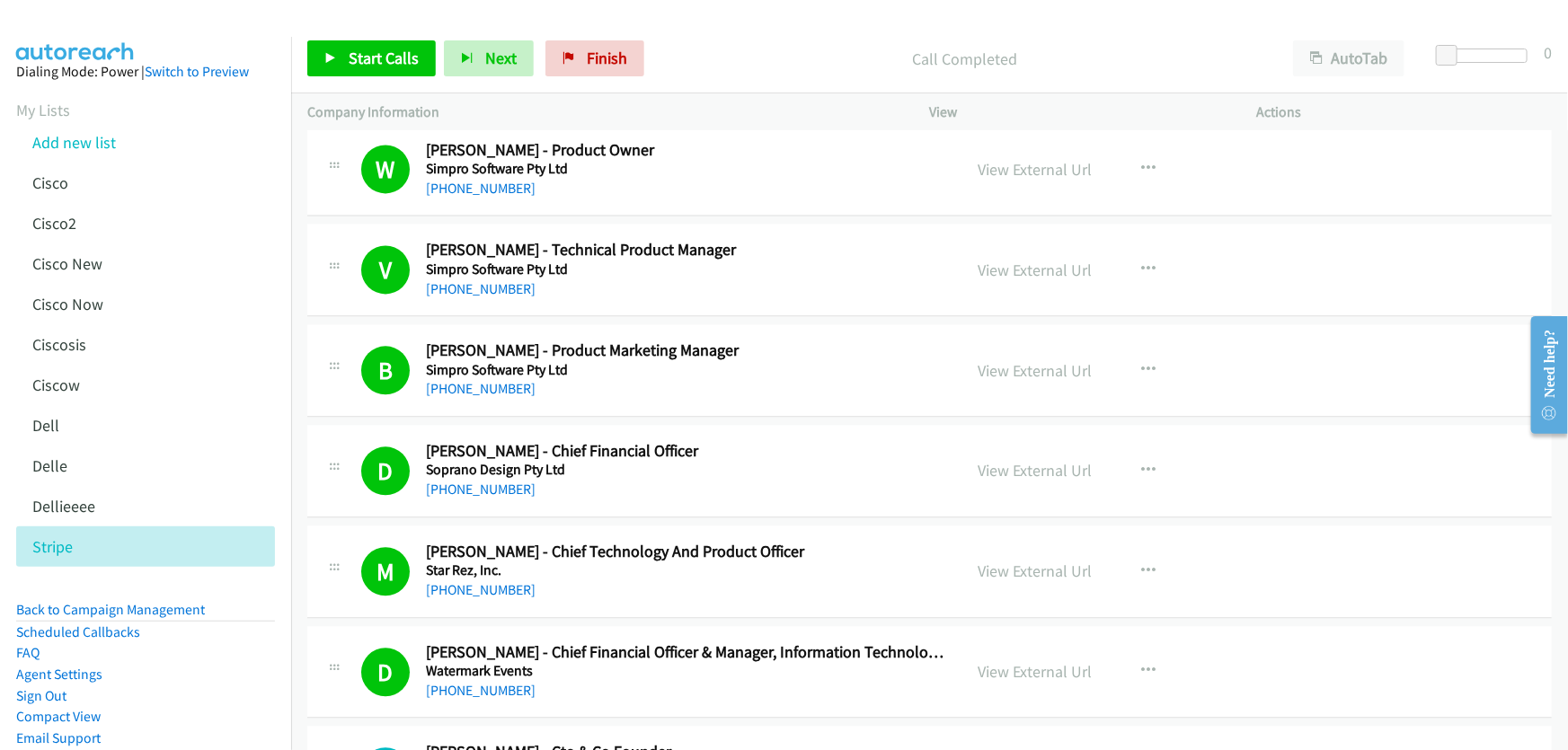
scroll to position [15778, 0]
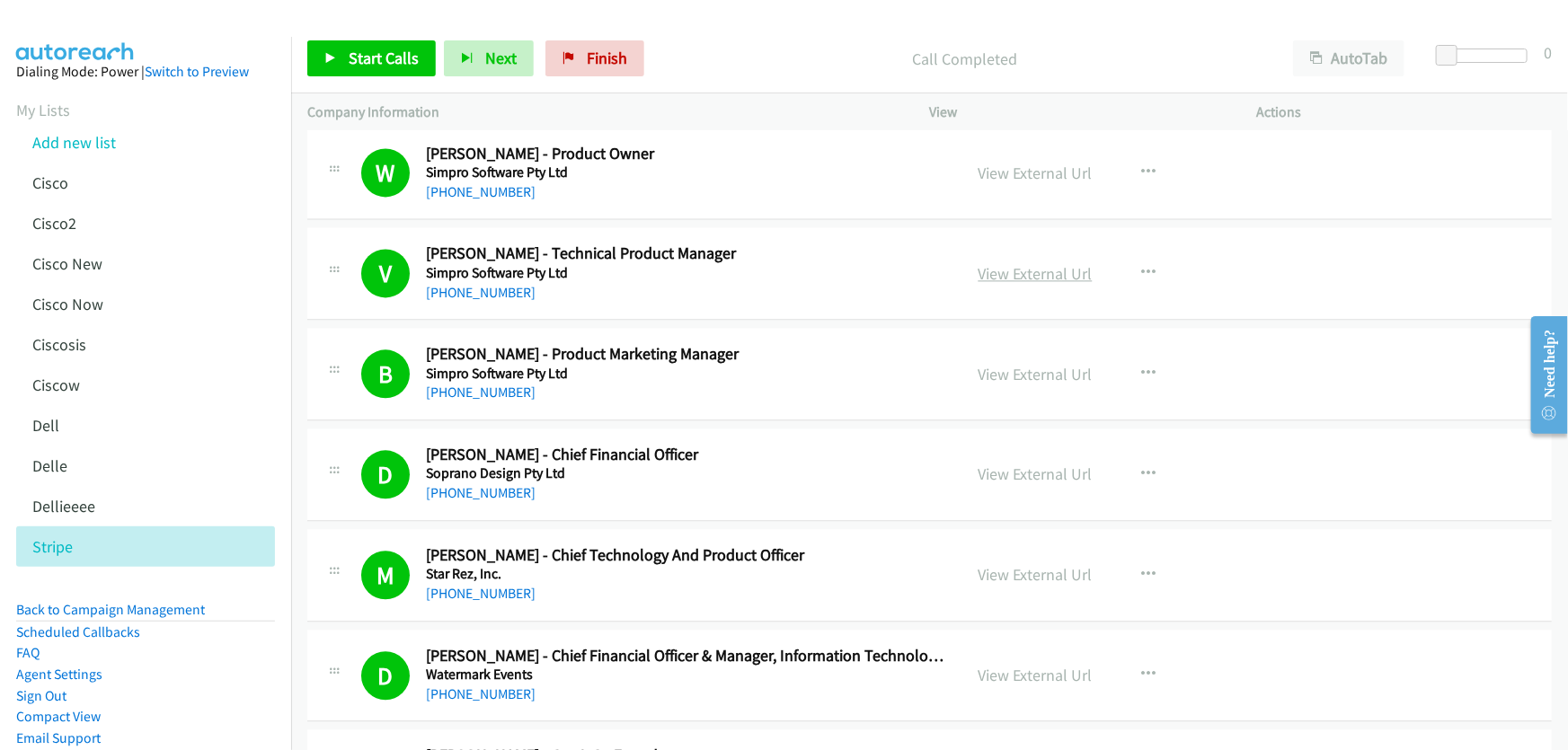
click at [997, 263] on link "View External Url" at bounding box center [1035, 273] width 114 height 20
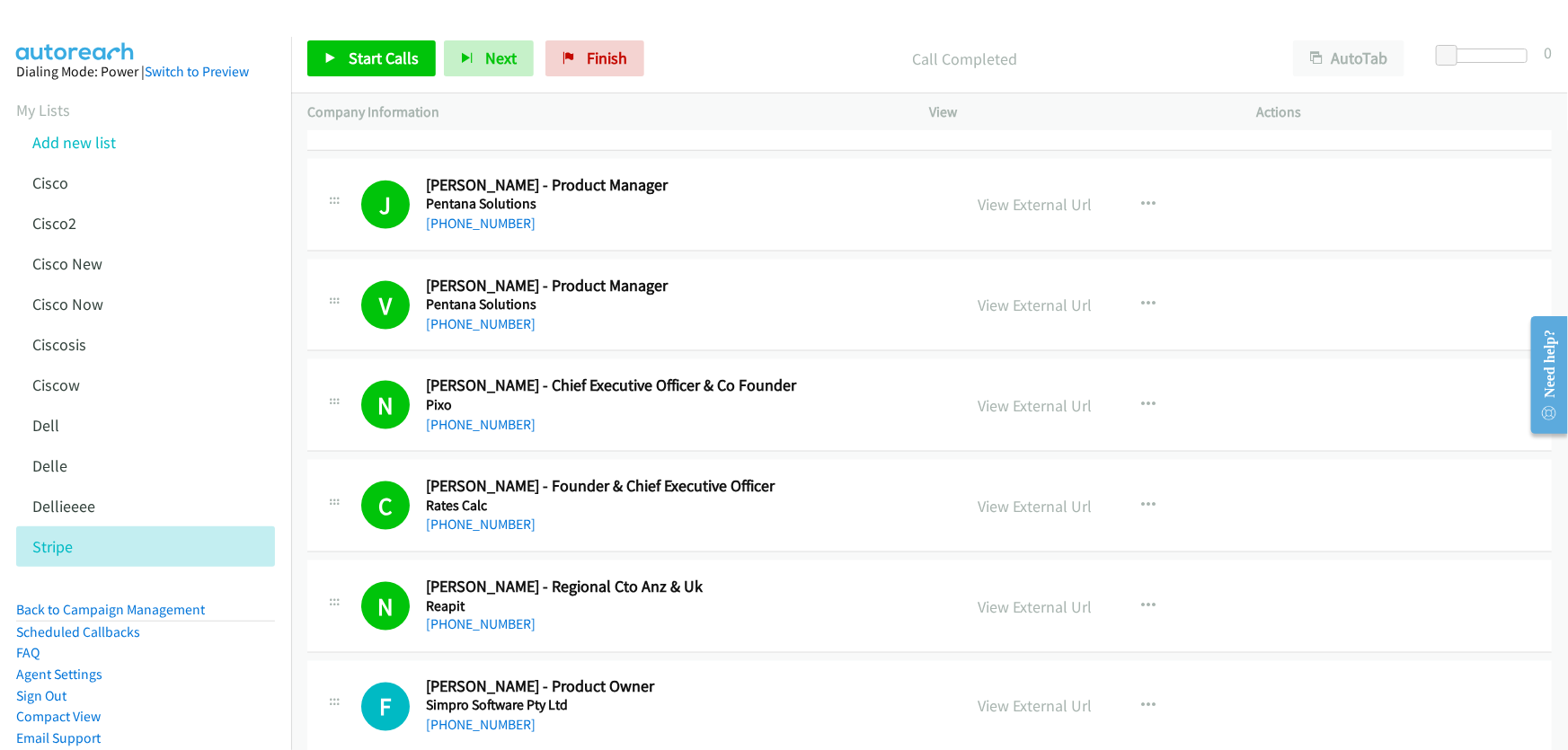
scroll to position [14962, 0]
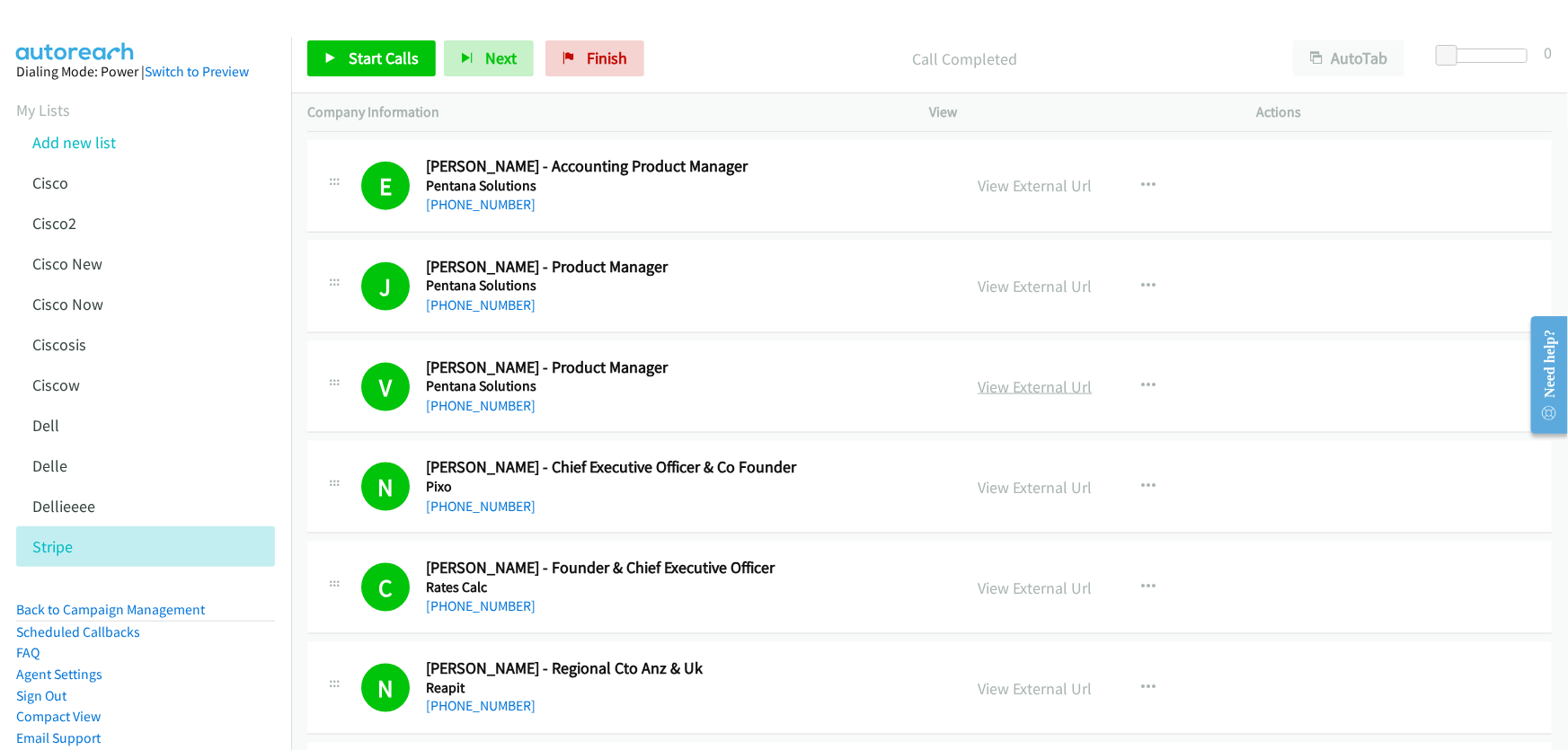
click at [1021, 376] on link "View External Url" at bounding box center [1035, 387] width 114 height 20
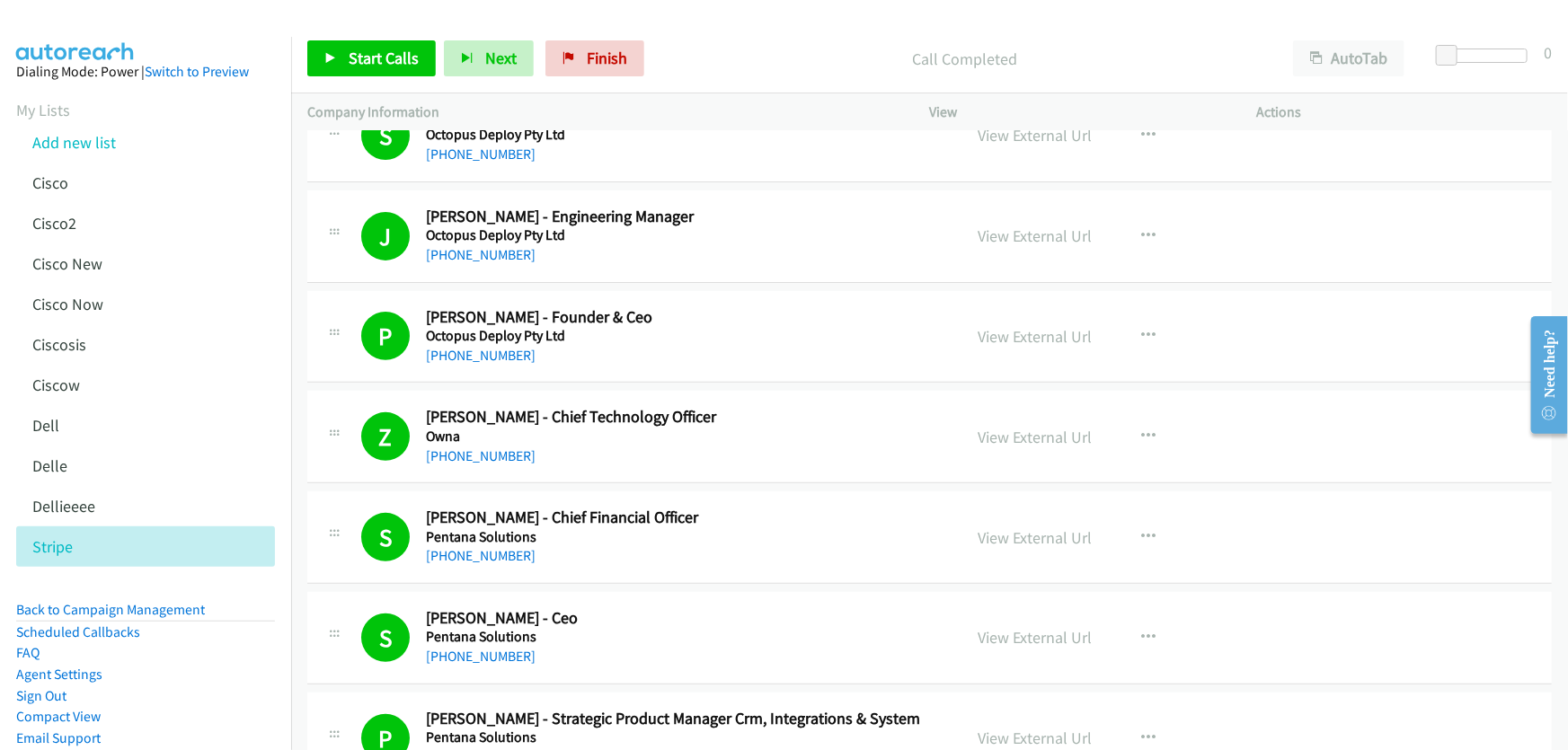
scroll to position [13981, 0]
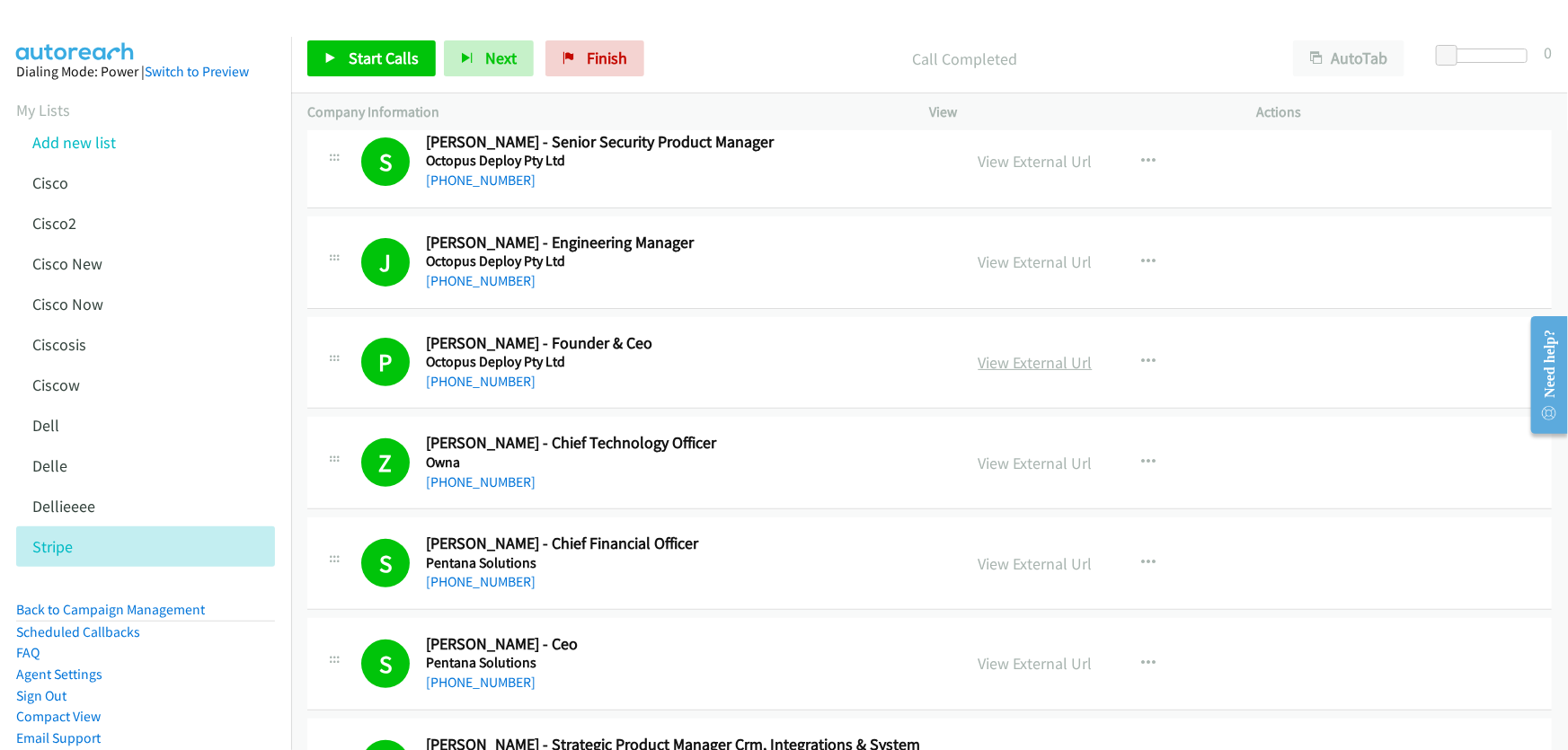
click at [1058, 352] on link "View External Url" at bounding box center [1035, 362] width 114 height 20
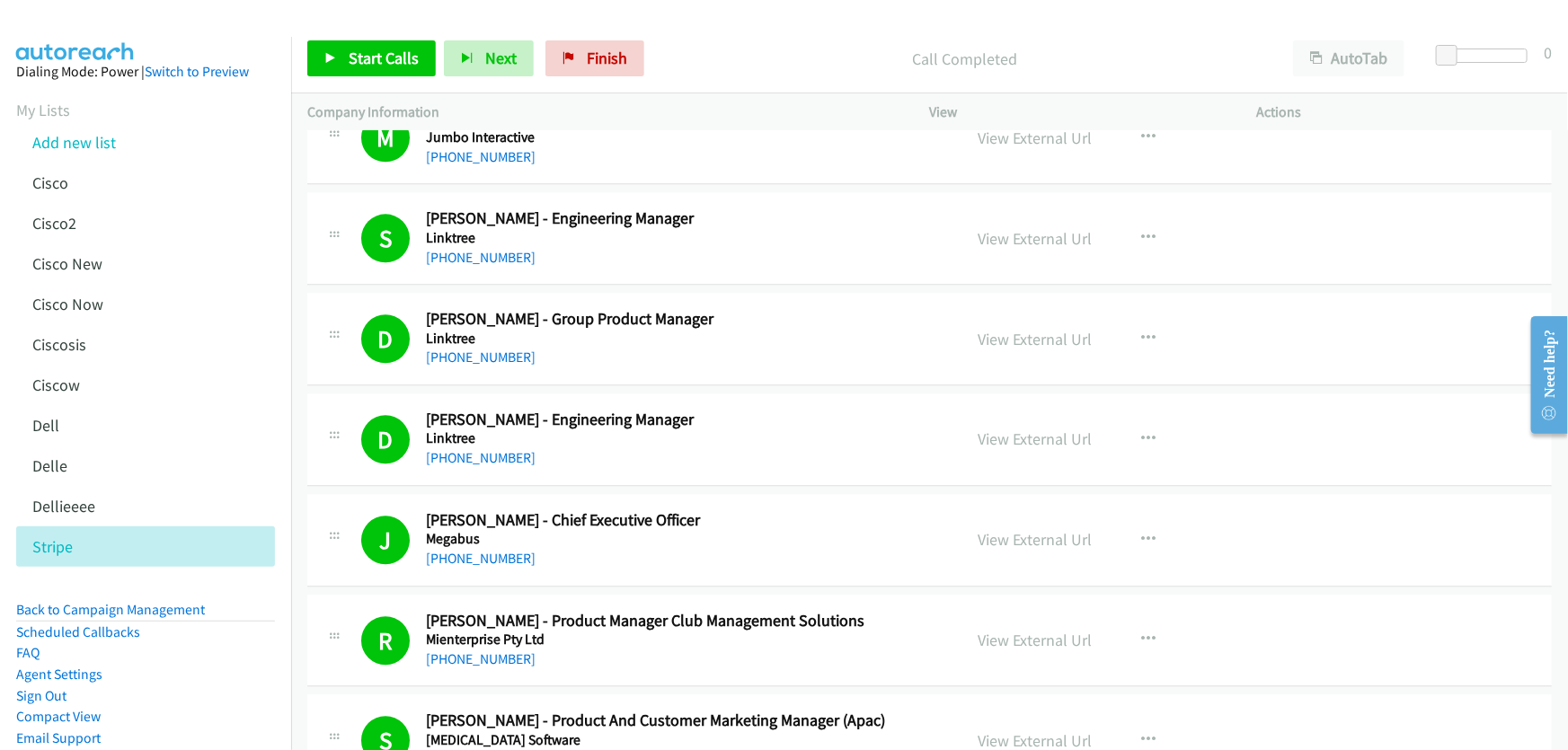
scroll to position [12594, 0]
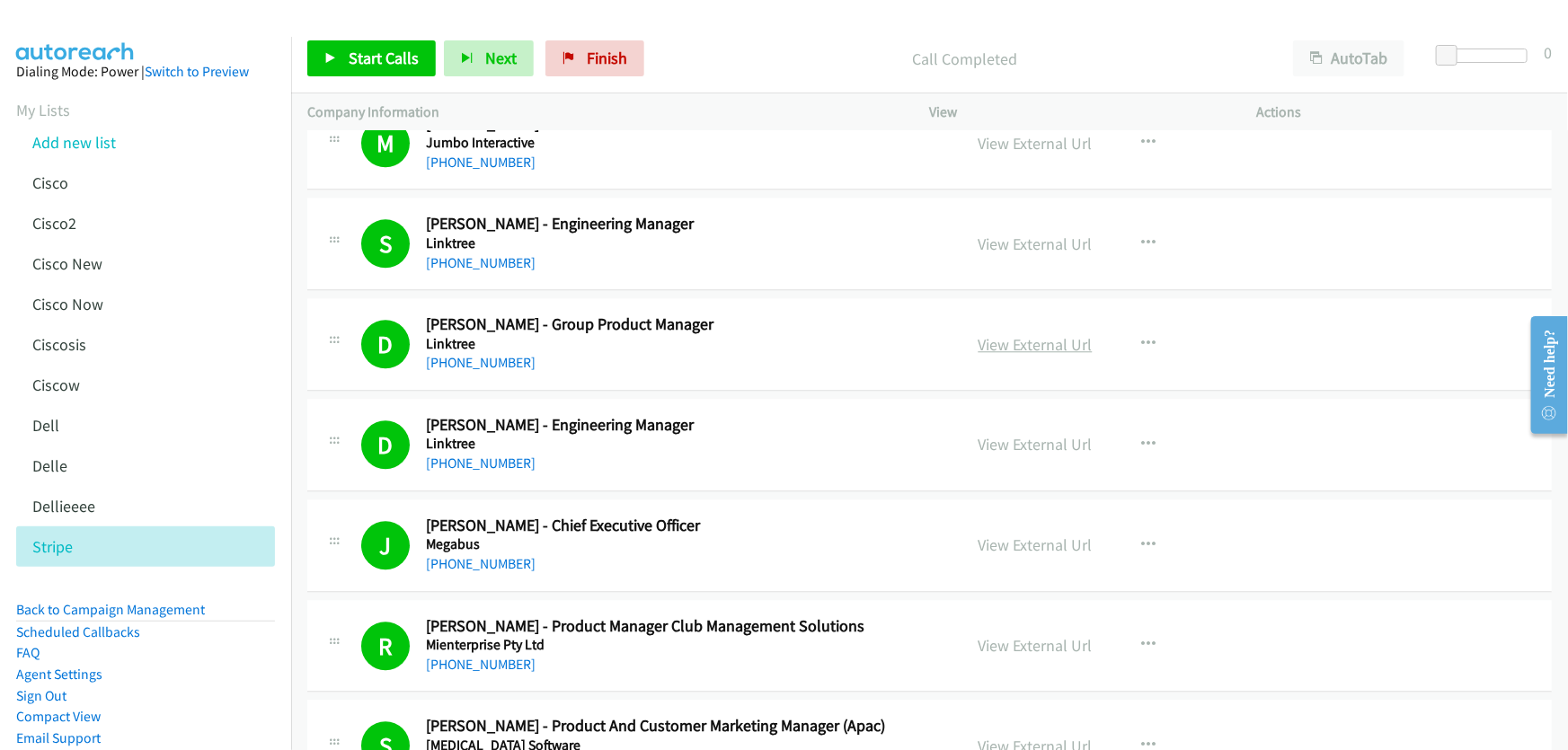
click at [1041, 335] on link "View External Url" at bounding box center [1035, 345] width 114 height 20
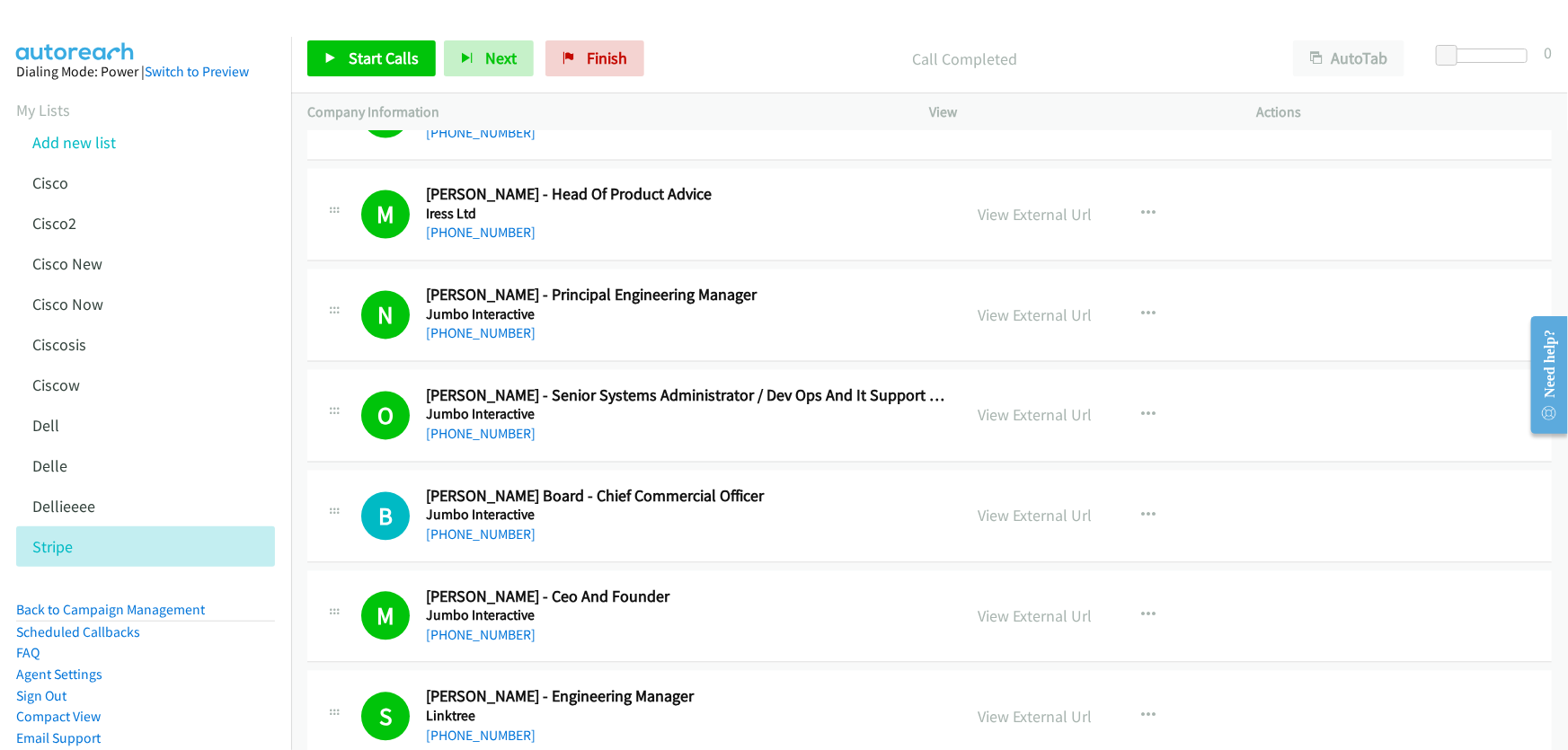
scroll to position [12021, 0]
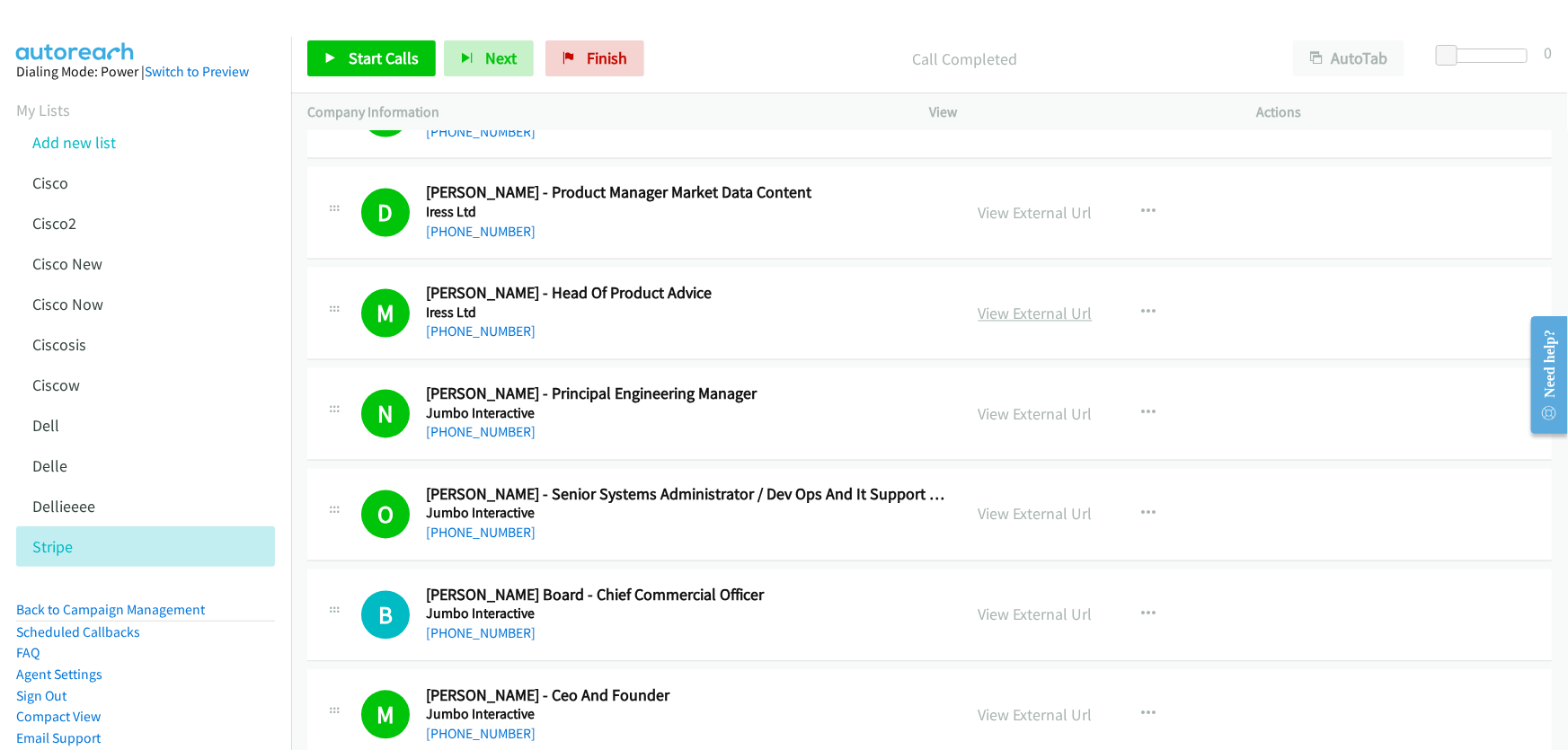
click at [1068, 304] on link "View External Url" at bounding box center [1035, 314] width 114 height 20
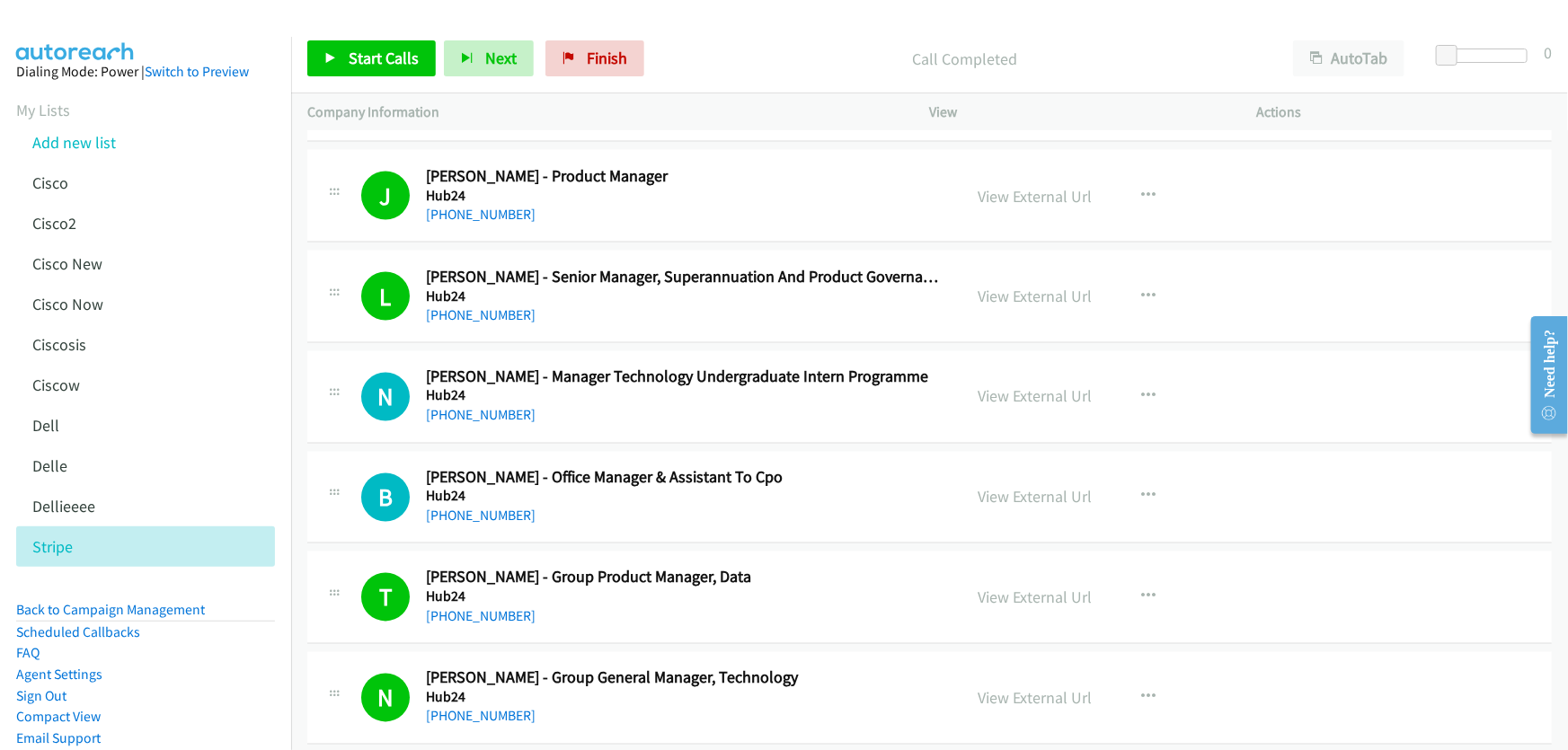
scroll to position [8265, 0]
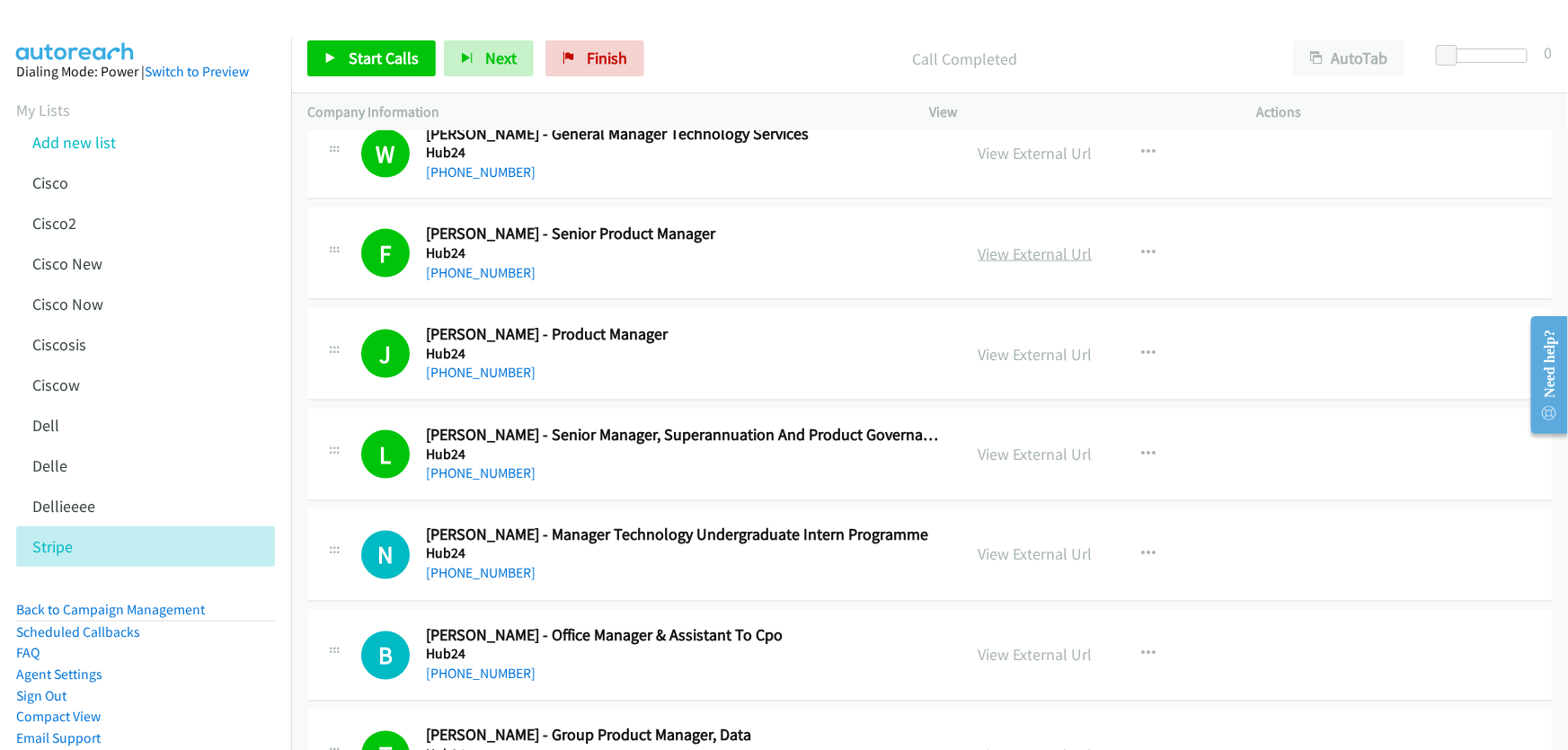
click at [1061, 243] on link "View External Url" at bounding box center [1035, 254] width 114 height 20
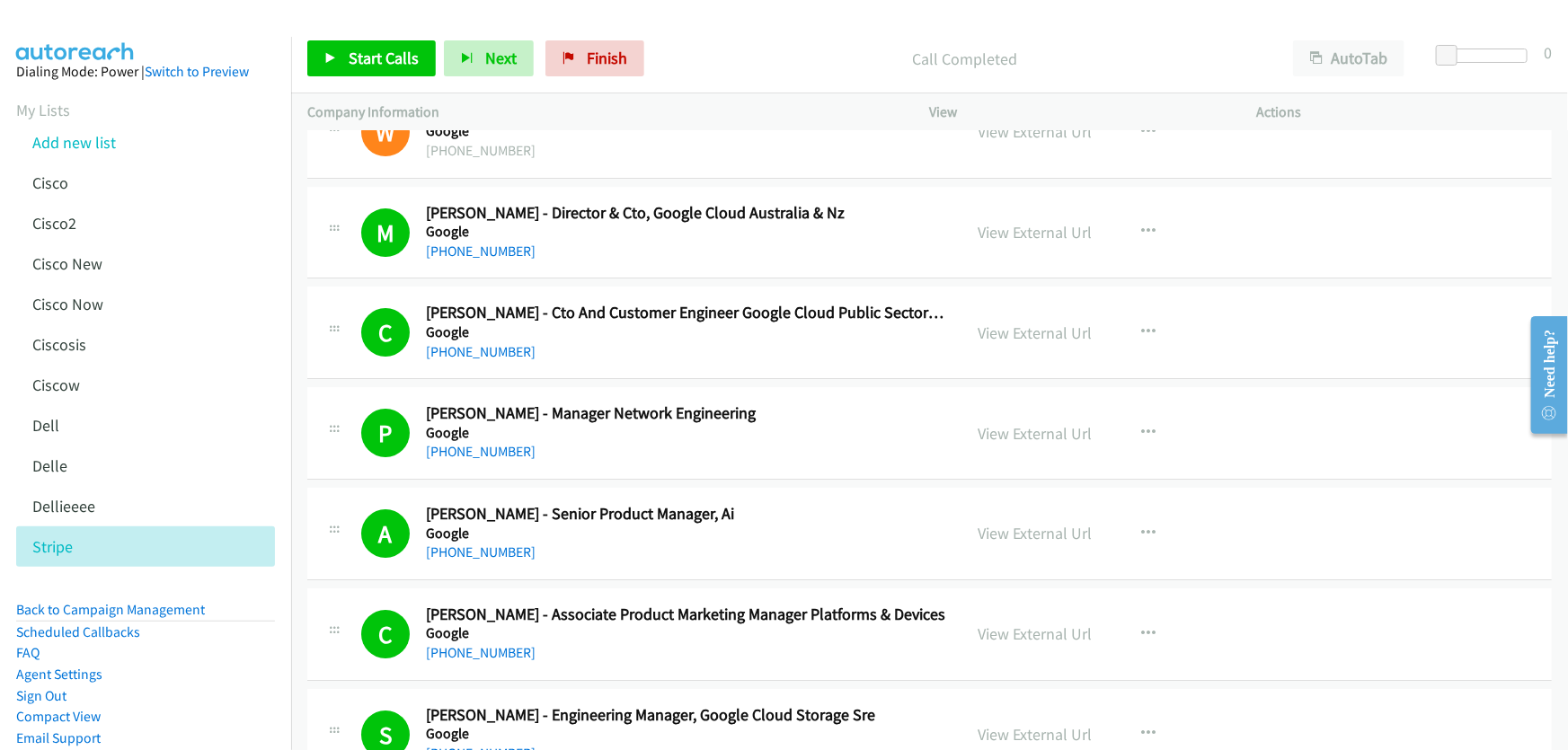
scroll to position [6549, 0]
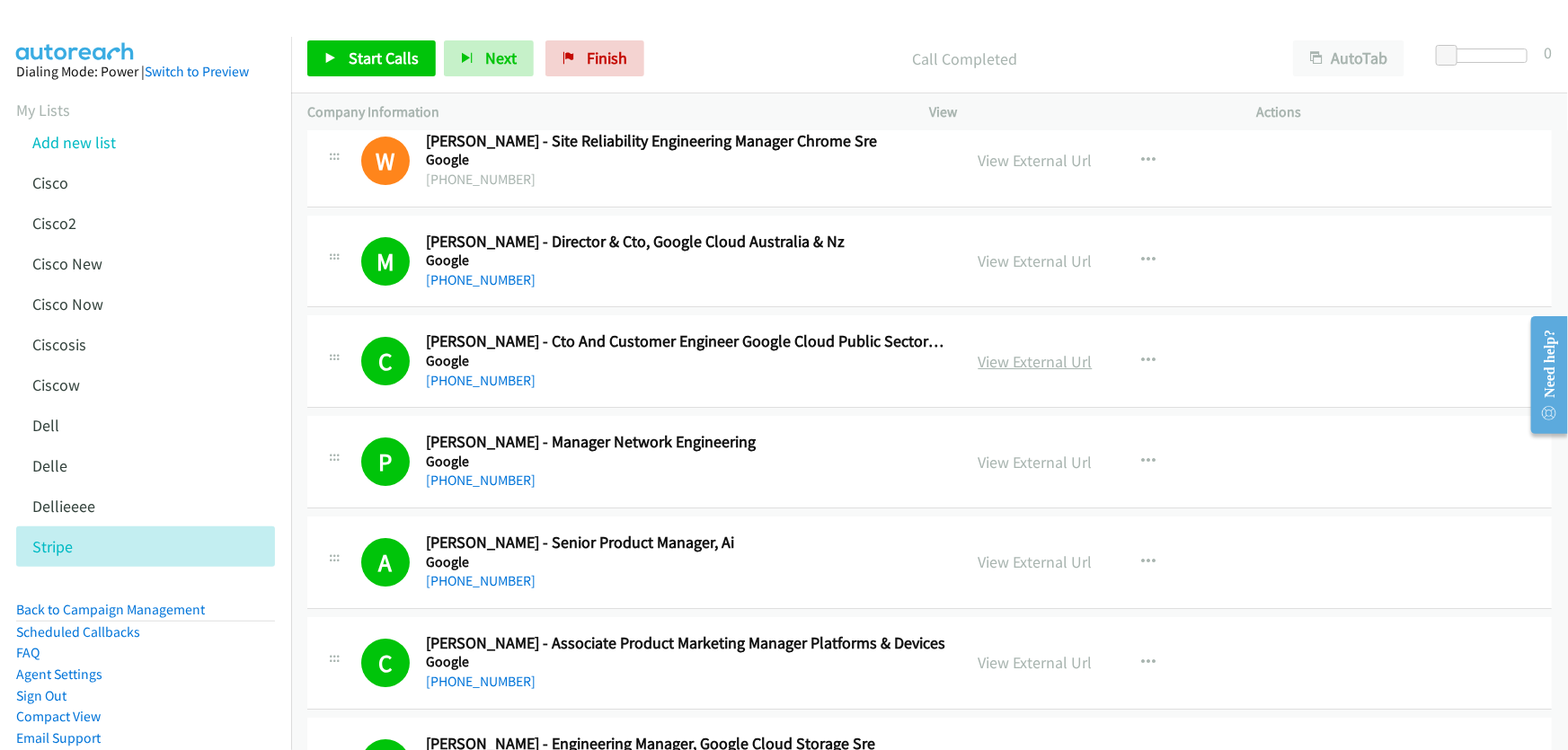
click at [1006, 357] on link "View External Url" at bounding box center [1035, 362] width 114 height 20
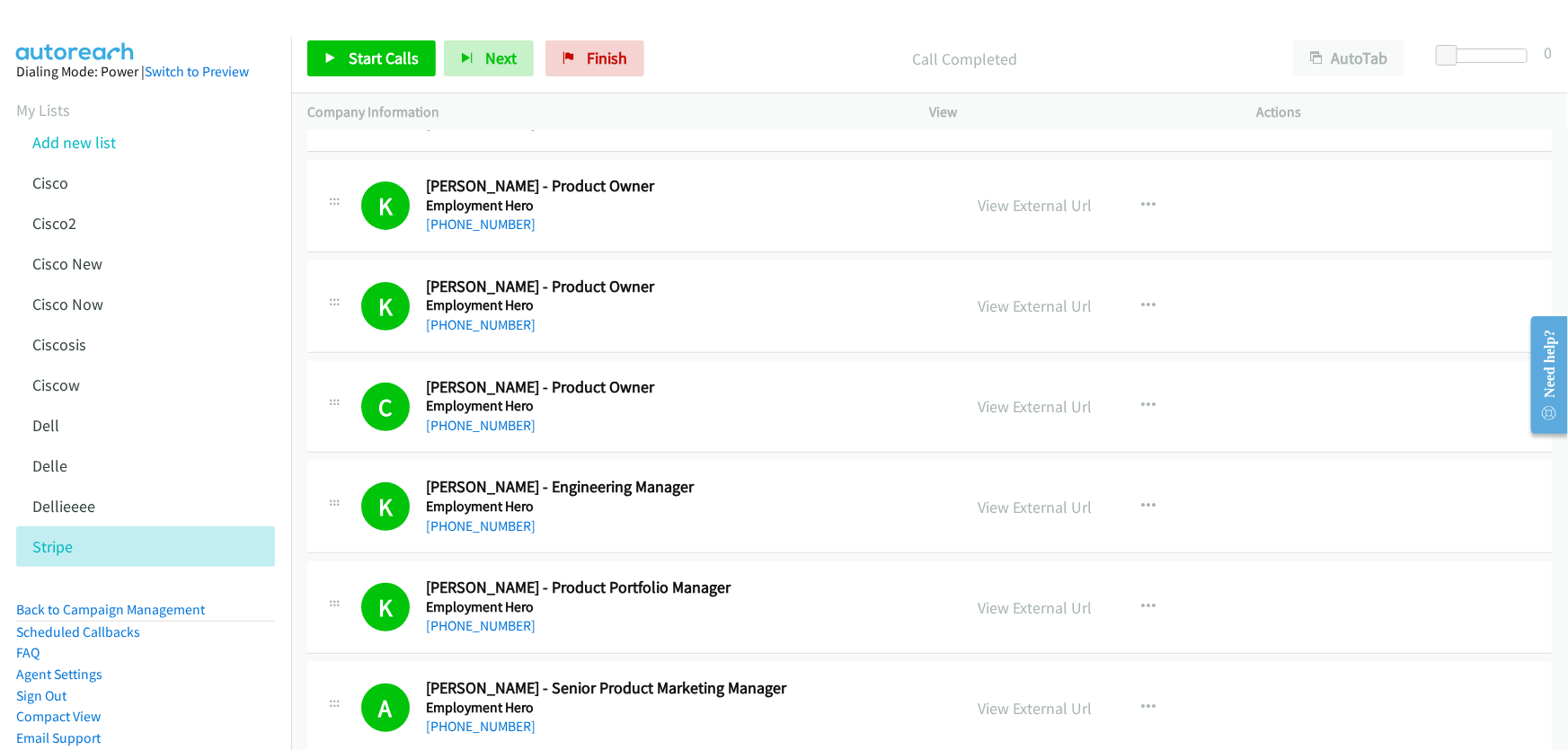
scroll to position [3611, 0]
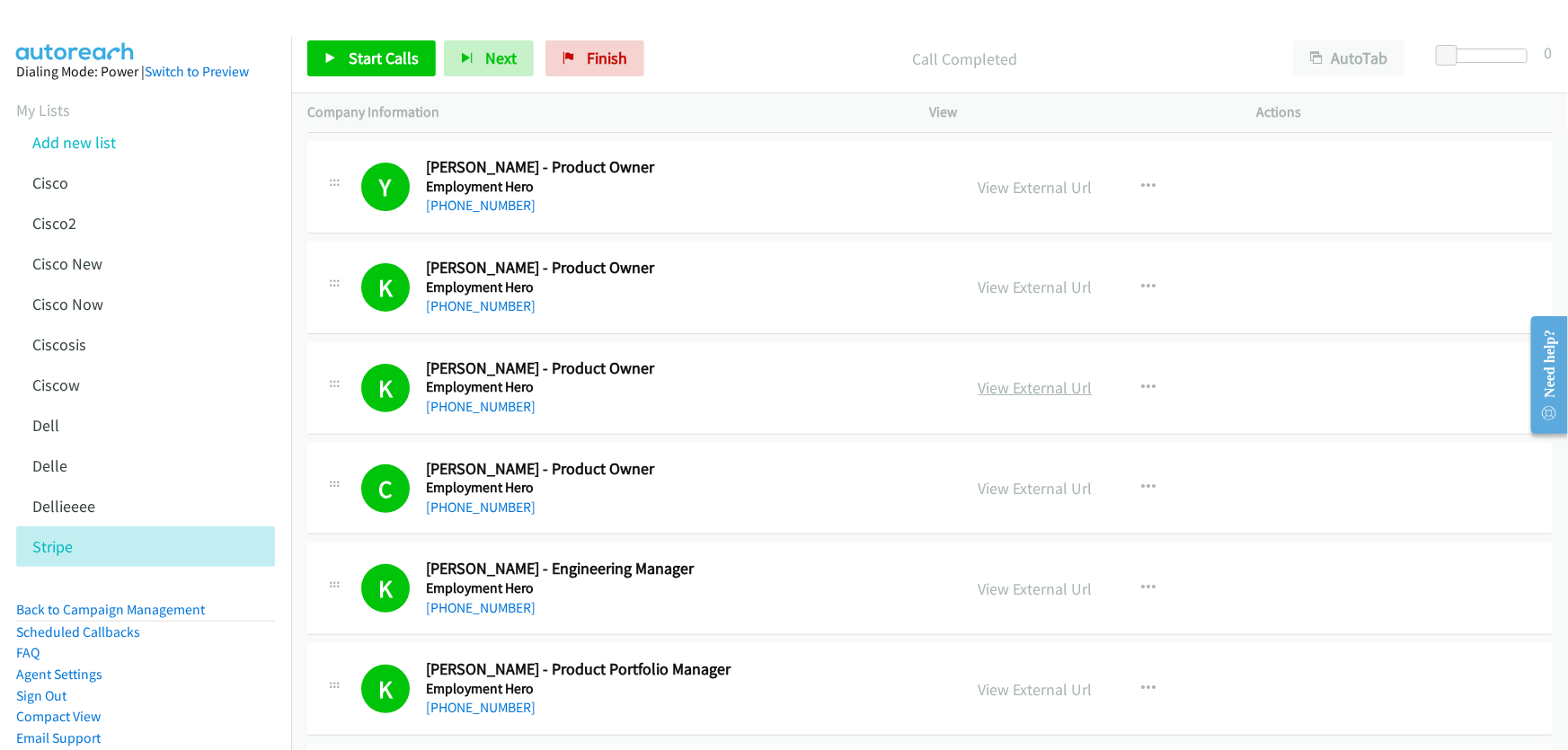
click at [1061, 380] on link "View External Url" at bounding box center [1035, 388] width 114 height 20
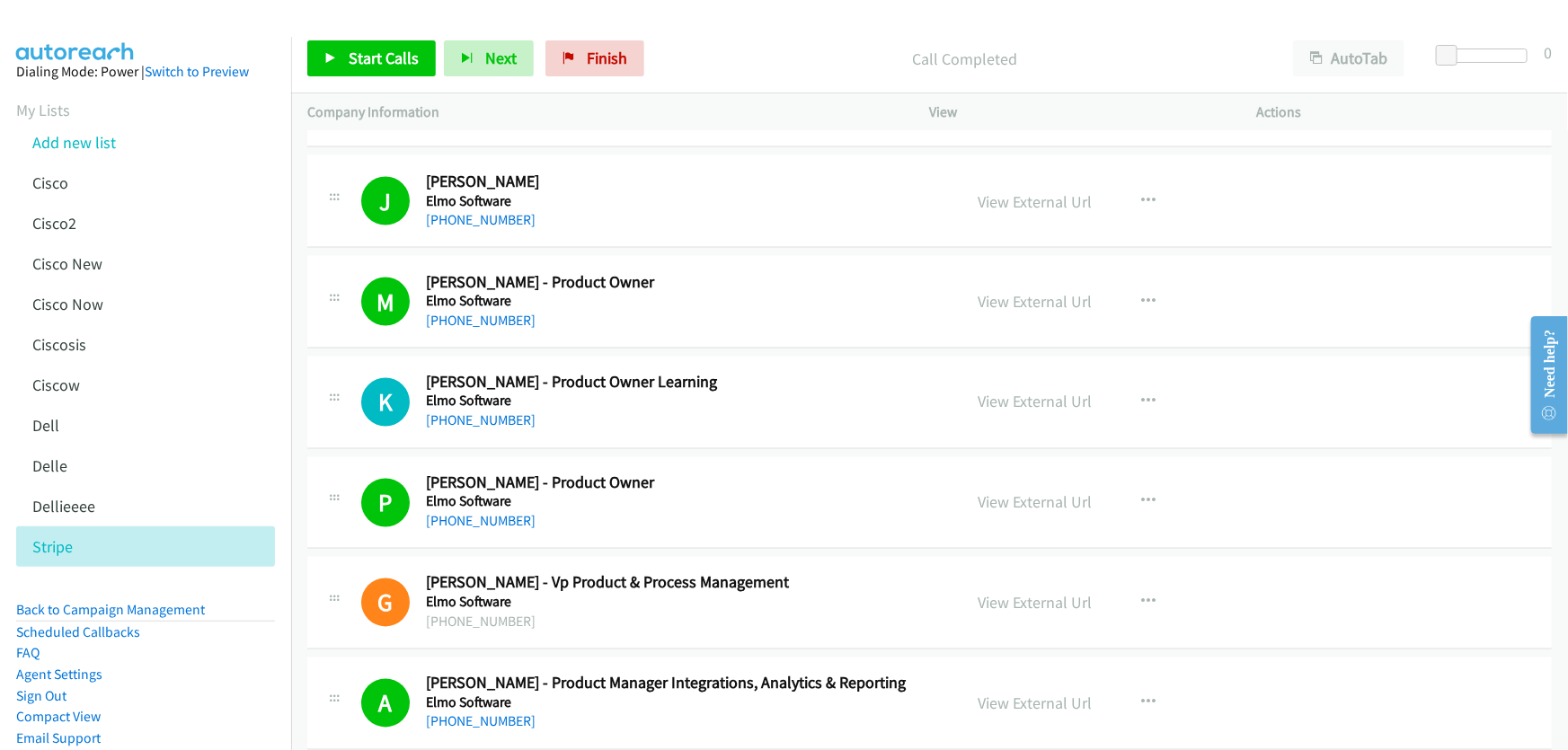
scroll to position [997, 0]
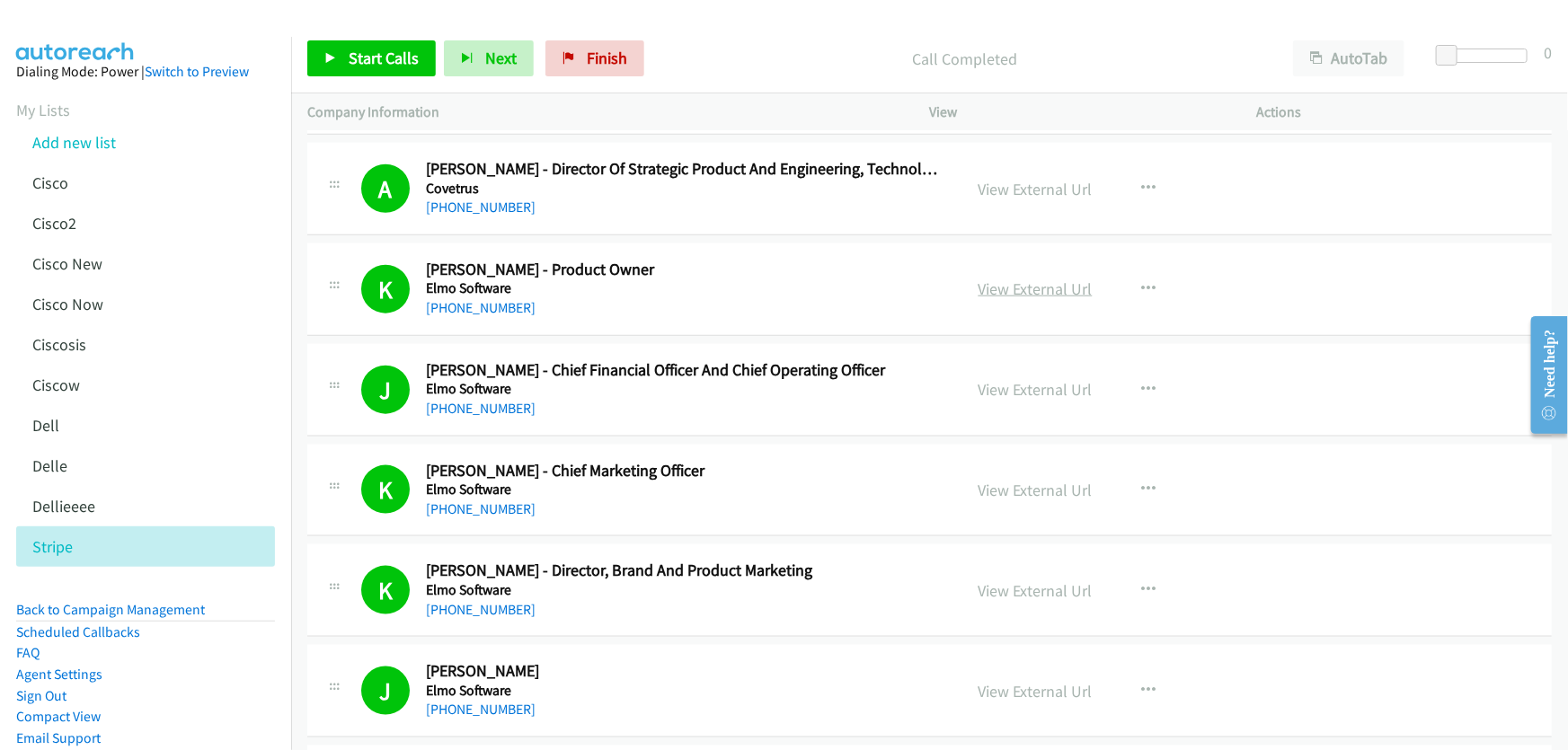
click at [1004, 284] on link "View External Url" at bounding box center [1035, 289] width 114 height 20
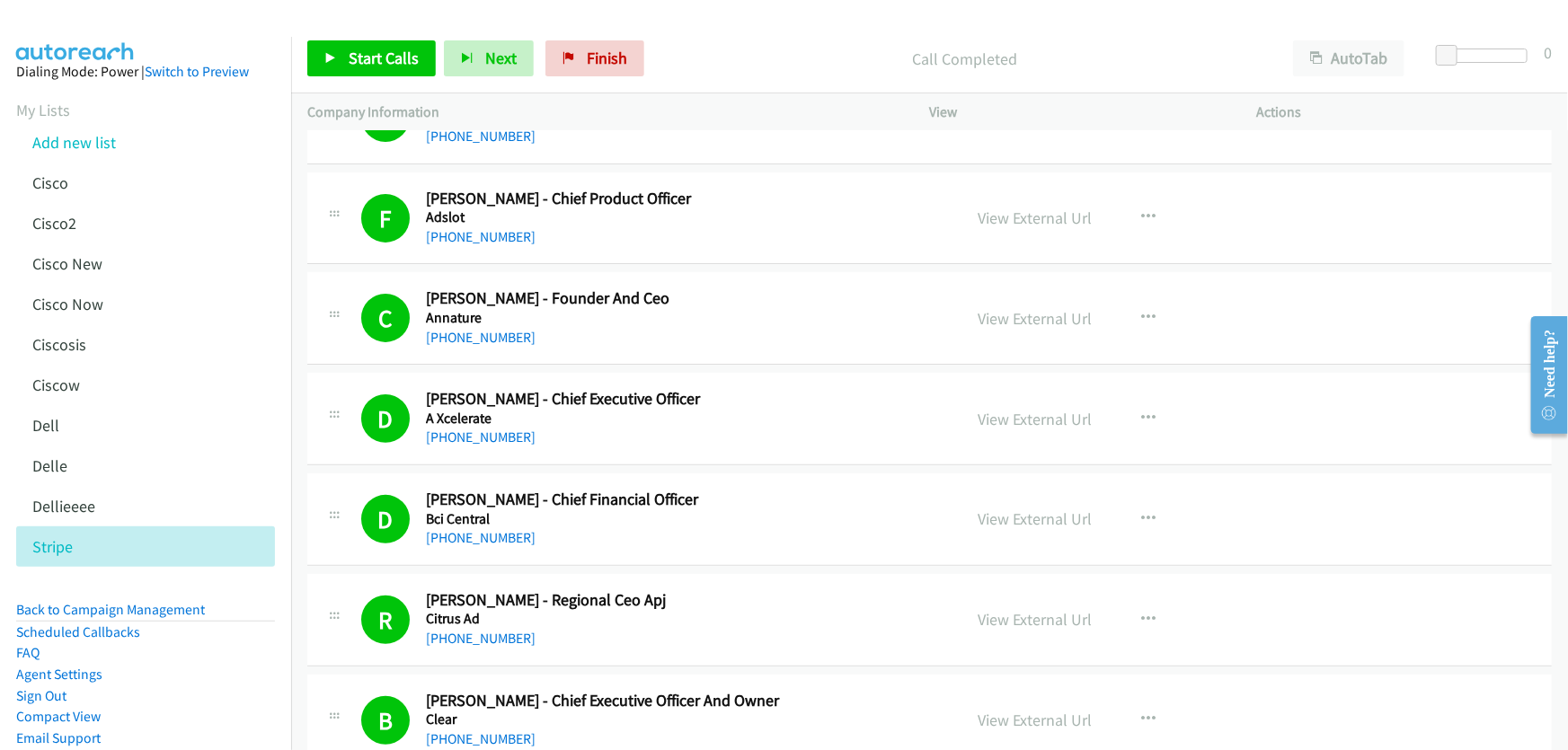
scroll to position [0, 0]
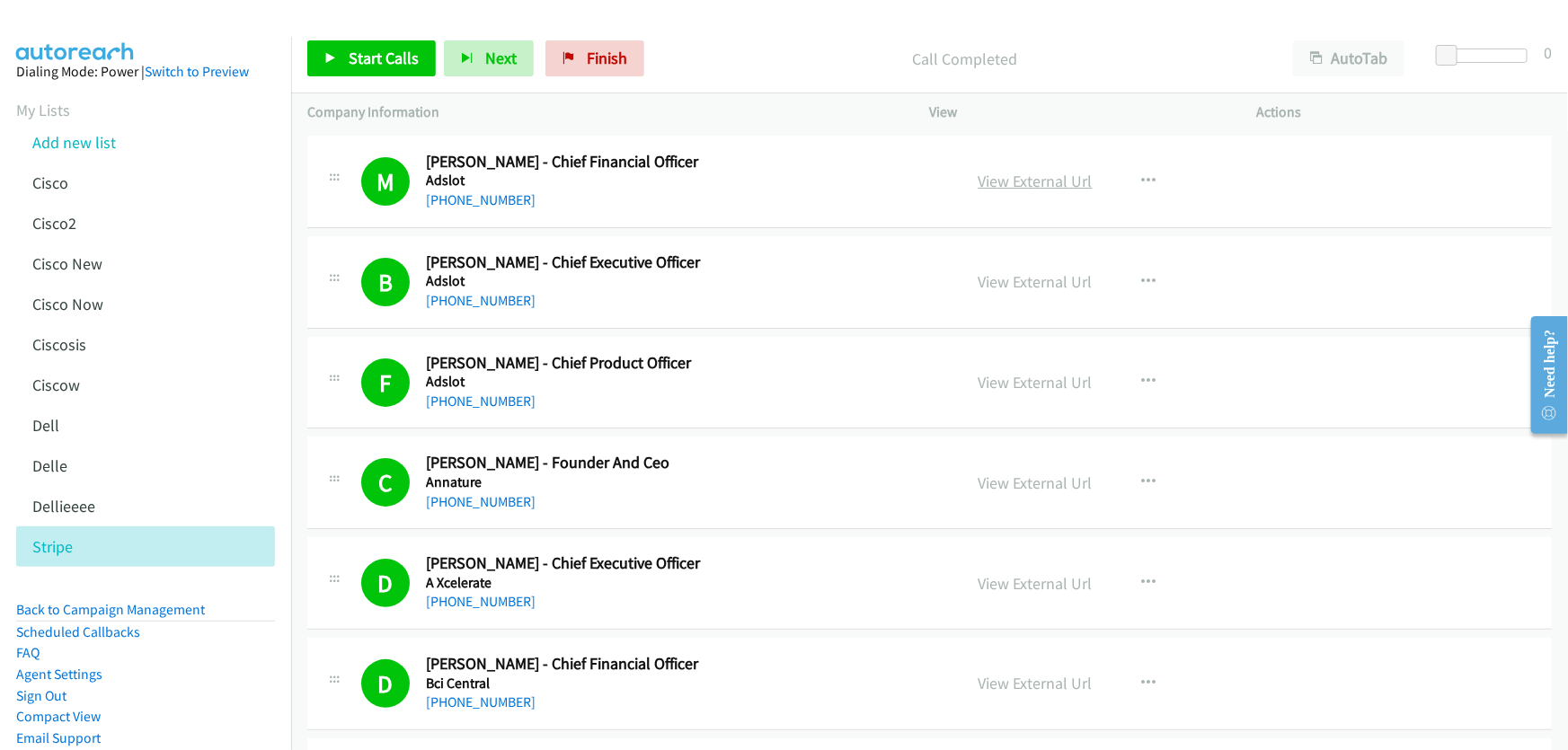
click at [1030, 179] on link "View External Url" at bounding box center [1035, 181] width 114 height 20
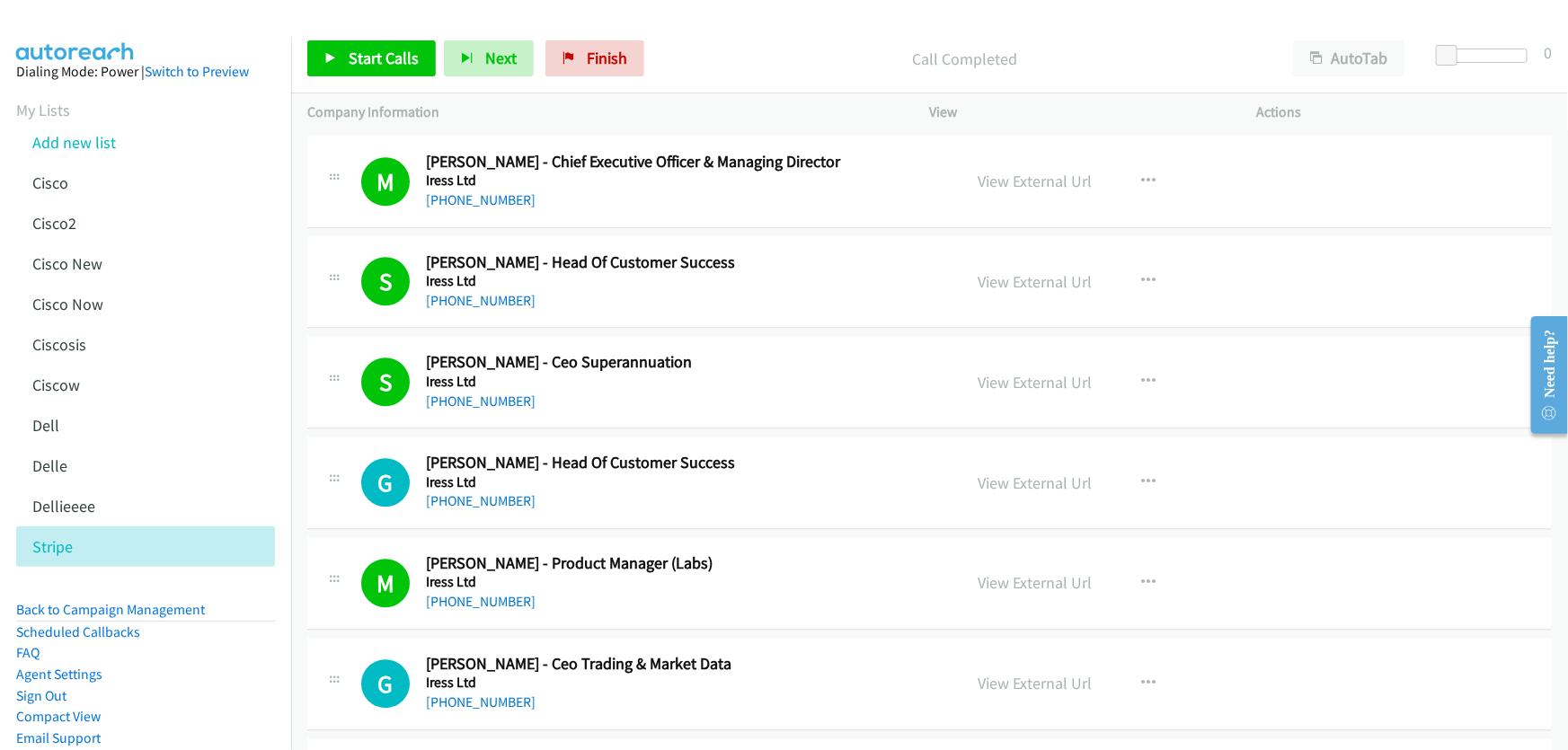
scroll to position [9228, 0]
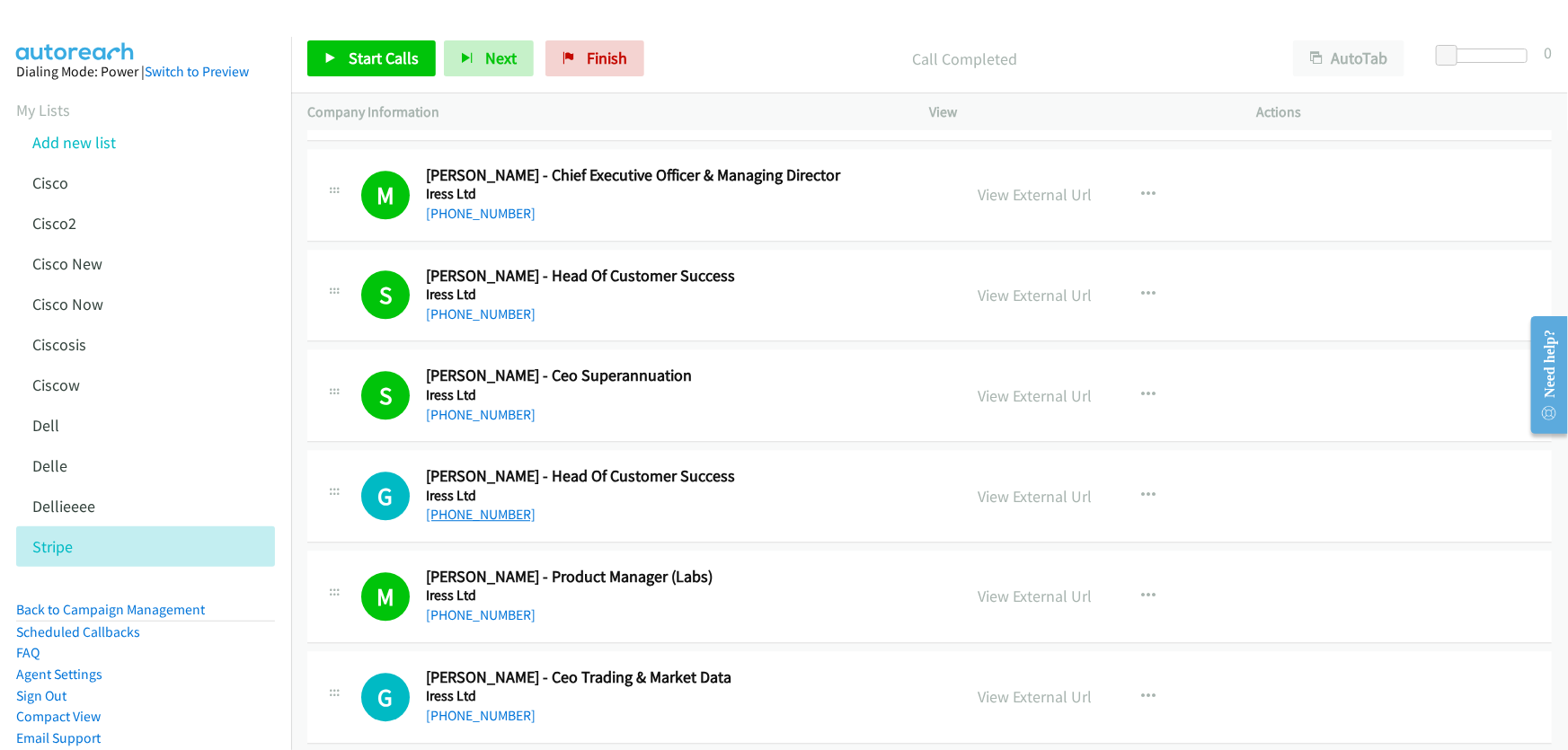
click at [494, 506] on link "[PHONE_NUMBER]" at bounding box center [481, 514] width 110 height 17
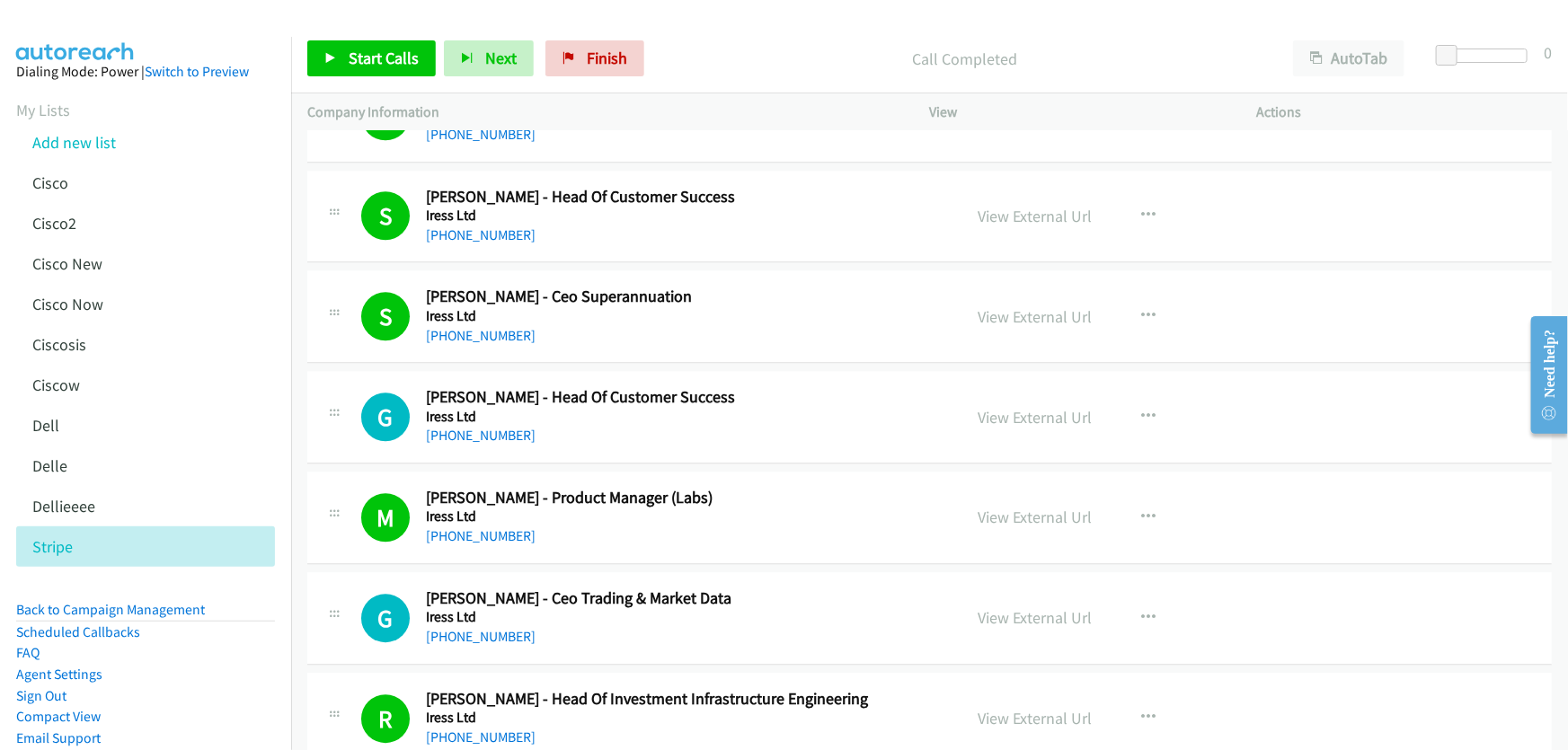
scroll to position [9391, 0]
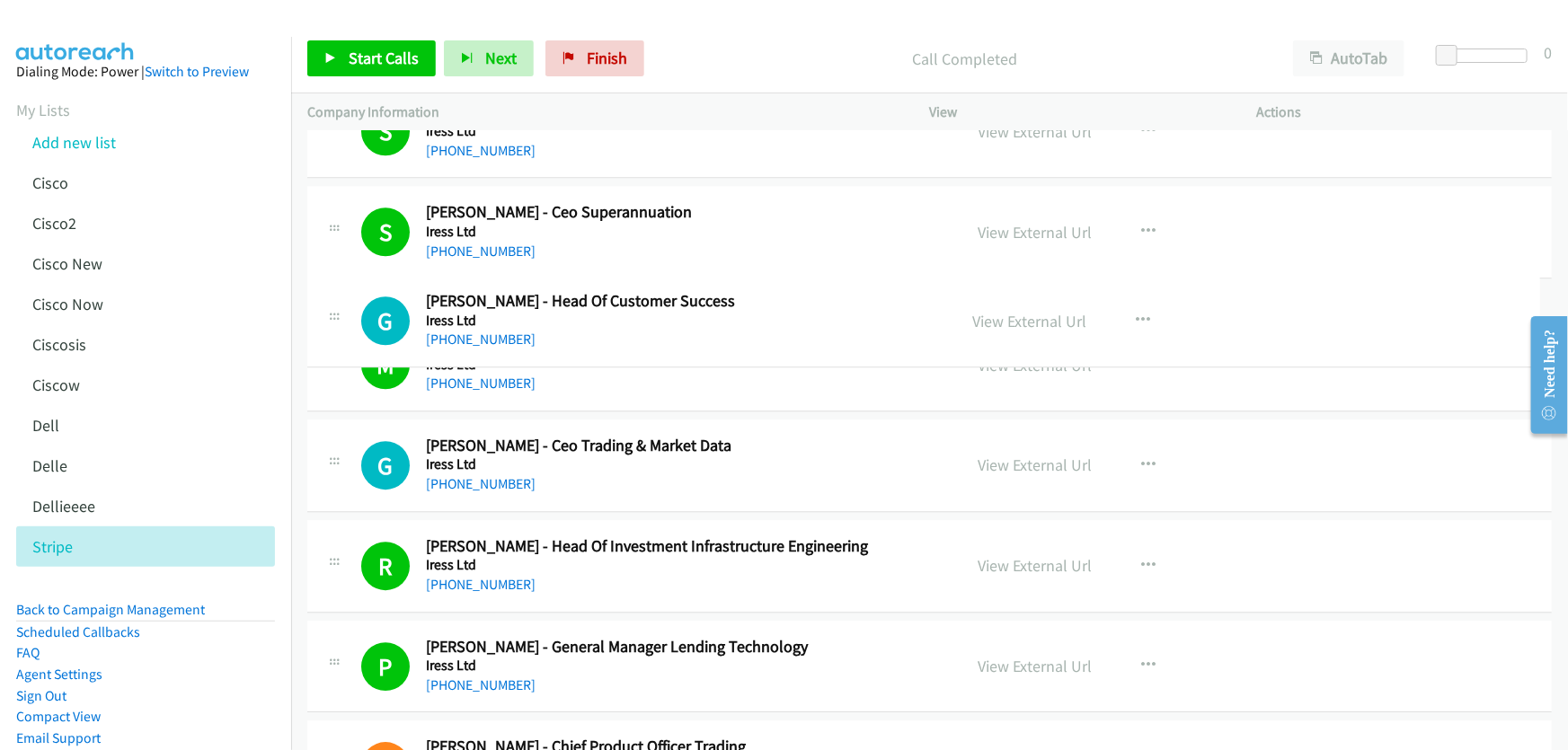
drag, startPoint x: 729, startPoint y: 294, endPoint x: 575, endPoint y: 294, distance: 154.0
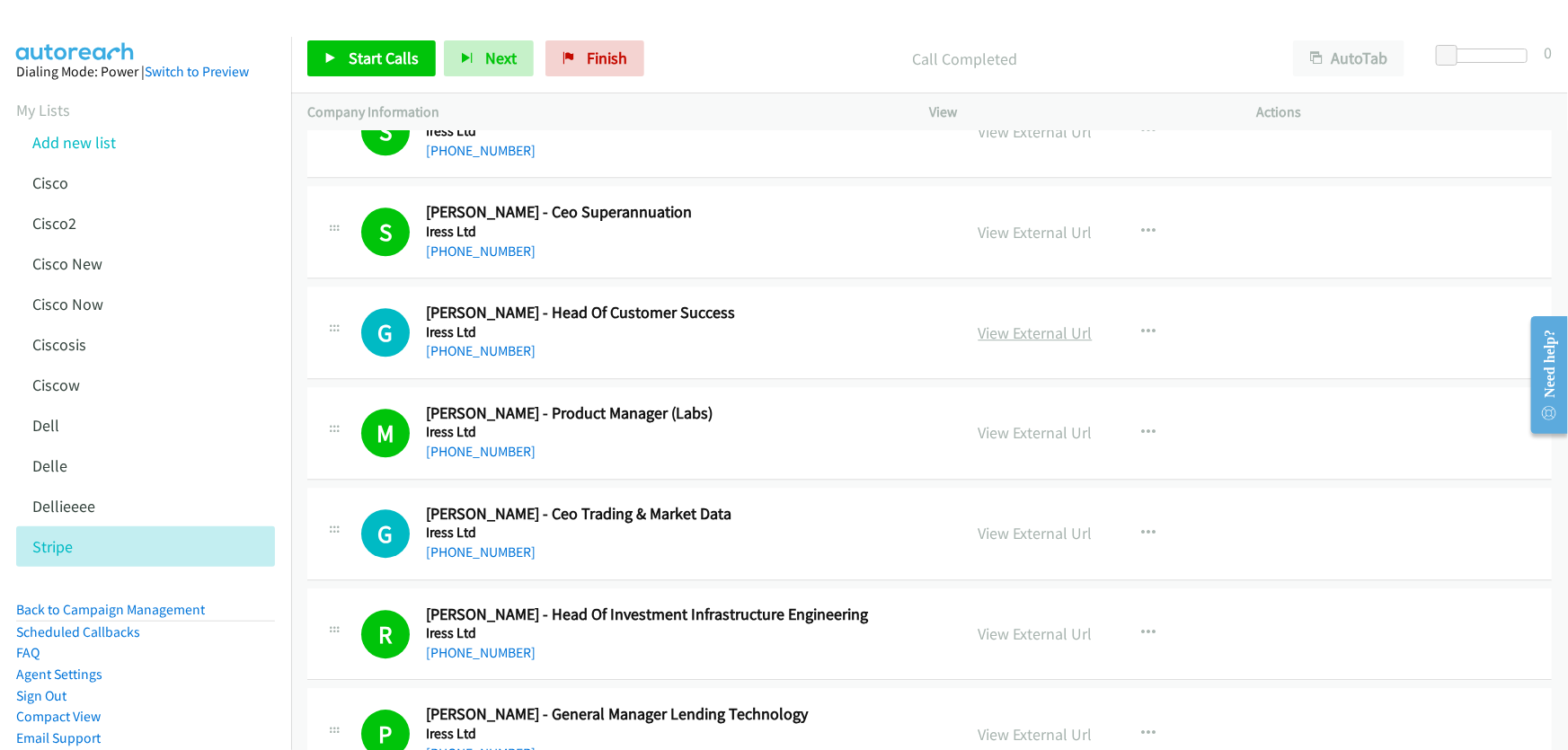
click at [1048, 322] on link "View External Url" at bounding box center [1035, 333] width 114 height 20
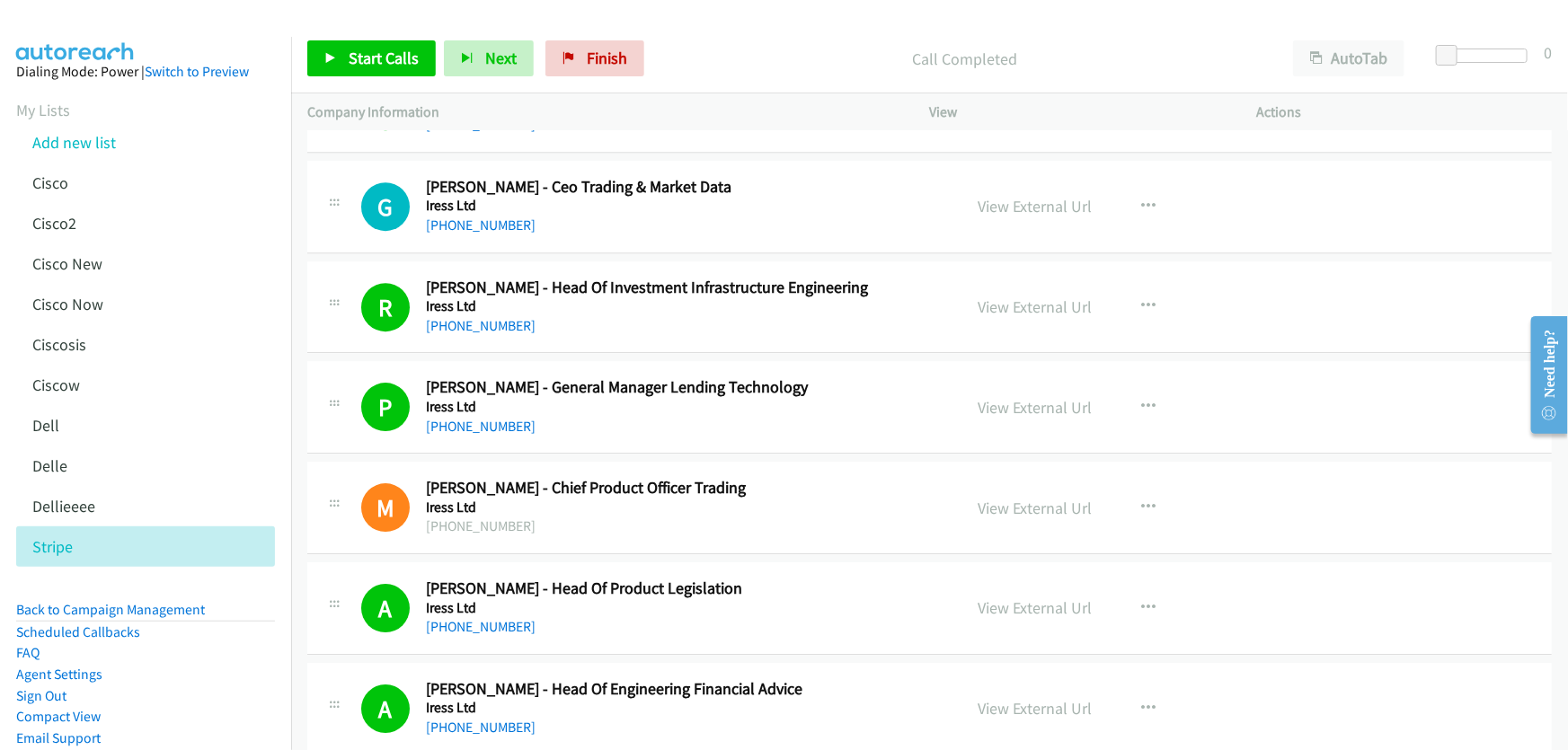
scroll to position [9637, 0]
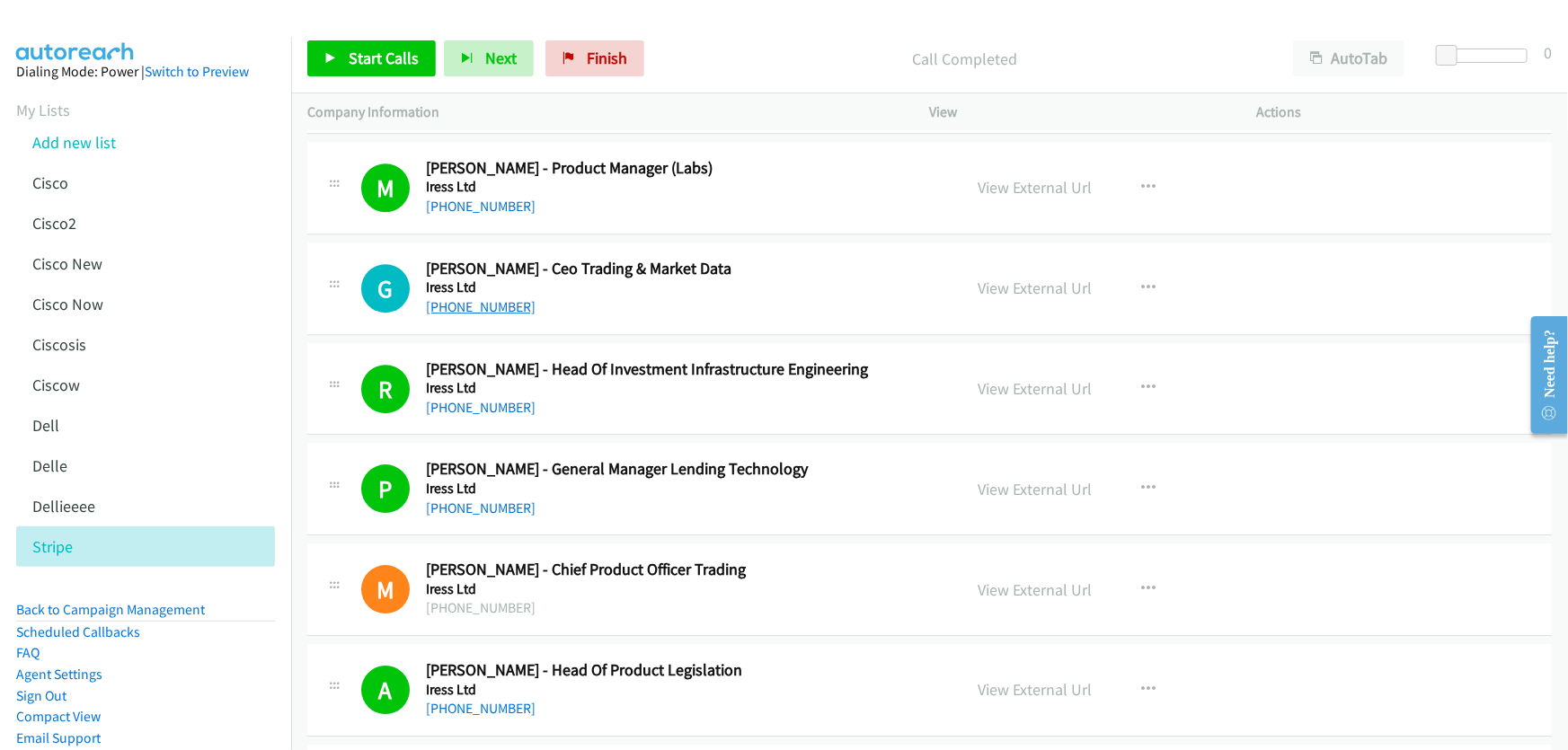
click at [498, 299] on link "[PHONE_NUMBER]" at bounding box center [481, 307] width 110 height 17
click at [1007, 278] on link "View External Url" at bounding box center [1035, 288] width 114 height 20
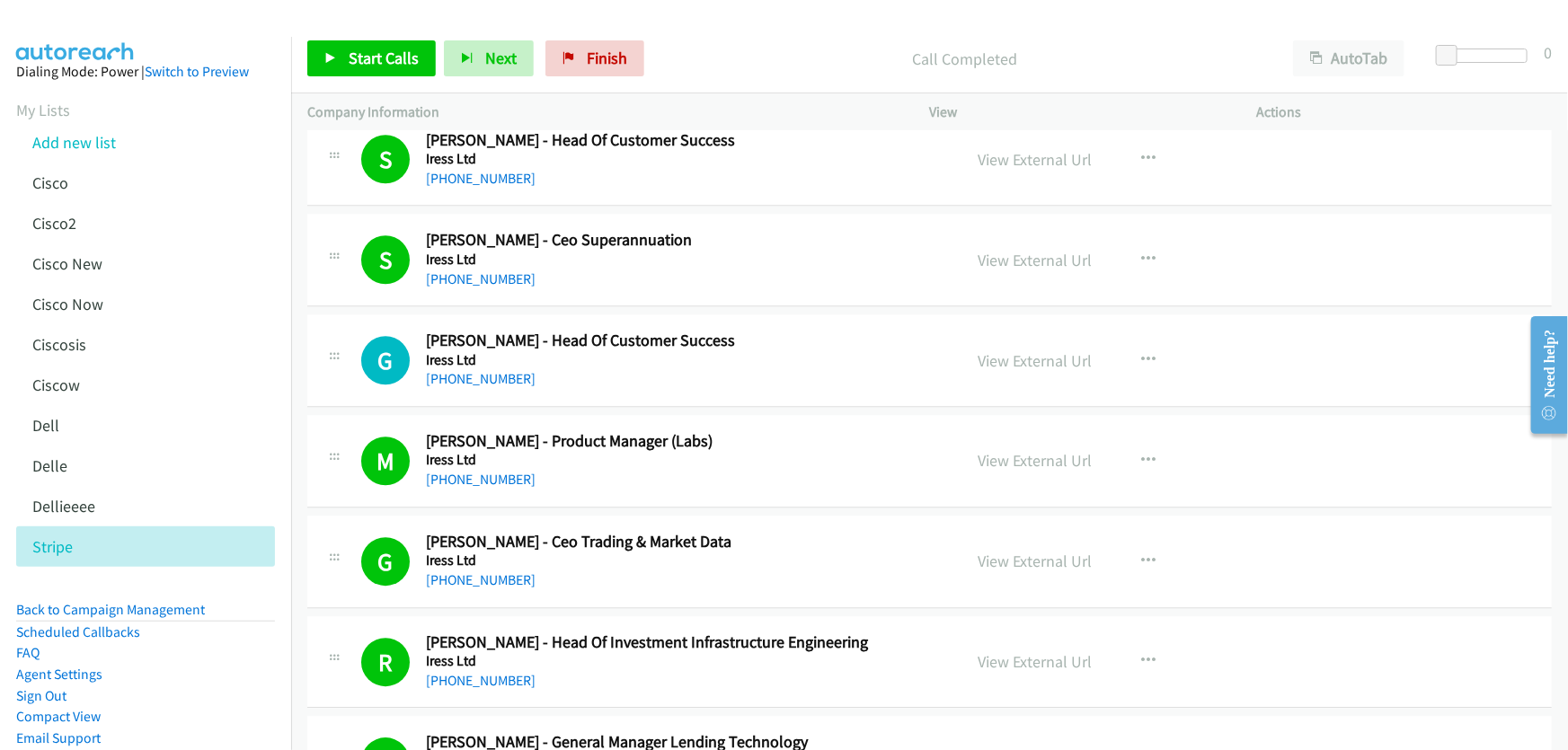
scroll to position [9391, 0]
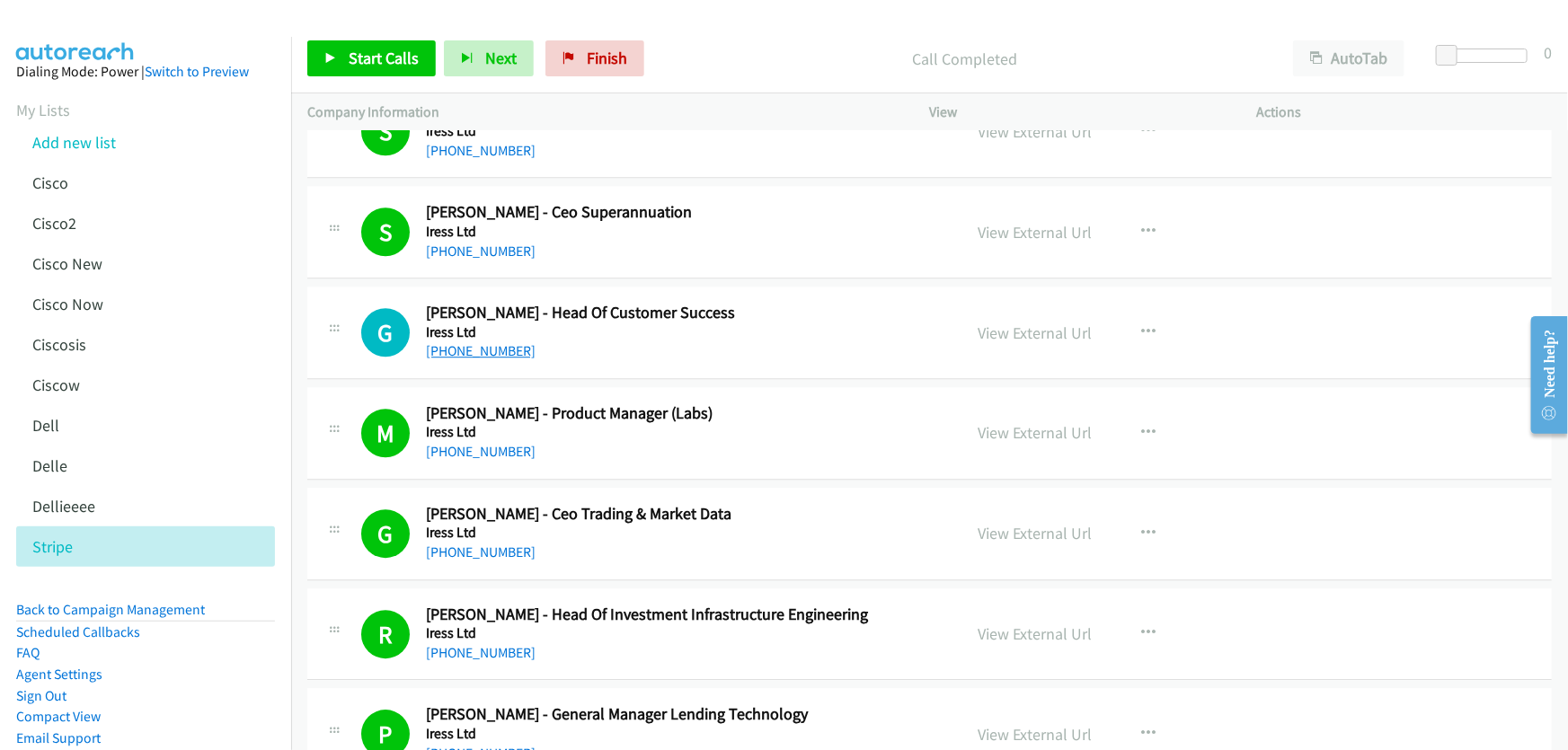
click at [478, 342] on link "[PHONE_NUMBER]" at bounding box center [481, 350] width 110 height 17
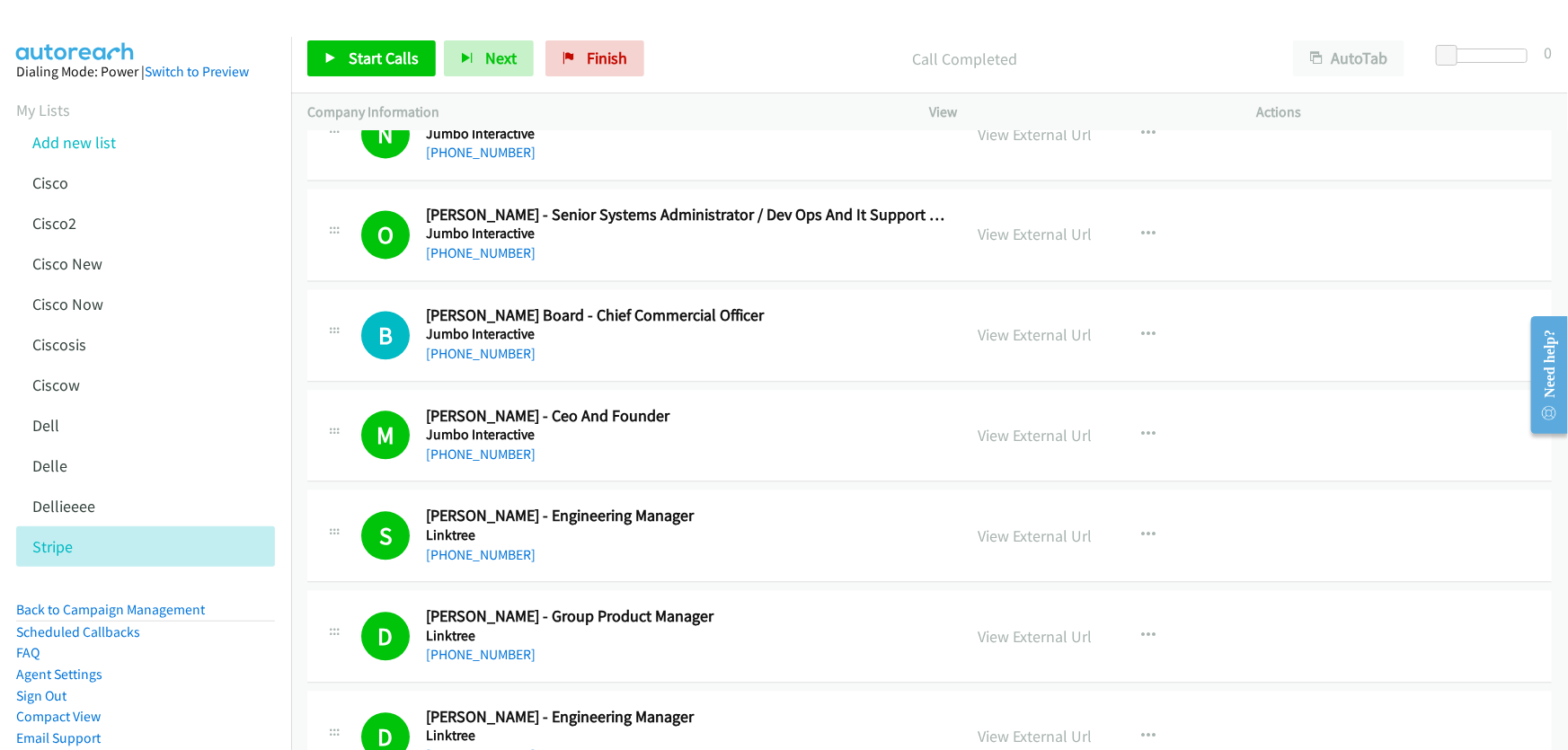
scroll to position [12331, 0]
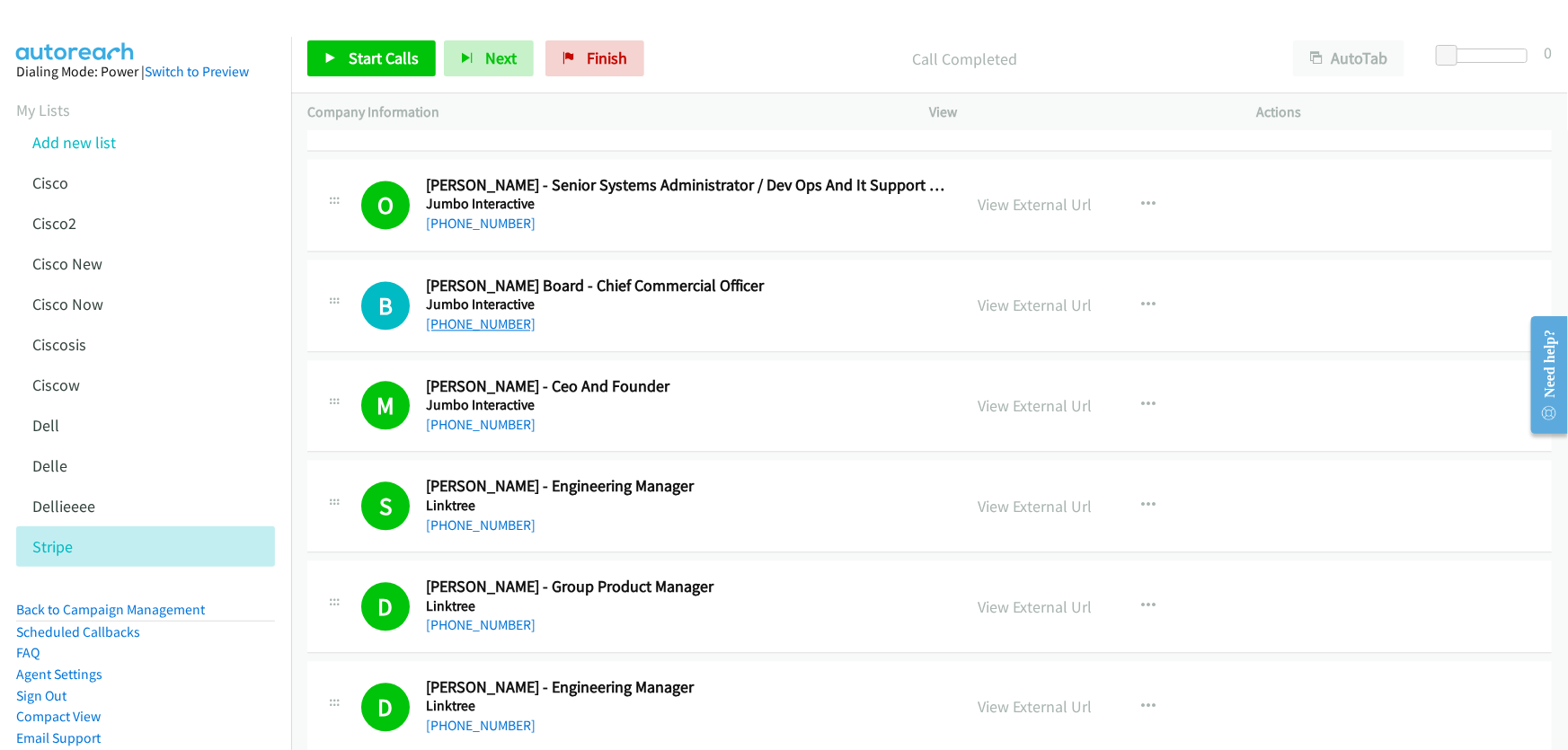
click at [490, 315] on link "[PHONE_NUMBER]" at bounding box center [481, 323] width 110 height 17
click at [1036, 295] on link "View External Url" at bounding box center [1035, 305] width 114 height 20
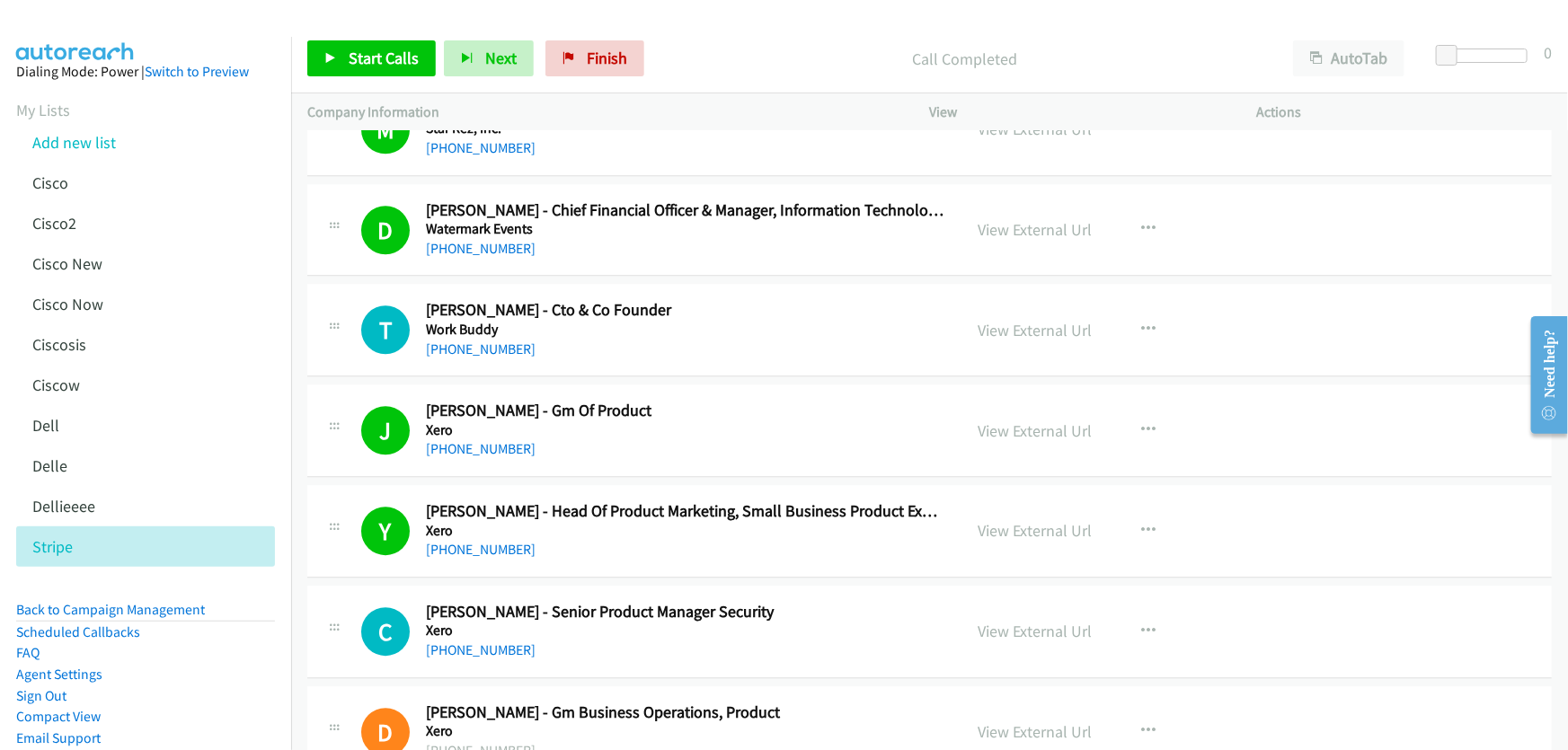
scroll to position [16251, 0]
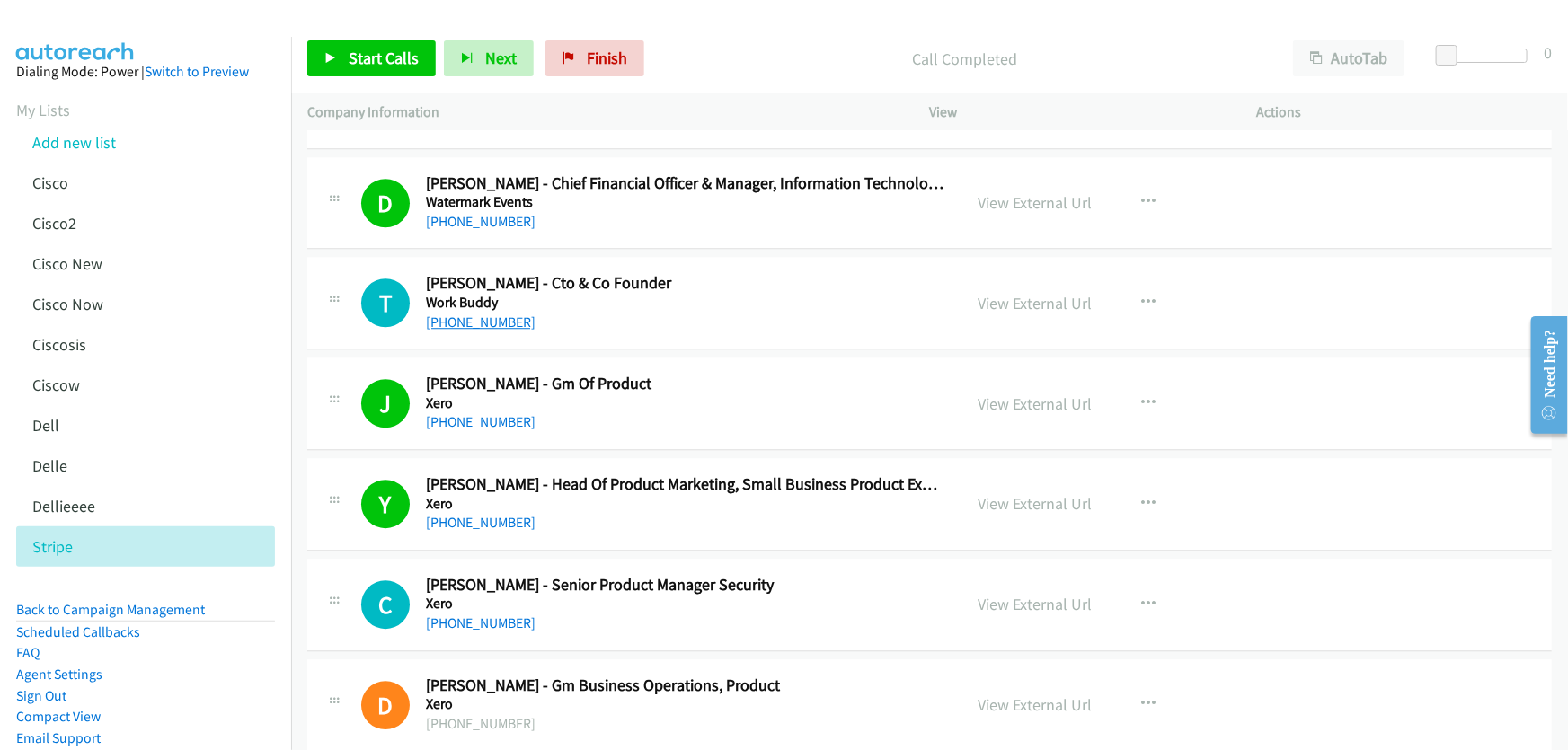
click at [481, 313] on link "[PHONE_NUMBER]" at bounding box center [481, 322] width 110 height 17
click at [1010, 293] on link "View External Url" at bounding box center [1035, 303] width 114 height 20
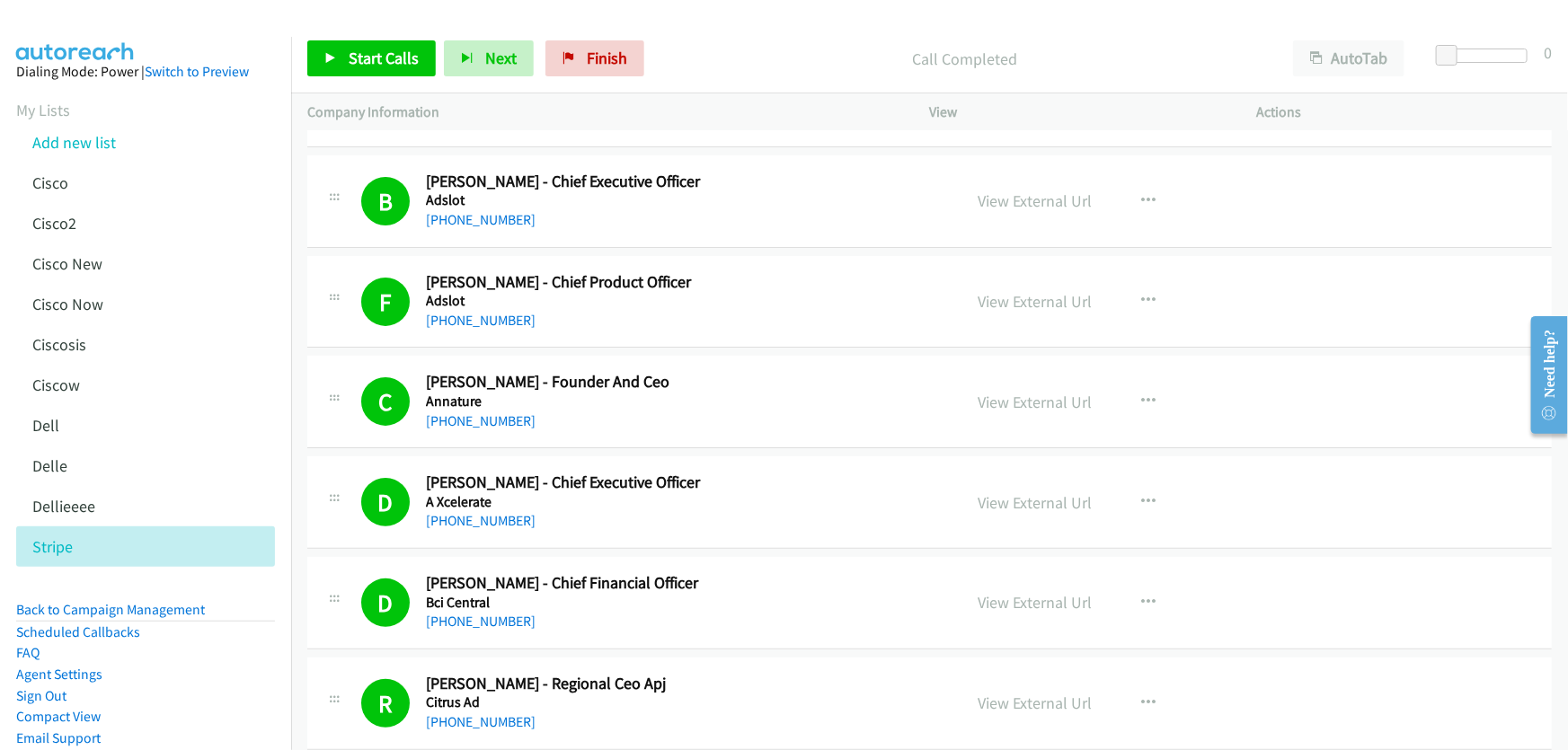
scroll to position [0, 0]
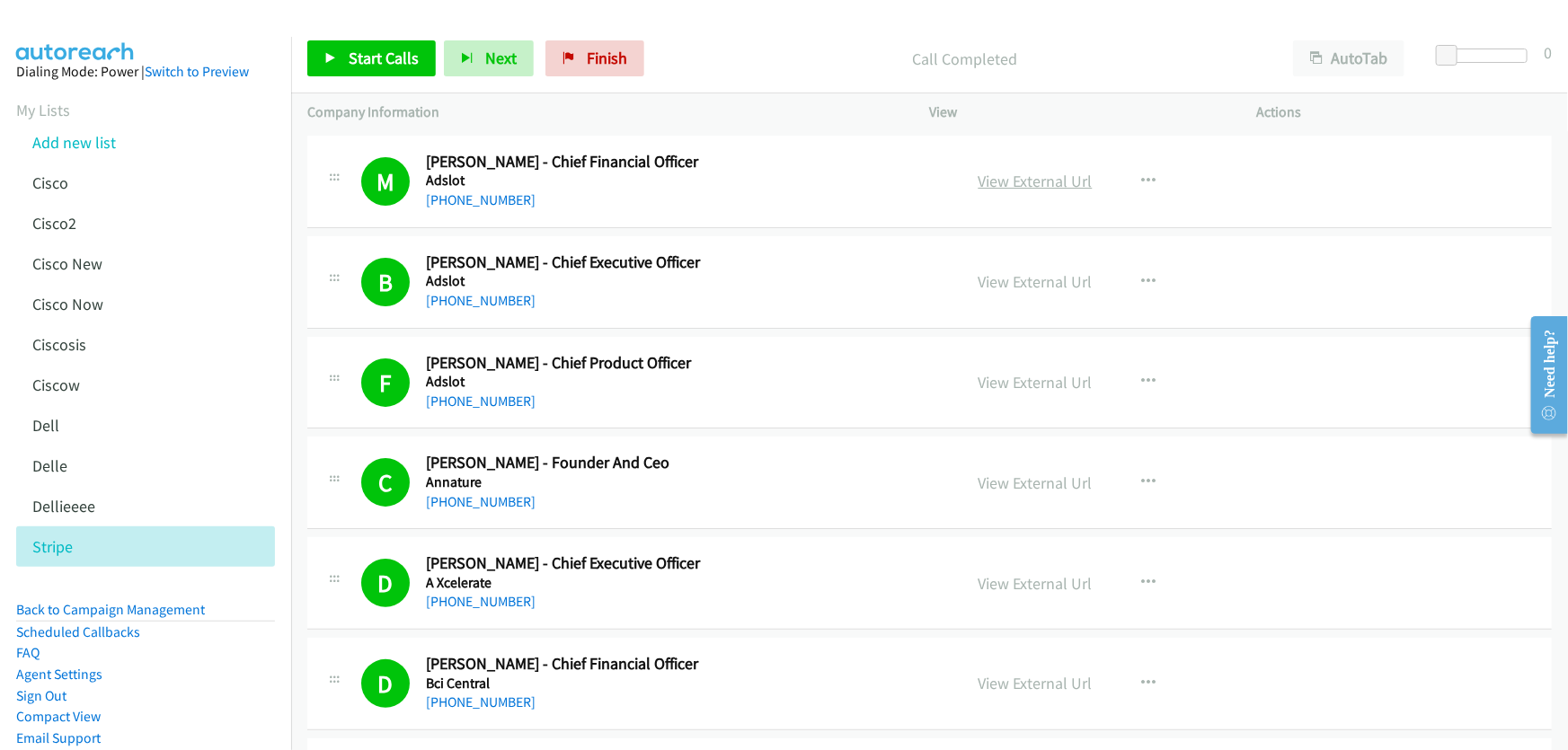
click at [1024, 183] on link "View External Url" at bounding box center [1035, 181] width 114 height 20
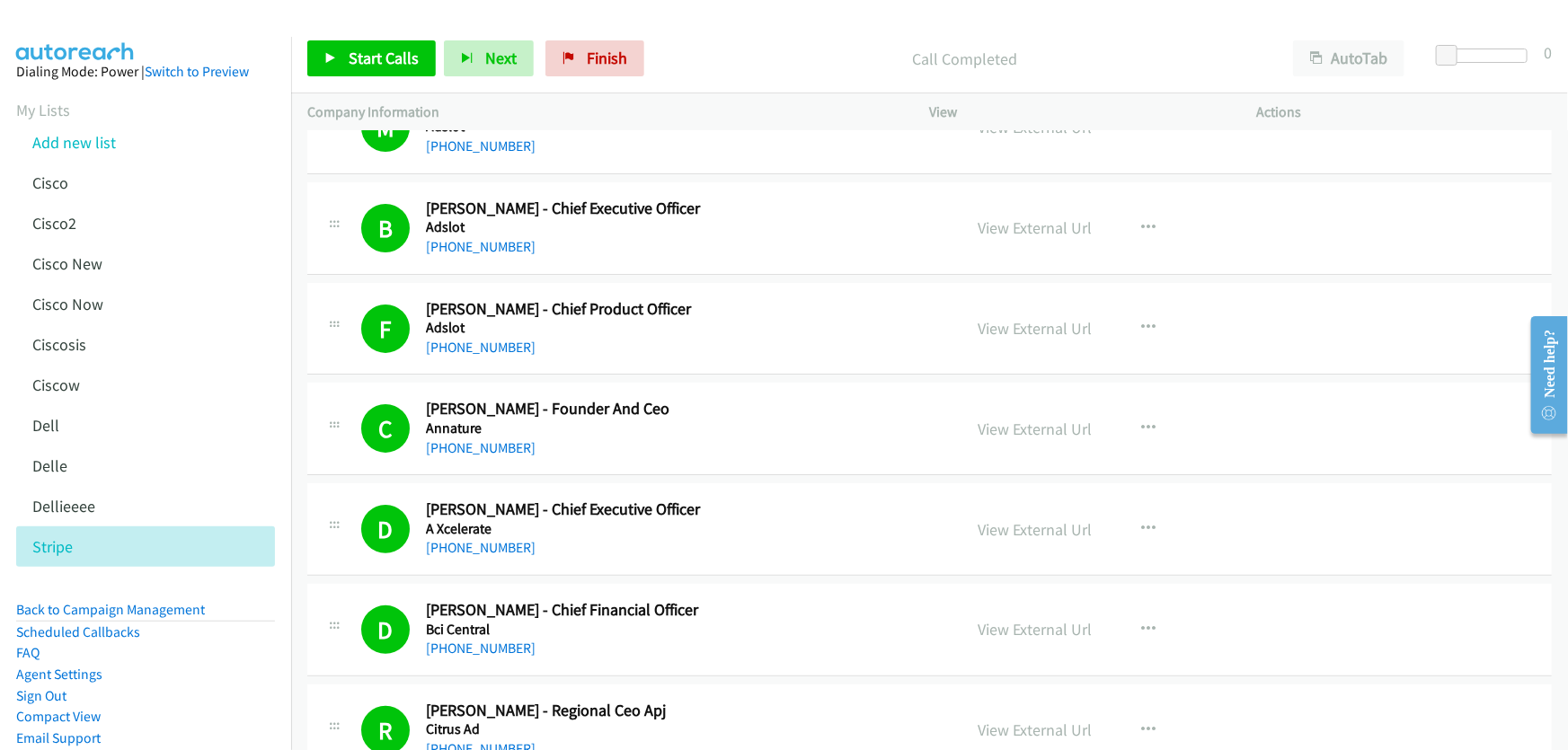
scroll to position [81, 0]
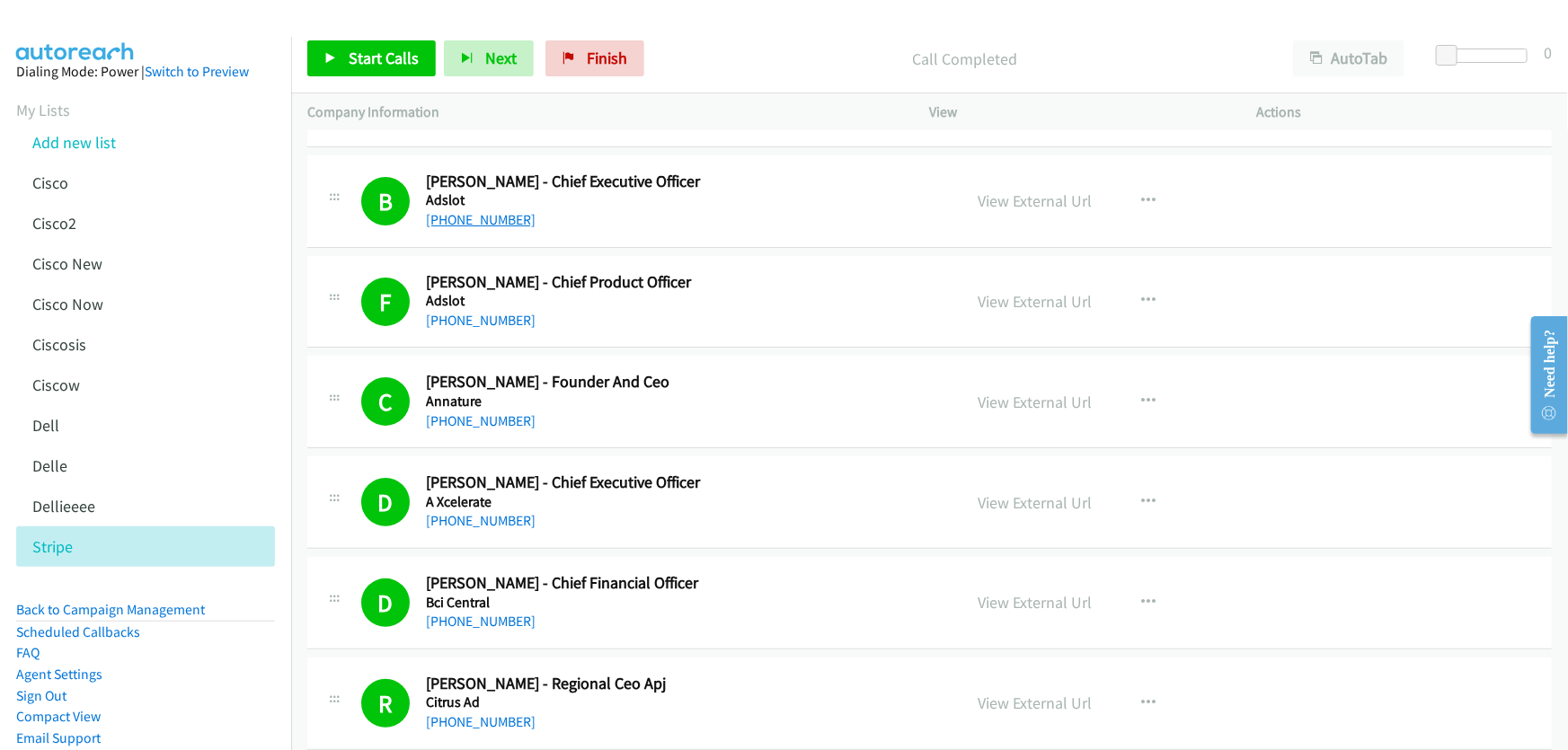
click at [479, 225] on link "[PHONE_NUMBER]" at bounding box center [481, 219] width 110 height 17
click at [1007, 203] on link "View External Url" at bounding box center [1035, 201] width 114 height 20
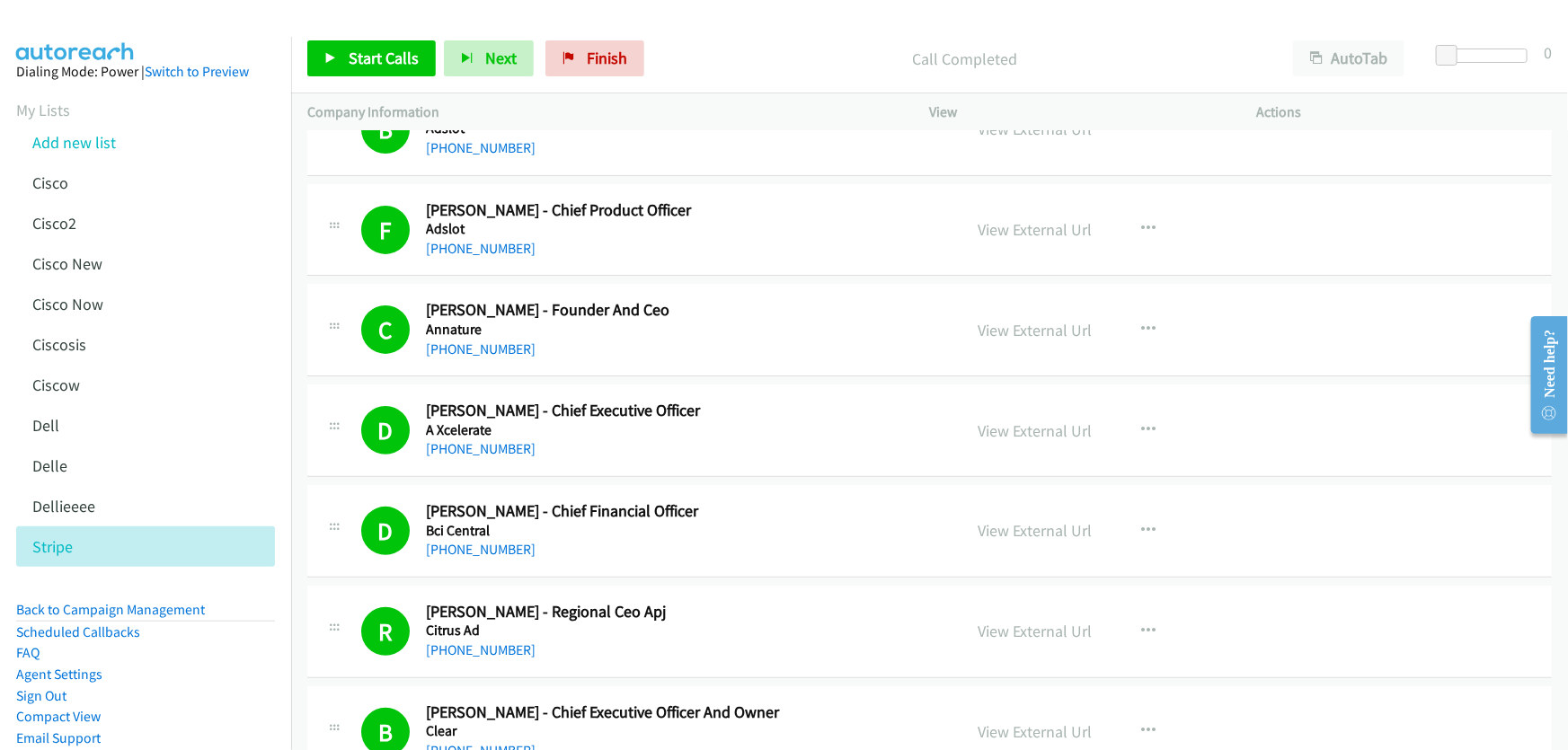
scroll to position [244, 0]
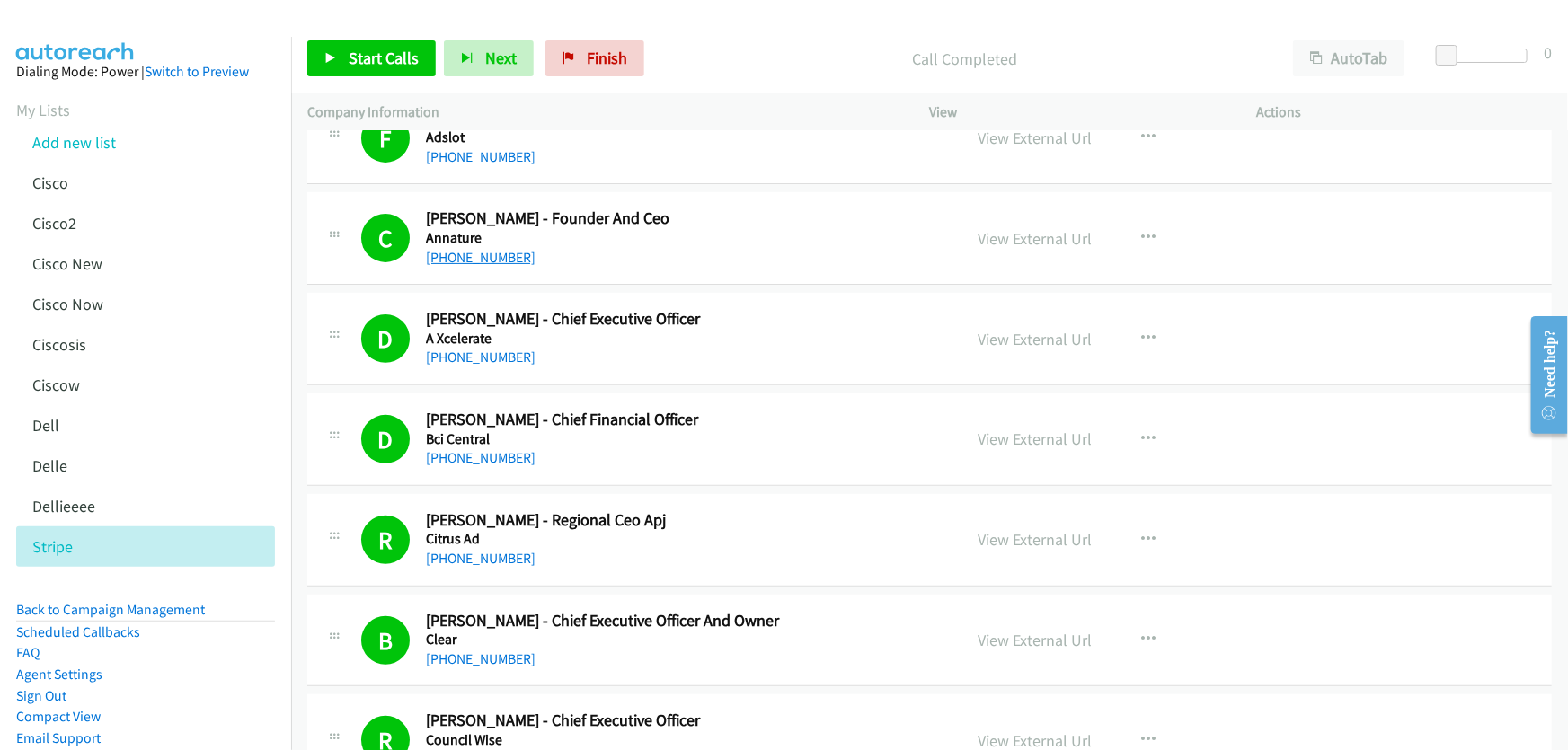
click at [497, 256] on link "[PHONE_NUMBER]" at bounding box center [481, 257] width 110 height 17
click at [1015, 233] on link "View External Url" at bounding box center [1035, 239] width 114 height 20
click at [490, 359] on link "[PHONE_NUMBER]" at bounding box center [481, 357] width 110 height 17
click at [1034, 334] on link "View External Url" at bounding box center [1035, 339] width 114 height 20
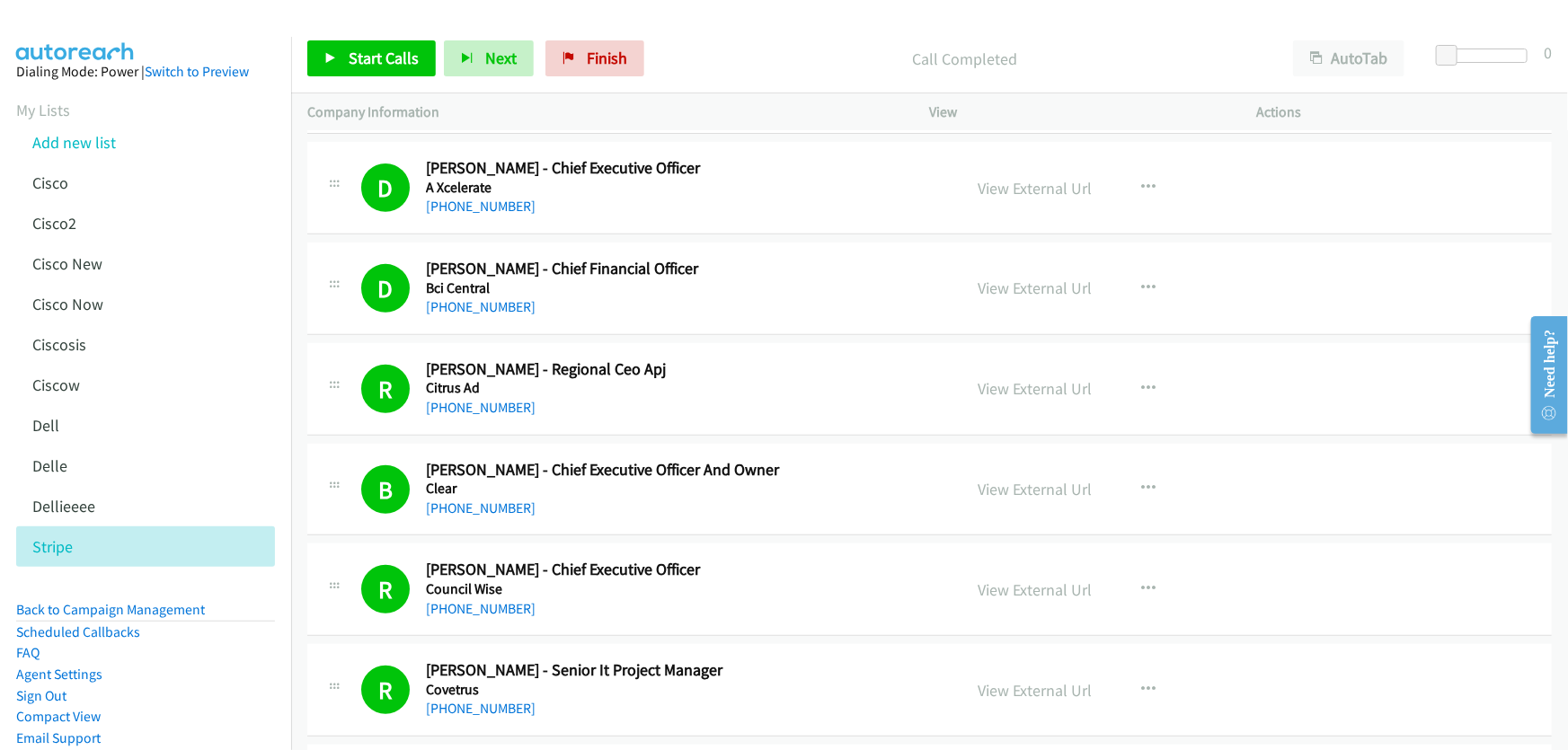
scroll to position [408, 0]
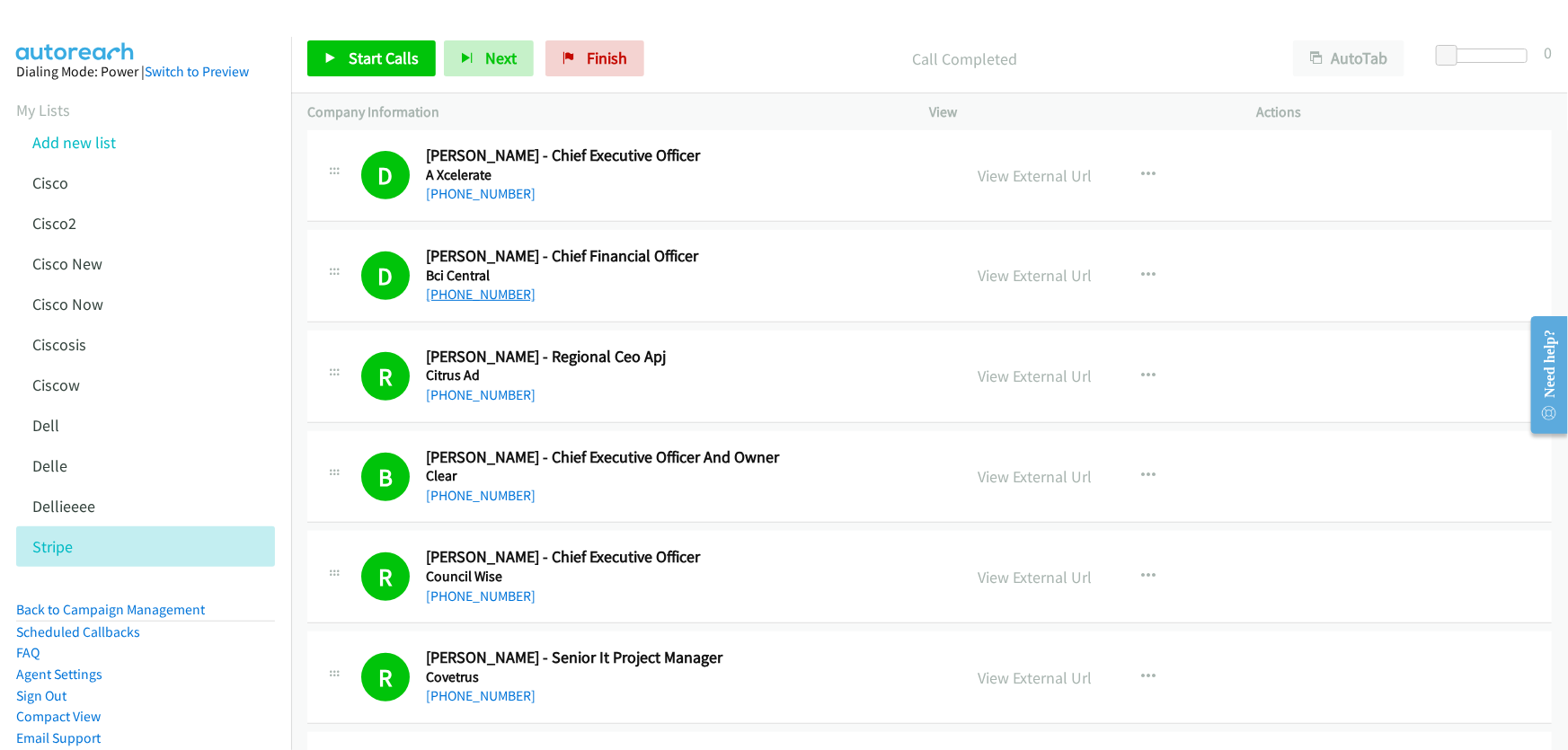
click at [483, 295] on link "[PHONE_NUMBER]" at bounding box center [481, 294] width 110 height 17
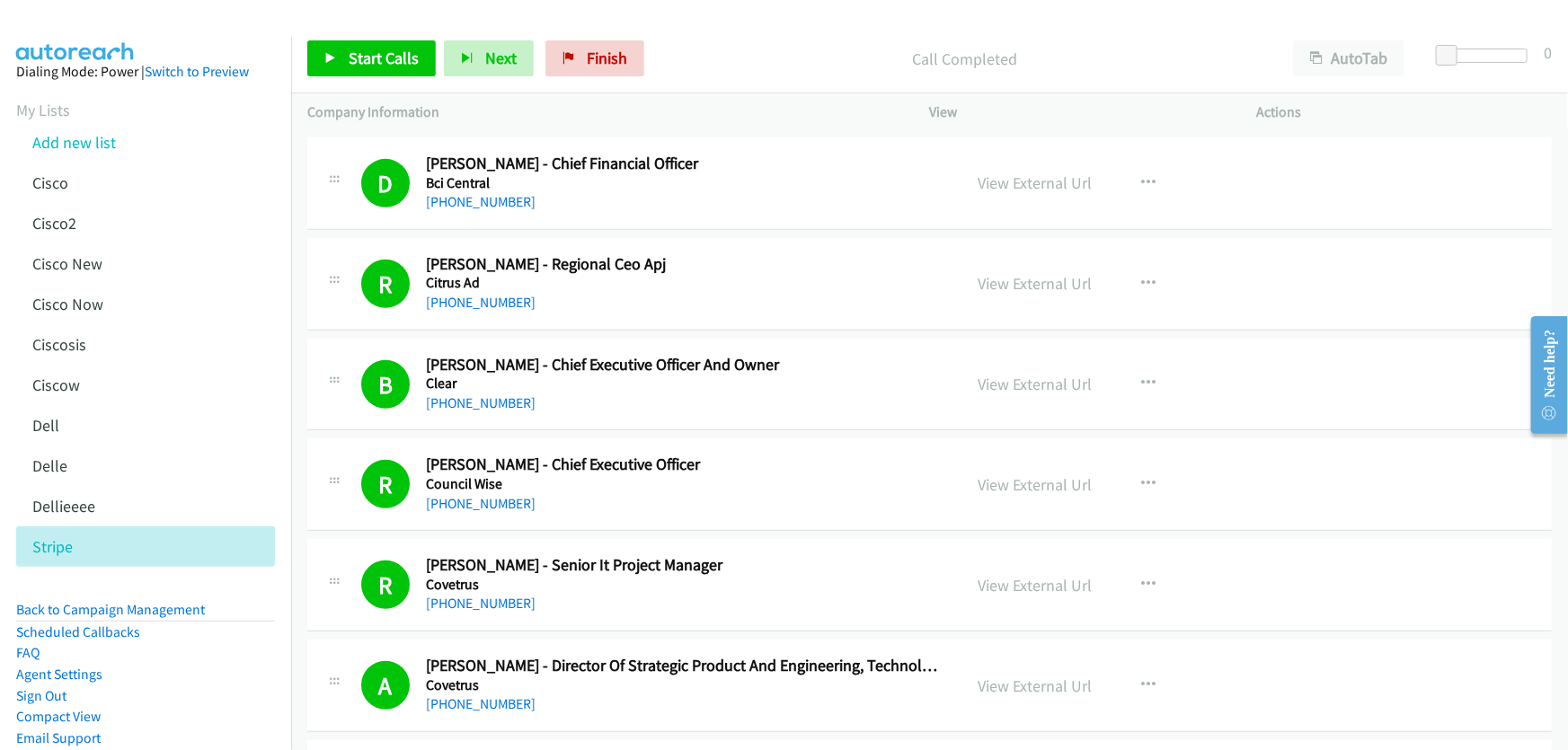
scroll to position [572, 0]
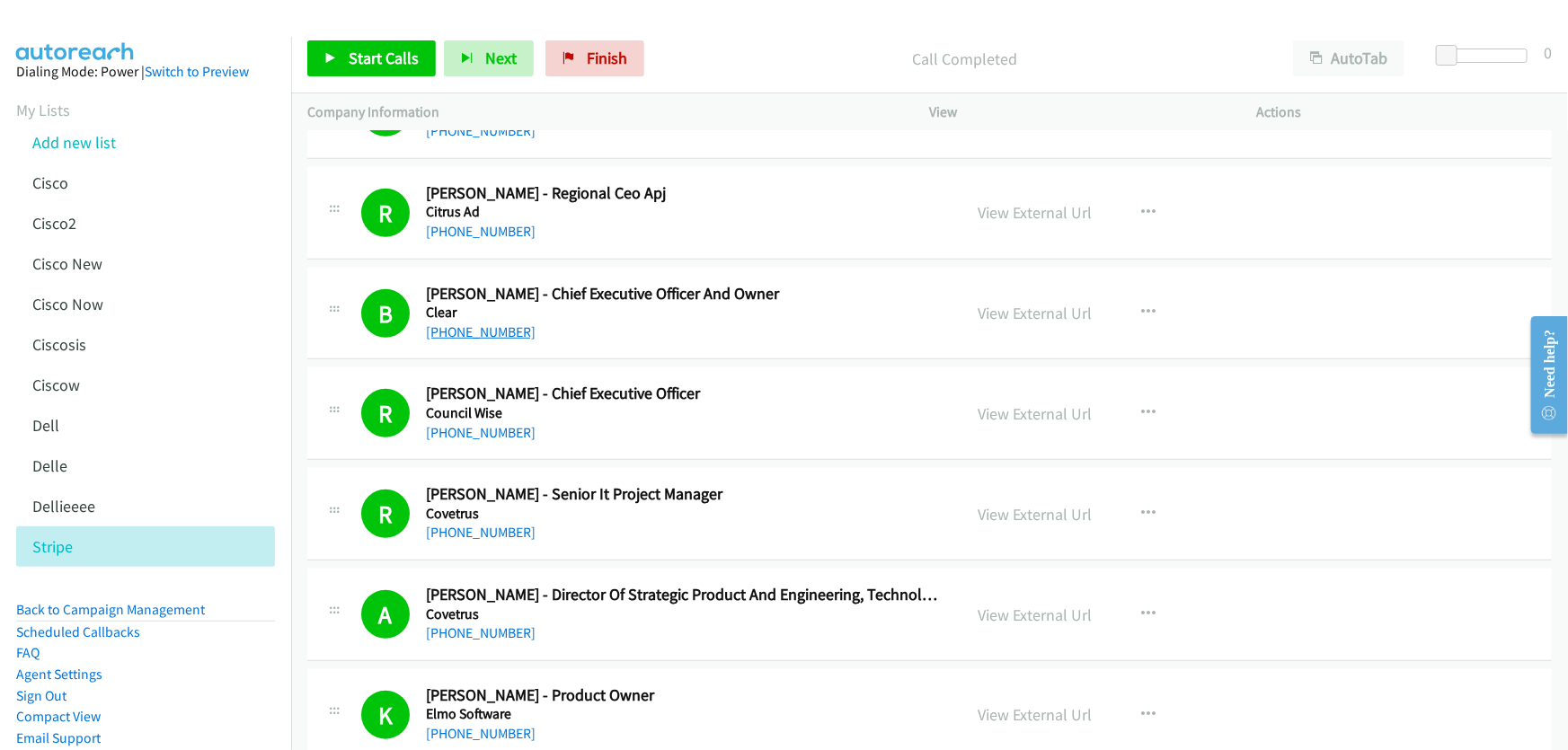
click at [501, 333] on link "[PHONE_NUMBER]" at bounding box center [481, 332] width 110 height 17
click at [1015, 310] on link "View External Url" at bounding box center [1035, 313] width 114 height 20
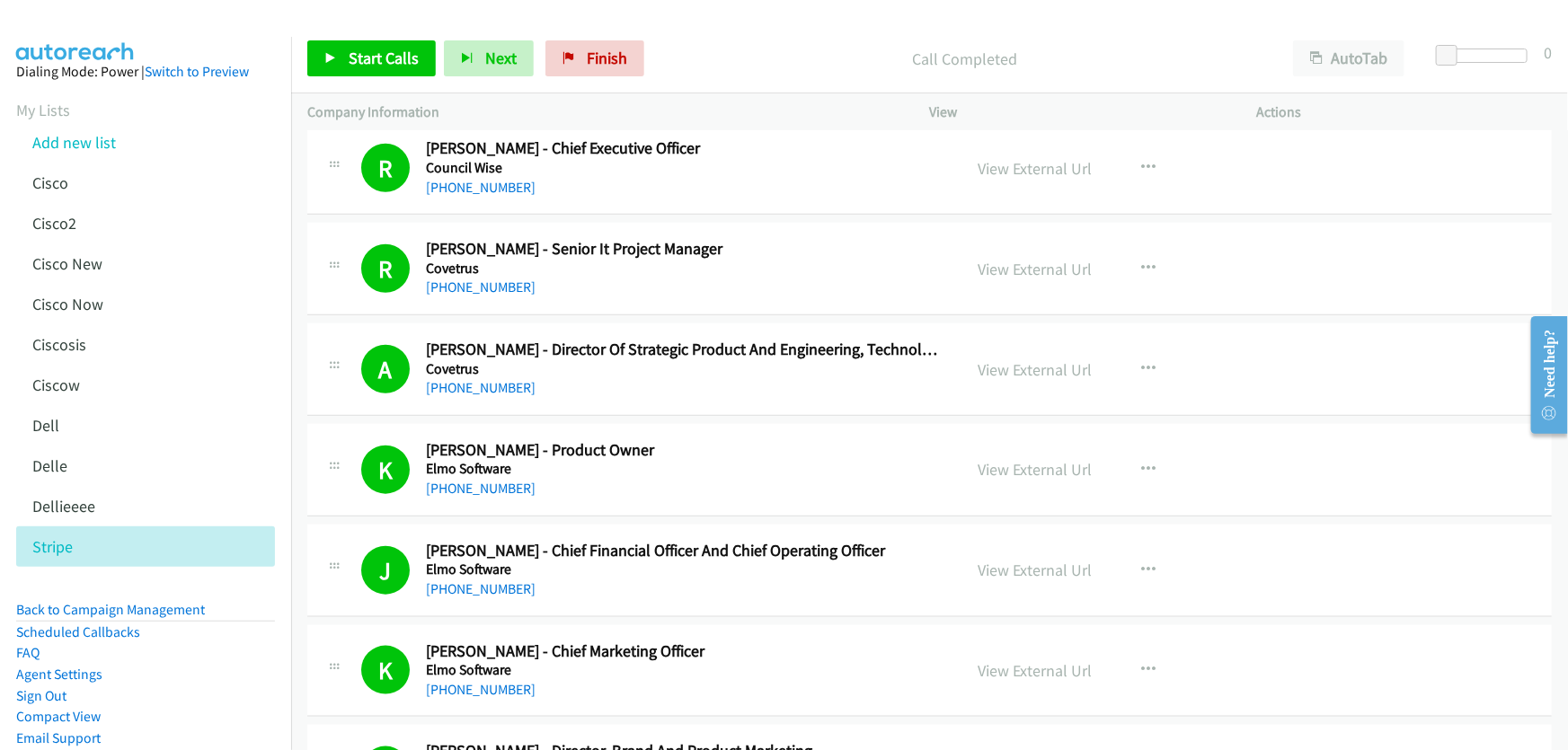
scroll to position [735, 0]
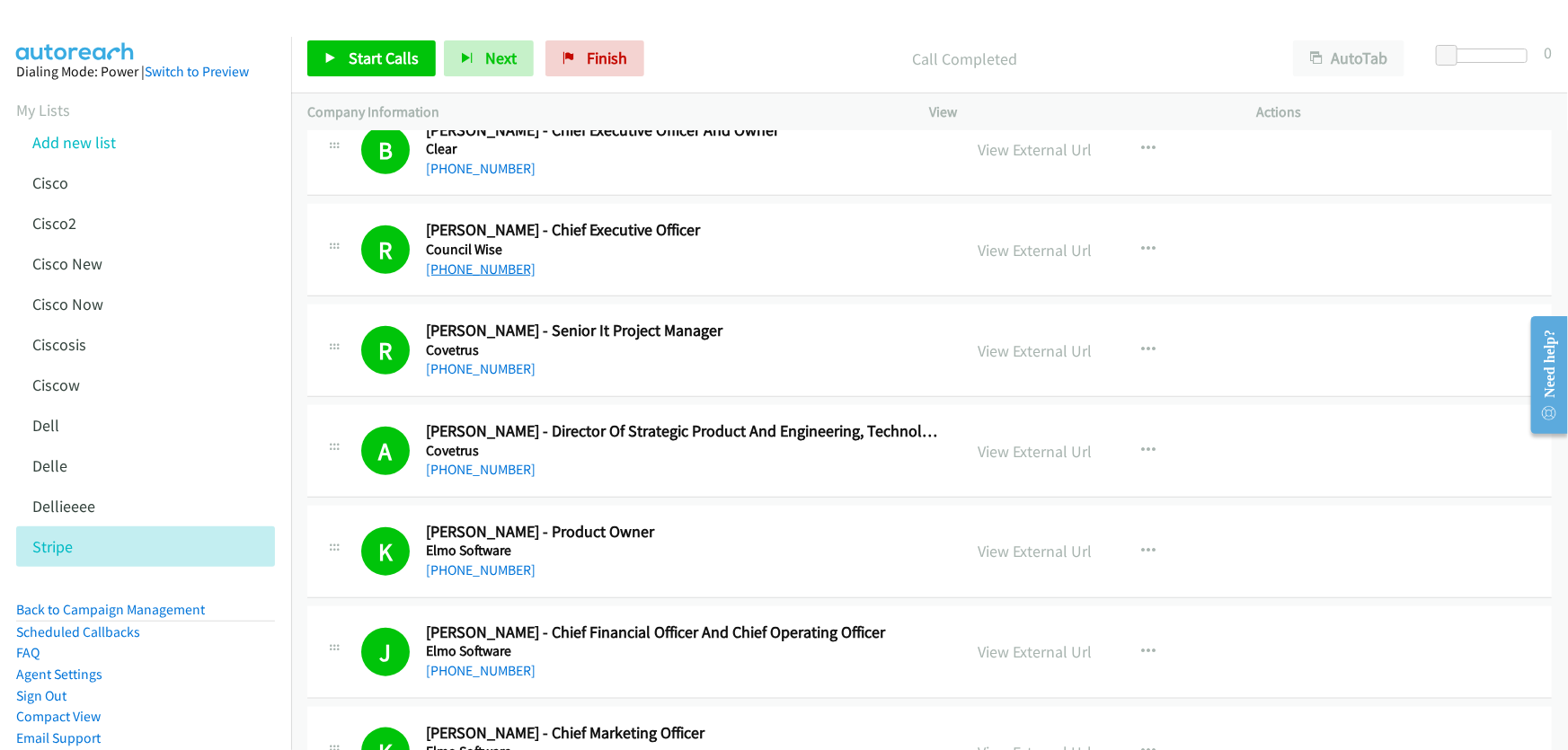
click at [472, 270] on link "[PHONE_NUMBER]" at bounding box center [481, 269] width 110 height 17
click at [1014, 250] on link "View External Url" at bounding box center [1035, 250] width 114 height 20
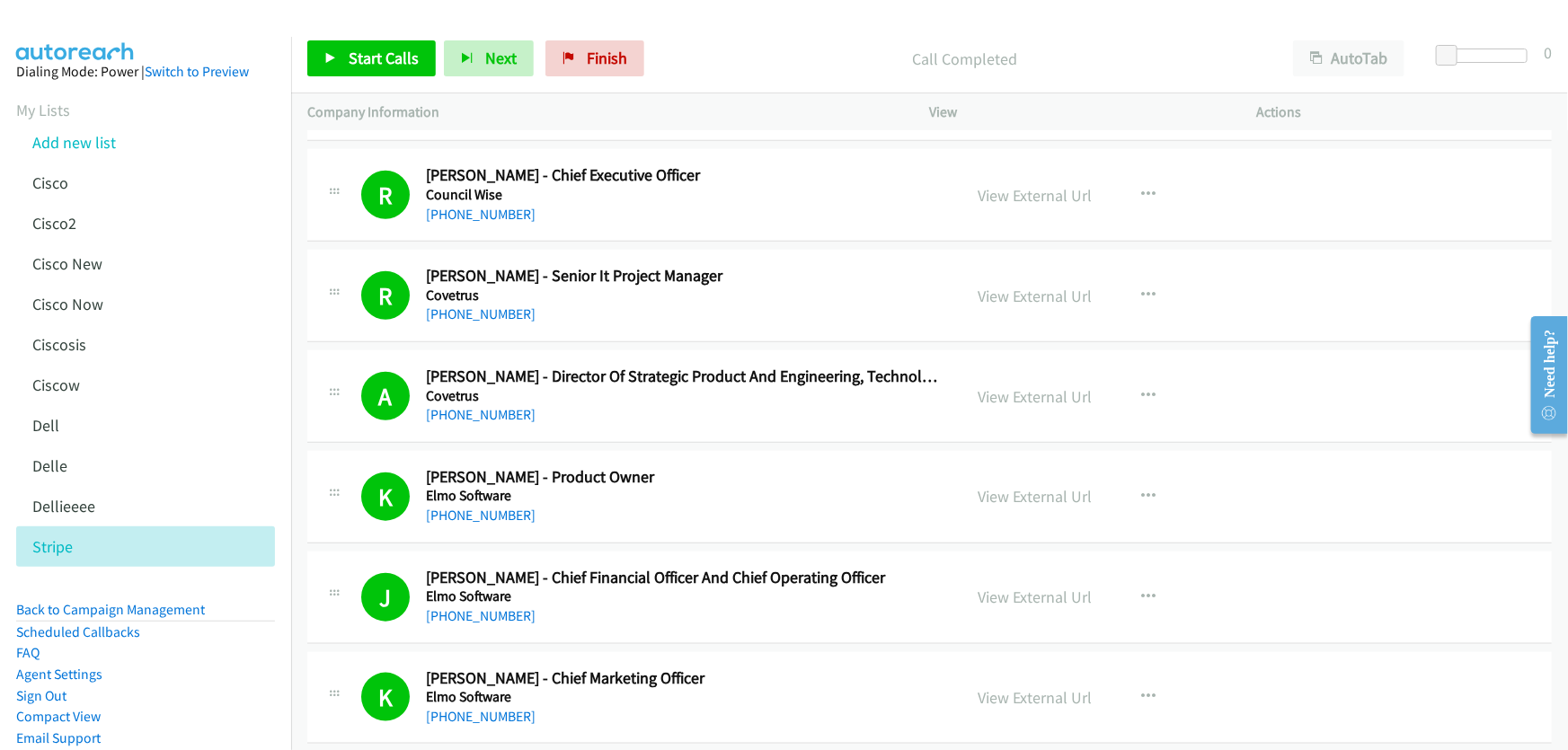
scroll to position [817, 0]
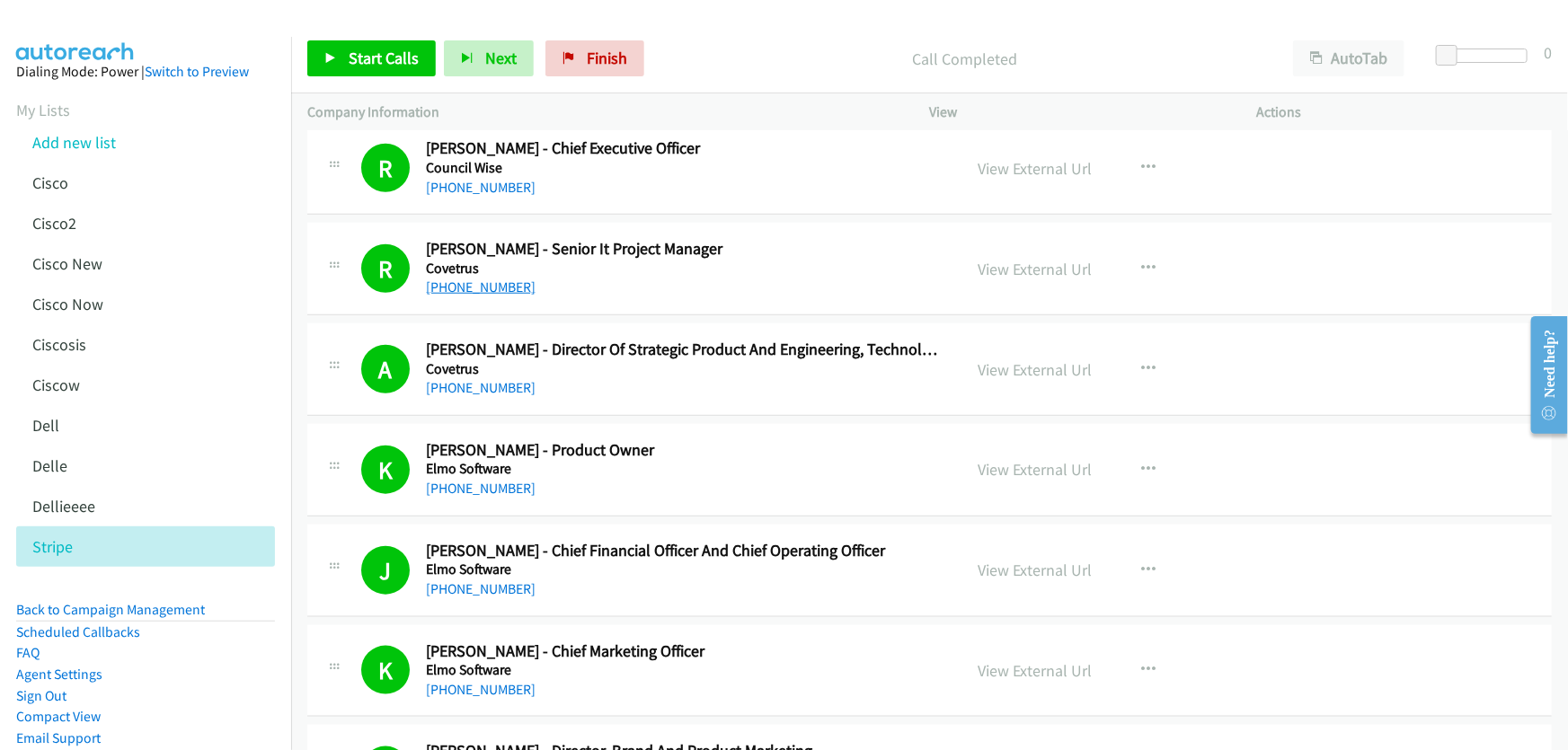
click at [475, 294] on link "[PHONE_NUMBER]" at bounding box center [481, 287] width 110 height 17
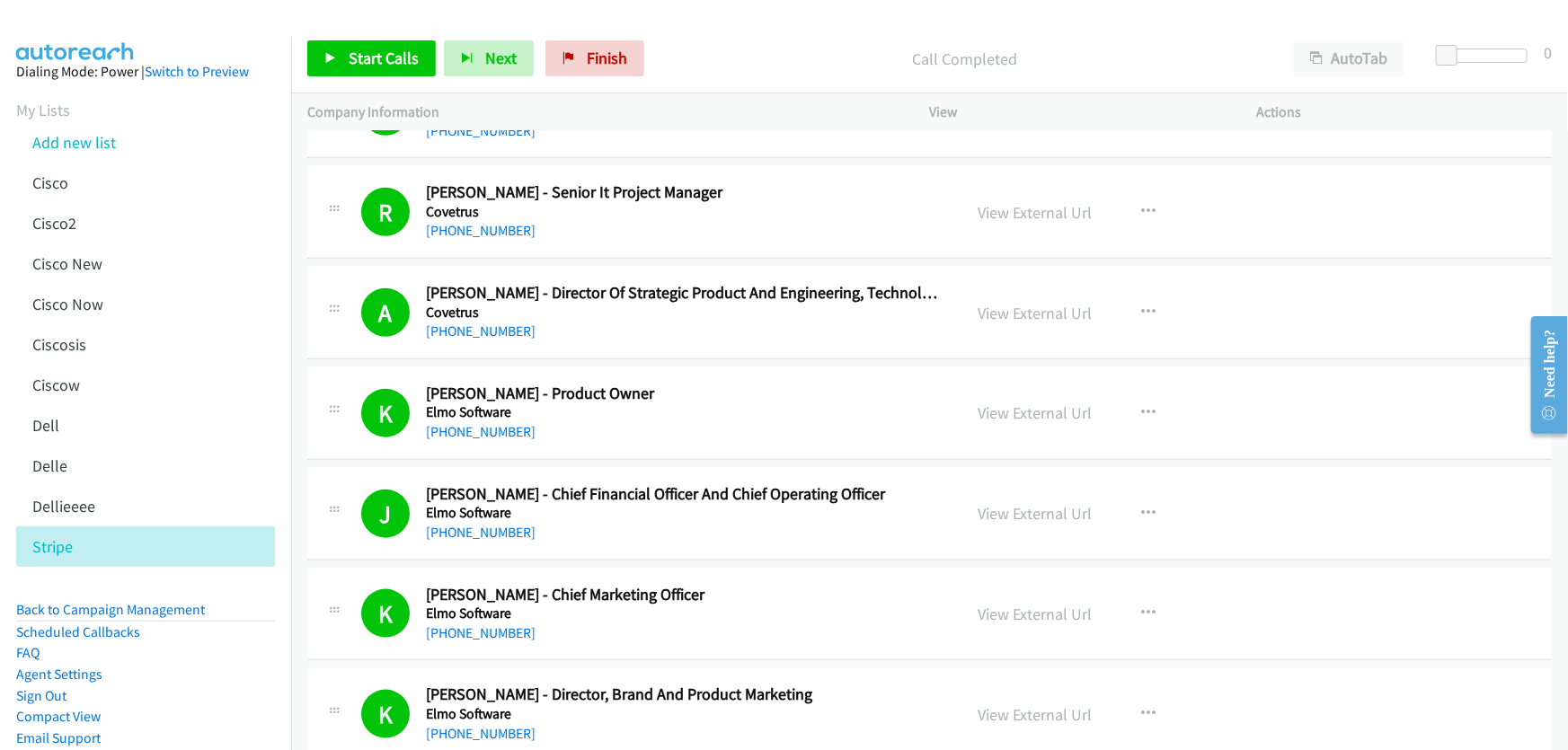
scroll to position [980, 0]
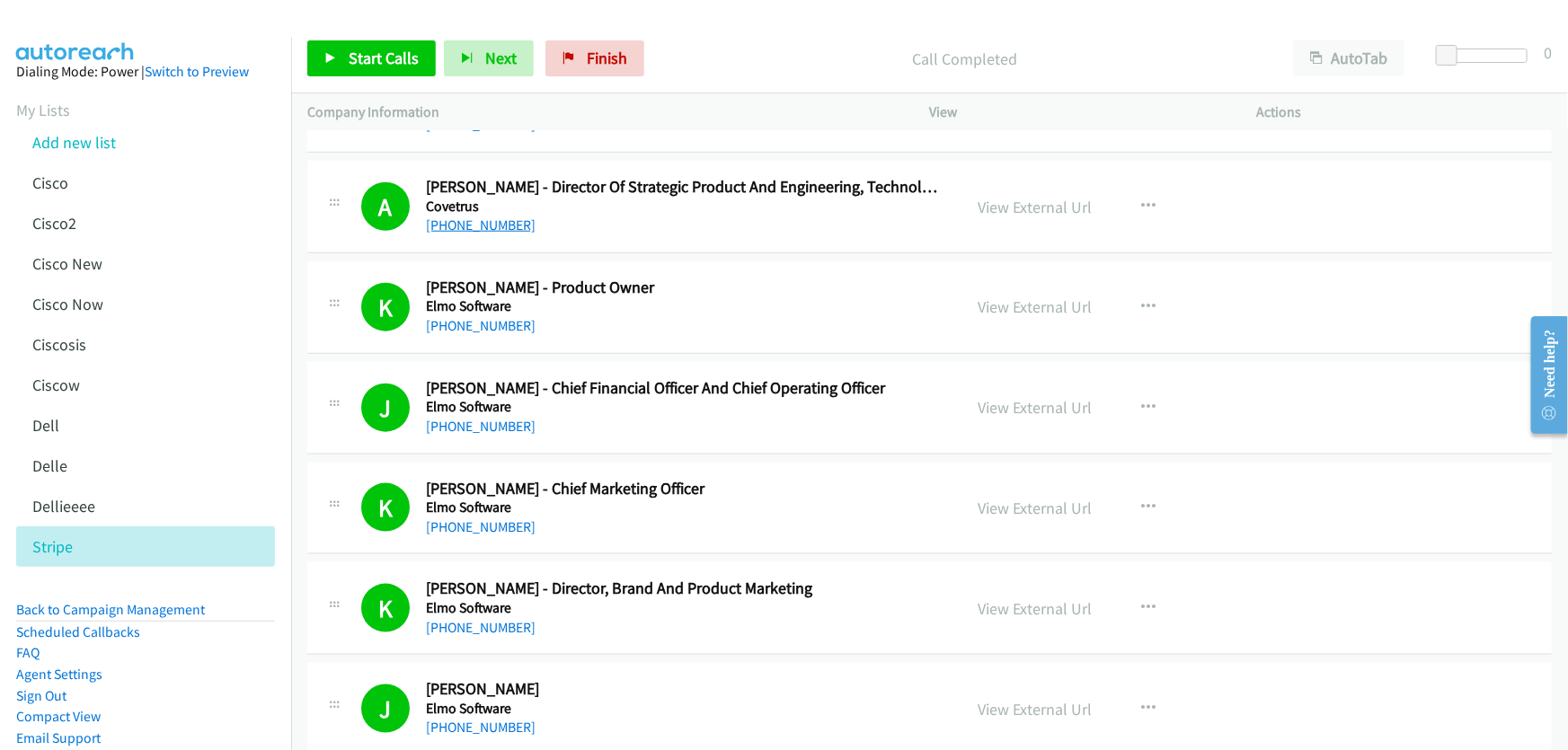
click at [481, 226] on link "[PHONE_NUMBER]" at bounding box center [481, 225] width 110 height 17
click at [1018, 205] on link "View External Url" at bounding box center [1035, 207] width 114 height 20
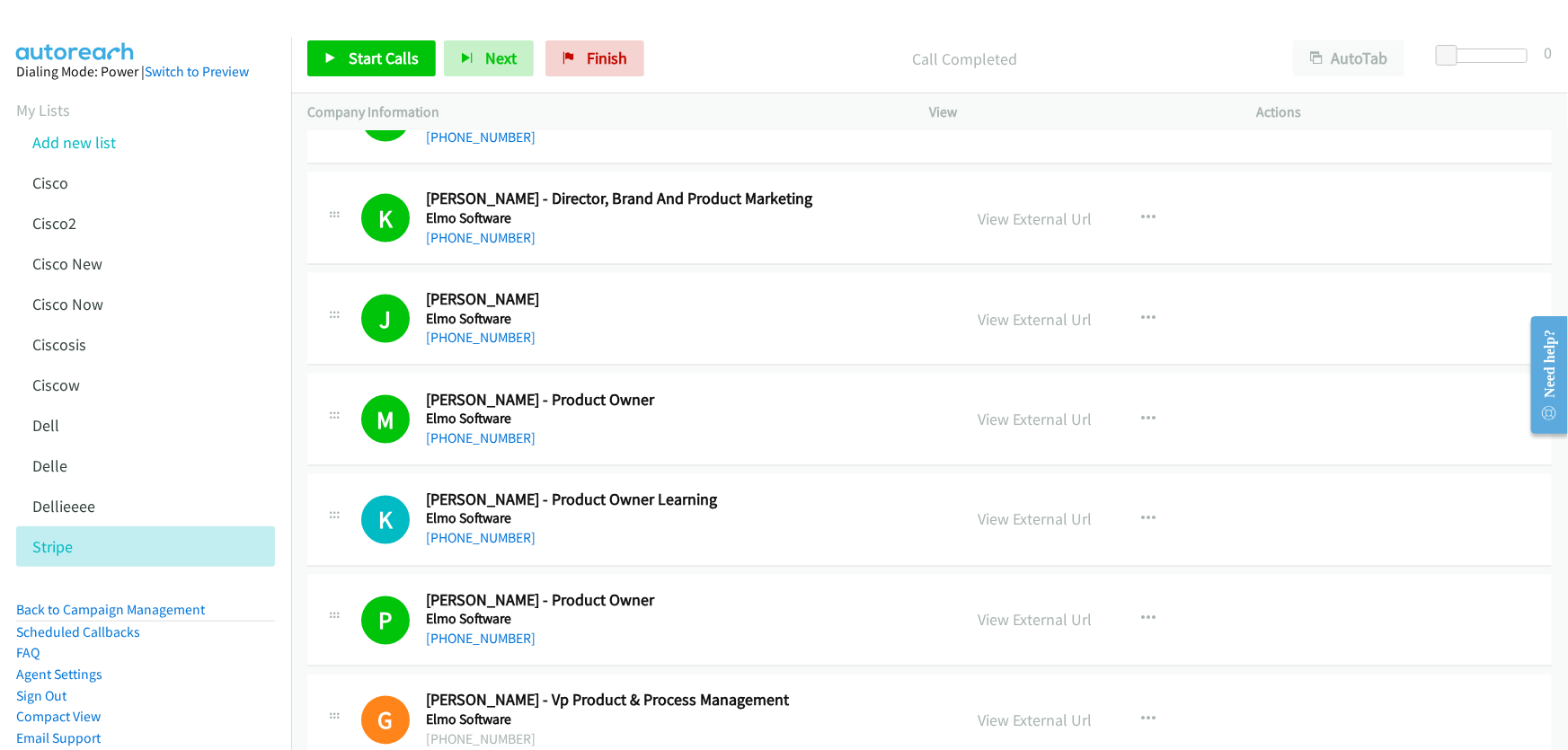
scroll to position [1388, 0]
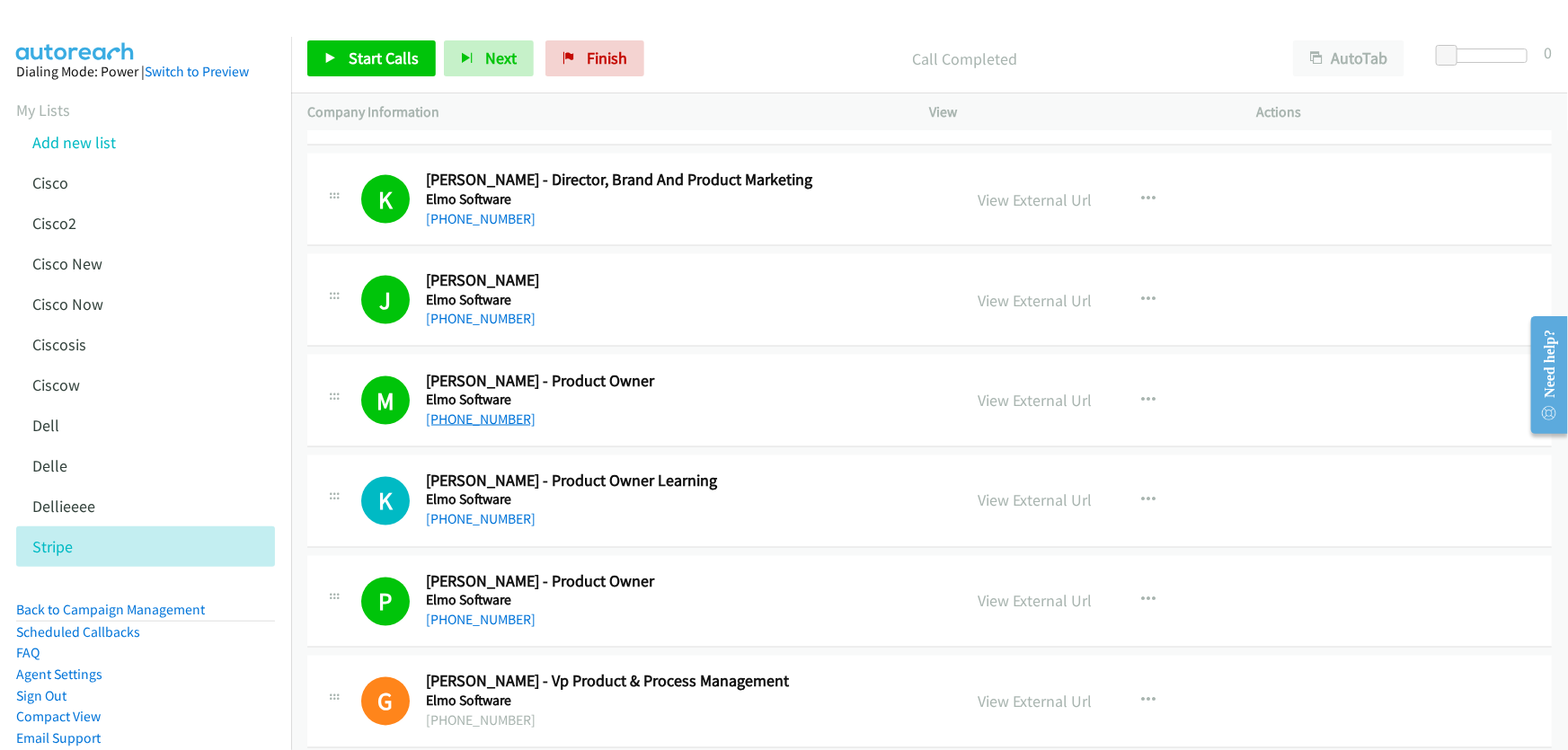
click at [495, 413] on link "[PHONE_NUMBER]" at bounding box center [481, 419] width 110 height 17
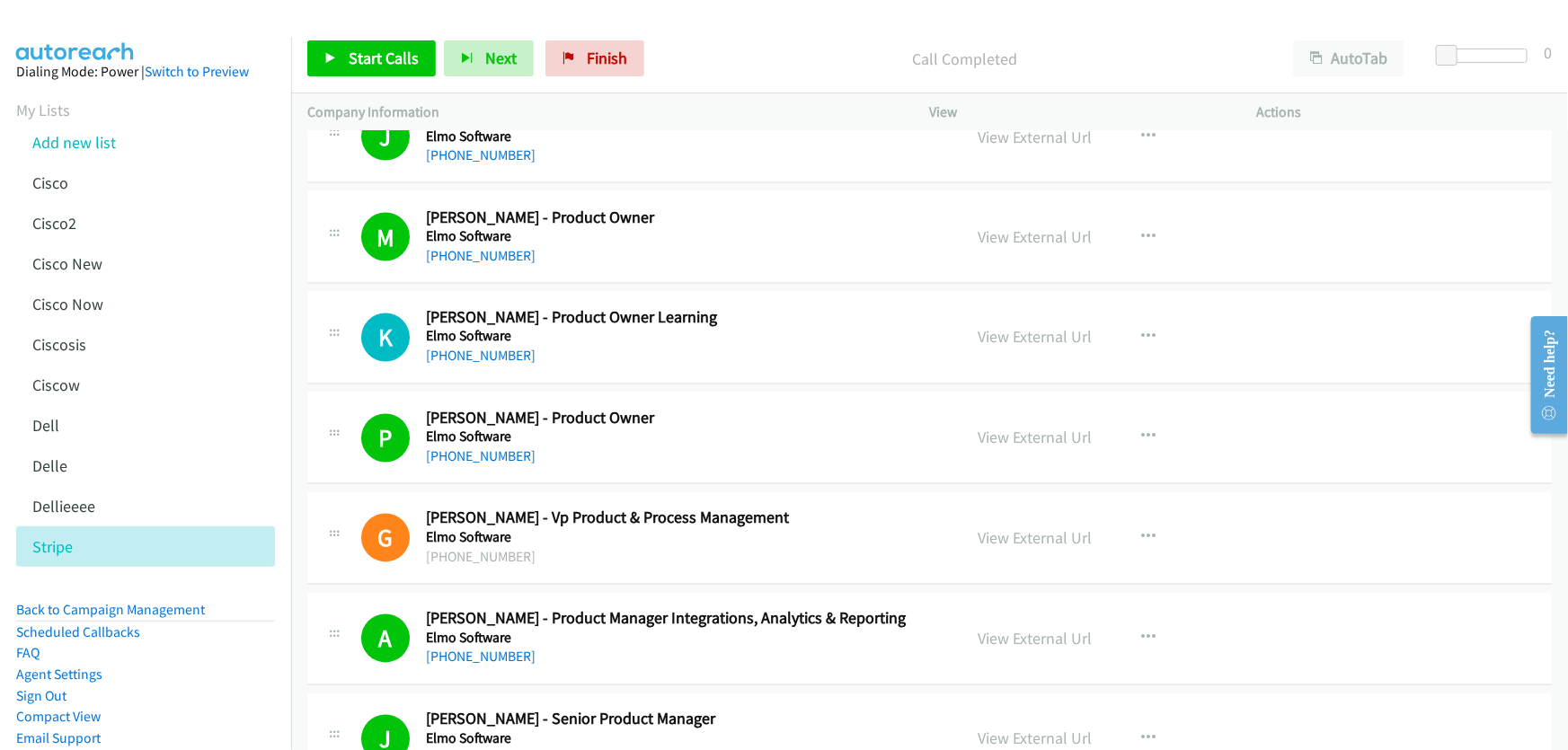
scroll to position [1633, 0]
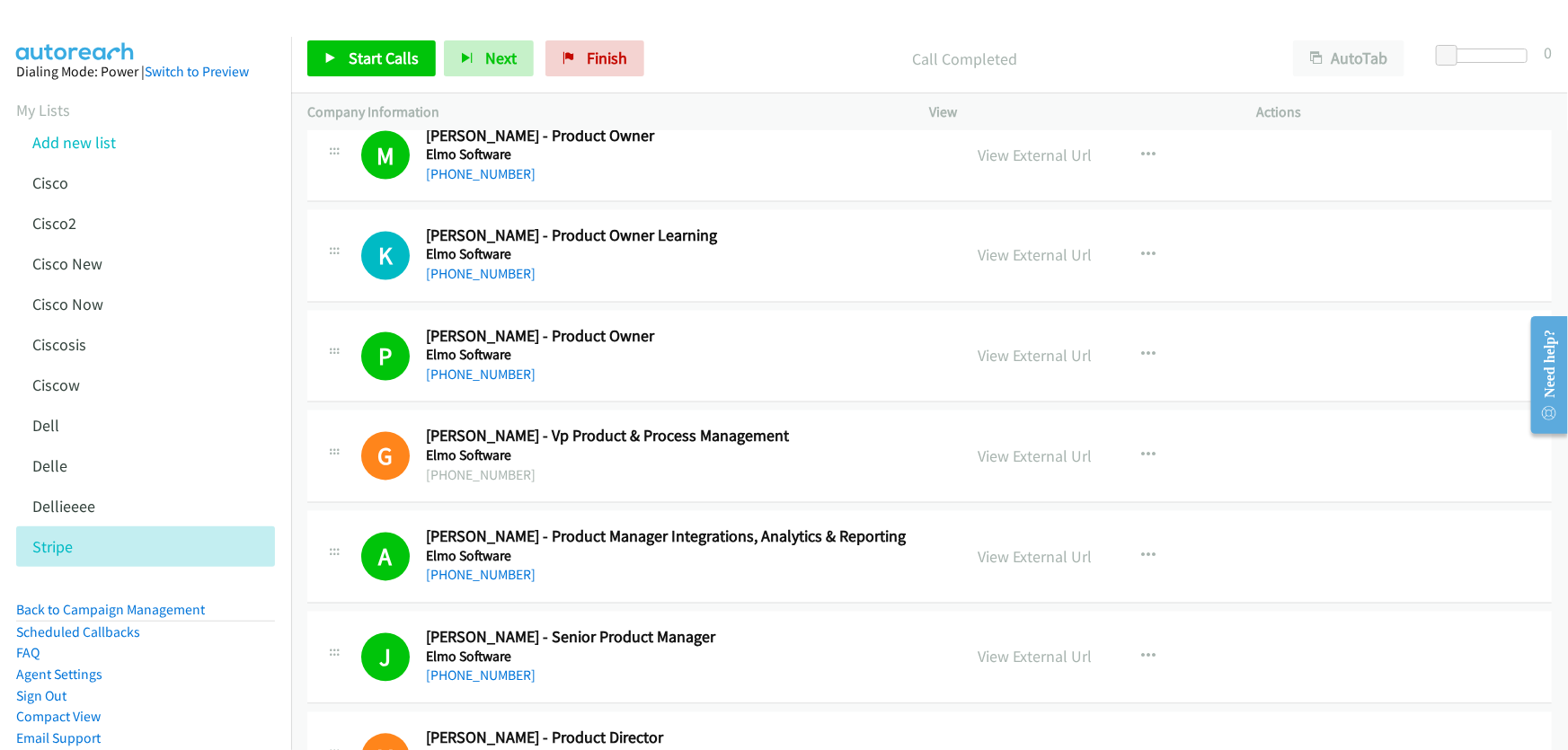
drag, startPoint x: 483, startPoint y: 374, endPoint x: 799, endPoint y: 374, distance: 316.0
click at [483, 374] on link "[PHONE_NUMBER]" at bounding box center [481, 375] width 110 height 17
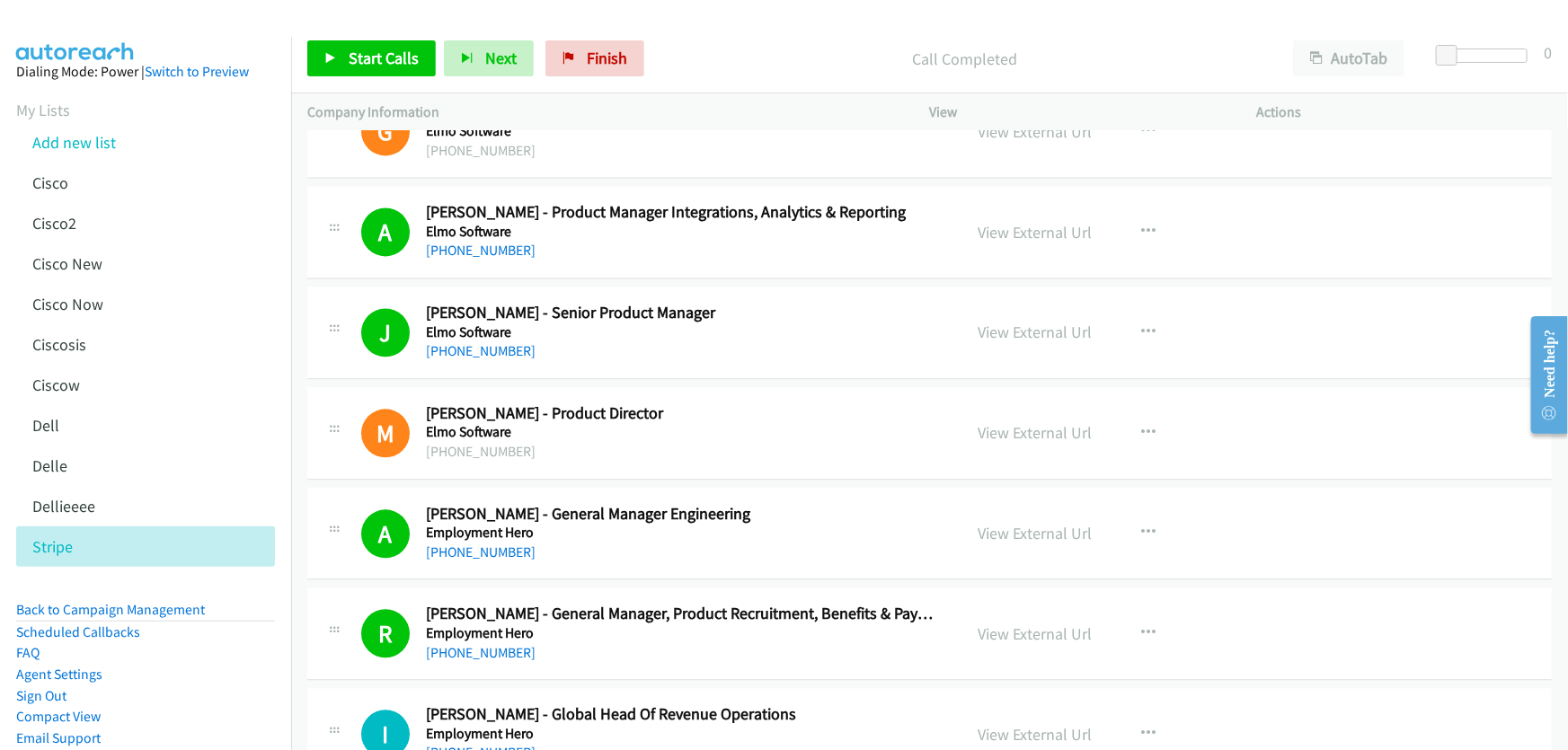
scroll to position [1959, 0]
click at [495, 244] on link "[PHONE_NUMBER]" at bounding box center [481, 249] width 110 height 17
click at [1024, 231] on link "View External Url" at bounding box center [1035, 231] width 114 height 20
click at [603, 64] on span "Finish" at bounding box center [606, 58] width 40 height 20
